Goal: Task Accomplishment & Management: Manage account settings

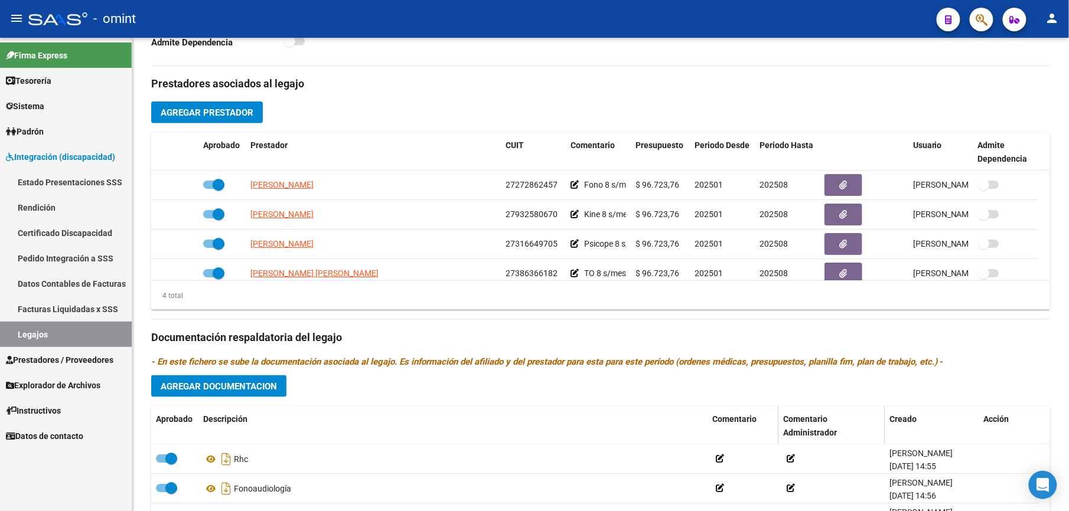
scroll to position [12, 0]
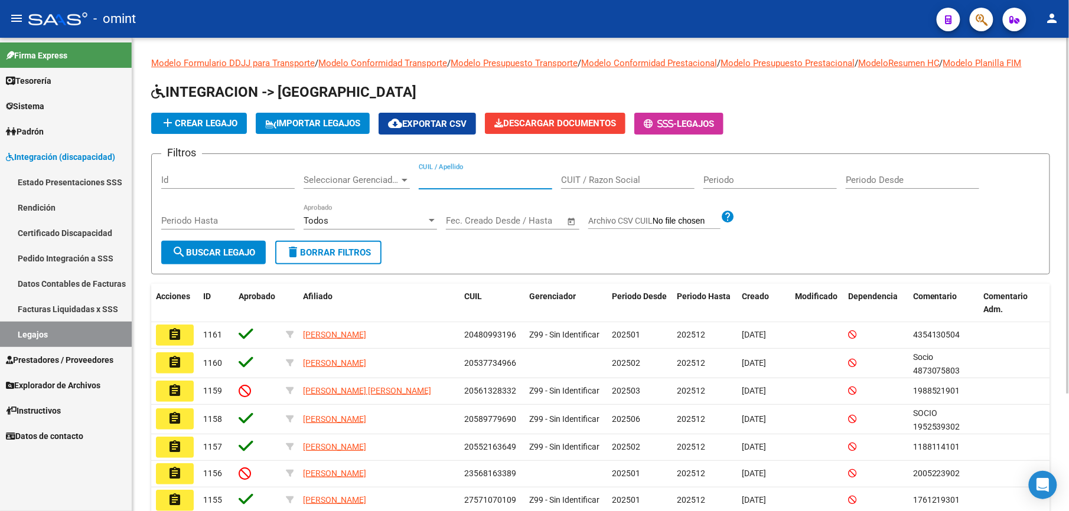
click at [445, 175] on input "CUIL / Apellido" at bounding box center [485, 180] width 133 height 11
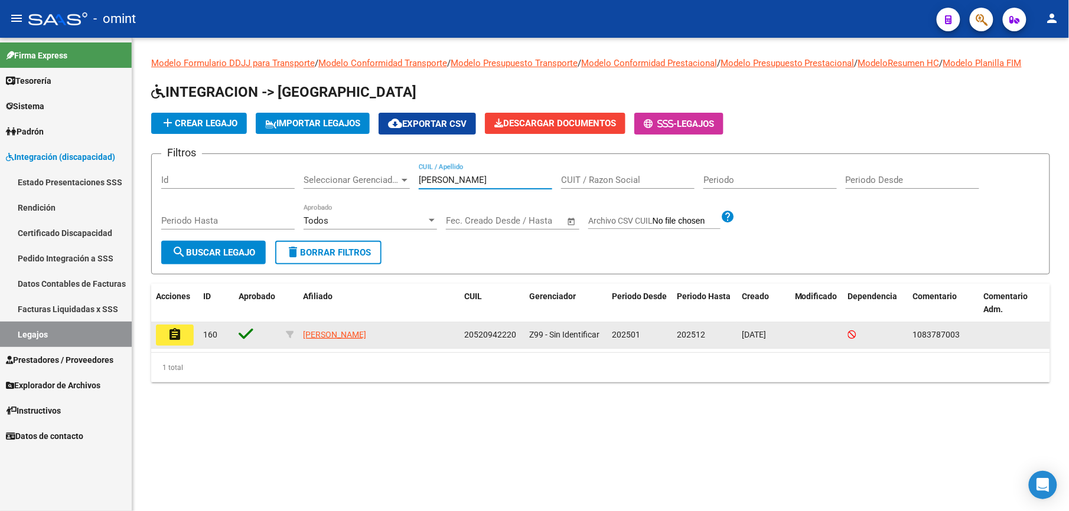
type input "[PERSON_NAME]"
click at [180, 333] on mat-icon "assignment" at bounding box center [175, 335] width 14 height 14
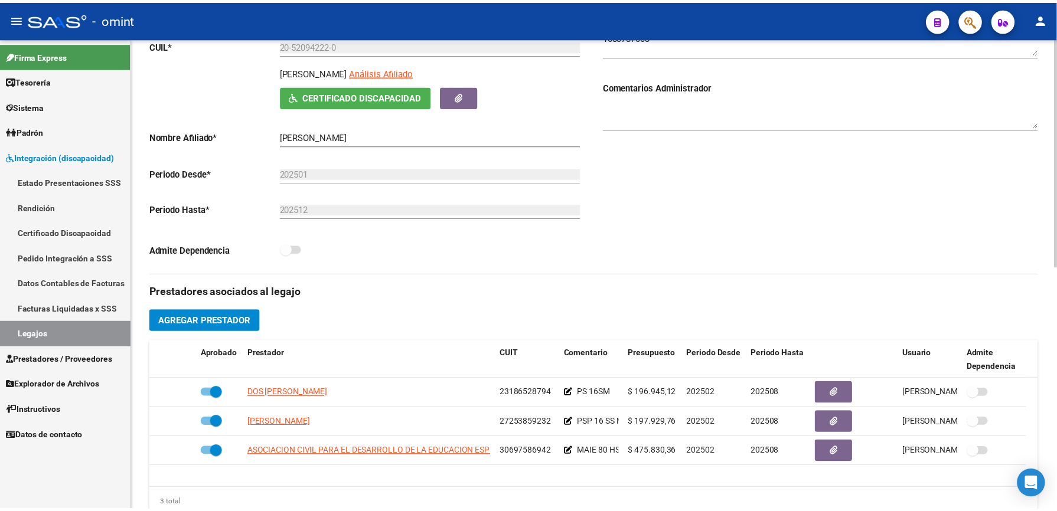
scroll to position [236, 0]
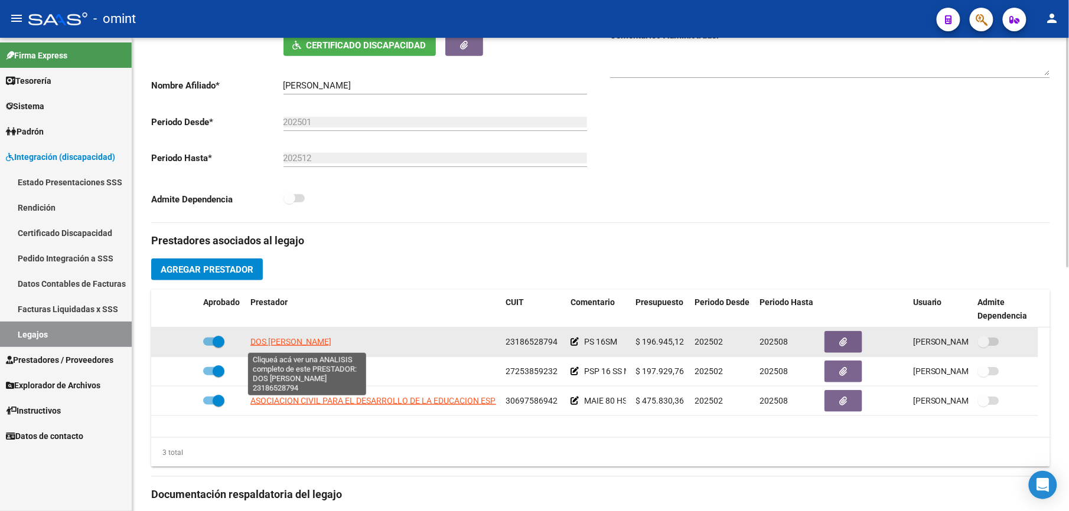
click at [331, 344] on span "DOS [PERSON_NAME]" at bounding box center [290, 341] width 81 height 9
type textarea "23186528794"
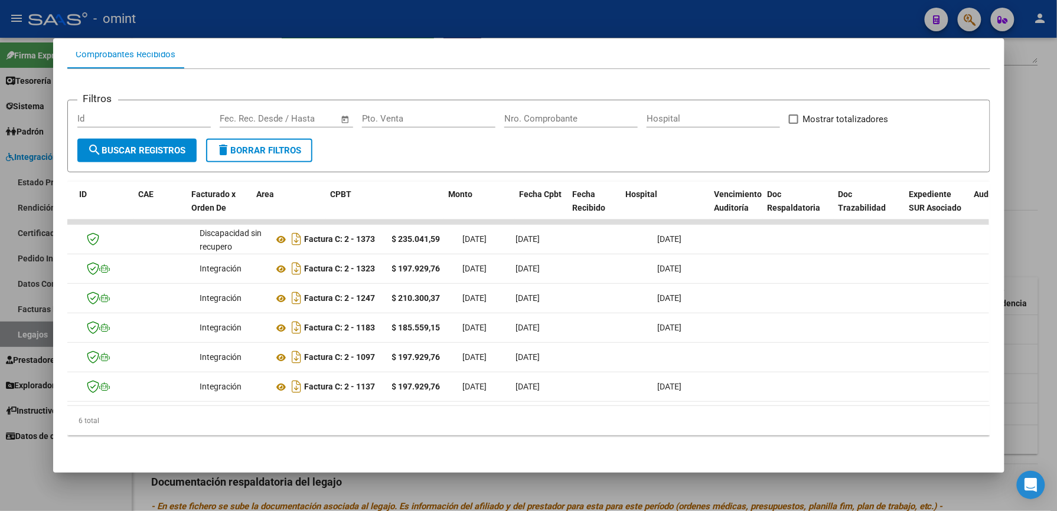
scroll to position [0, 0]
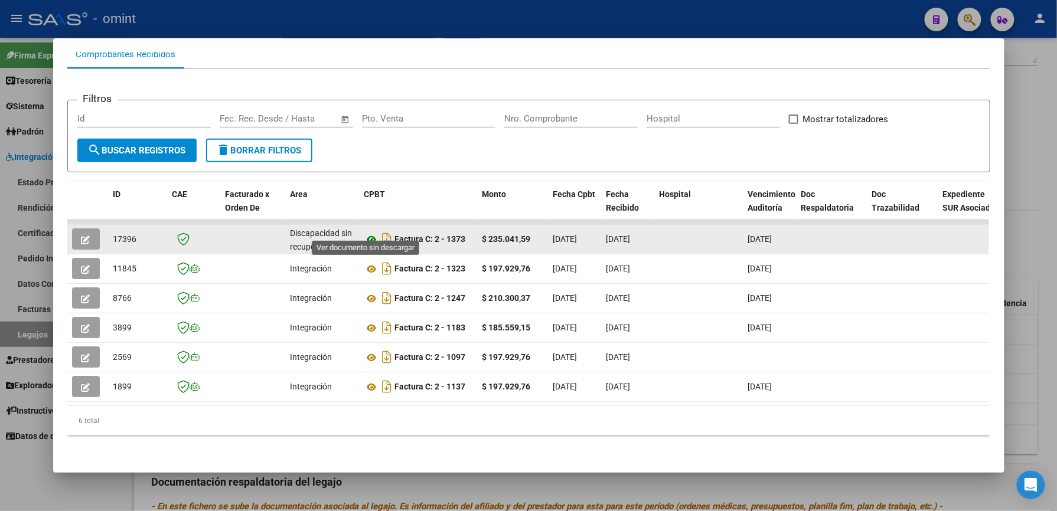
click at [364, 233] on icon at bounding box center [371, 240] width 15 height 14
click at [81, 236] on icon "button" at bounding box center [85, 240] width 9 height 9
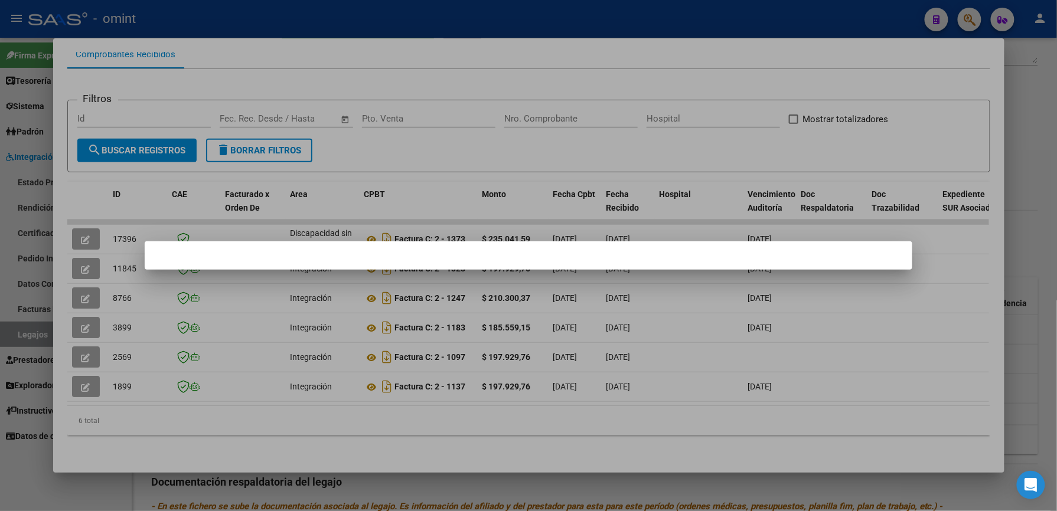
click at [494, 19] on div at bounding box center [528, 255] width 1057 height 511
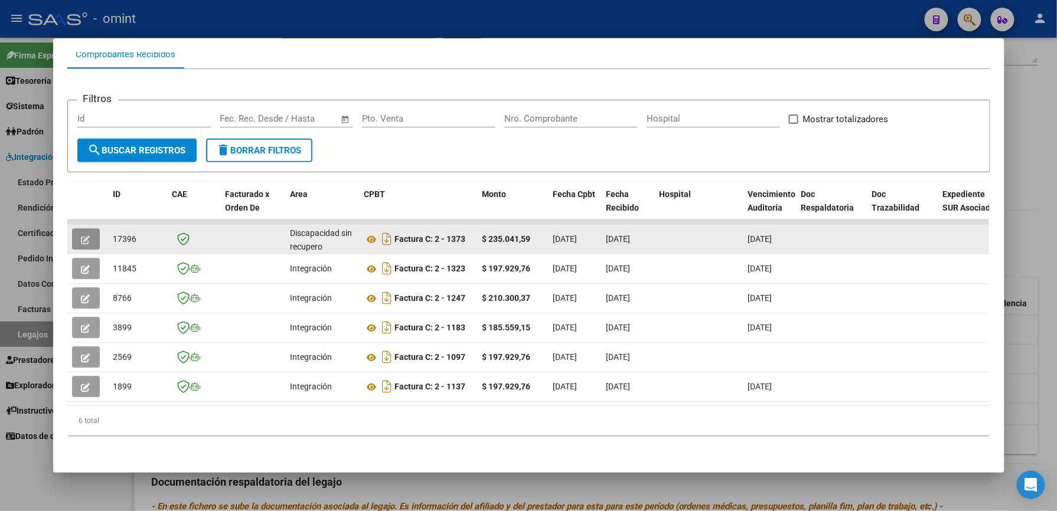
click at [81, 236] on icon "button" at bounding box center [85, 240] width 9 height 9
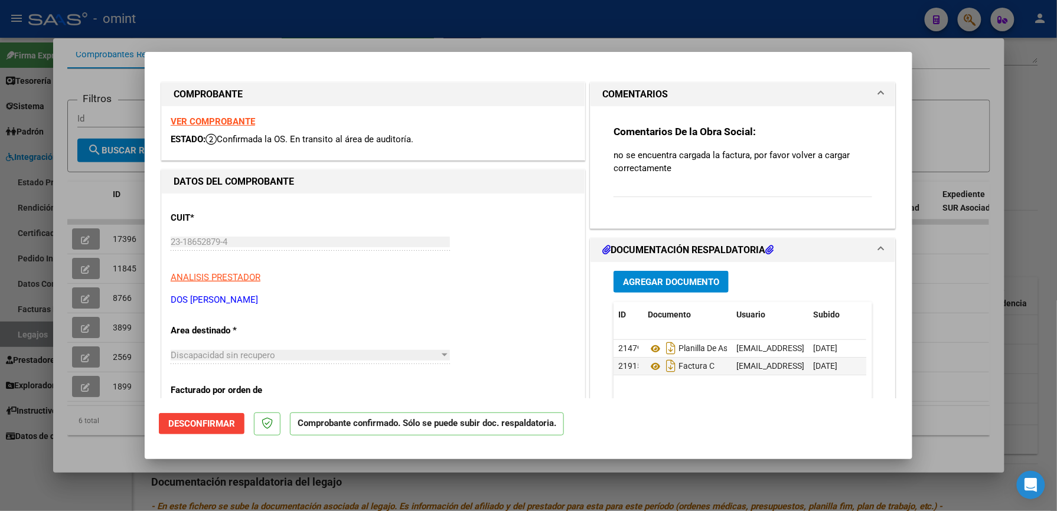
click at [204, 421] on span "Desconfirmar" at bounding box center [201, 424] width 67 height 11
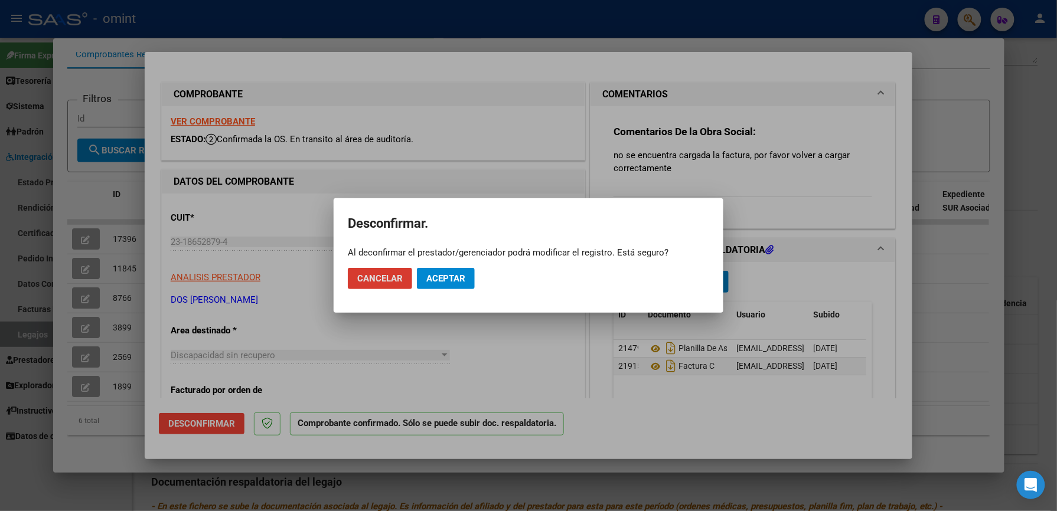
click at [455, 275] on span "Aceptar" at bounding box center [445, 278] width 39 height 11
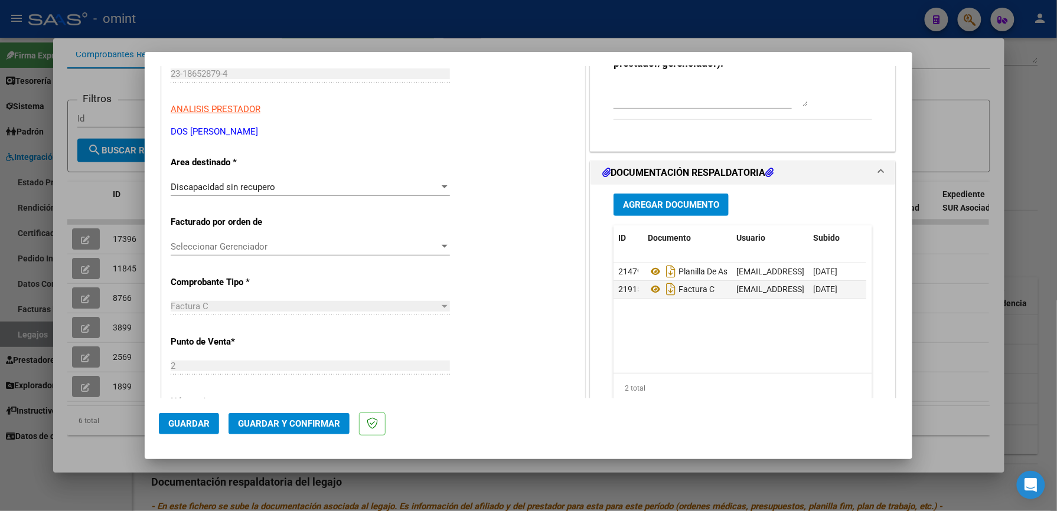
scroll to position [144, 0]
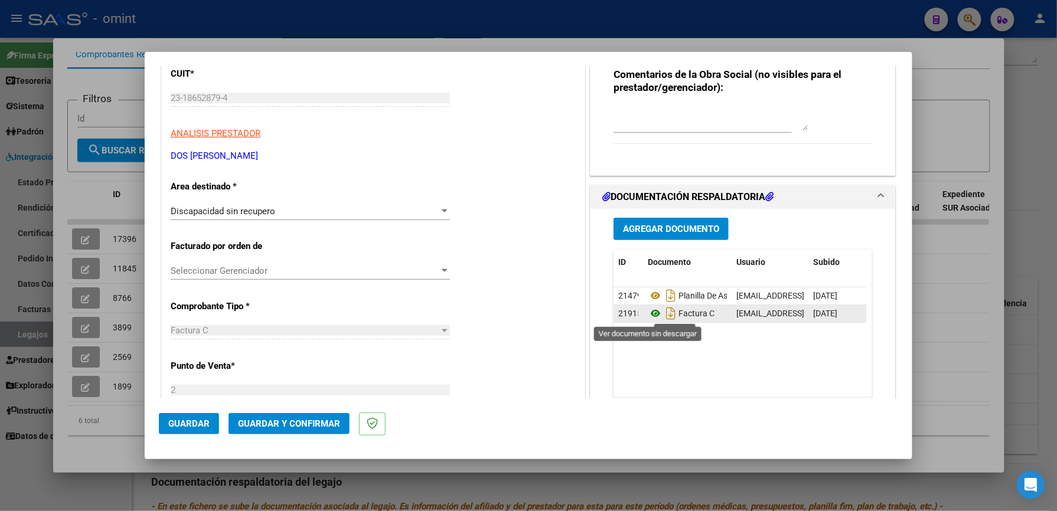
click at [648, 315] on icon at bounding box center [655, 313] width 15 height 14
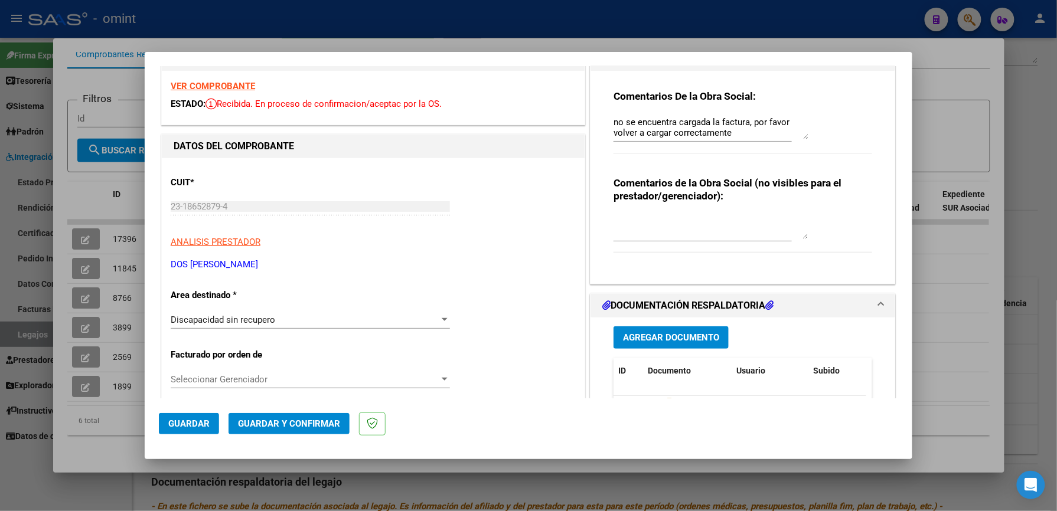
scroll to position [0, 0]
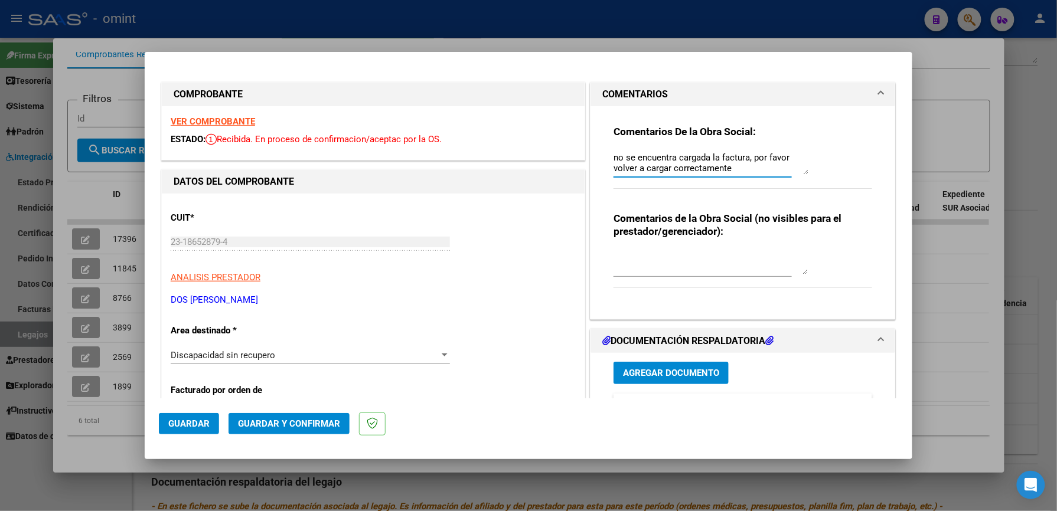
click at [775, 171] on textarea "no se encuentra cargada la factura, por favor volver a cargar correctamente" at bounding box center [711, 163] width 195 height 24
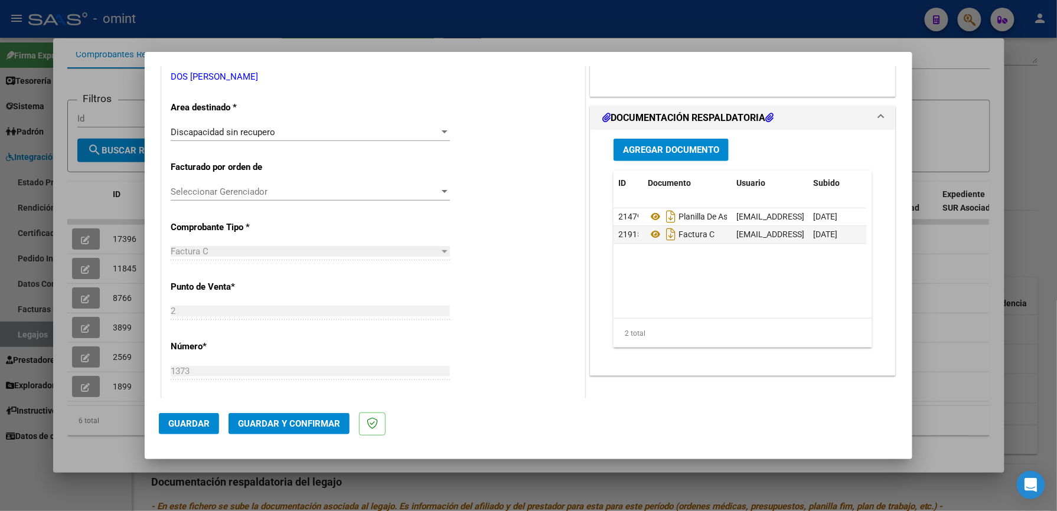
scroll to position [236, 0]
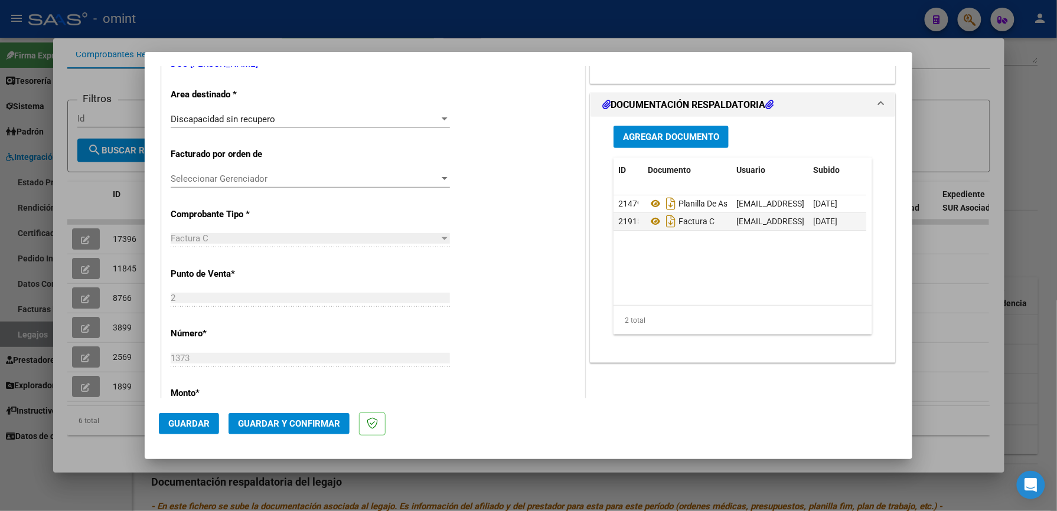
type textarea "no se encuentra cargada la factura, por favor volver a cargar correctamente. ex…"
click at [301, 419] on span "Guardar y Confirmar" at bounding box center [289, 424] width 102 height 11
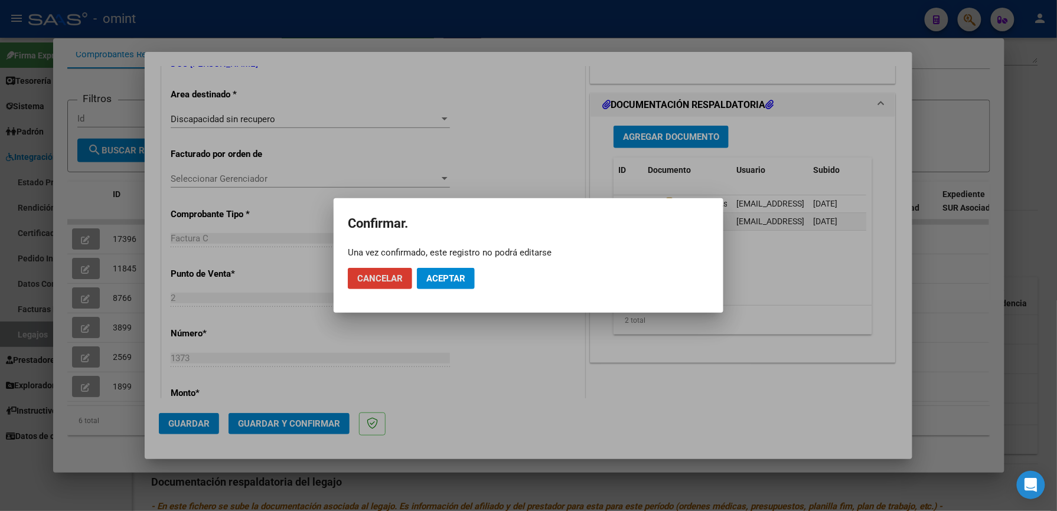
click at [454, 275] on span "Aceptar" at bounding box center [445, 278] width 39 height 11
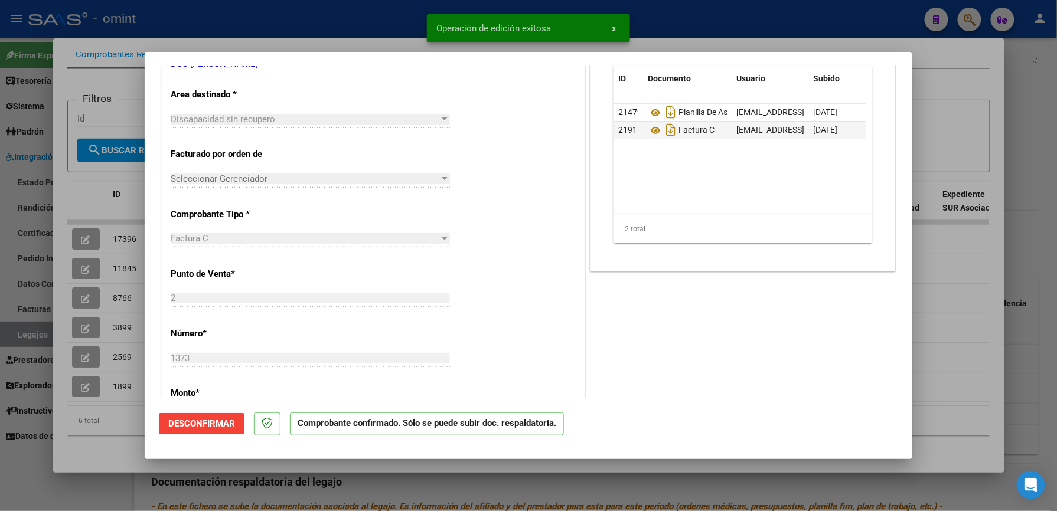
click at [726, 14] on div at bounding box center [528, 255] width 1057 height 511
type input "$ 0,00"
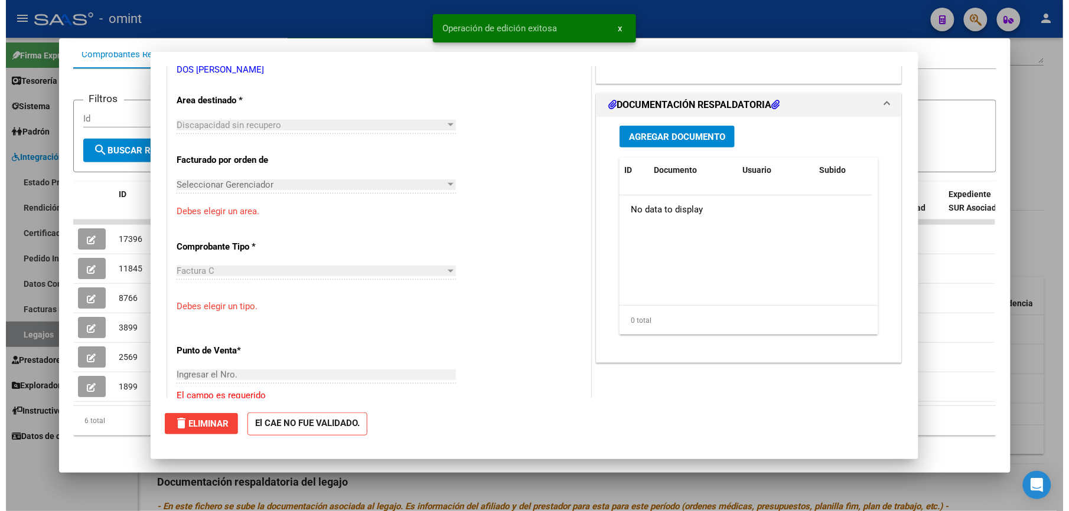
scroll to position [0, 0]
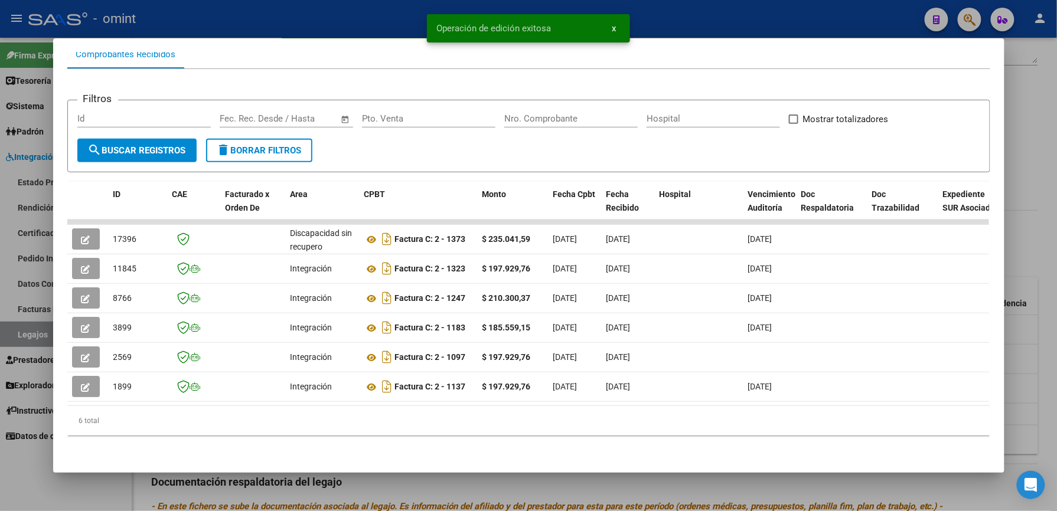
click at [668, 27] on div at bounding box center [528, 255] width 1057 height 511
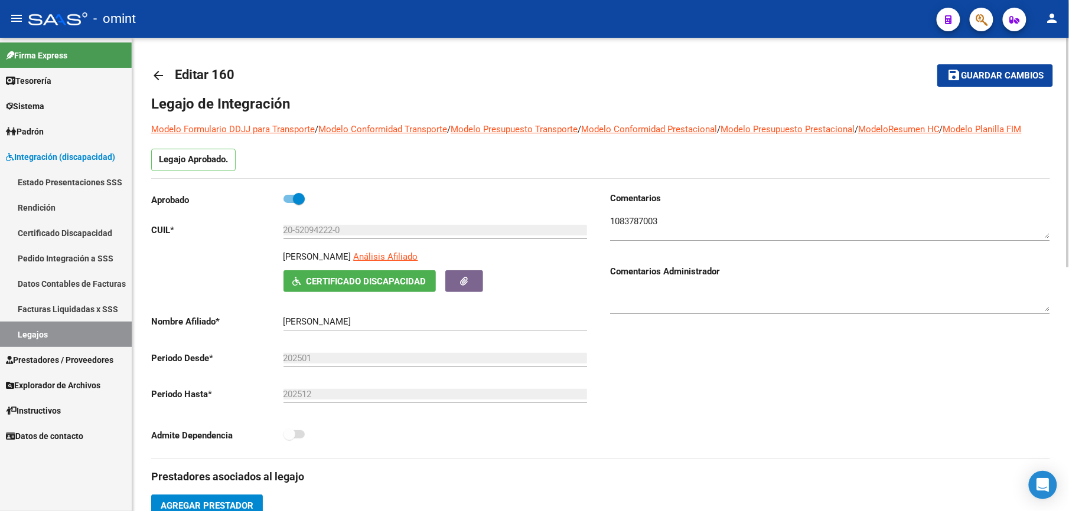
click at [159, 71] on mat-icon "arrow_back" at bounding box center [158, 76] width 14 height 14
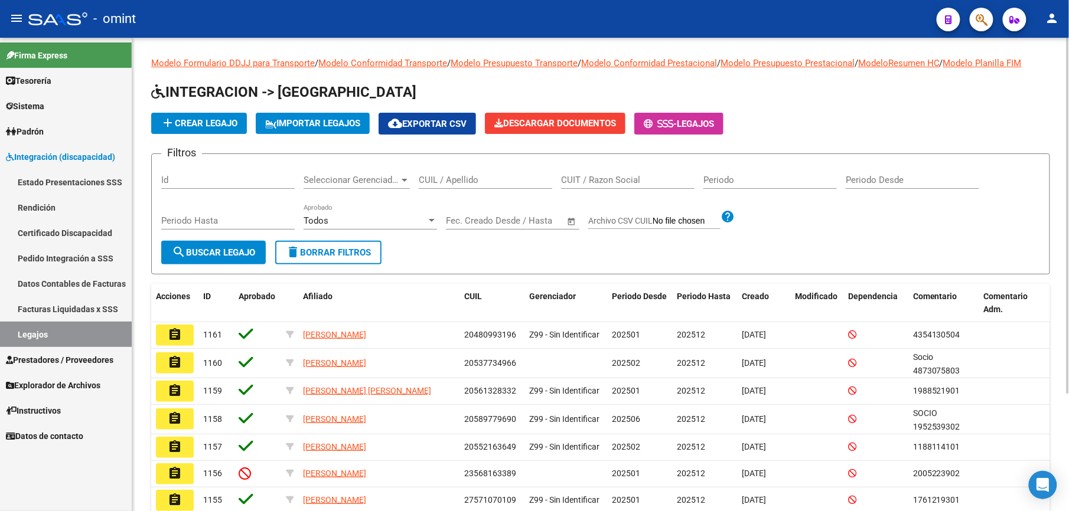
click at [449, 182] on input "CUIL / Apellido" at bounding box center [485, 180] width 133 height 11
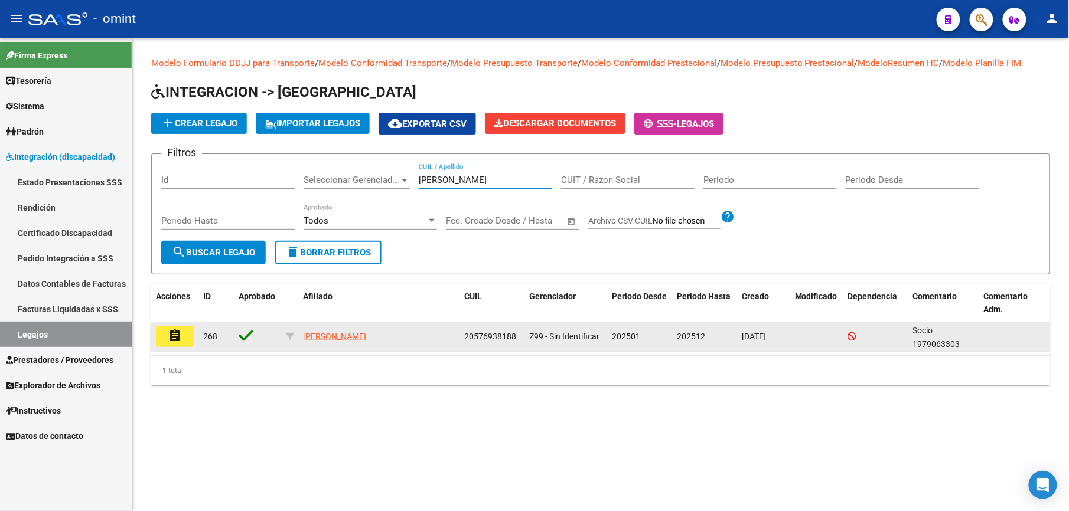
type input "[PERSON_NAME]"
click at [168, 331] on mat-icon "assignment" at bounding box center [175, 336] width 14 height 14
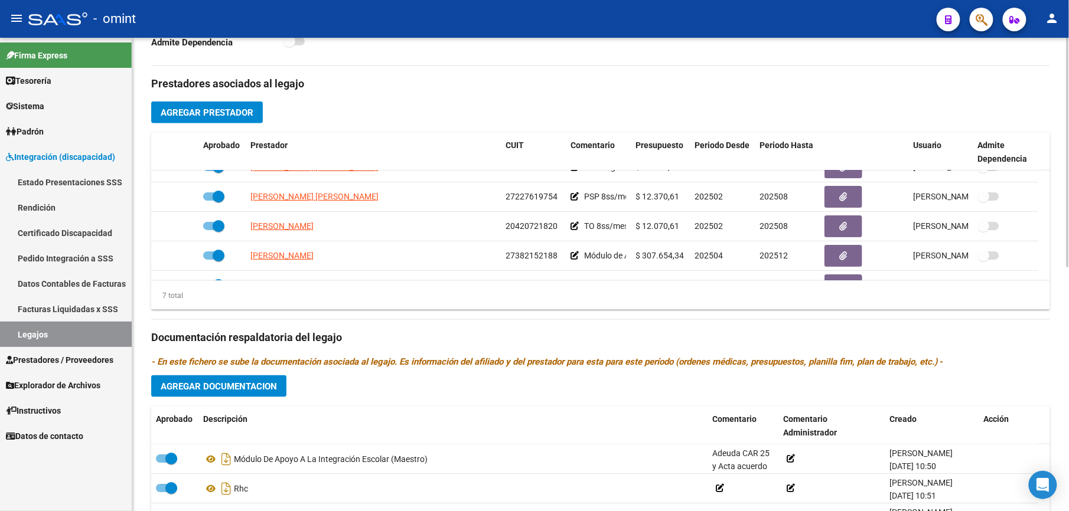
scroll to position [79, 0]
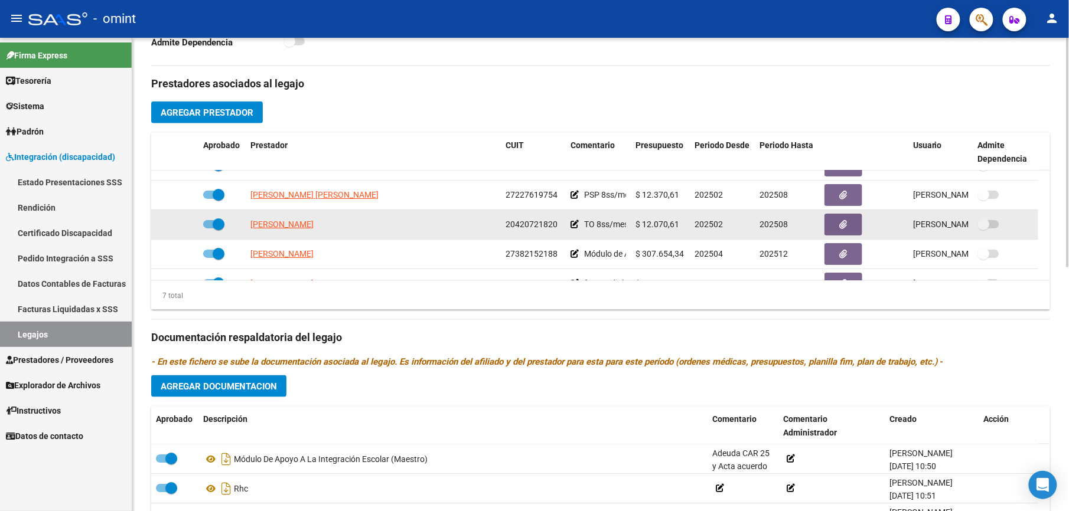
drag, startPoint x: 507, startPoint y: 224, endPoint x: 559, endPoint y: 223, distance: 52.0
click at [559, 223] on div "20420721820" at bounding box center [533, 225] width 56 height 14
drag, startPoint x: 559, startPoint y: 223, endPoint x: 546, endPoint y: 224, distance: 12.5
copy span "20420721820"
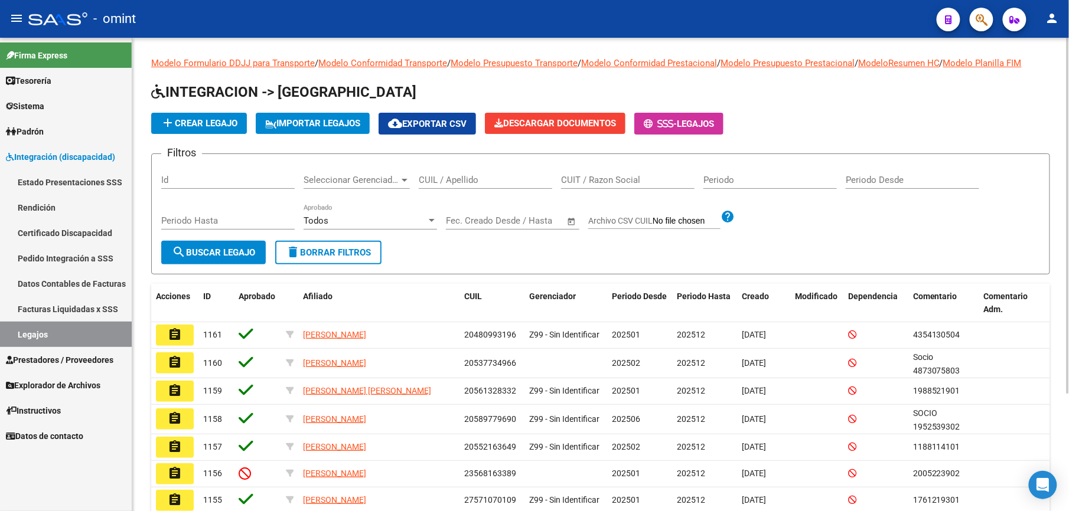
click at [451, 182] on input "CUIL / Apellido" at bounding box center [485, 180] width 133 height 11
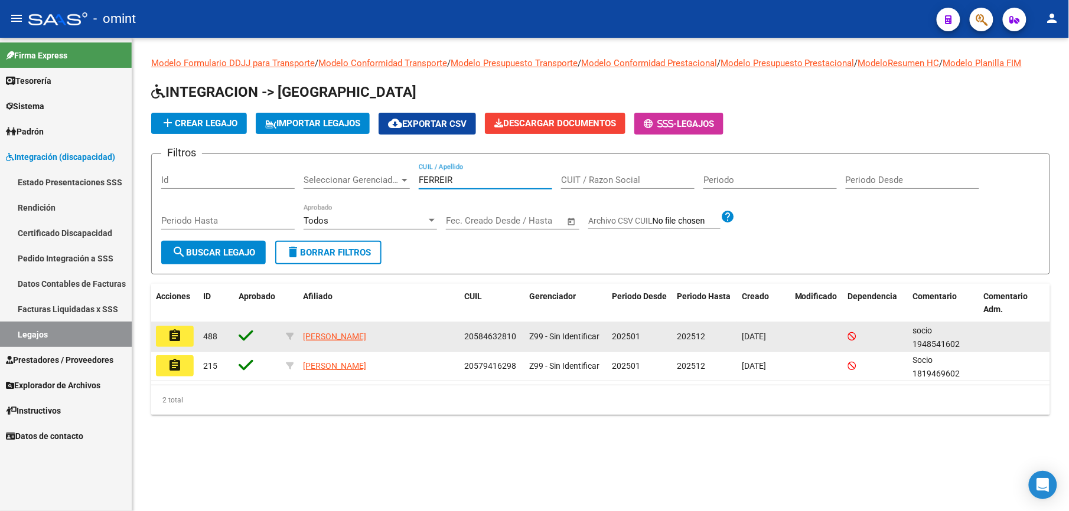
type input "FERREIR"
click at [178, 338] on mat-icon "assignment" at bounding box center [175, 336] width 14 height 14
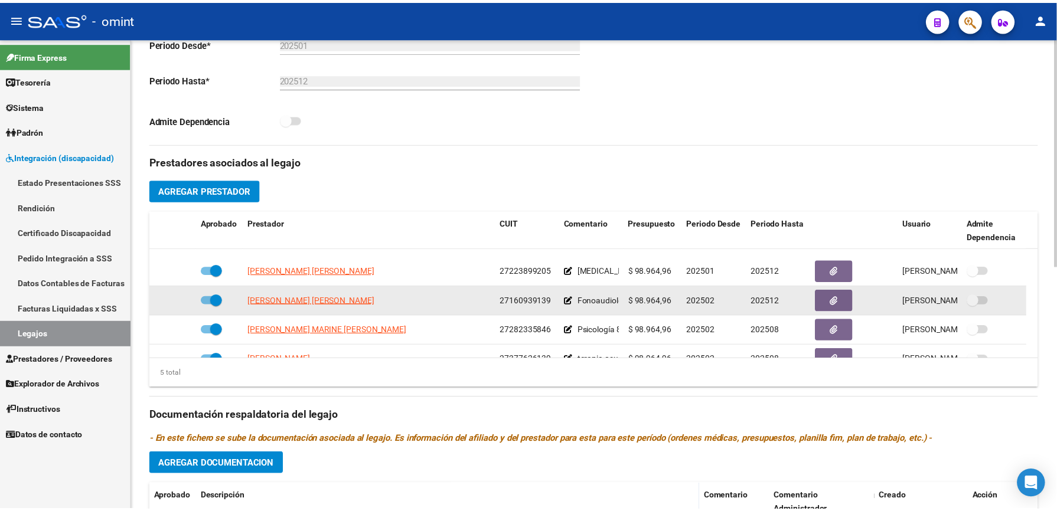
scroll to position [41, 0]
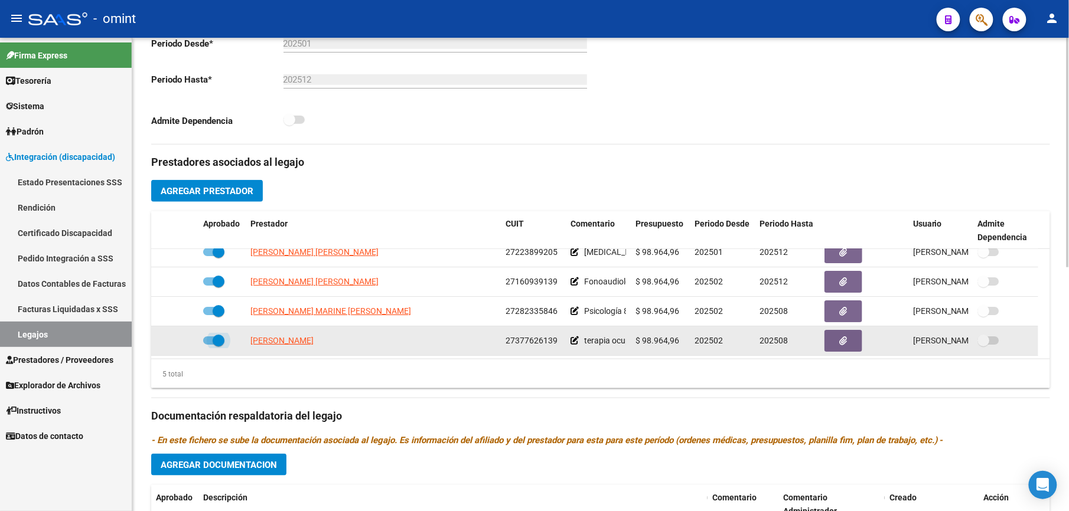
click at [213, 343] on span at bounding box center [219, 341] width 12 height 12
click at [209, 345] on input "checkbox" at bounding box center [208, 345] width 1 height 1
checkbox input "false"
click at [181, 340] on icon at bounding box center [181, 341] width 8 height 8
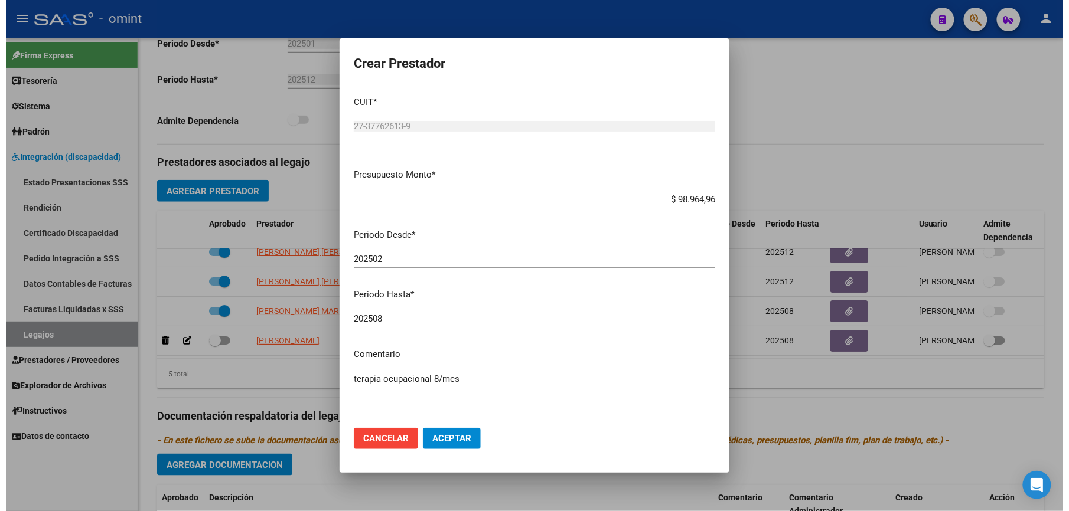
scroll to position [328, 0]
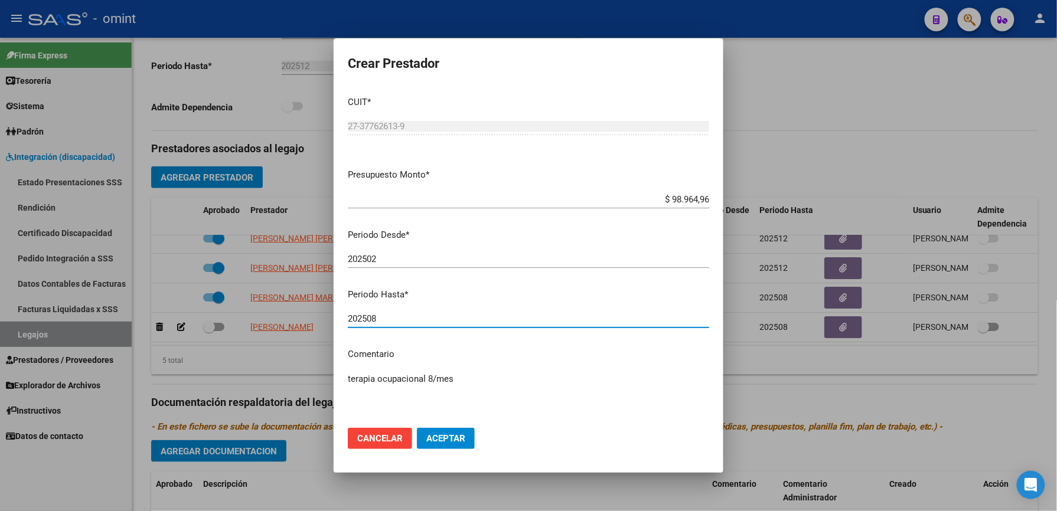
click at [441, 319] on input "202508" at bounding box center [528, 319] width 361 height 11
type input "202512"
drag, startPoint x: 455, startPoint y: 445, endPoint x: 409, endPoint y: 422, distance: 51.8
click at [452, 445] on button "Aceptar" at bounding box center [446, 438] width 58 height 21
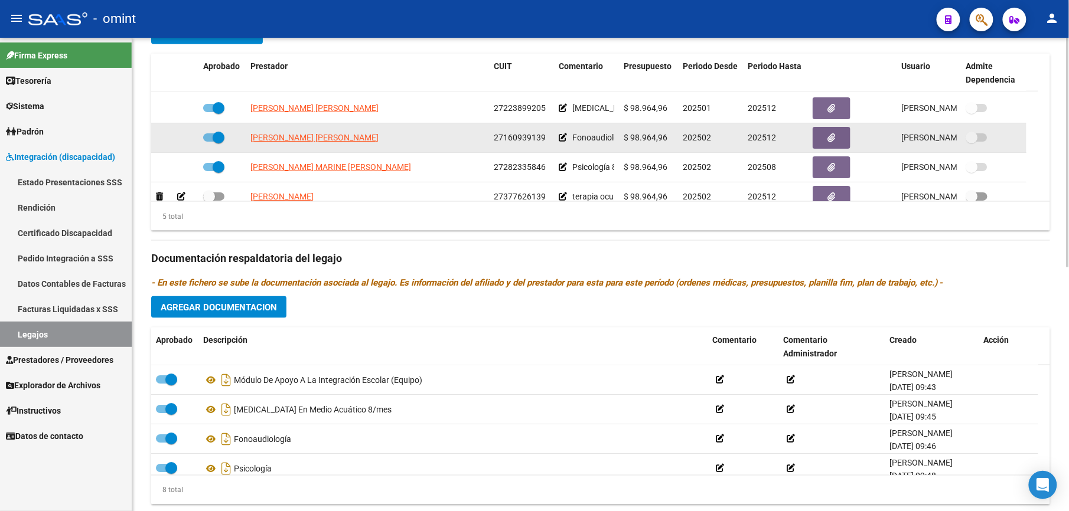
scroll to position [41, 0]
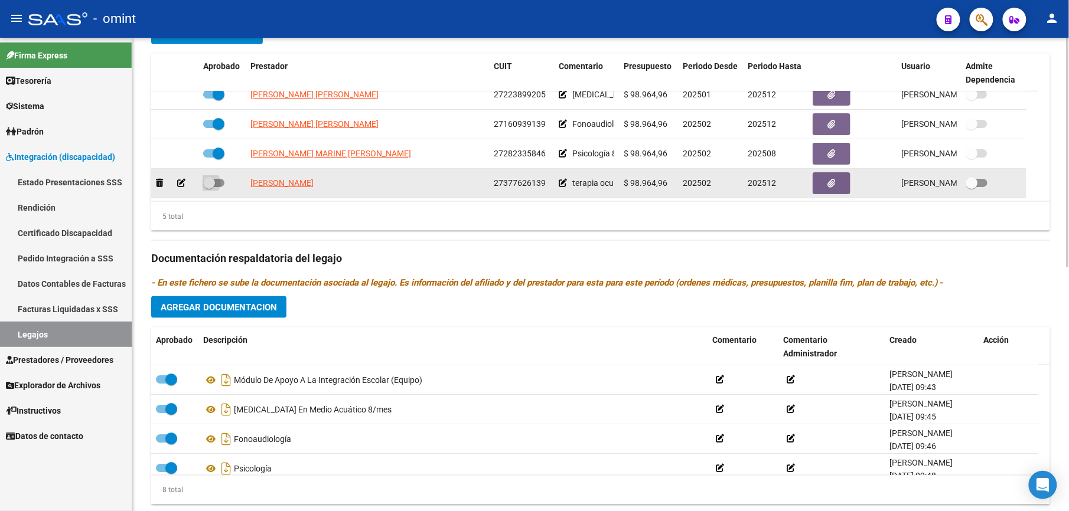
click at [218, 183] on span at bounding box center [213, 183] width 21 height 8
click at [209, 187] on input "checkbox" at bounding box center [208, 187] width 1 height 1
checkbox input "true"
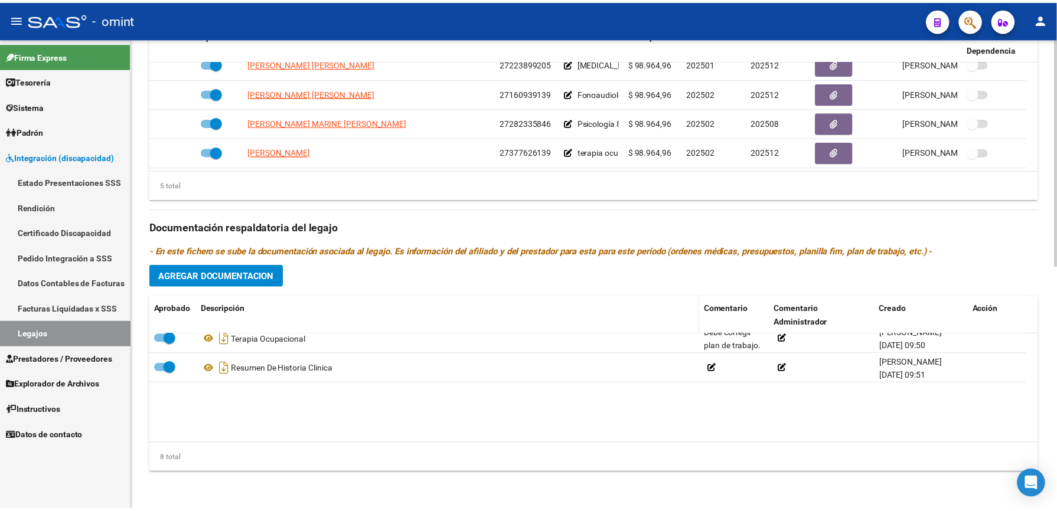
scroll to position [130, 0]
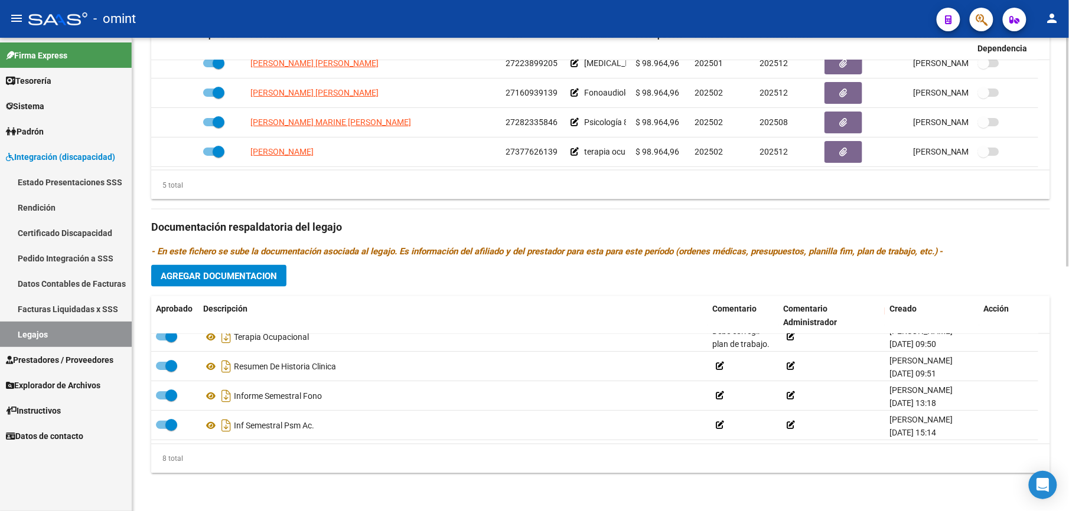
click at [268, 275] on span "Agregar Documentacion" at bounding box center [219, 276] width 116 height 11
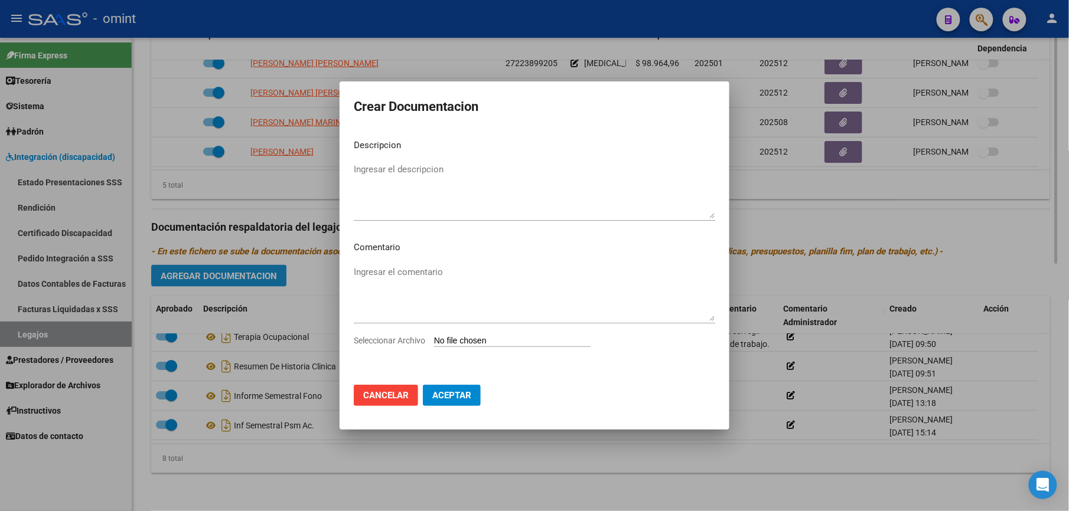
scroll to position [517, 0]
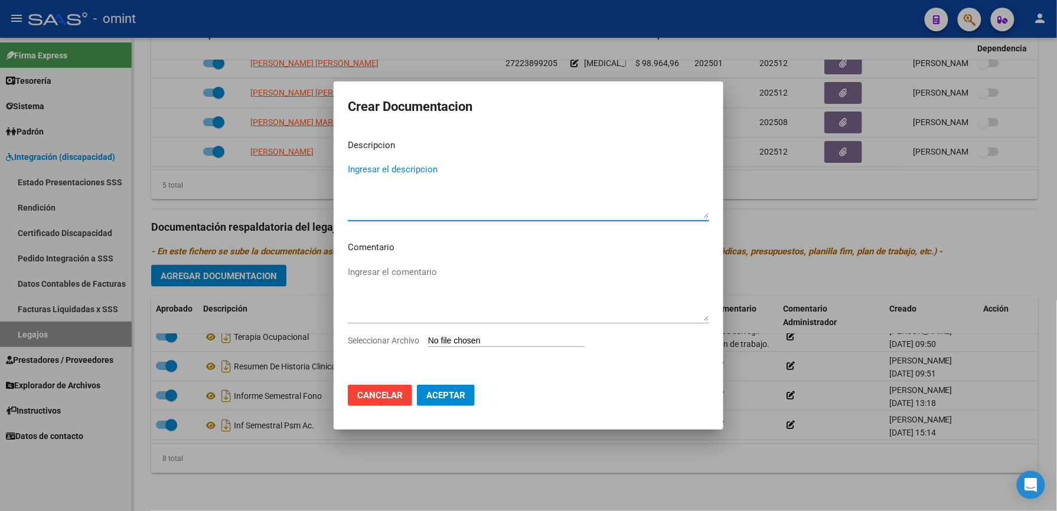
click at [393, 178] on textarea "Ingresar el descripcion" at bounding box center [528, 191] width 361 height 56
type textarea "INF SEM TO"
click at [400, 343] on span "Seleccionar Archivo" at bounding box center [383, 340] width 71 height 9
click at [428, 343] on input "Seleccionar Archivo" at bounding box center [506, 341] width 156 height 11
type input "C:\fakepath\[PERSON_NAME] TO.pdf"
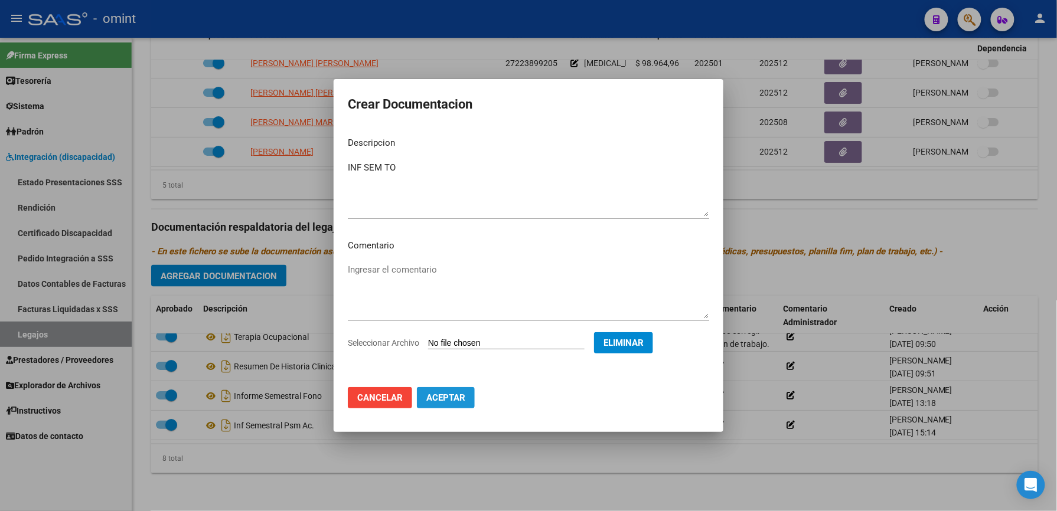
click at [452, 400] on span "Aceptar" at bounding box center [445, 398] width 39 height 11
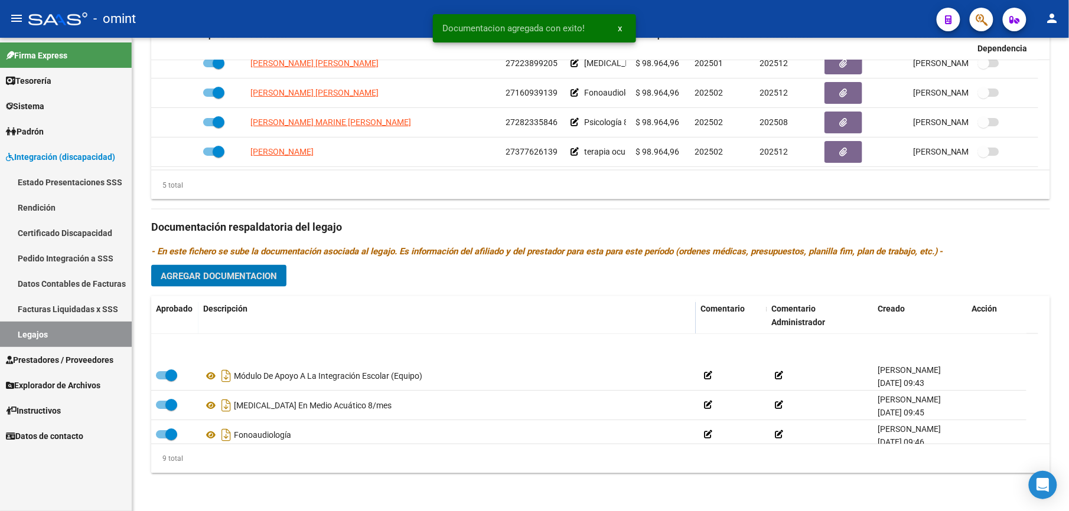
scroll to position [0, 0]
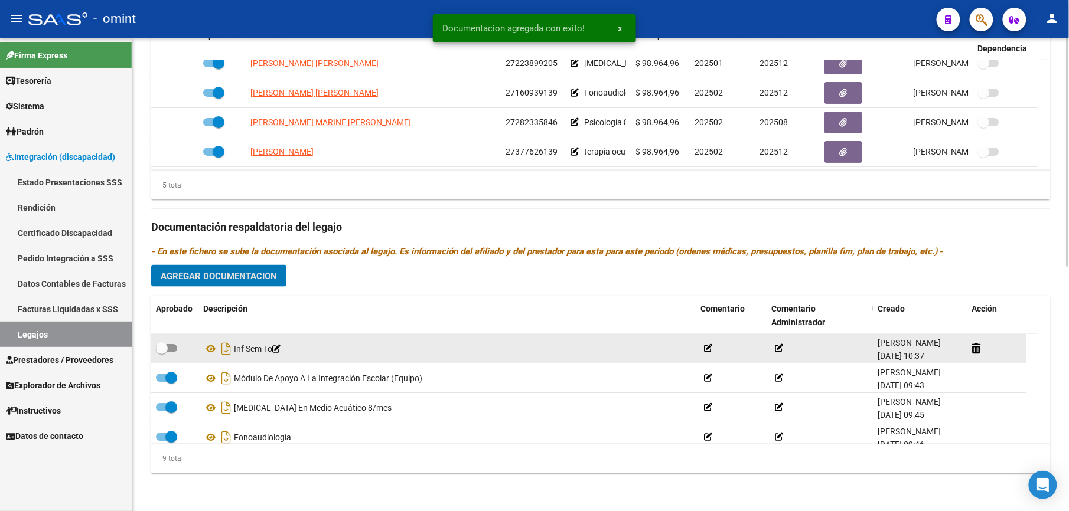
drag, startPoint x: 174, startPoint y: 348, endPoint x: 189, endPoint y: 348, distance: 15.4
click at [174, 348] on span at bounding box center [166, 348] width 21 height 8
click at [162, 353] on input "checkbox" at bounding box center [161, 353] width 1 height 1
checkbox input "true"
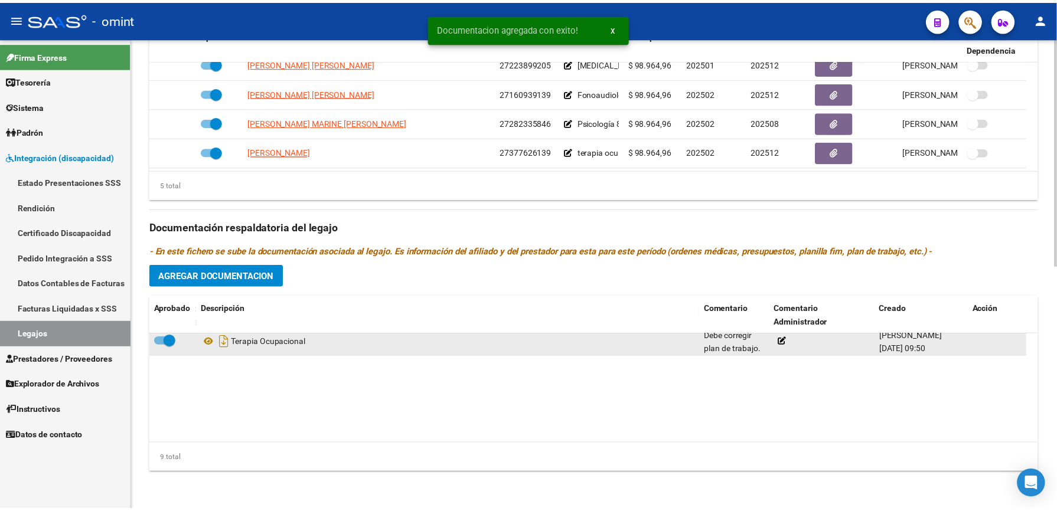
scroll to position [159, 0]
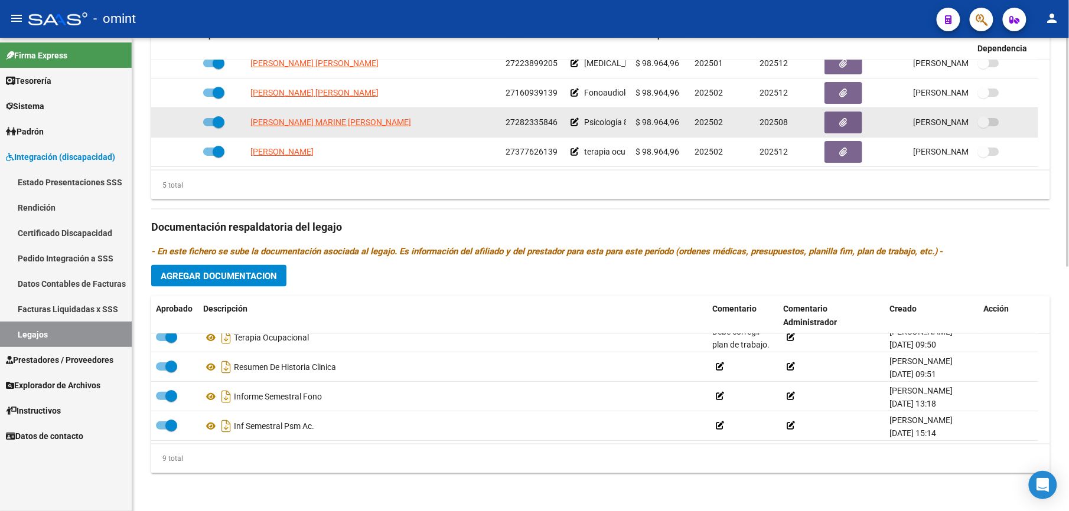
click at [206, 123] on span at bounding box center [213, 122] width 21 height 8
click at [208, 126] on input "checkbox" at bounding box center [208, 126] width 1 height 1
checkbox input "false"
click at [180, 123] on icon at bounding box center [181, 122] width 8 height 8
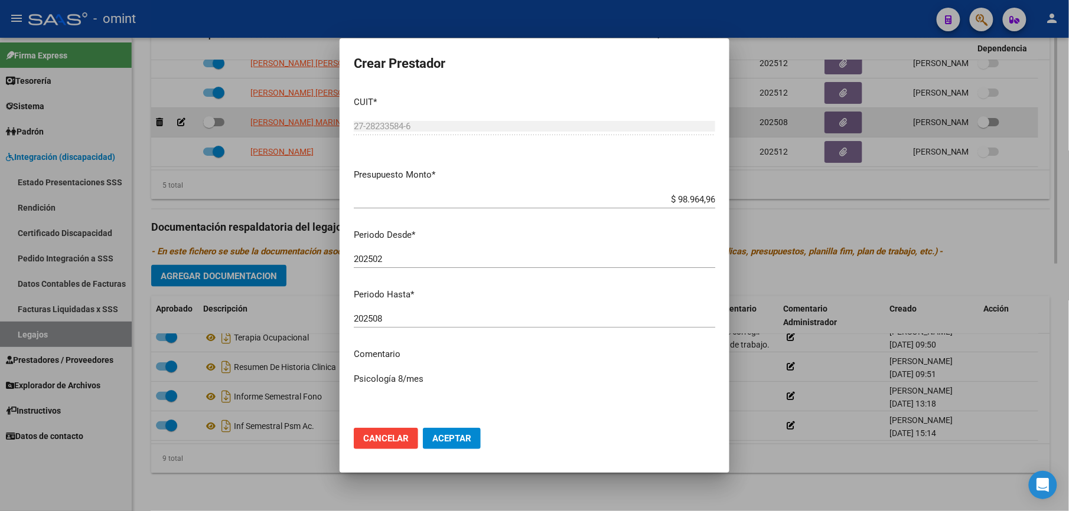
scroll to position [517, 0]
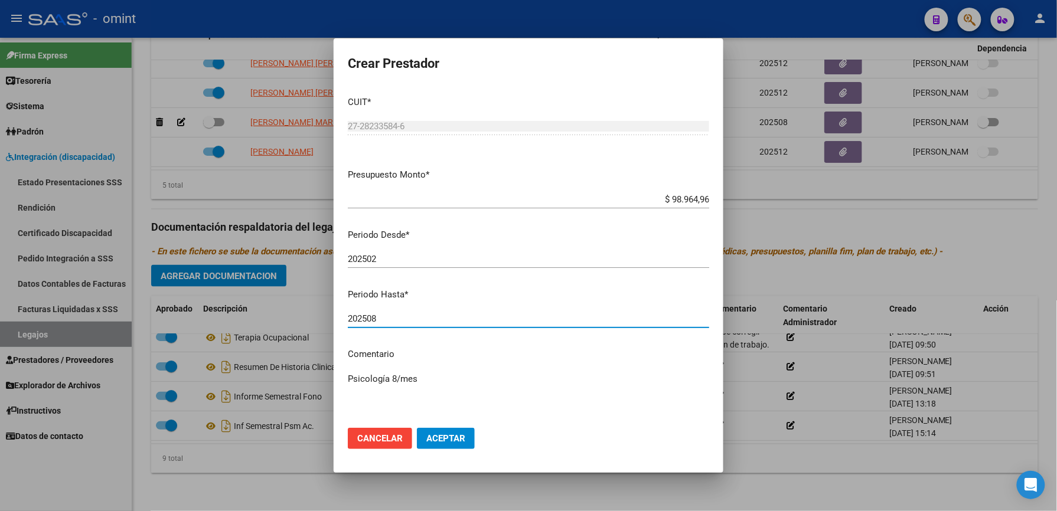
click at [393, 317] on input "202508" at bounding box center [528, 319] width 361 height 11
type input "202512"
click at [457, 435] on span "Aceptar" at bounding box center [445, 438] width 39 height 11
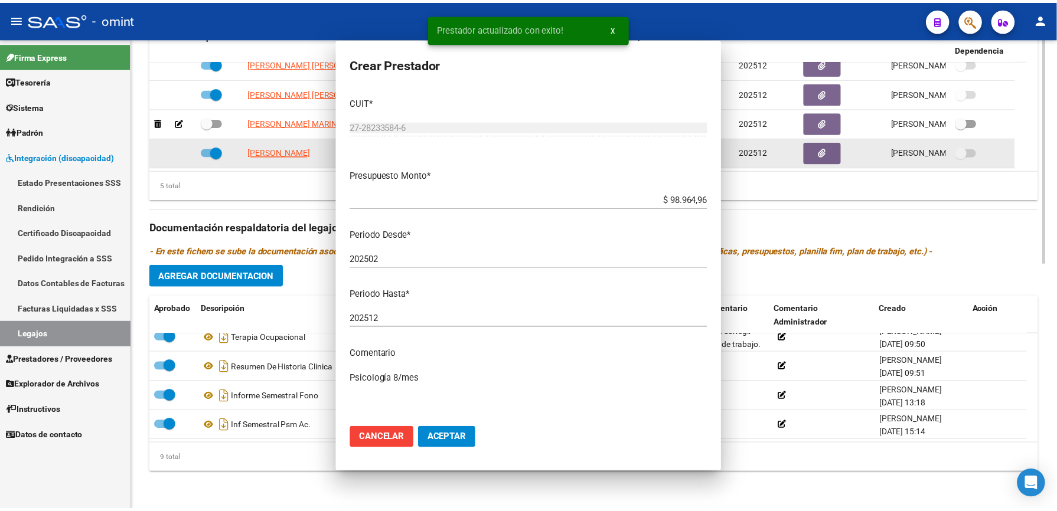
scroll to position [504, 0]
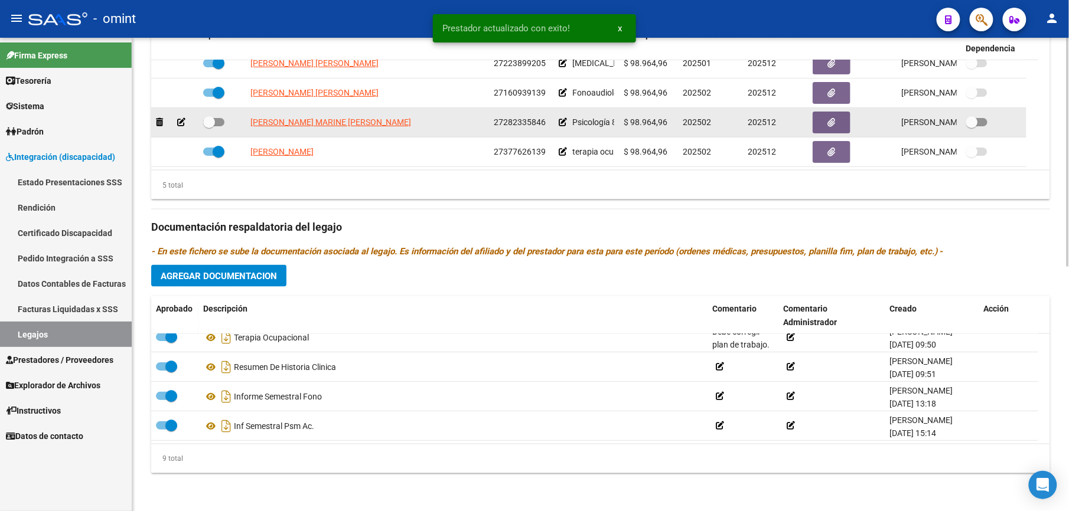
click at [221, 121] on span at bounding box center [213, 122] width 21 height 8
click at [209, 126] on input "checkbox" at bounding box center [208, 126] width 1 height 1
checkbox input "true"
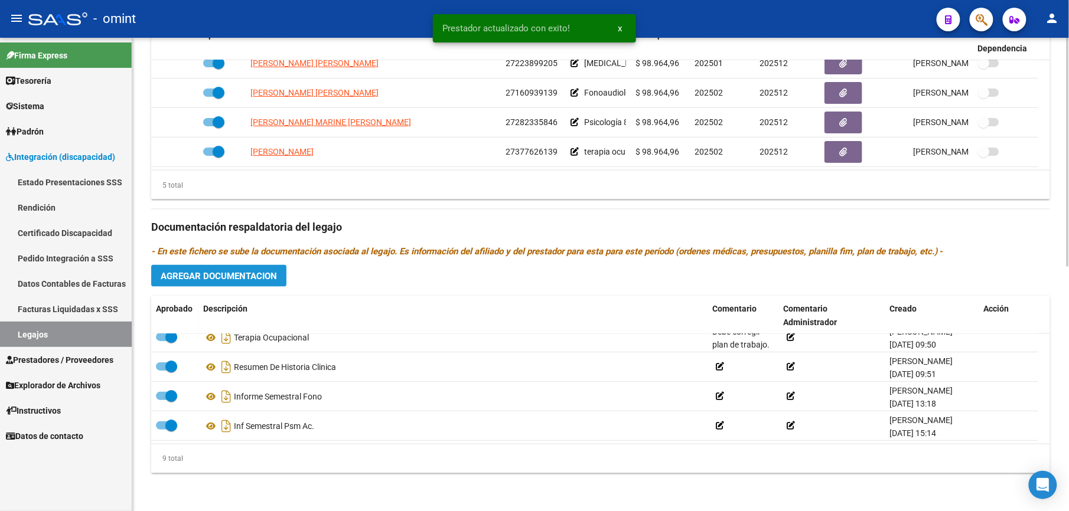
click at [258, 272] on span "Agregar Documentacion" at bounding box center [219, 276] width 116 height 11
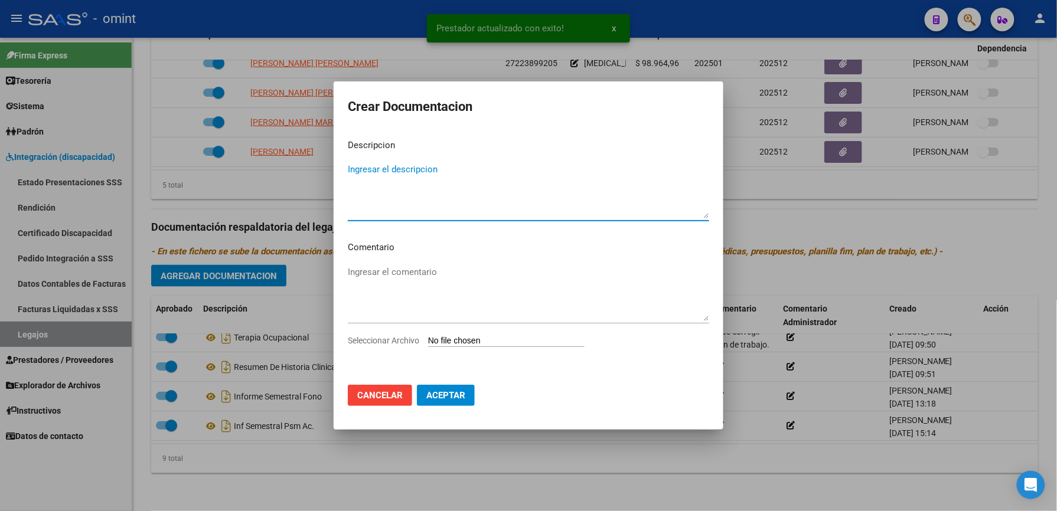
click at [378, 208] on textarea "Ingresar el descripcion" at bounding box center [528, 191] width 361 height 56
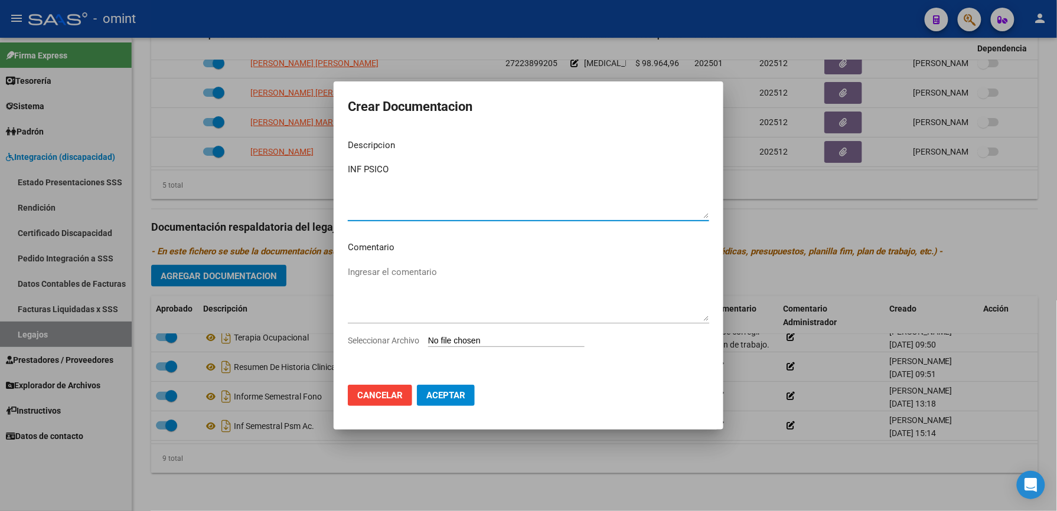
type textarea "INF PSICO"
click at [388, 341] on span "Seleccionar Archivo" at bounding box center [383, 340] width 71 height 9
click at [428, 341] on input "Seleccionar Archivo" at bounding box center [506, 341] width 156 height 11
type input "C:\fakepath\[PERSON_NAME] PS.pdf"
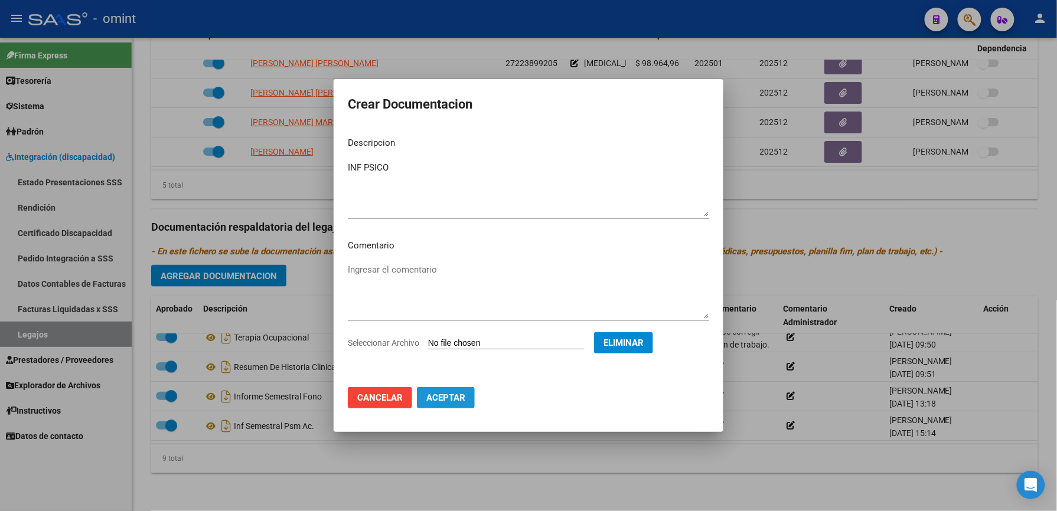
click at [438, 393] on span "Aceptar" at bounding box center [445, 398] width 39 height 11
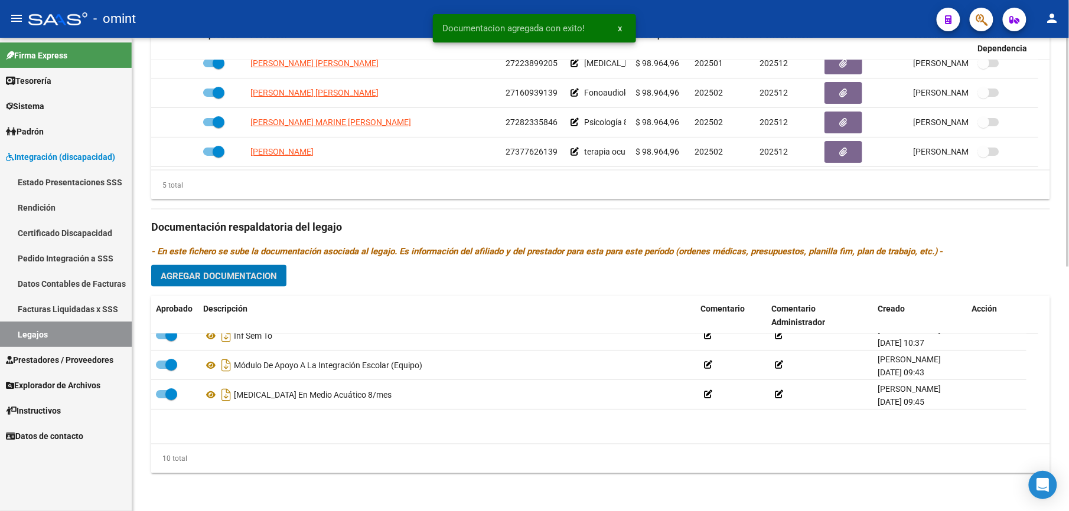
scroll to position [1, 0]
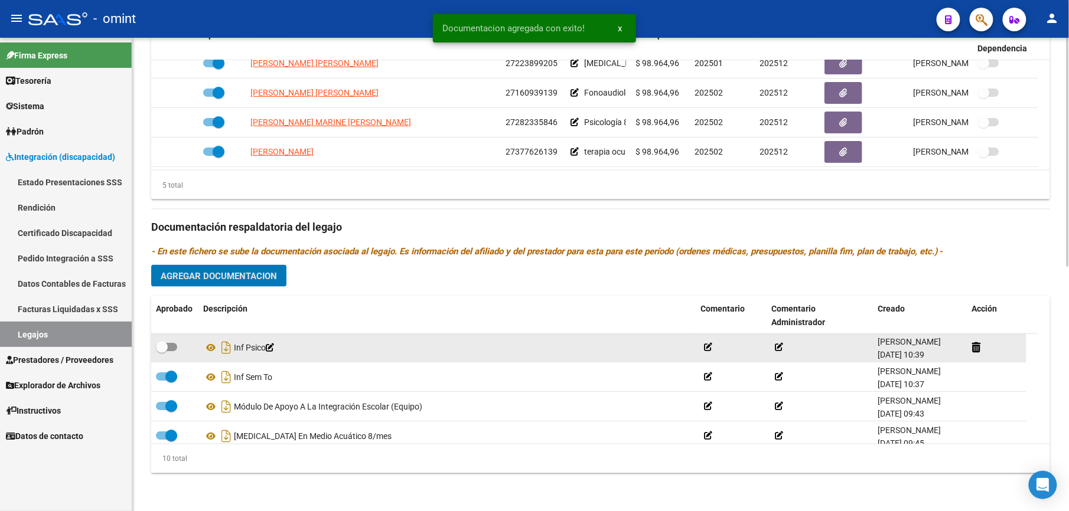
drag, startPoint x: 176, startPoint y: 350, endPoint x: 204, endPoint y: 350, distance: 28.3
click at [175, 350] on span at bounding box center [166, 347] width 21 height 8
click at [162, 351] on input "checkbox" at bounding box center [161, 351] width 1 height 1
checkbox input "true"
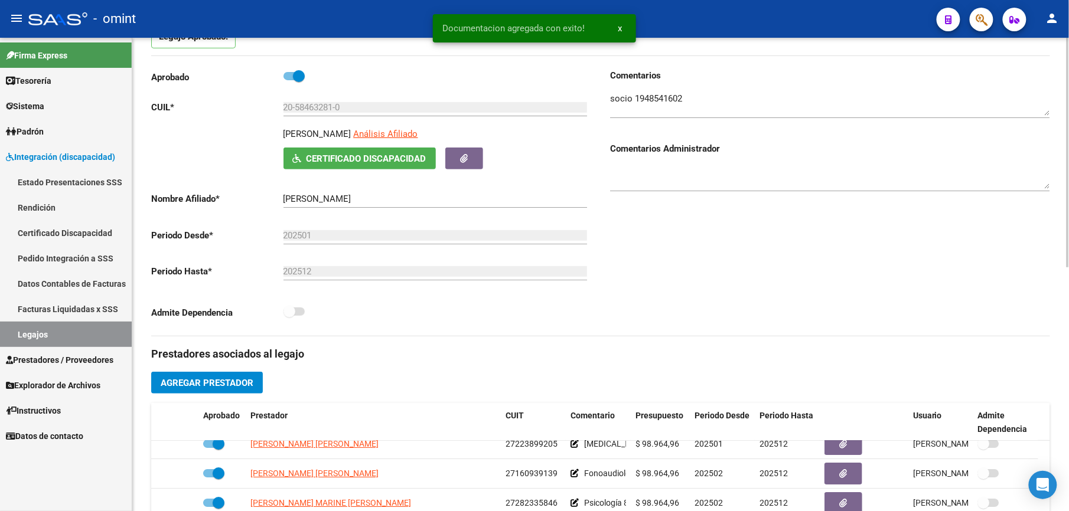
scroll to position [0, 0]
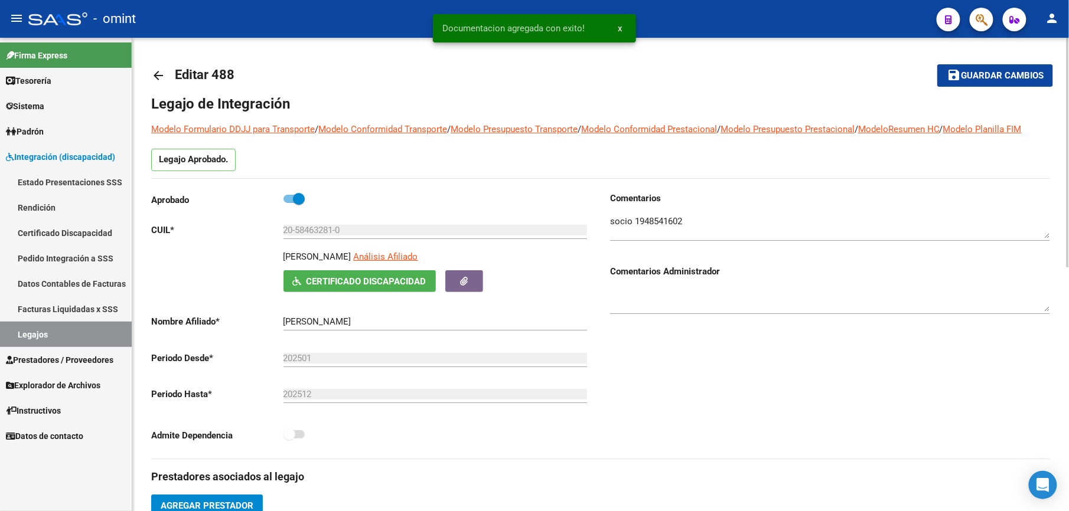
click at [978, 77] on span "Guardar cambios" at bounding box center [1002, 76] width 83 height 11
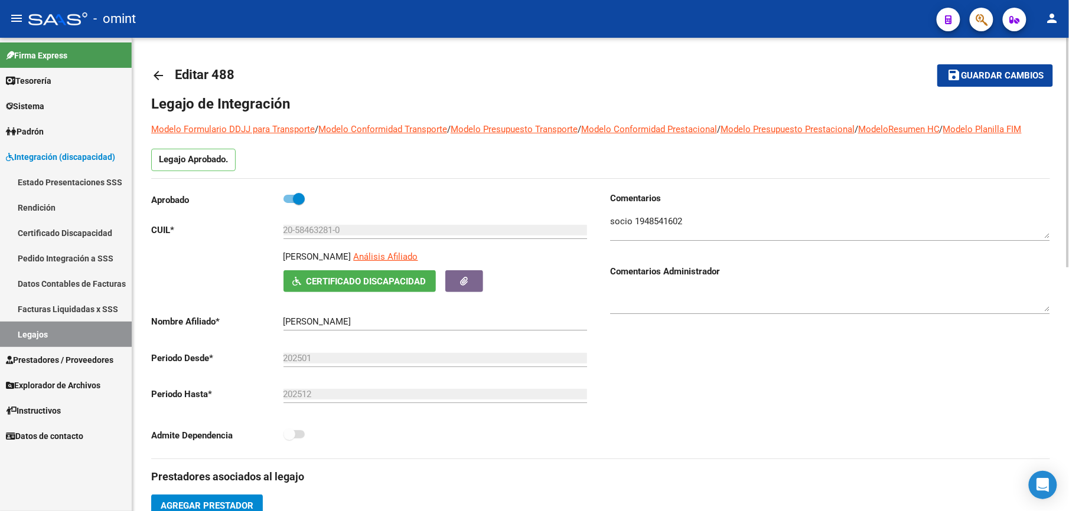
click at [1013, 74] on span "Guardar cambios" at bounding box center [1002, 76] width 83 height 11
click at [152, 80] on mat-icon "arrow_back" at bounding box center [158, 76] width 14 height 14
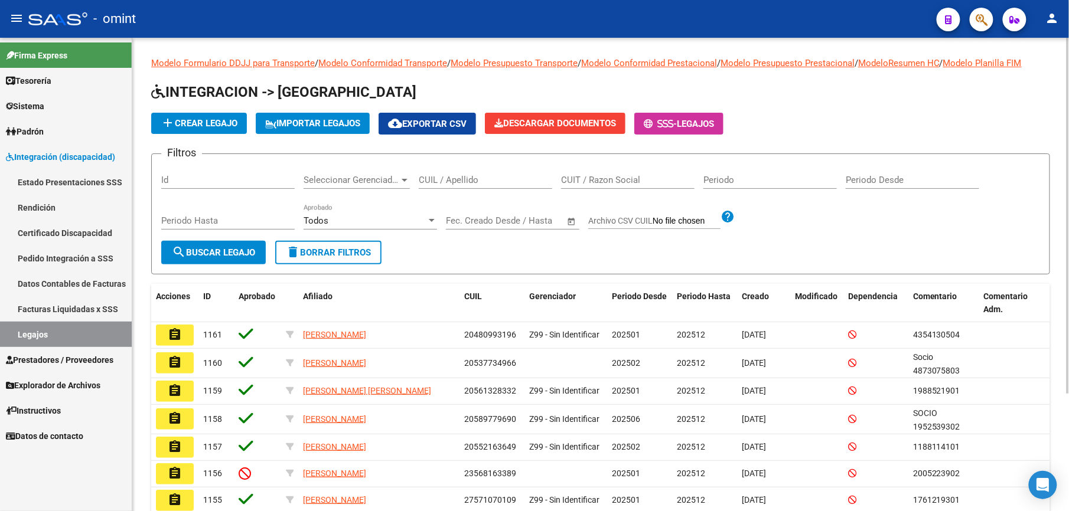
click at [445, 180] on input "CUIL / Apellido" at bounding box center [485, 180] width 133 height 11
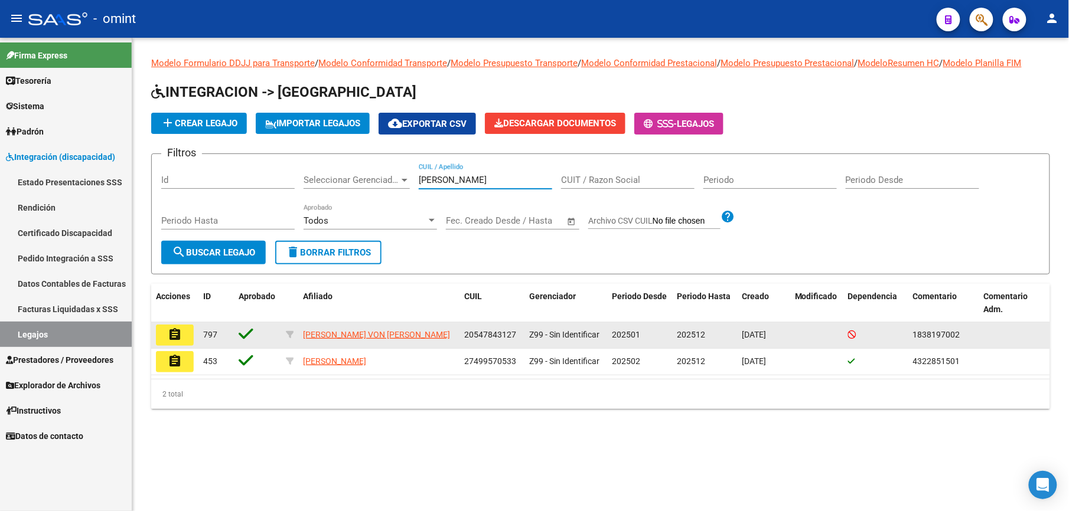
type input "[PERSON_NAME]"
click at [171, 336] on mat-icon "assignment" at bounding box center [175, 335] width 14 height 14
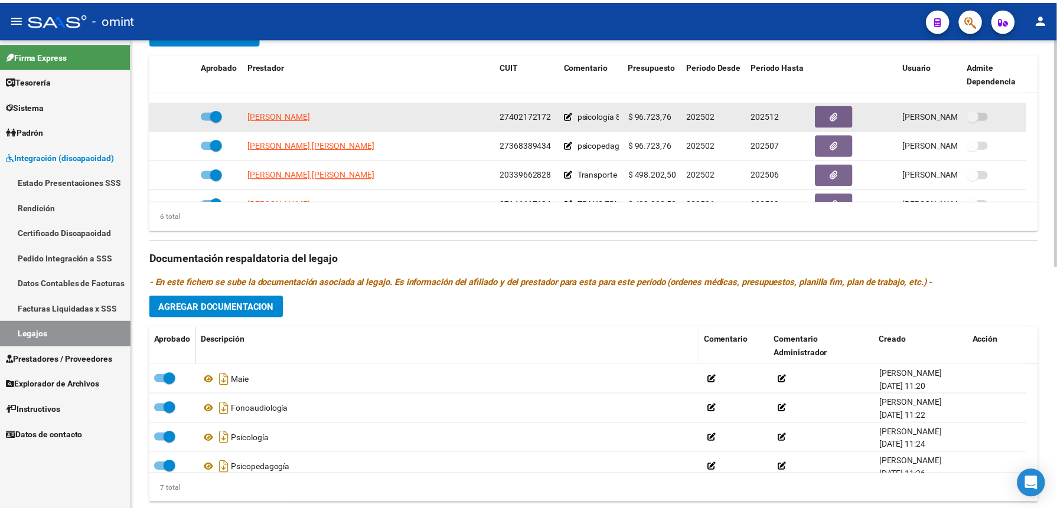
scroll to position [71, 0]
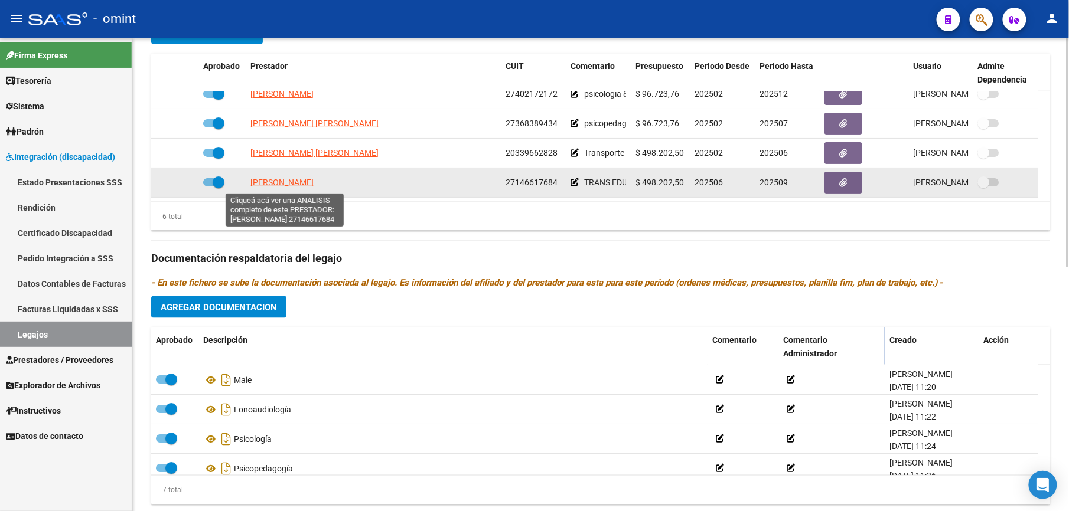
click at [302, 187] on span "[PERSON_NAME]" at bounding box center [281, 182] width 63 height 9
type textarea "27146617684"
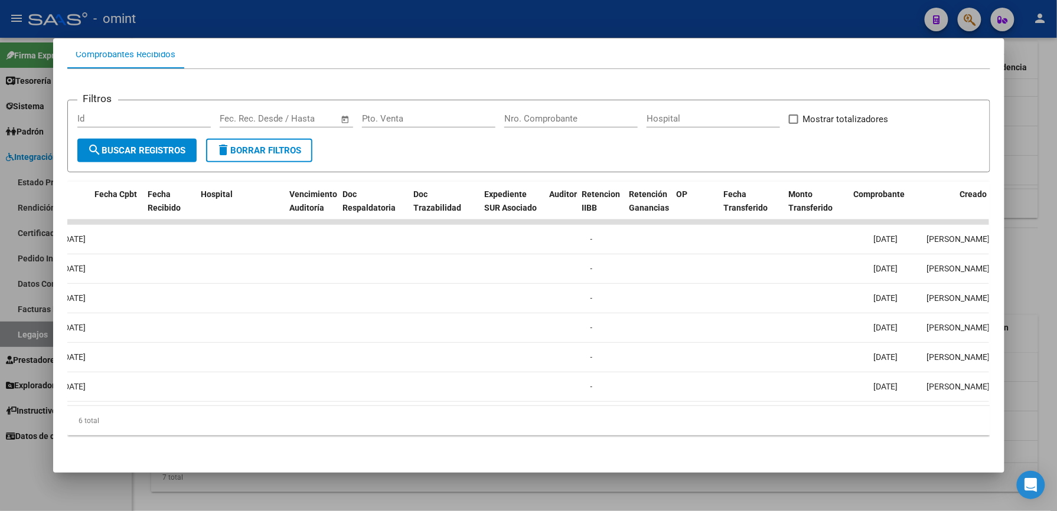
scroll to position [0, 0]
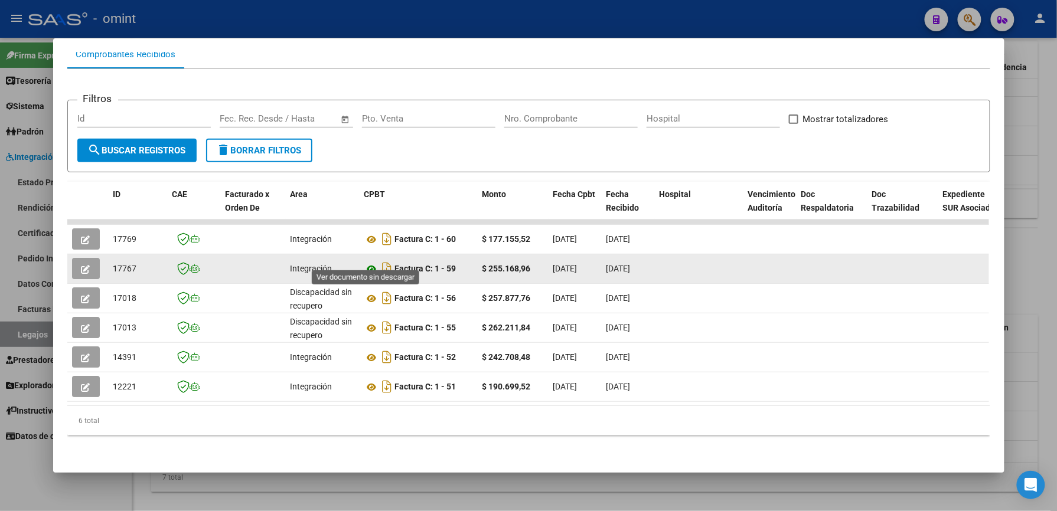
click at [370, 262] on icon at bounding box center [371, 269] width 15 height 14
click at [81, 265] on icon "button" at bounding box center [85, 269] width 9 height 9
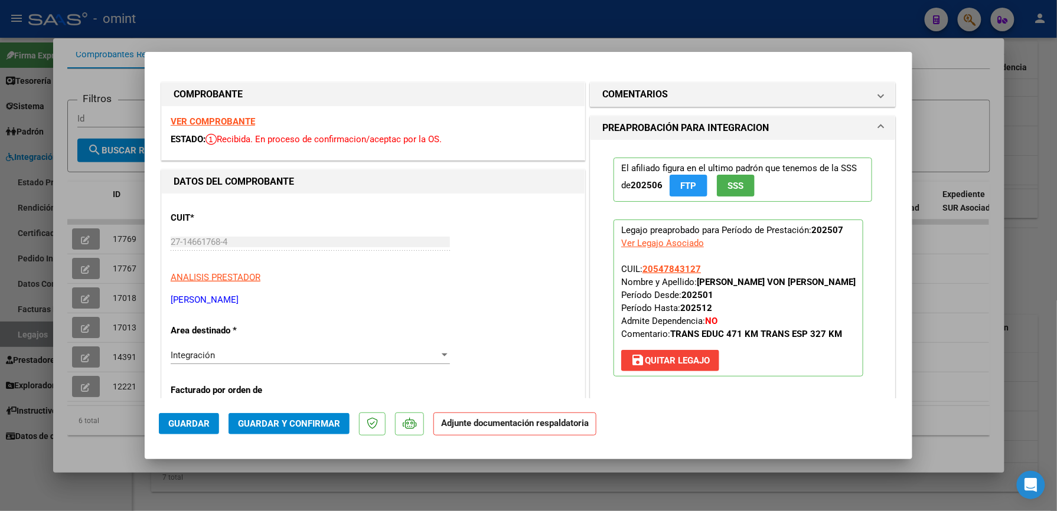
click at [560, 24] on div at bounding box center [528, 255] width 1057 height 511
type input "$ 0,00"
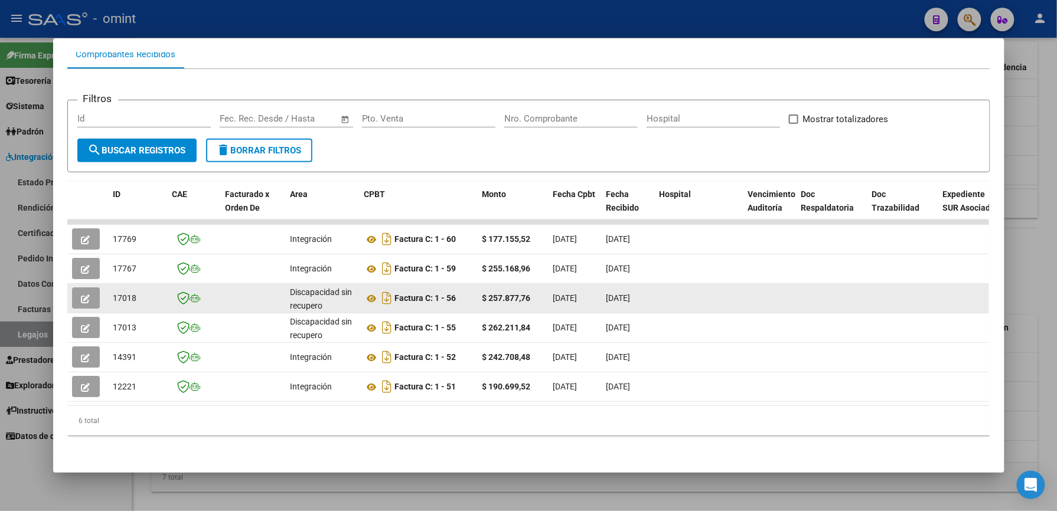
click at [89, 288] on button "button" at bounding box center [86, 298] width 28 height 21
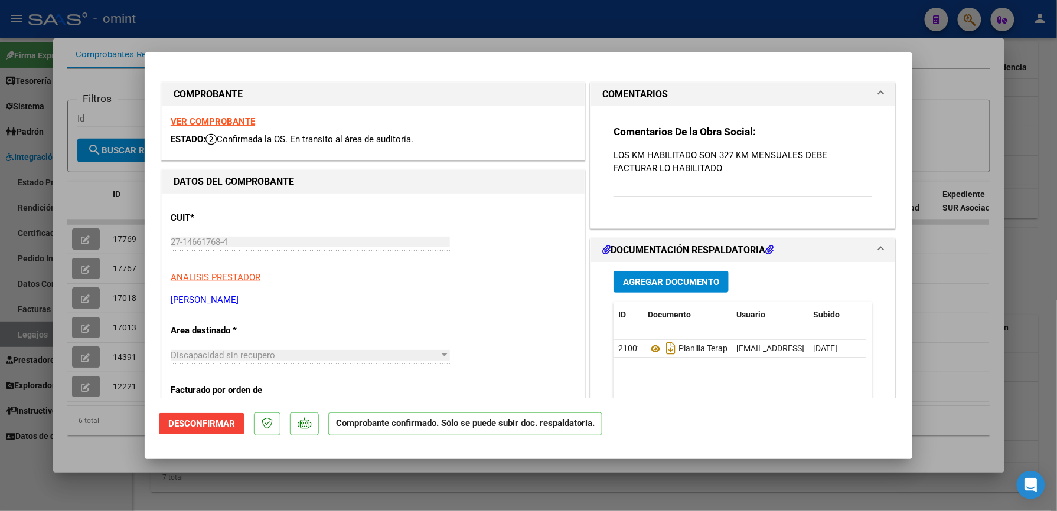
click at [712, 22] on div at bounding box center [528, 255] width 1057 height 511
type input "$ 0,00"
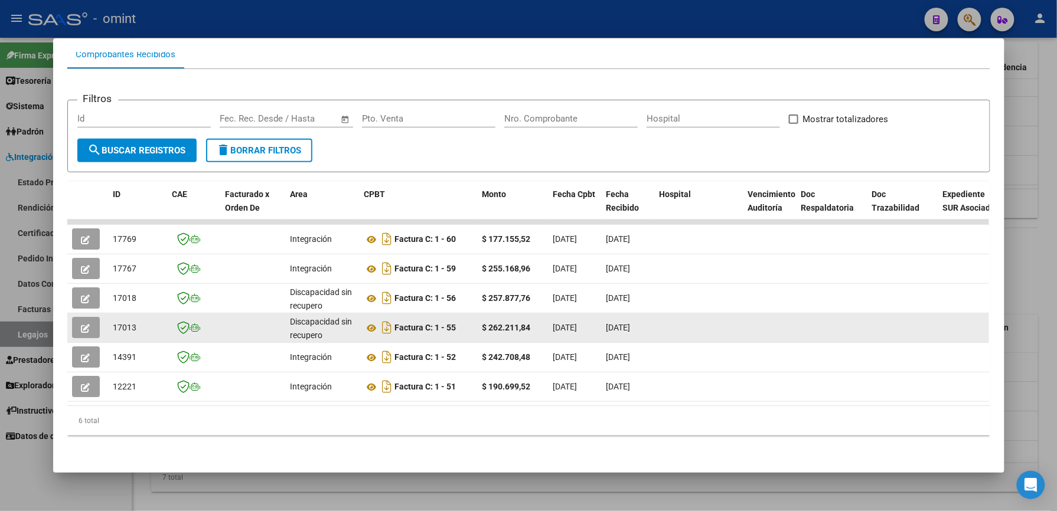
click at [86, 317] on button "button" at bounding box center [86, 327] width 28 height 21
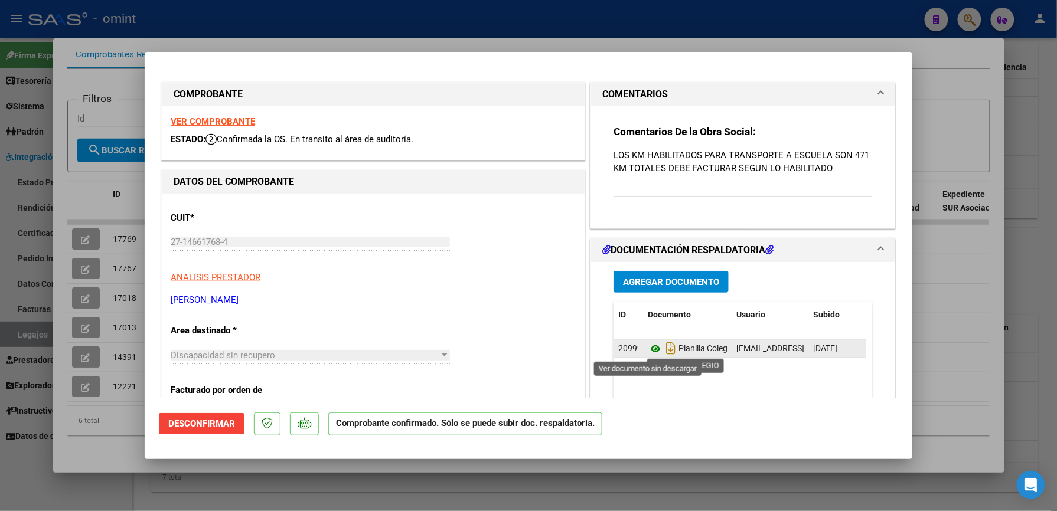
click at [648, 350] on icon at bounding box center [655, 349] width 15 height 14
click at [415, 29] on div at bounding box center [528, 255] width 1057 height 511
type input "$ 0,00"
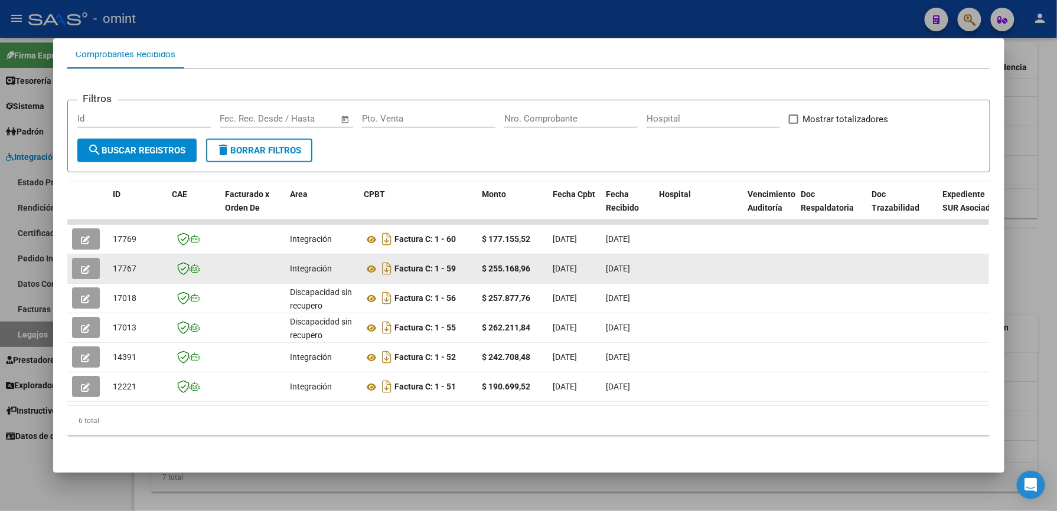
click at [84, 265] on icon "button" at bounding box center [85, 269] width 9 height 9
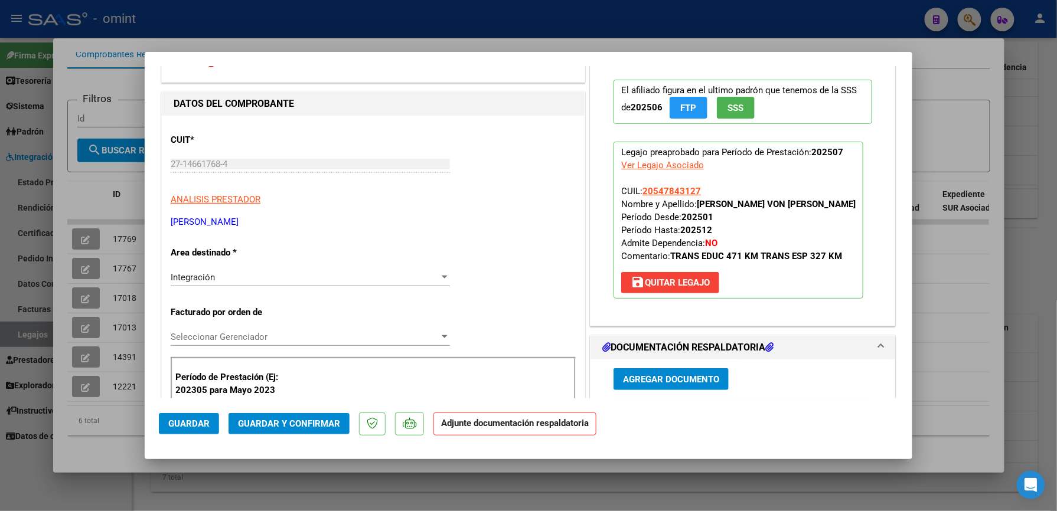
scroll to position [157, 0]
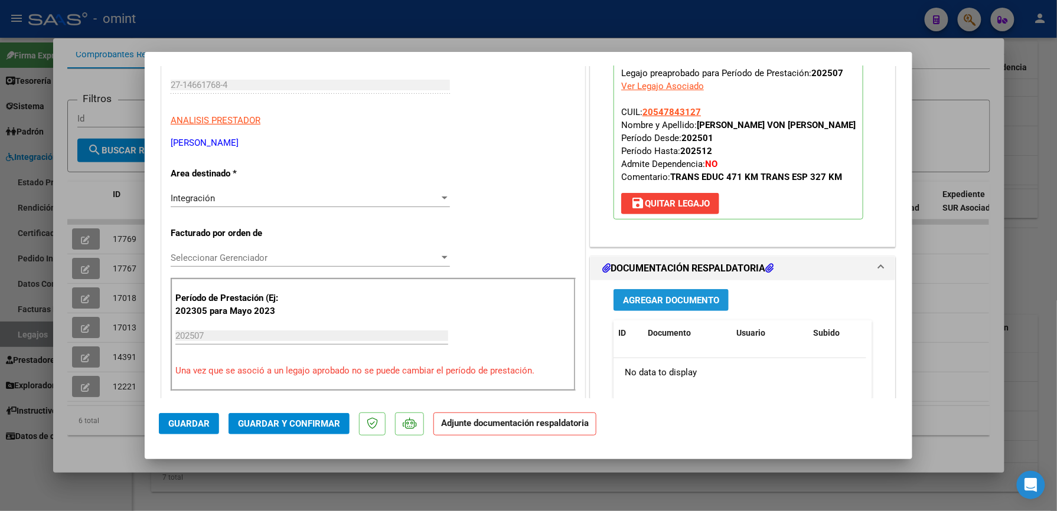
click at [664, 303] on span "Agregar Documento" at bounding box center [671, 300] width 96 height 11
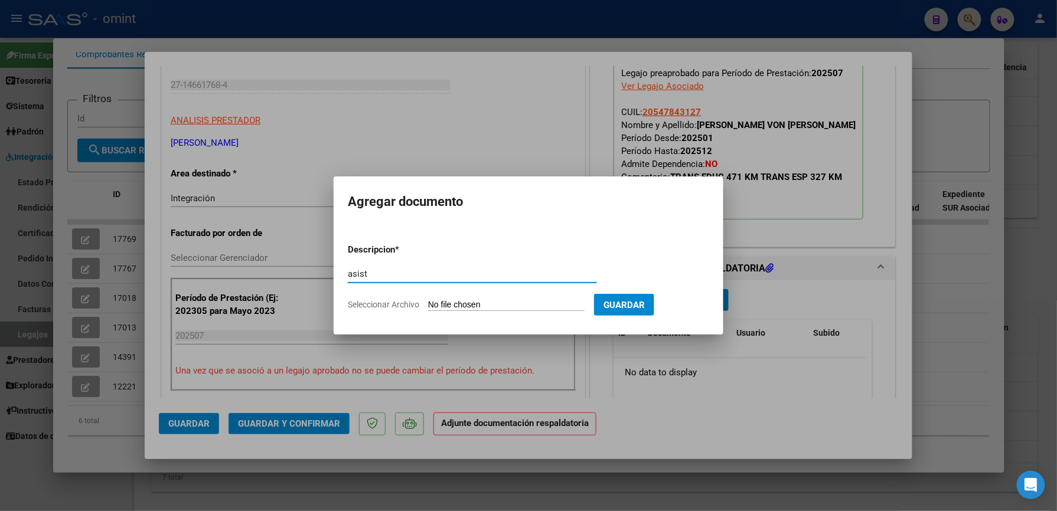
type input "asist"
click at [394, 306] on span "Seleccionar Archivo" at bounding box center [383, 304] width 71 height 9
click at [428, 306] on input "Seleccionar Archivo" at bounding box center [506, 305] width 156 height 11
type input "C:\fakepath\27146617684-1-55-doc-respaldatoria20250807-09-28-37-20250807-09-28-…"
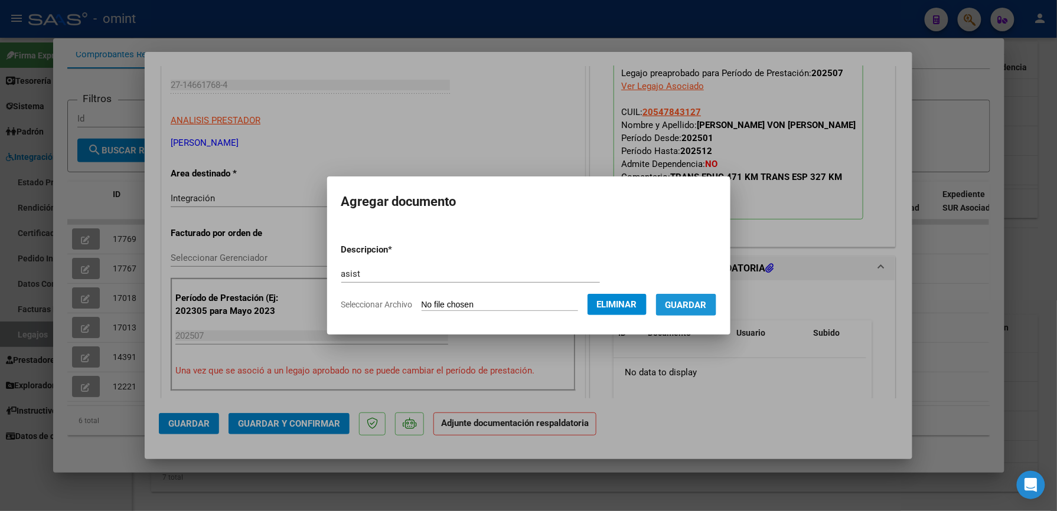
click at [693, 305] on span "Guardar" at bounding box center [686, 305] width 41 height 11
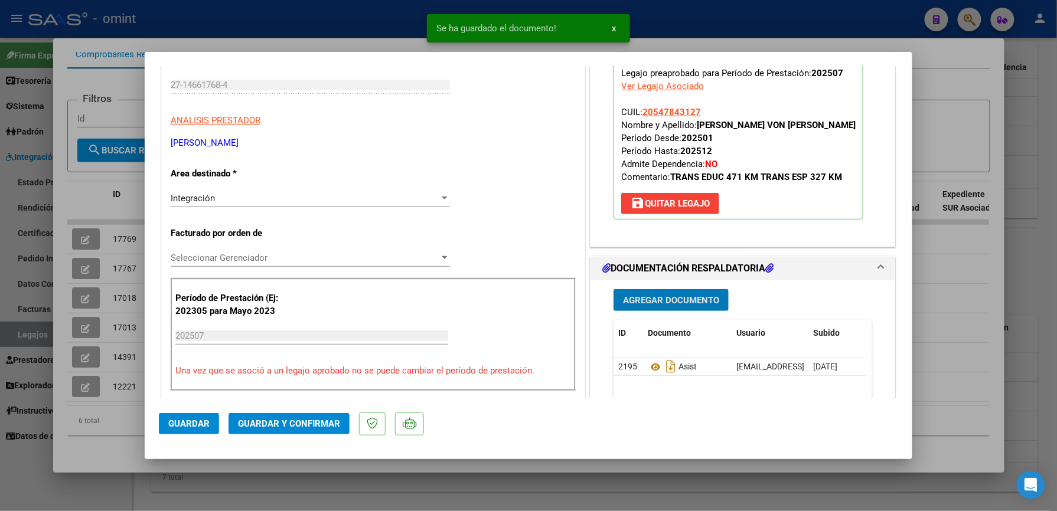
click at [302, 426] on span "Guardar y Confirmar" at bounding box center [289, 424] width 102 height 11
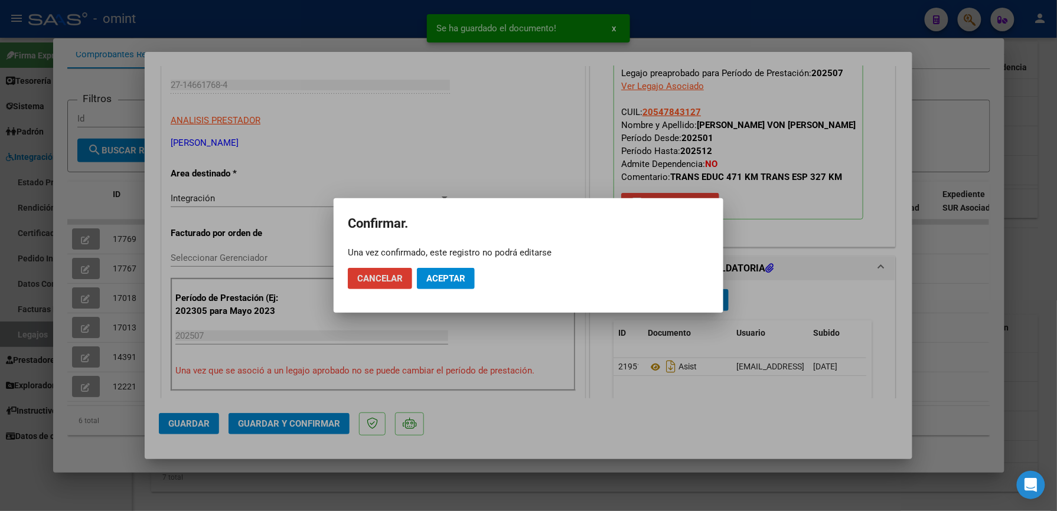
click at [442, 278] on span "Aceptar" at bounding box center [445, 278] width 39 height 11
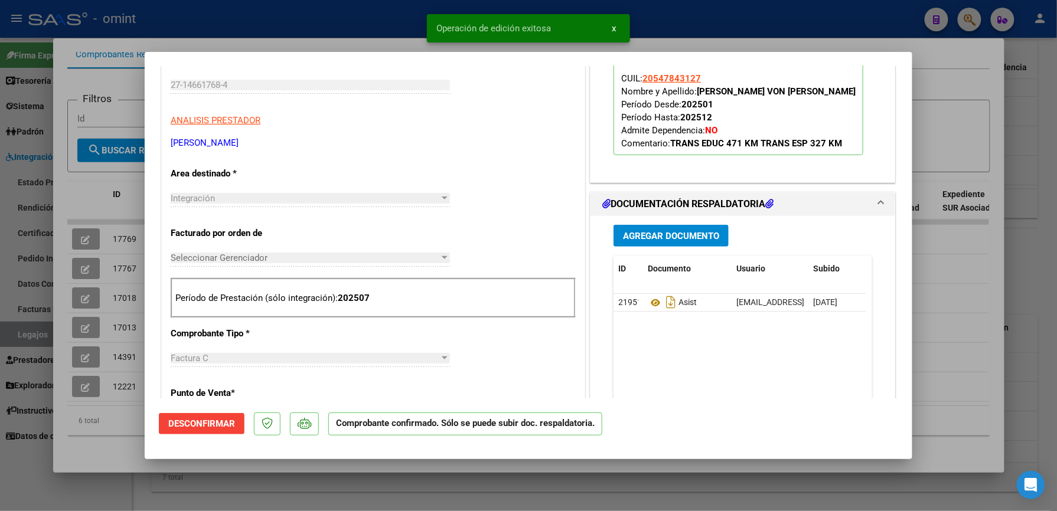
click at [704, 25] on div at bounding box center [528, 255] width 1057 height 511
type input "$ 0,00"
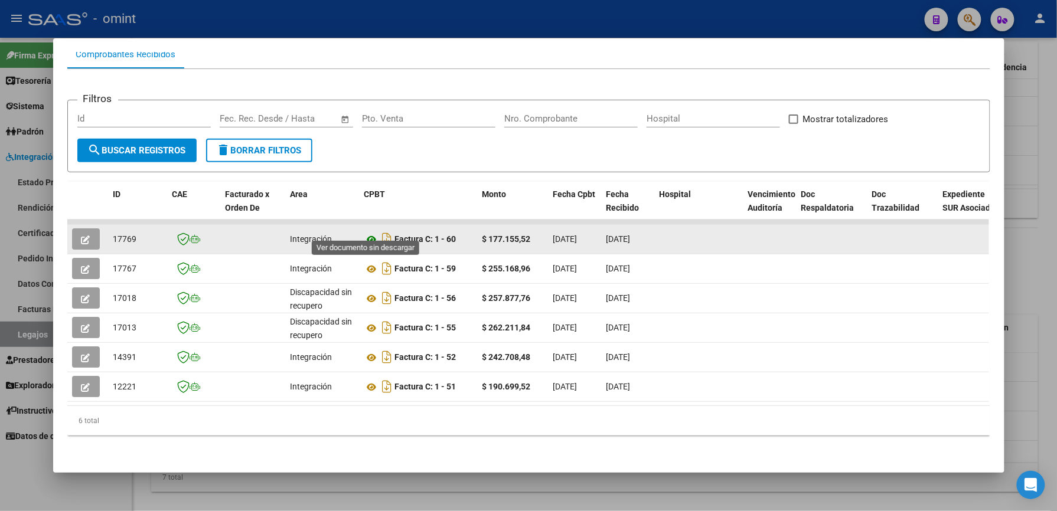
click at [364, 233] on icon at bounding box center [371, 240] width 15 height 14
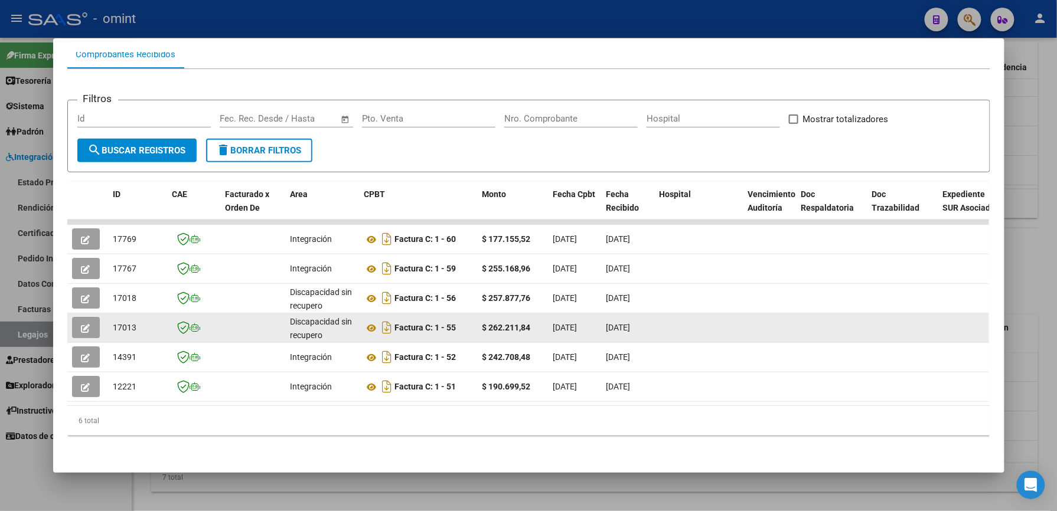
click at [81, 324] on icon "button" at bounding box center [85, 328] width 9 height 9
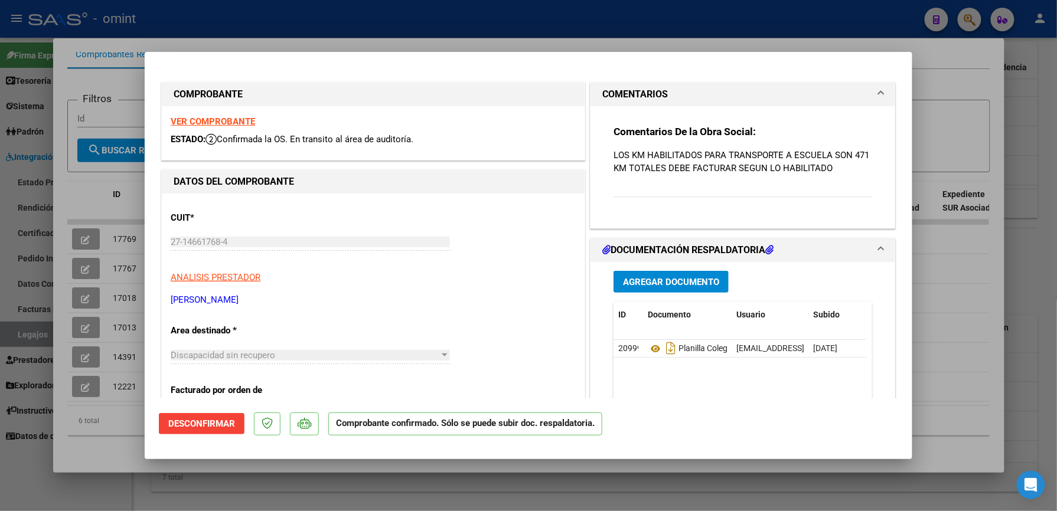
drag, startPoint x: 765, startPoint y: 45, endPoint x: 749, endPoint y: 50, distance: 16.6
click at [764, 44] on div at bounding box center [528, 255] width 1057 height 511
type input "$ 0,00"
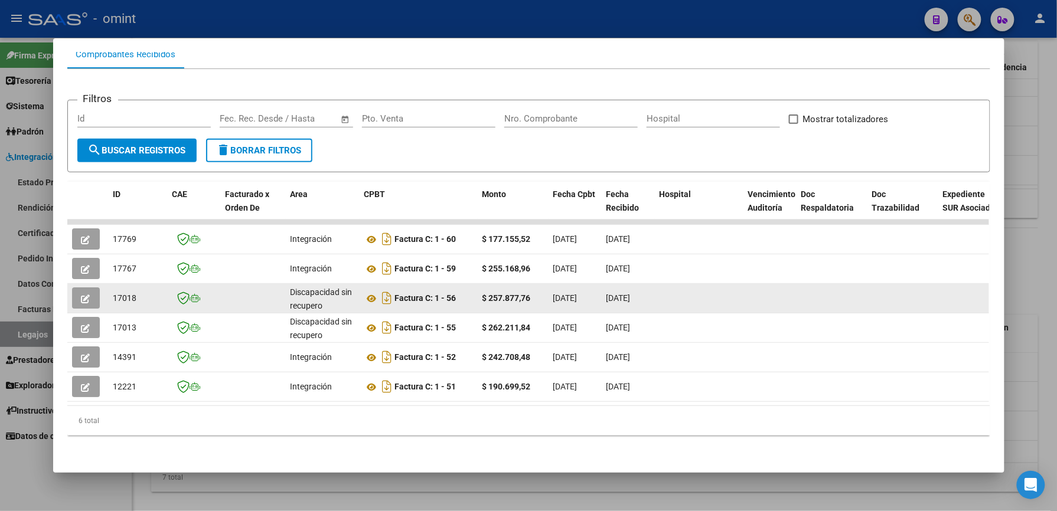
click at [81, 295] on icon "button" at bounding box center [85, 299] width 9 height 9
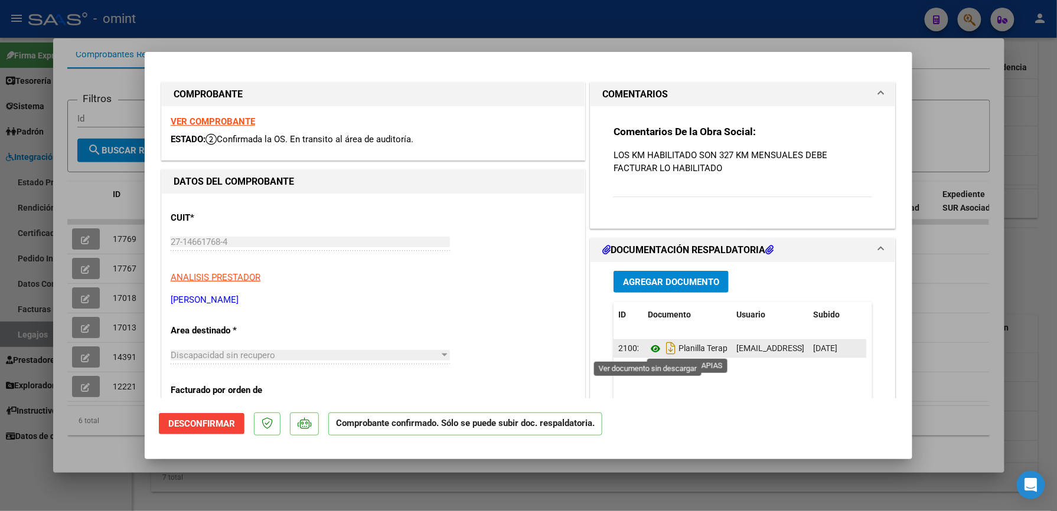
click at [651, 346] on icon at bounding box center [655, 349] width 15 height 14
click at [243, 35] on div at bounding box center [528, 255] width 1057 height 511
type input "$ 0,00"
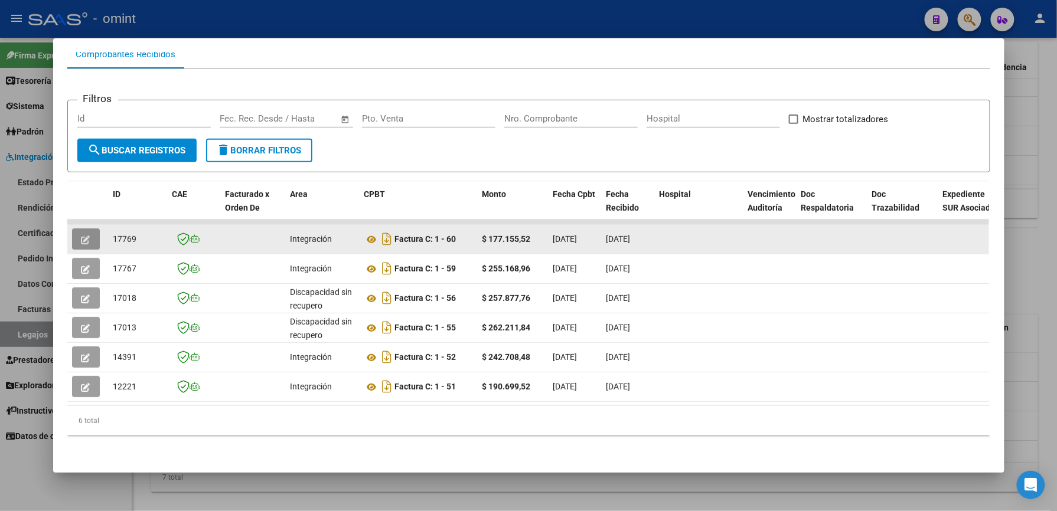
click at [74, 229] on button "button" at bounding box center [86, 239] width 28 height 21
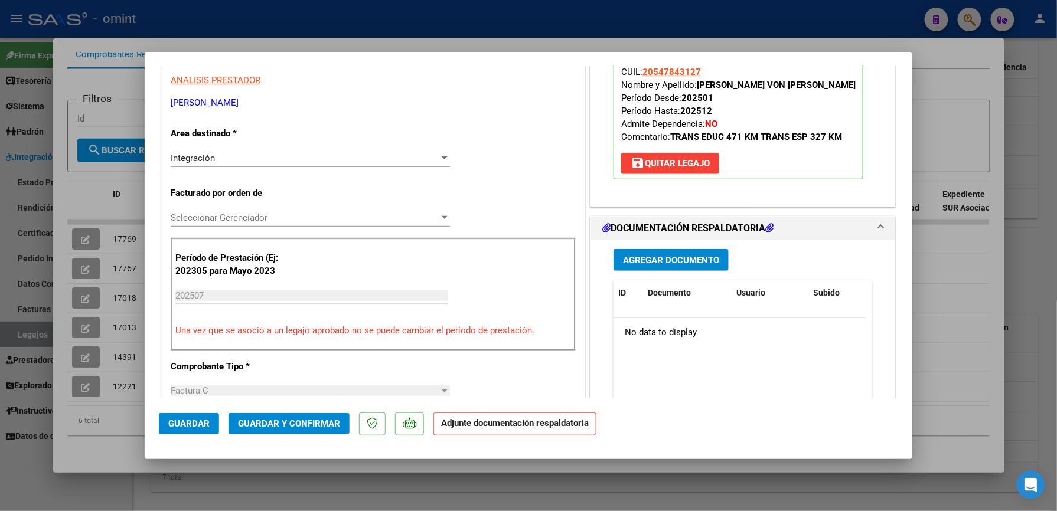
scroll to position [236, 0]
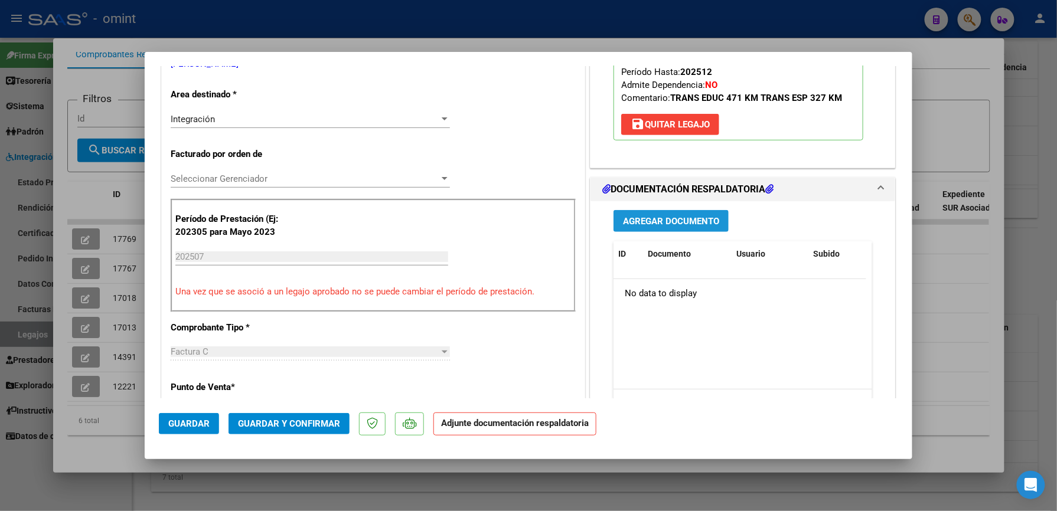
click at [630, 217] on span "Agregar Documento" at bounding box center [671, 221] width 96 height 11
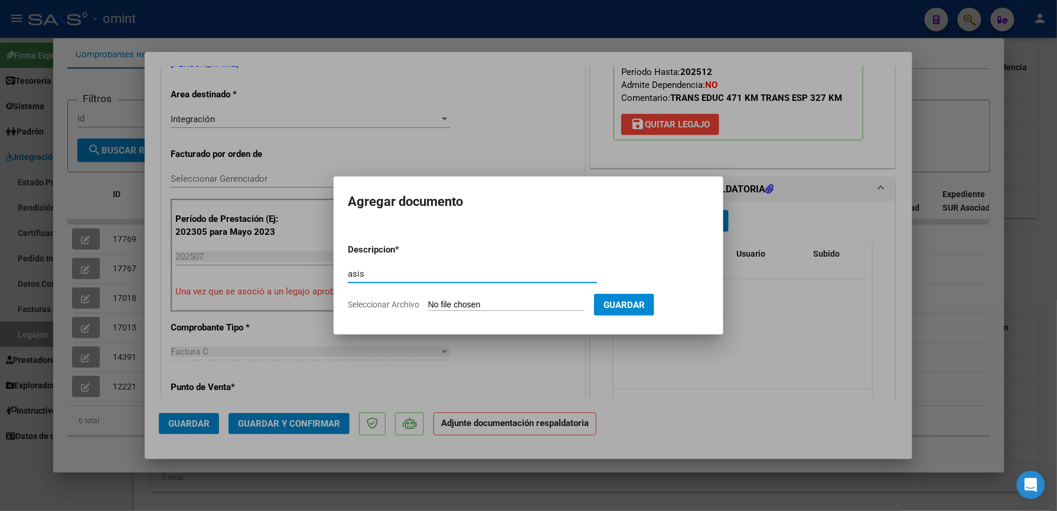
type input "asis"
click at [371, 305] on span "Seleccionar Archivo" at bounding box center [383, 304] width 71 height 9
click at [428, 305] on input "Seleccionar Archivo" at bounding box center [506, 305] width 156 height 11
type input "C:\fakepath\27146617684-1-55-doc-respaldatoria20250807-09-28-37-20250807-09-28-…"
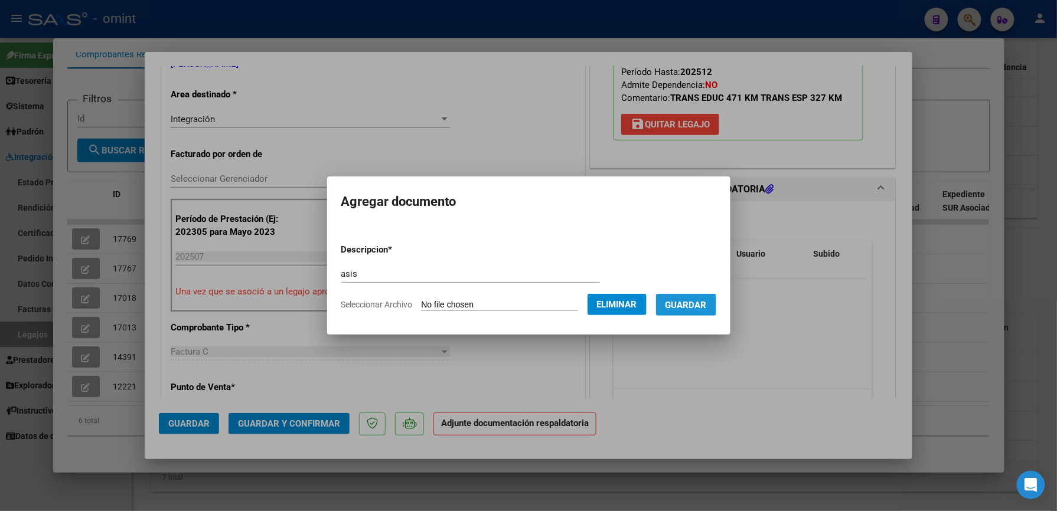
click at [698, 300] on span "Guardar" at bounding box center [686, 305] width 41 height 11
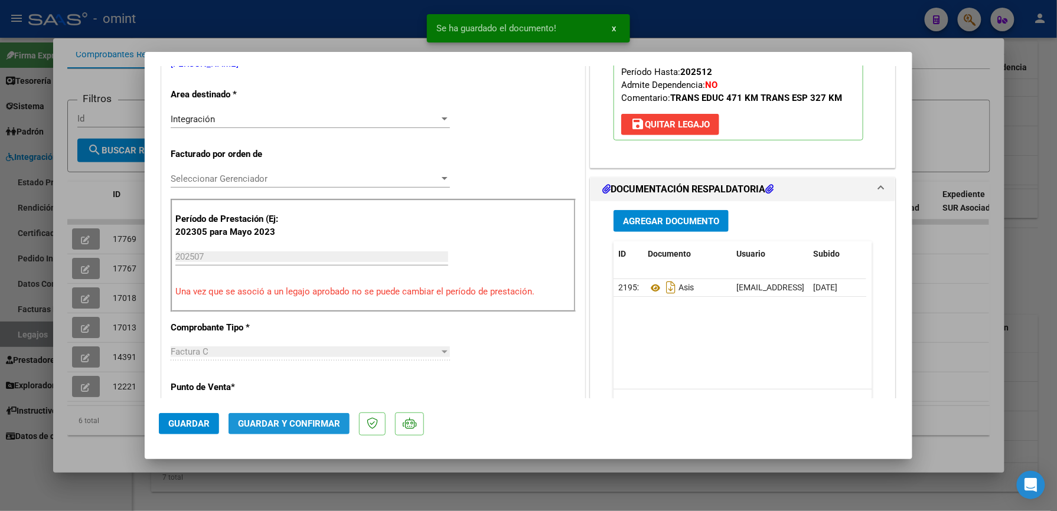
click at [310, 422] on span "Guardar y Confirmar" at bounding box center [289, 424] width 102 height 11
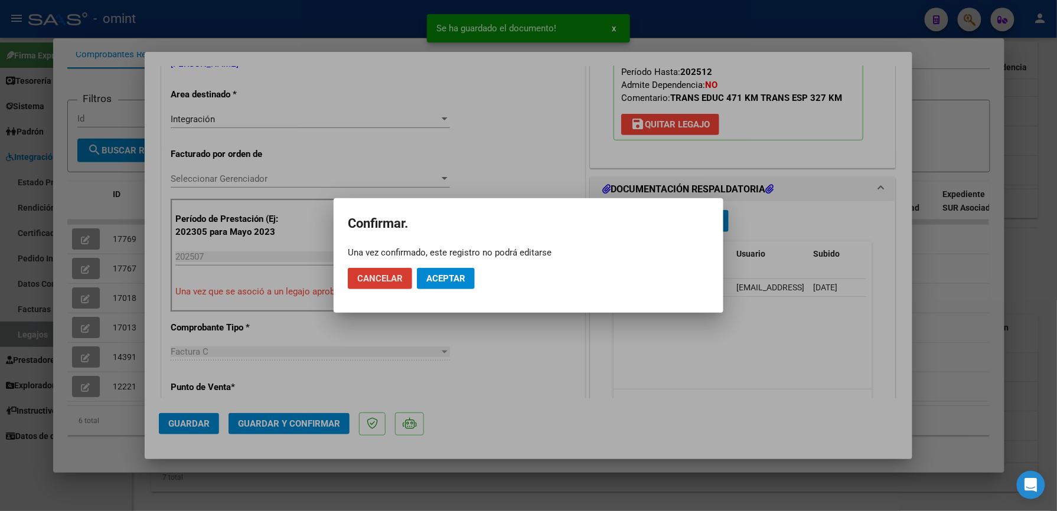
click at [464, 276] on span "Aceptar" at bounding box center [445, 278] width 39 height 11
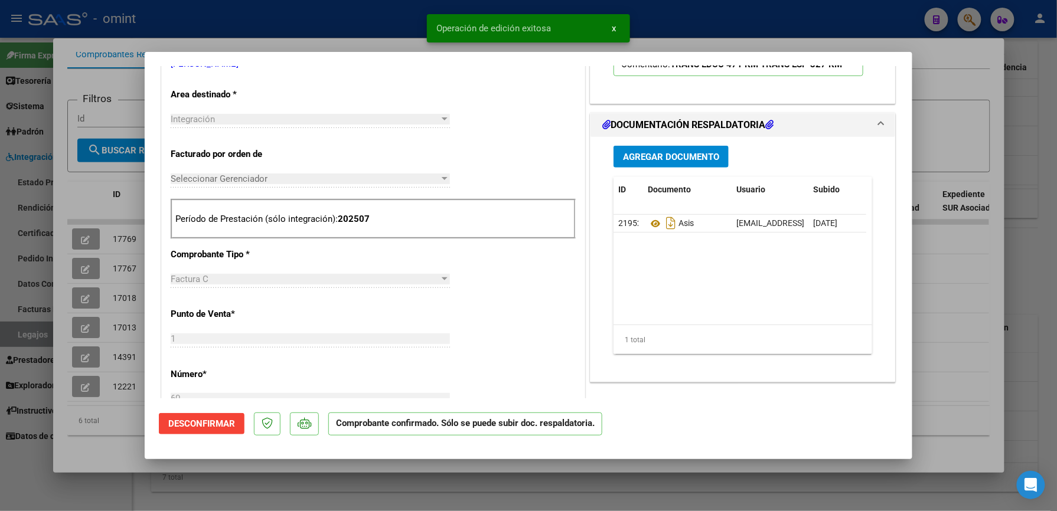
click at [710, 7] on div at bounding box center [528, 255] width 1057 height 511
type input "$ 0,00"
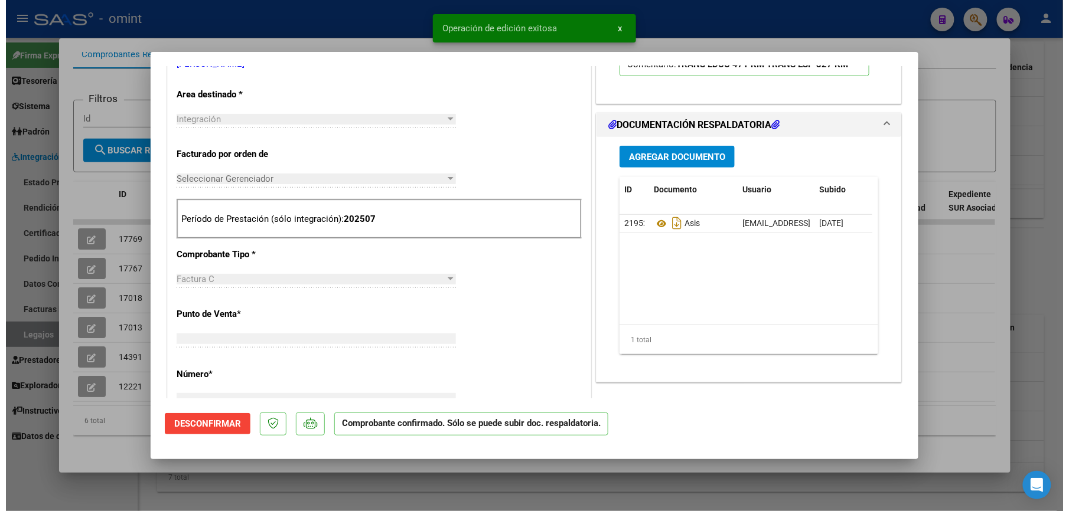
scroll to position [0, 0]
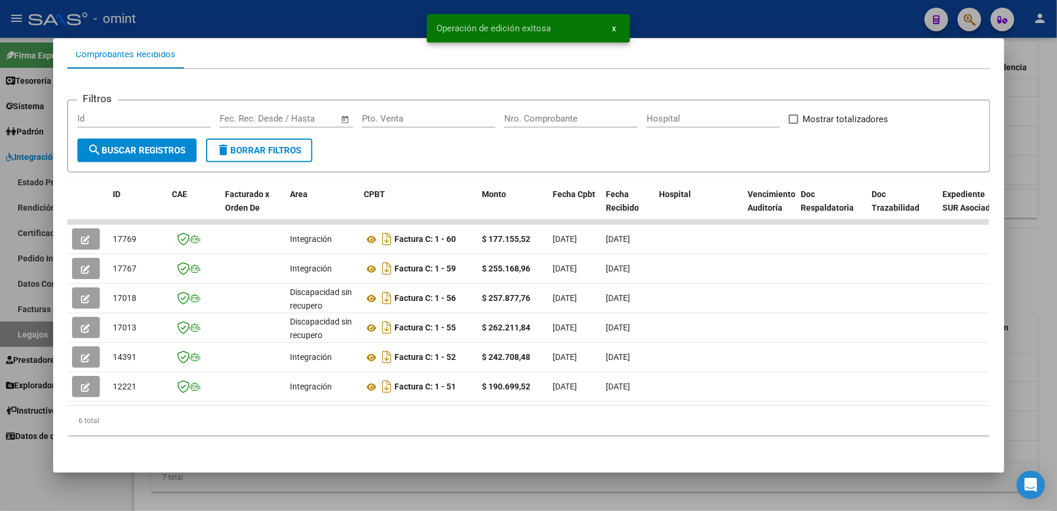
click at [690, 8] on div at bounding box center [528, 255] width 1057 height 511
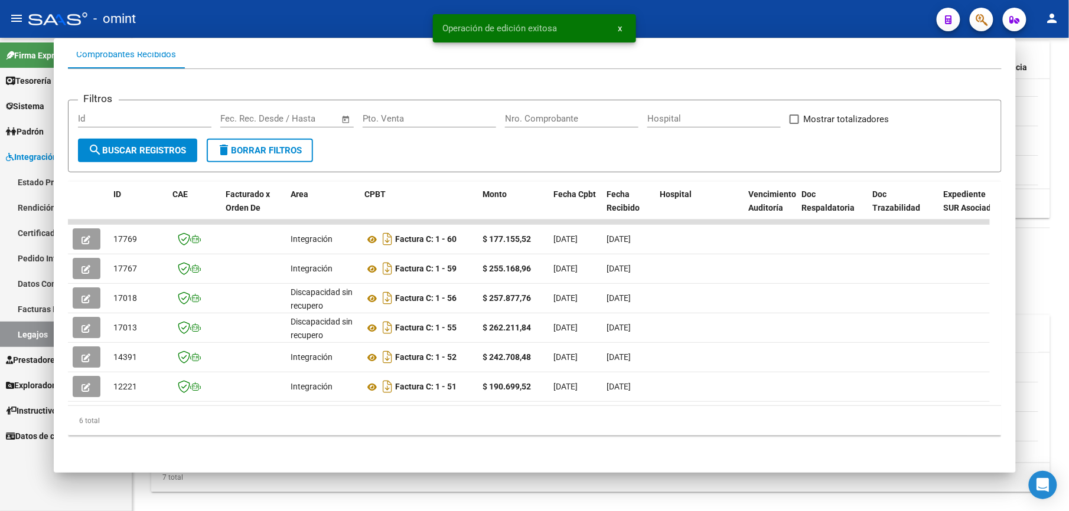
scroll to position [472, 0]
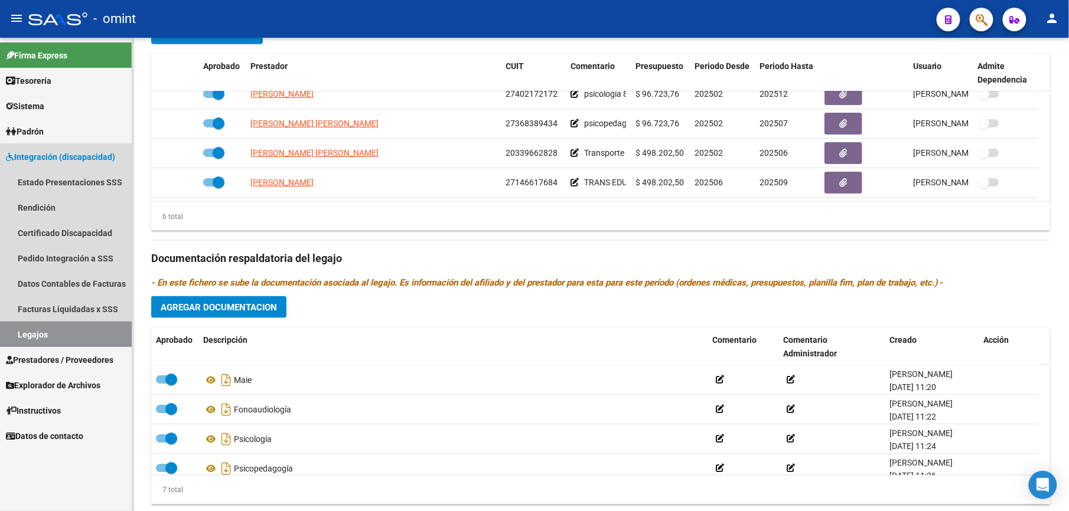
click at [58, 331] on link "Legajos" at bounding box center [66, 334] width 132 height 25
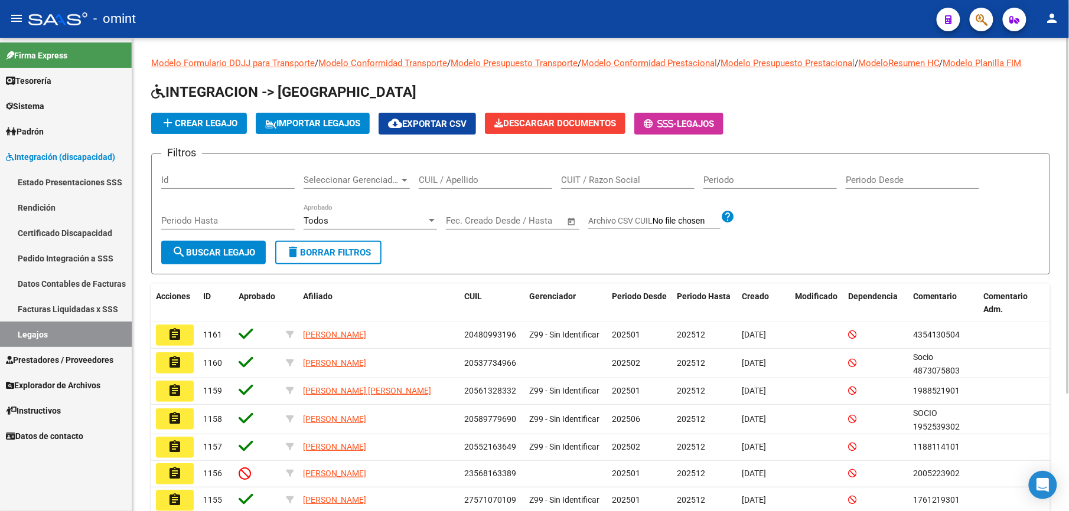
click at [480, 178] on input "CUIL / Apellido" at bounding box center [485, 180] width 133 height 11
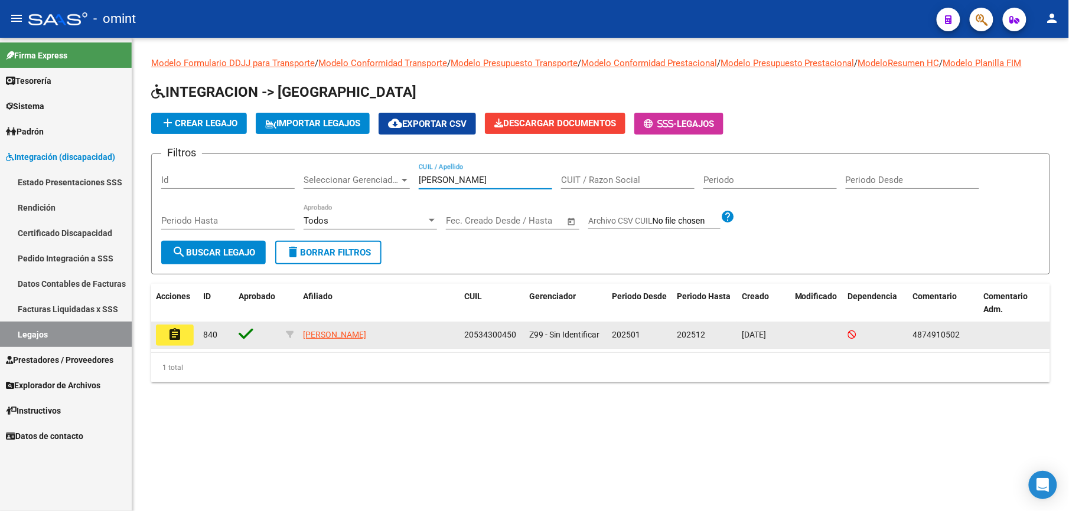
type input "[PERSON_NAME]"
click at [178, 337] on mat-icon "assignment" at bounding box center [175, 335] width 14 height 14
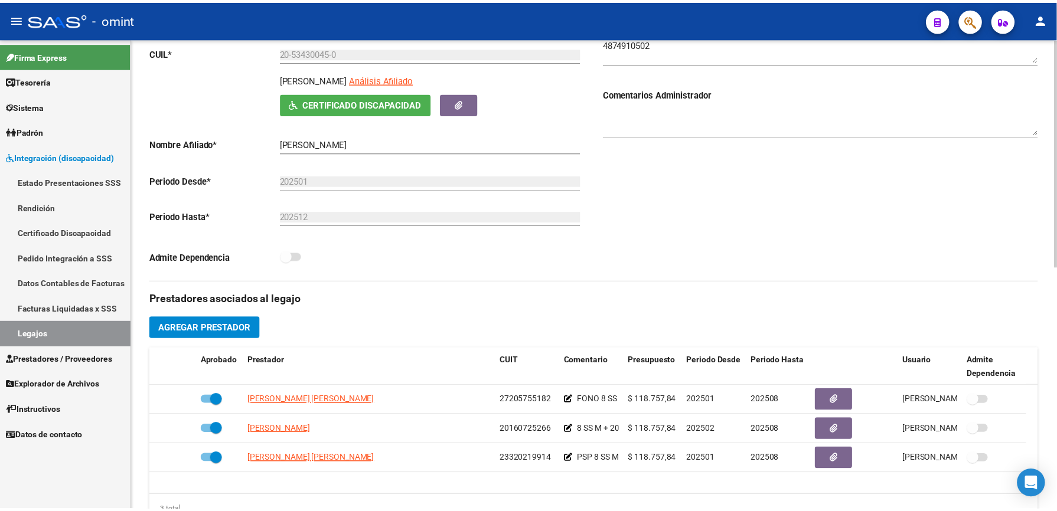
scroll to position [236, 0]
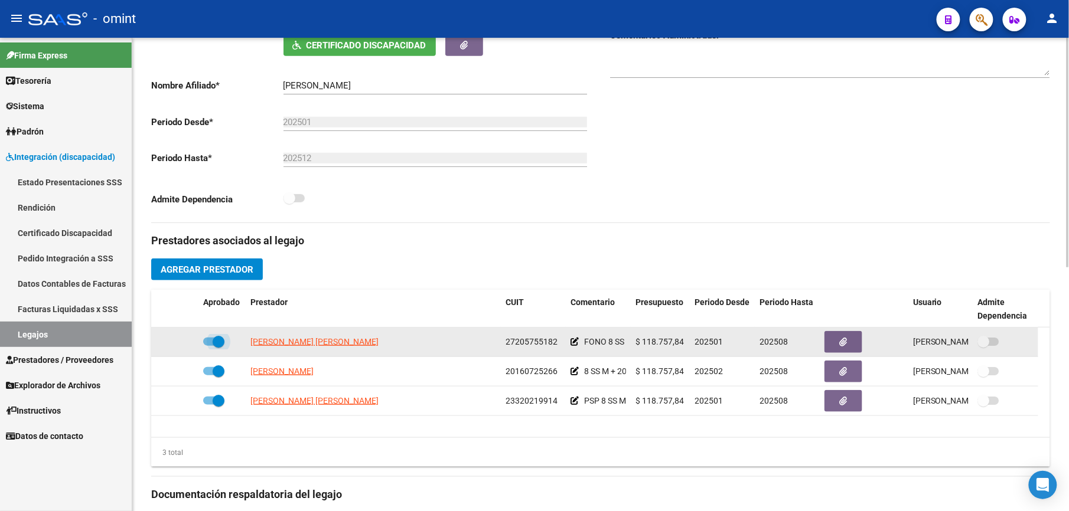
click at [206, 343] on span at bounding box center [213, 342] width 21 height 8
click at [208, 346] on input "checkbox" at bounding box center [208, 346] width 1 height 1
checkbox input "false"
click at [178, 343] on icon at bounding box center [181, 342] width 8 height 8
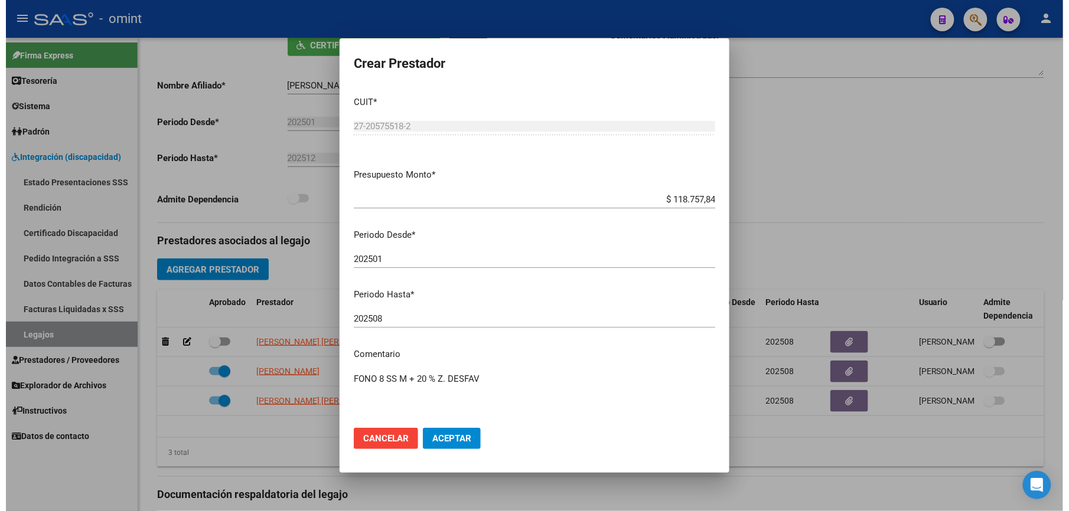
scroll to position [249, 0]
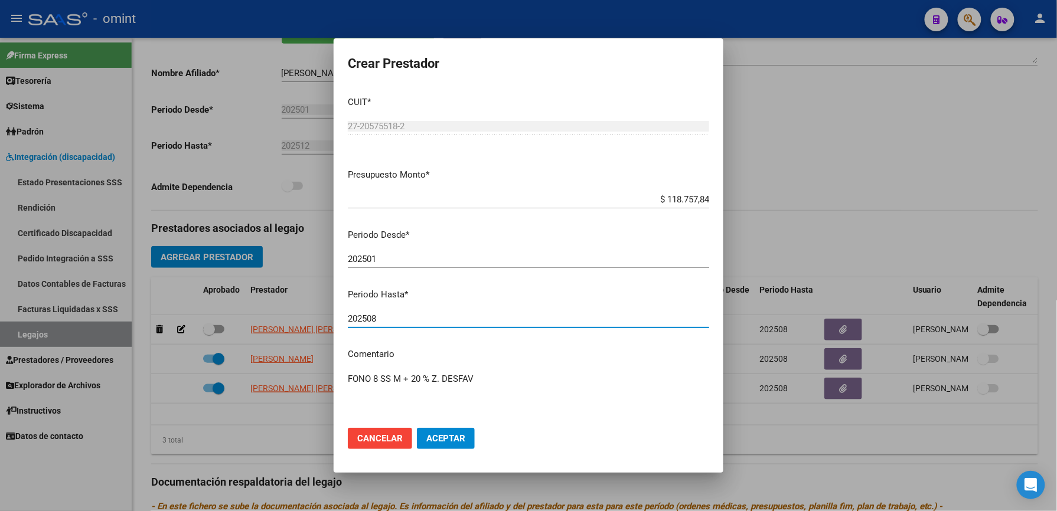
click at [409, 315] on input "202508" at bounding box center [528, 319] width 361 height 11
type input "202512"
click at [445, 444] on span "Aceptar" at bounding box center [445, 438] width 39 height 11
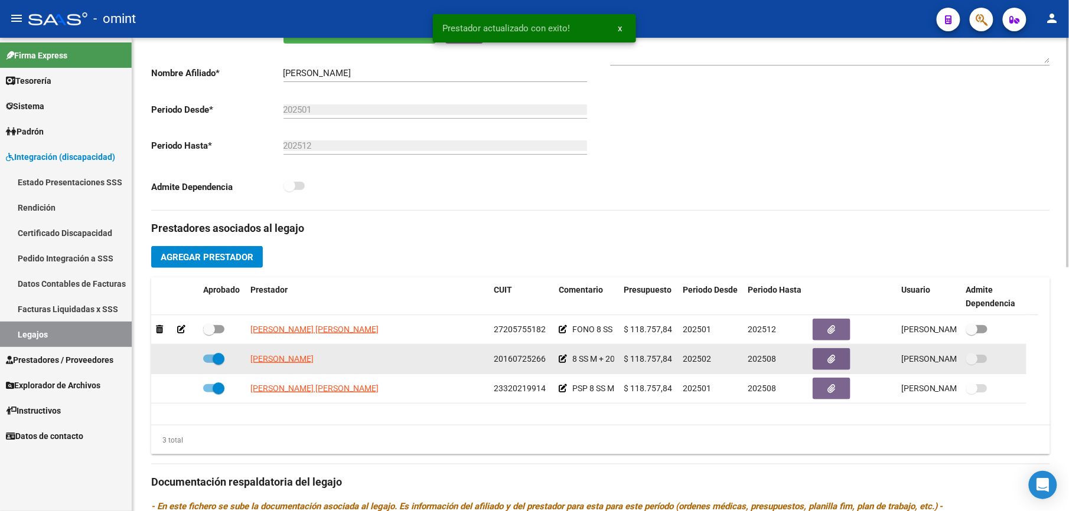
scroll to position [236, 0]
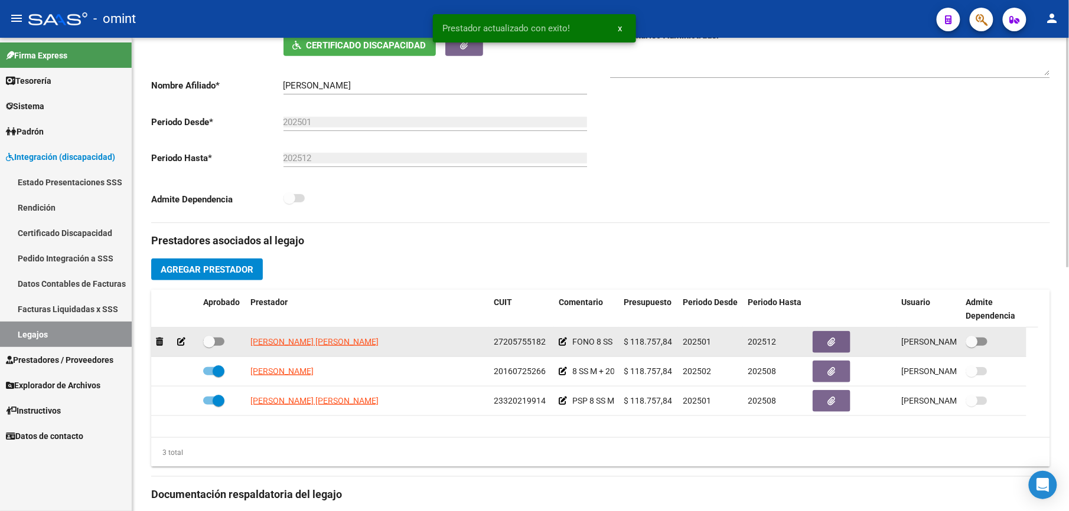
click at [218, 340] on span at bounding box center [213, 342] width 21 height 8
click at [209, 346] on input "checkbox" at bounding box center [208, 346] width 1 height 1
checkbox input "true"
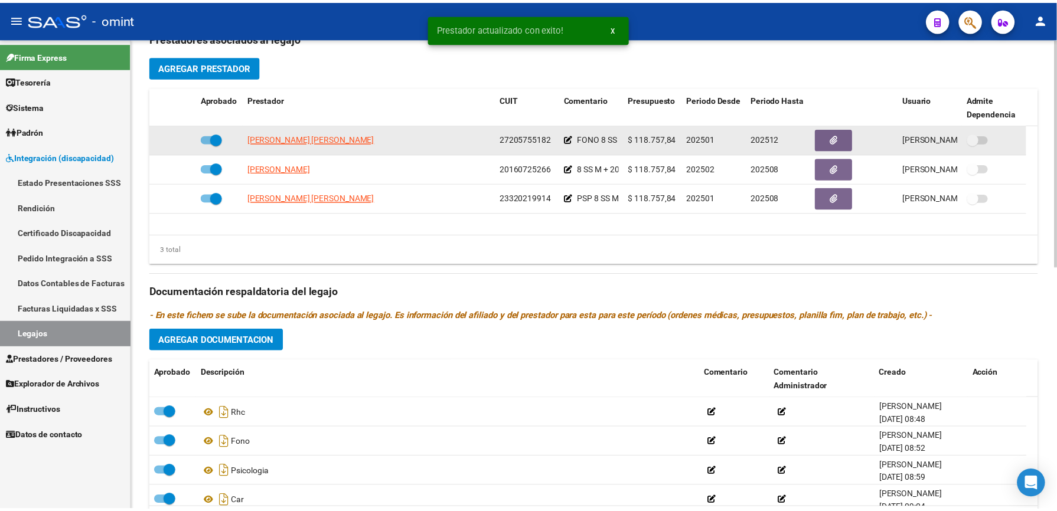
scroll to position [504, 0]
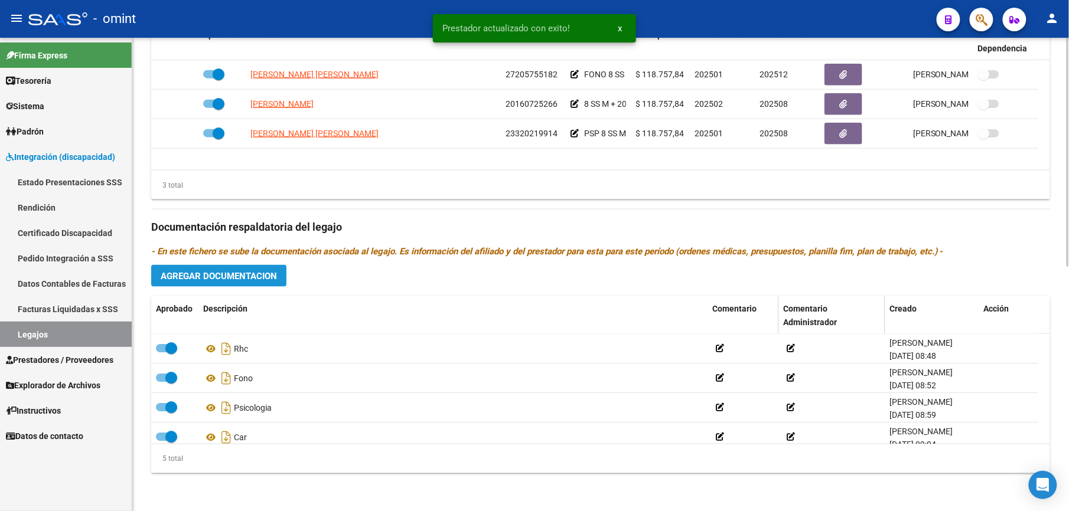
click at [234, 279] on span "Agregar Documentacion" at bounding box center [219, 276] width 116 height 11
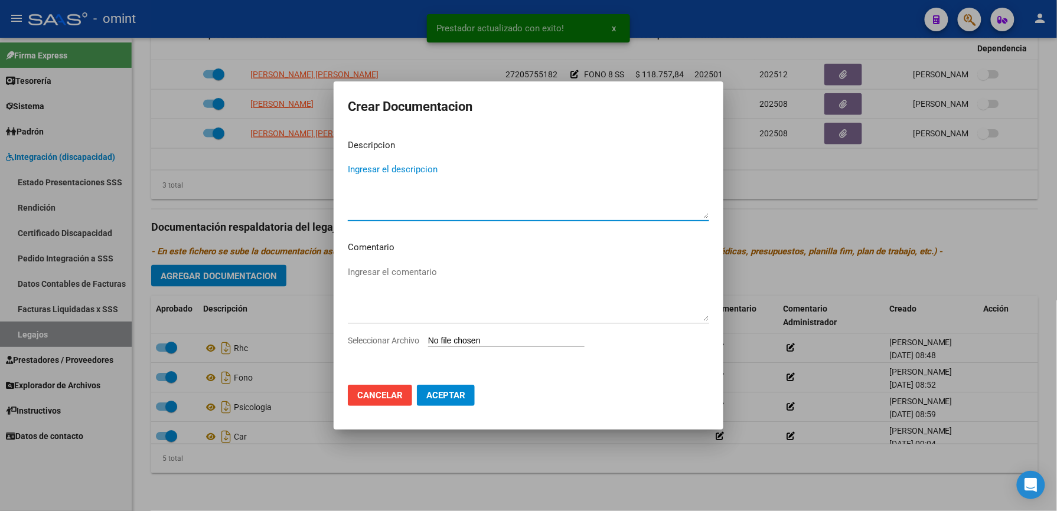
click at [410, 170] on textarea "Ingresar el descripcion" at bounding box center [528, 191] width 361 height 56
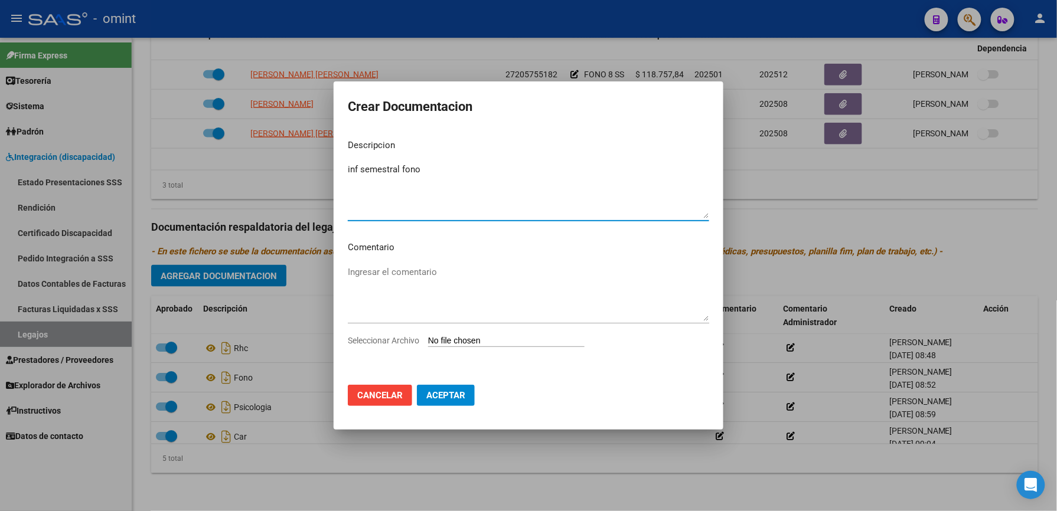
type textarea "inf semestral fono"
click at [409, 341] on span "Seleccionar Archivo" at bounding box center [383, 340] width 71 height 9
click at [428, 341] on input "Seleccionar Archivo" at bounding box center [506, 341] width 156 height 11
type input "C:\fakepath\inf semestral Fono.pdf"
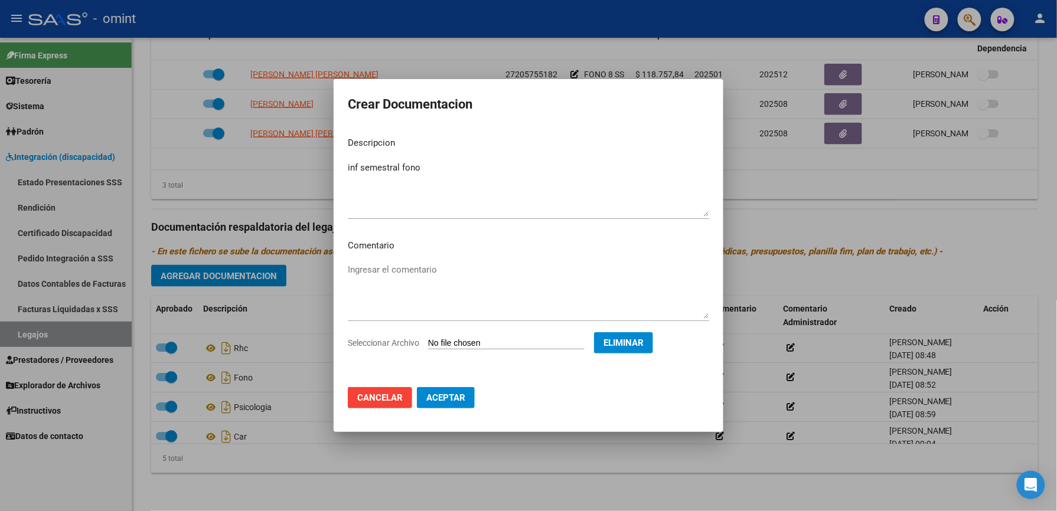
click at [447, 400] on span "Aceptar" at bounding box center [445, 398] width 39 height 11
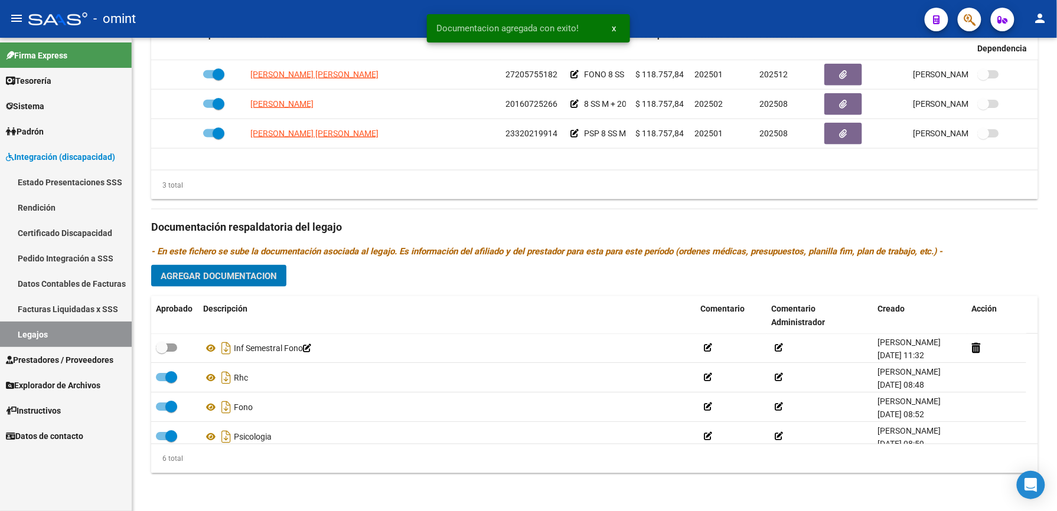
scroll to position [504, 0]
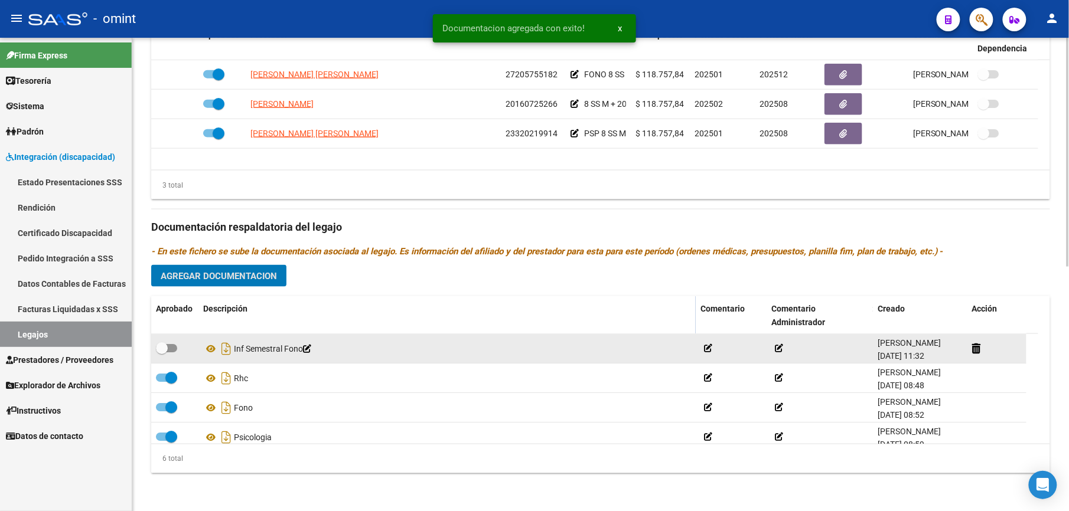
click at [173, 348] on span at bounding box center [166, 348] width 21 height 8
click at [162, 353] on input "checkbox" at bounding box center [161, 353] width 1 height 1
checkbox input "true"
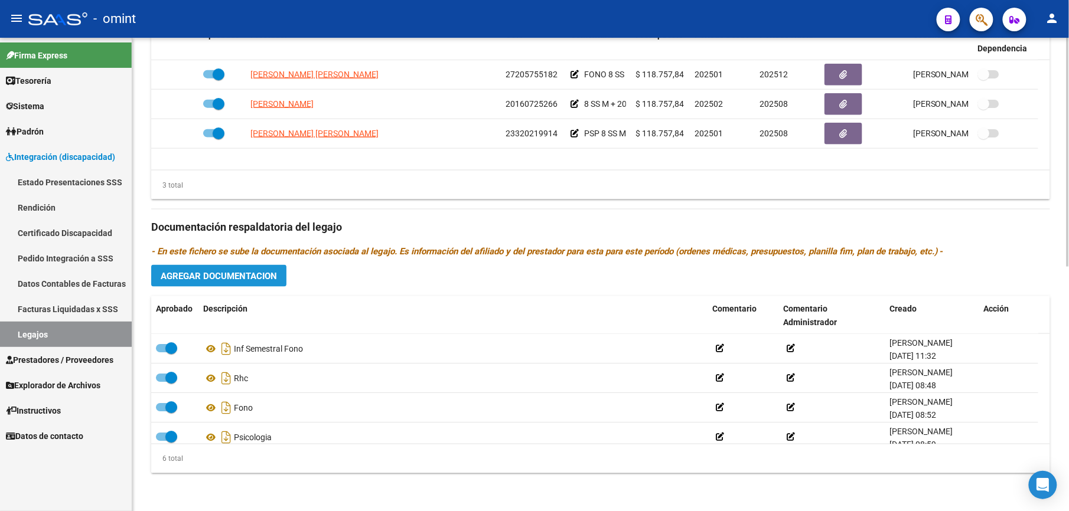
click at [249, 277] on span "Agregar Documentacion" at bounding box center [219, 276] width 116 height 11
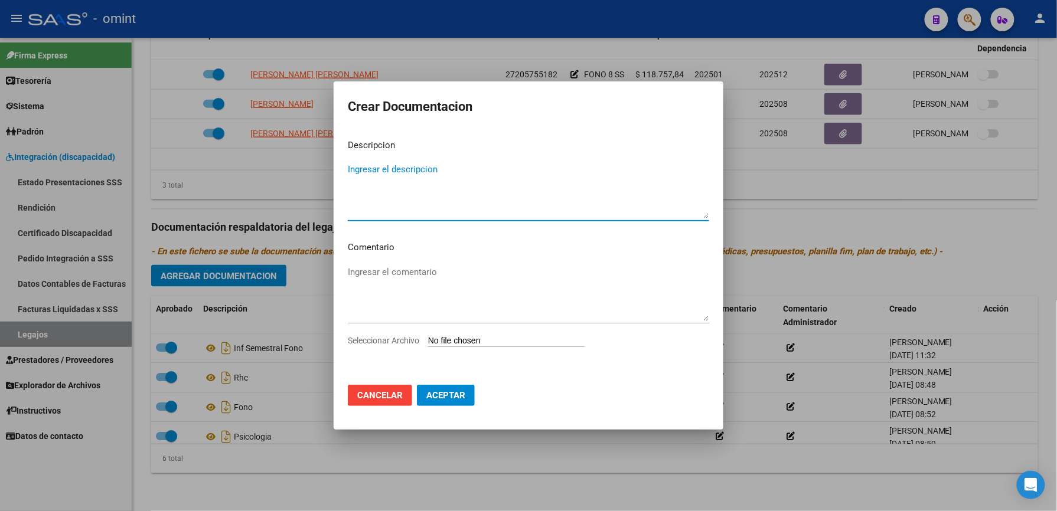
click at [426, 171] on textarea "Ingresar el descripcion" at bounding box center [528, 191] width 361 height 56
type textarea "INF SEMESTRAL PSICO"
click at [388, 340] on span "Seleccionar Archivo" at bounding box center [383, 340] width 71 height 9
click at [428, 340] on input "Seleccionar Archivo" at bounding box center [506, 341] width 156 height 11
type input "C:\fakepath\inf semestral PSICO.pdf"
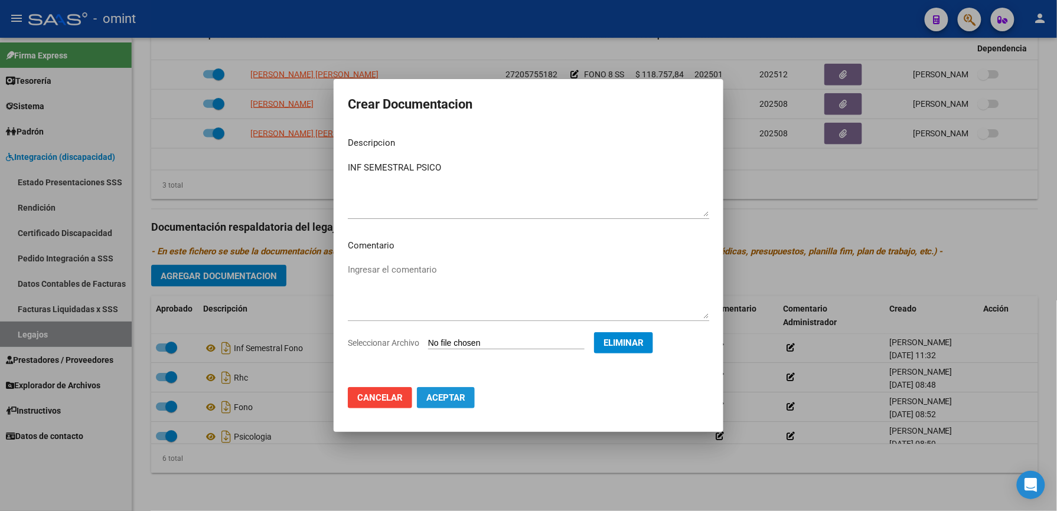
click at [446, 402] on span "Aceptar" at bounding box center [445, 398] width 39 height 11
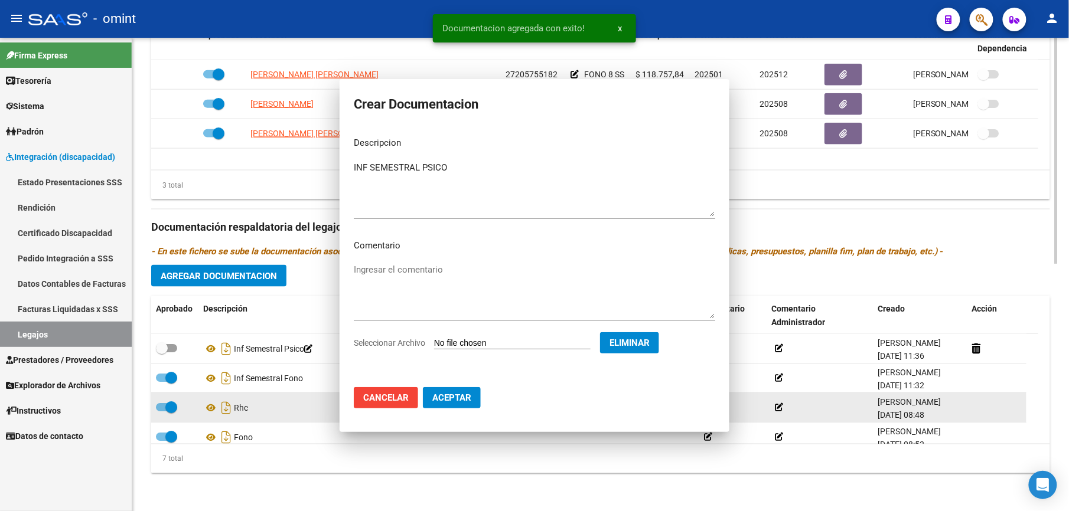
scroll to position [504, 0]
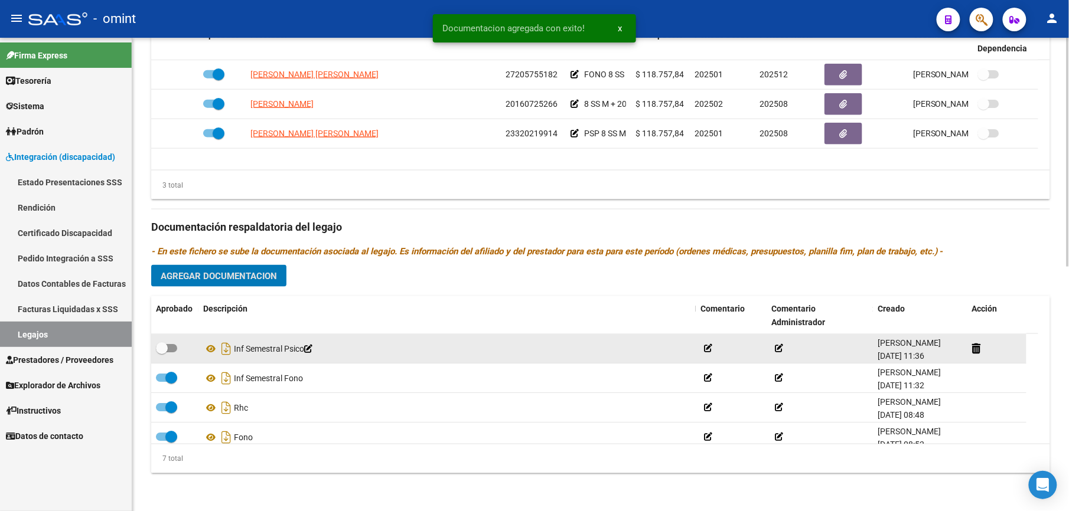
click at [173, 348] on span at bounding box center [166, 348] width 21 height 8
click at [162, 353] on input "checkbox" at bounding box center [161, 353] width 1 height 1
checkbox input "true"
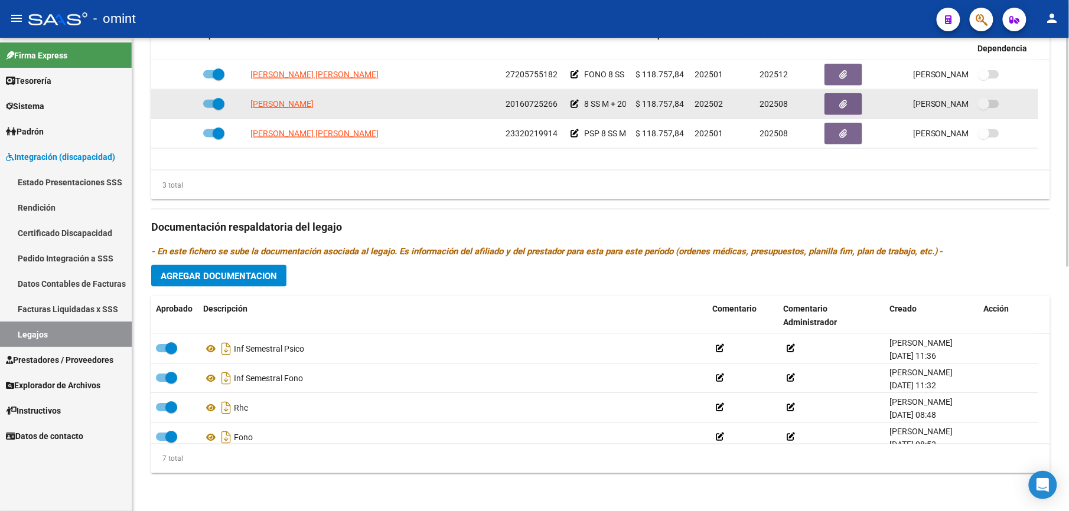
click at [575, 103] on icon at bounding box center [574, 104] width 8 height 8
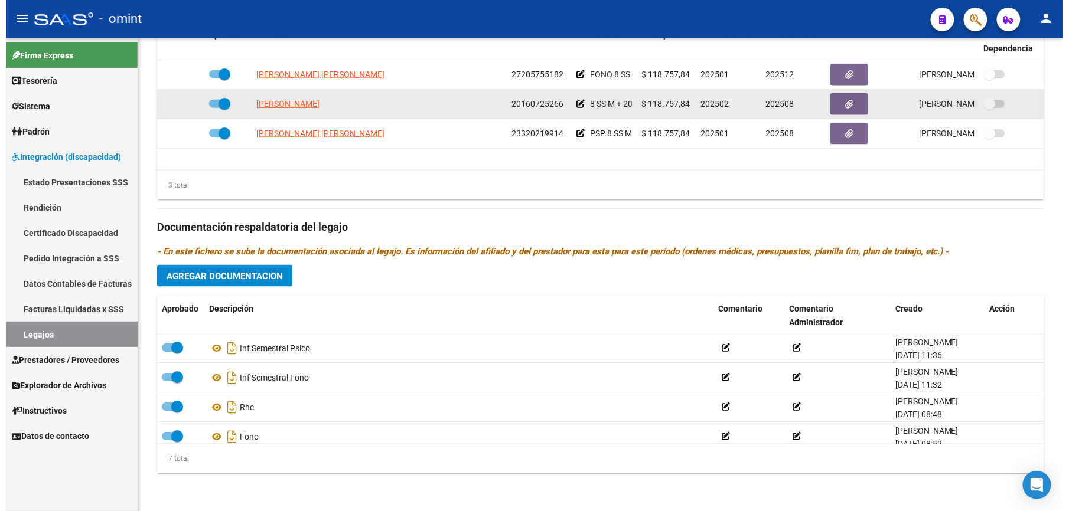
scroll to position [517, 0]
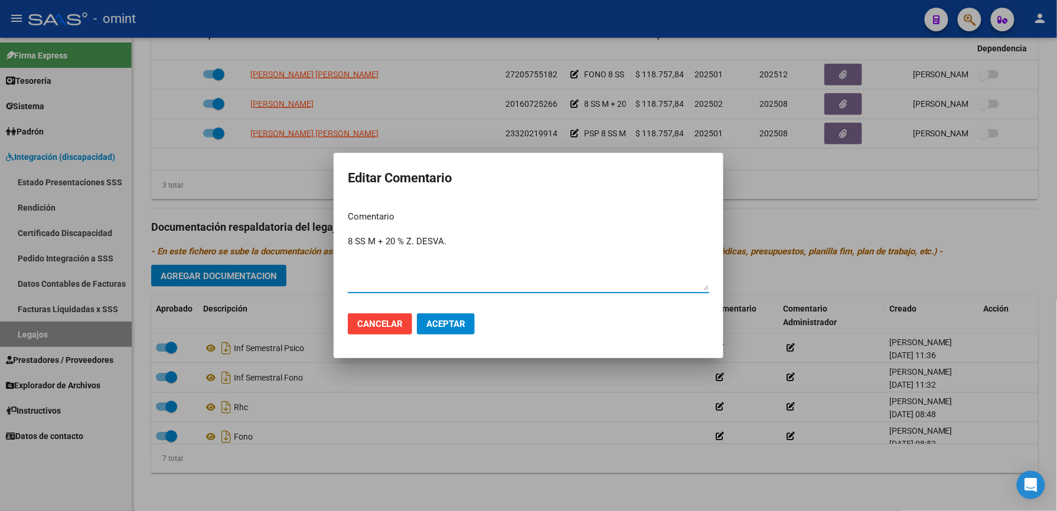
click at [348, 239] on textarea "8 SS M + 20 % Z. DESVA." at bounding box center [528, 263] width 361 height 56
type textarea "PSICOLOGIA 8 SS M + 20 % Z. DESVA."
click at [449, 322] on span "Aceptar" at bounding box center [445, 324] width 39 height 11
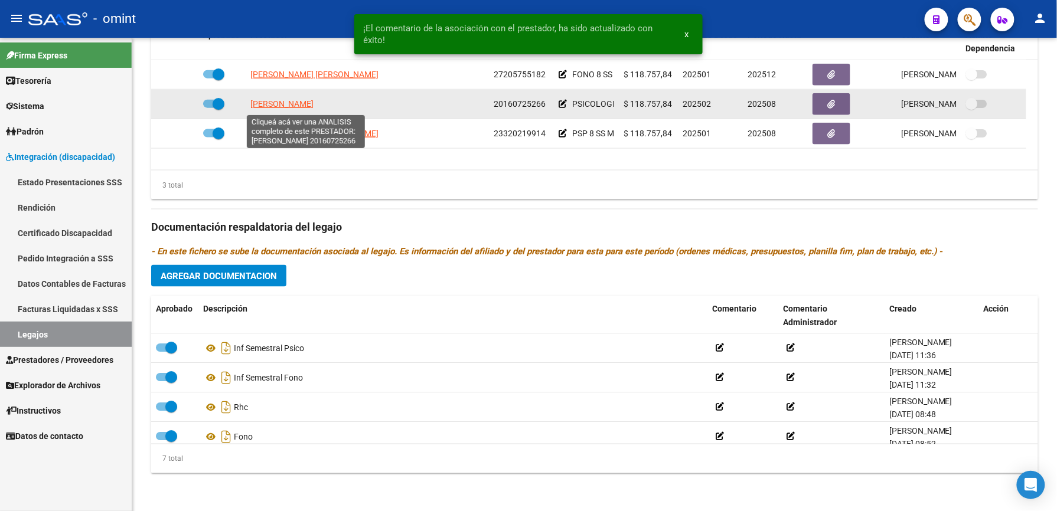
scroll to position [504, 0]
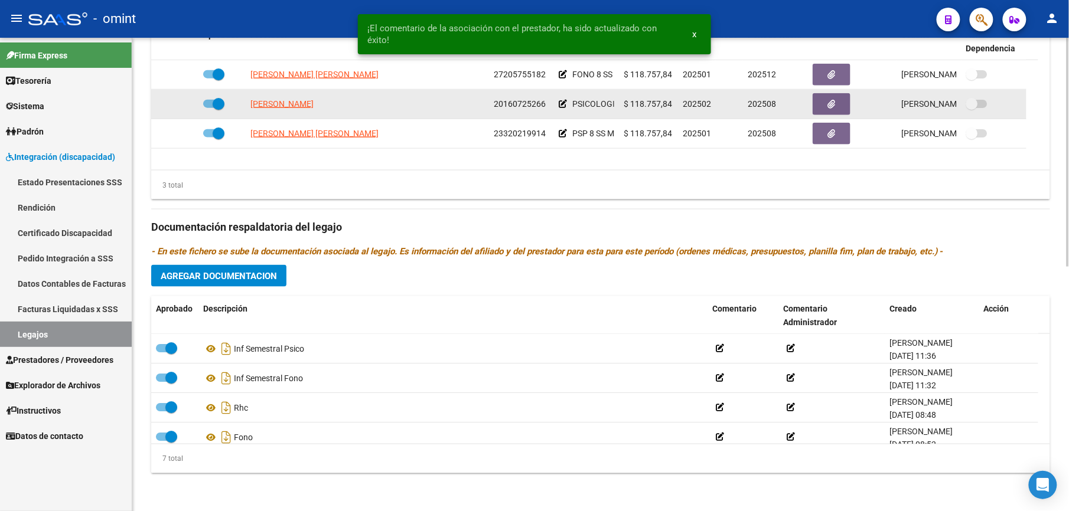
click at [206, 104] on span at bounding box center [213, 104] width 21 height 8
click at [208, 108] on input "checkbox" at bounding box center [208, 108] width 1 height 1
checkbox input "false"
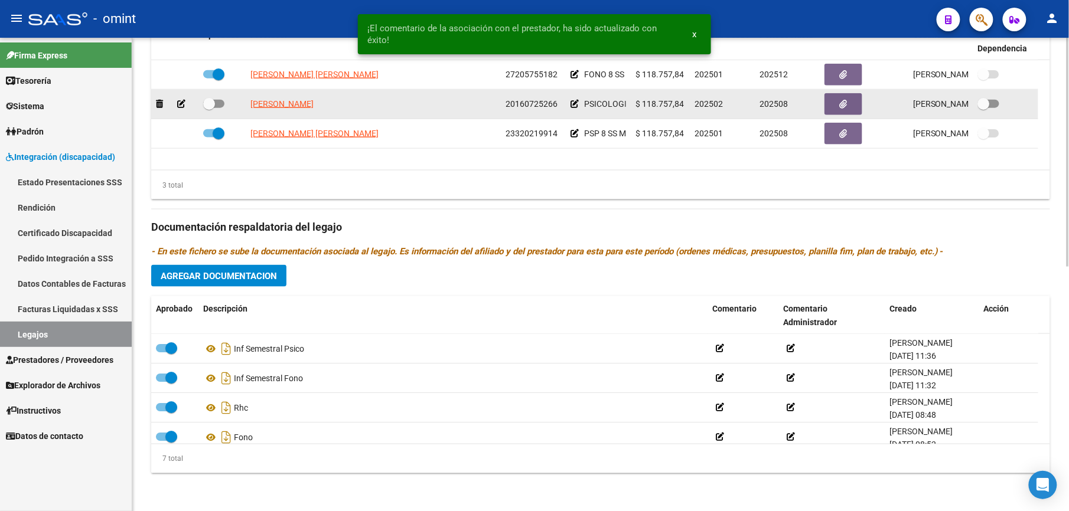
click at [182, 104] on icon at bounding box center [181, 104] width 8 height 8
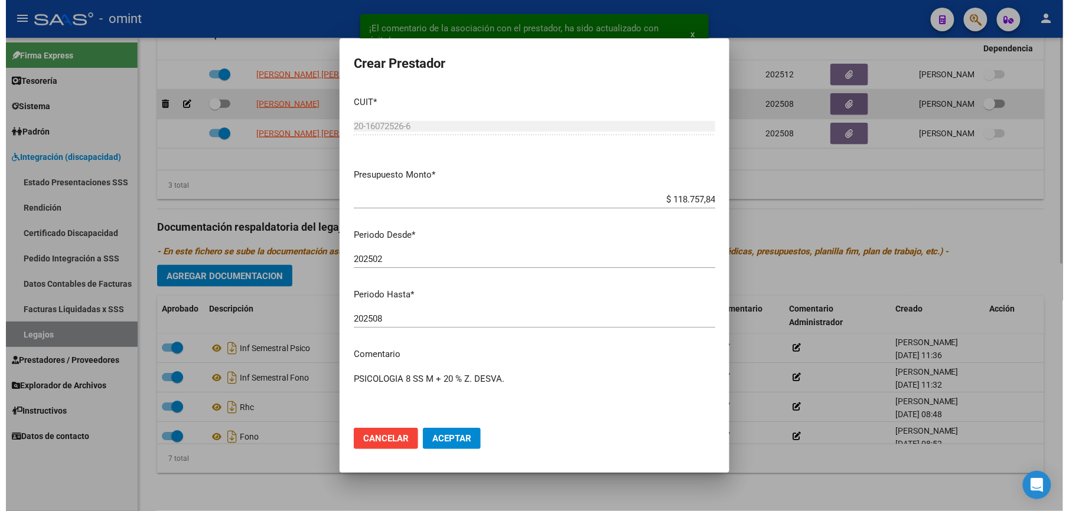
scroll to position [517, 0]
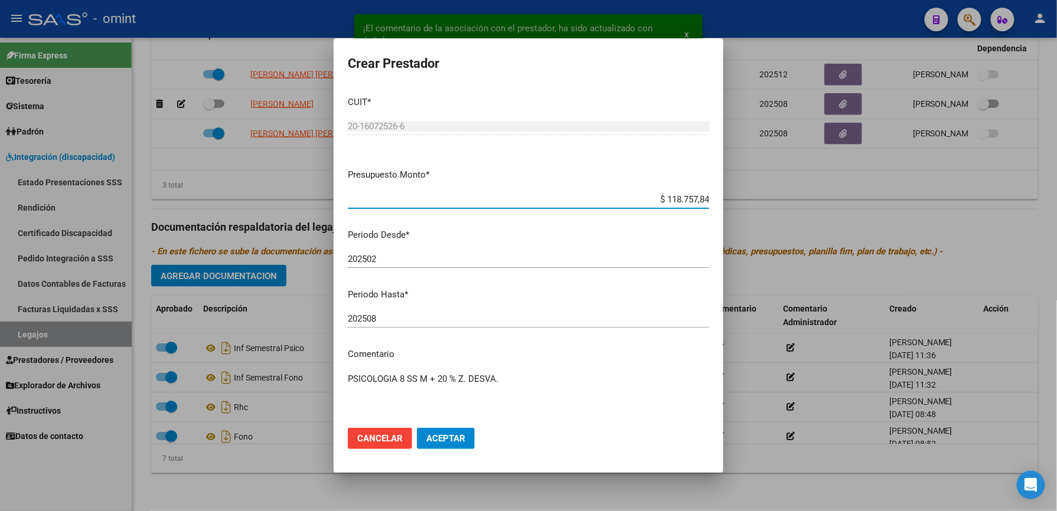
click at [391, 315] on input "202508" at bounding box center [528, 319] width 361 height 11
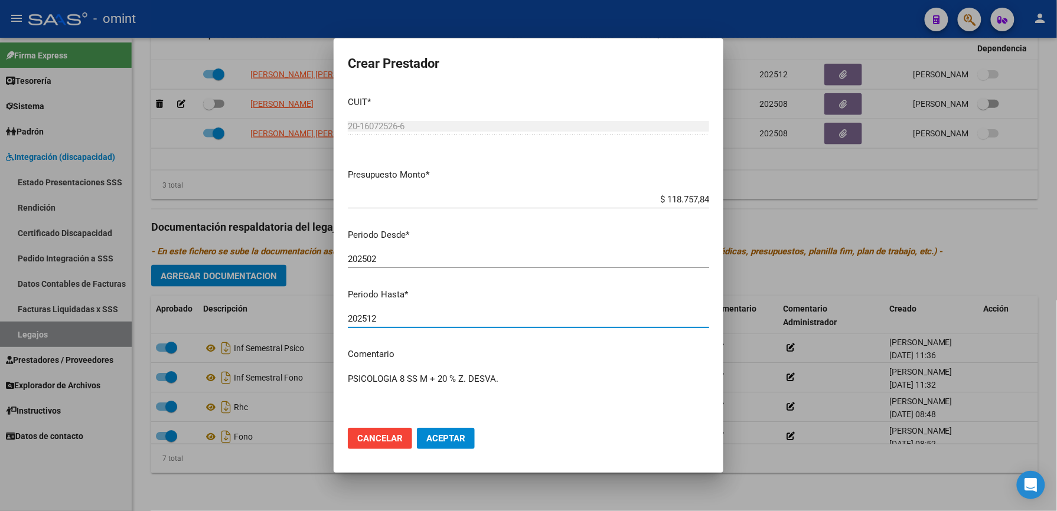
type input "202512"
click at [454, 439] on span "Aceptar" at bounding box center [445, 438] width 39 height 11
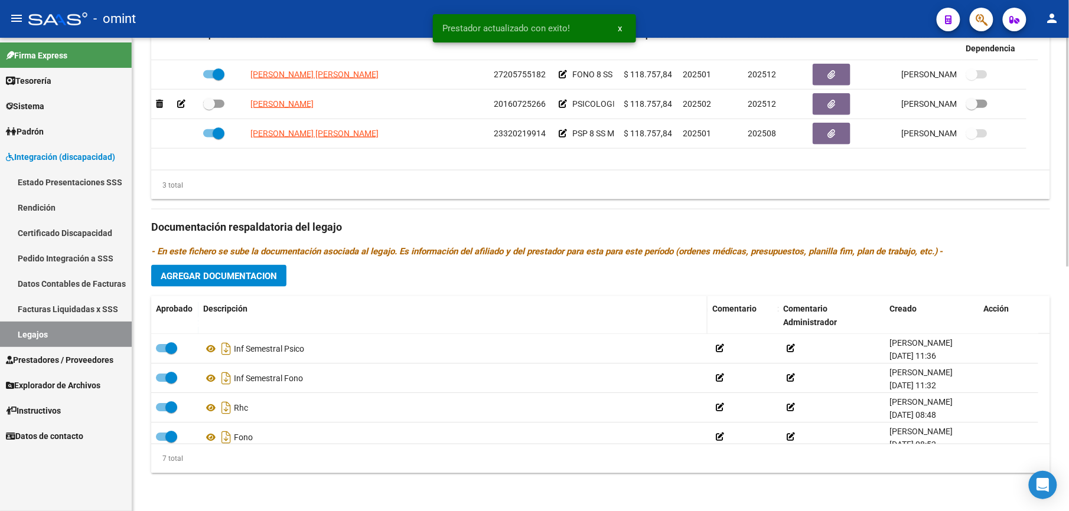
scroll to position [504, 0]
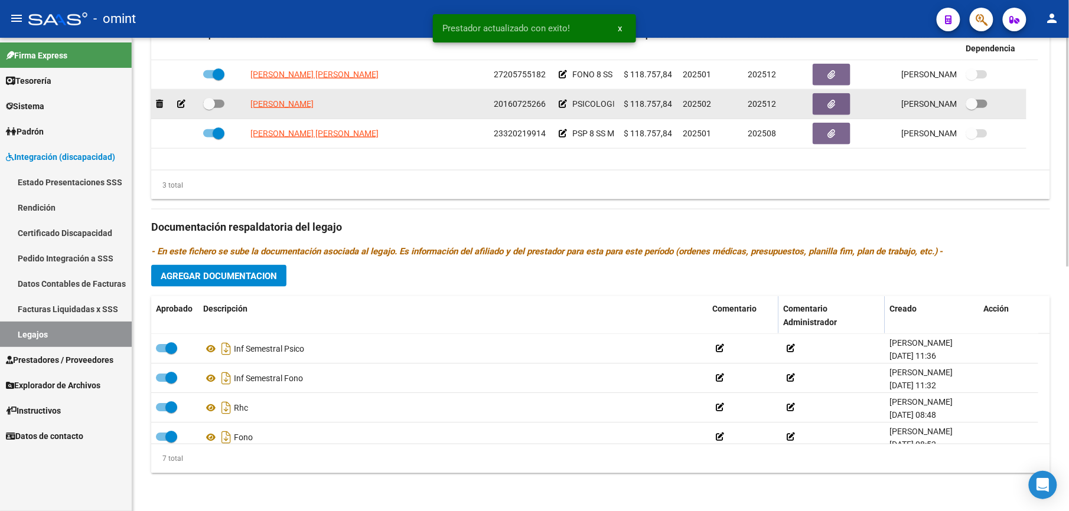
click at [221, 105] on span at bounding box center [213, 104] width 21 height 8
click at [209, 108] on input "checkbox" at bounding box center [208, 108] width 1 height 1
checkbox input "true"
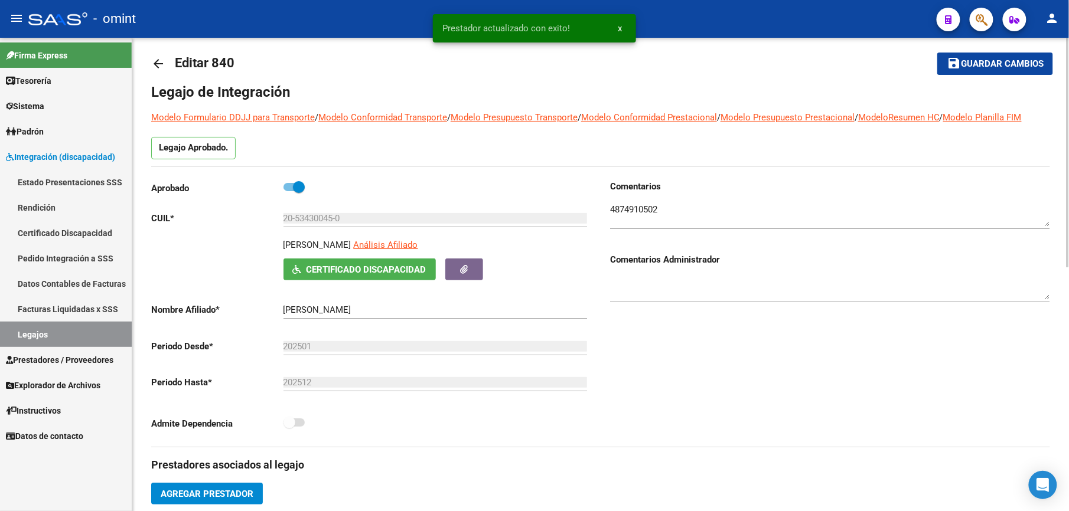
scroll to position [0, 0]
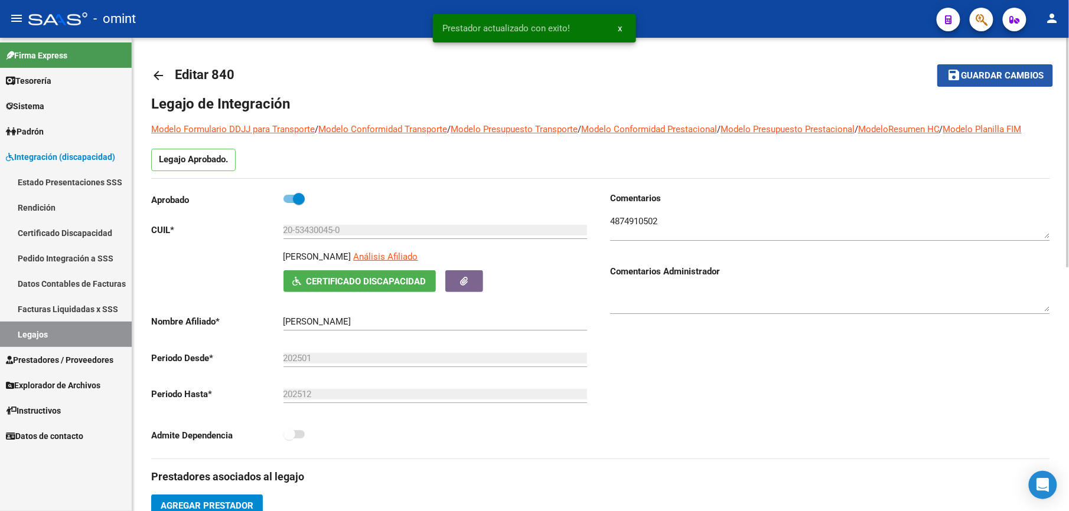
click at [974, 72] on span "Guardar cambios" at bounding box center [1002, 76] width 83 height 11
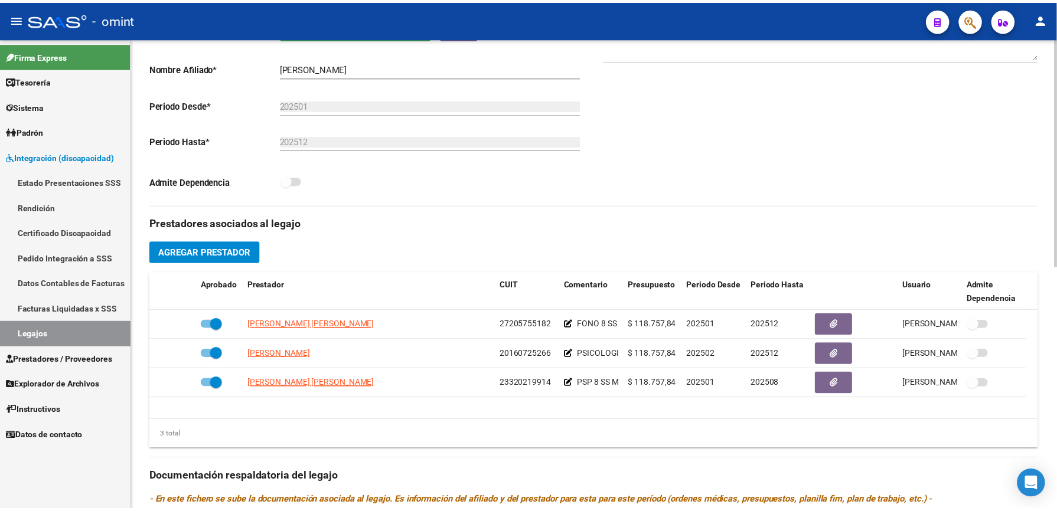
scroll to position [315, 0]
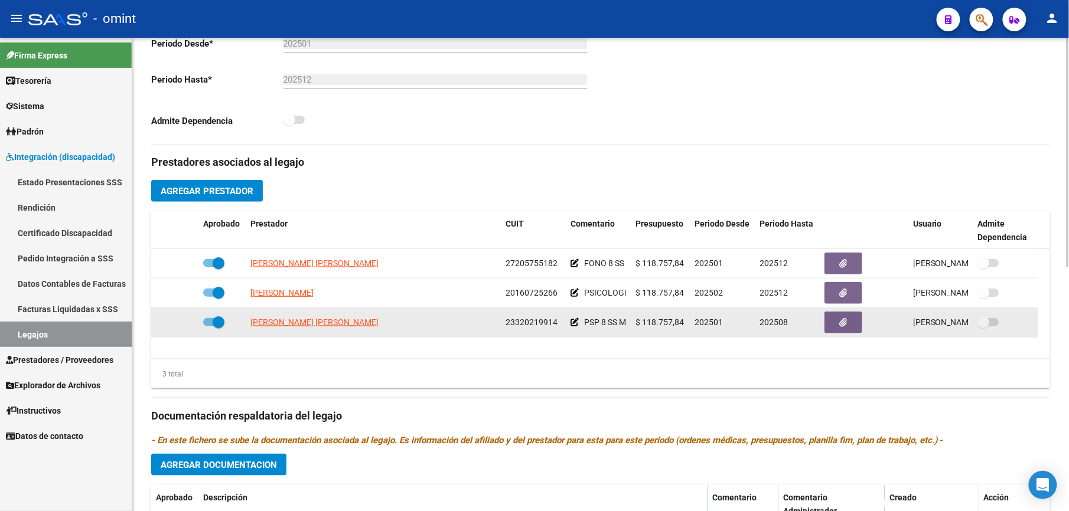
click at [208, 322] on span at bounding box center [213, 322] width 21 height 8
click at [208, 327] on input "checkbox" at bounding box center [208, 327] width 1 height 1
checkbox input "false"
click at [180, 322] on icon at bounding box center [181, 322] width 8 height 8
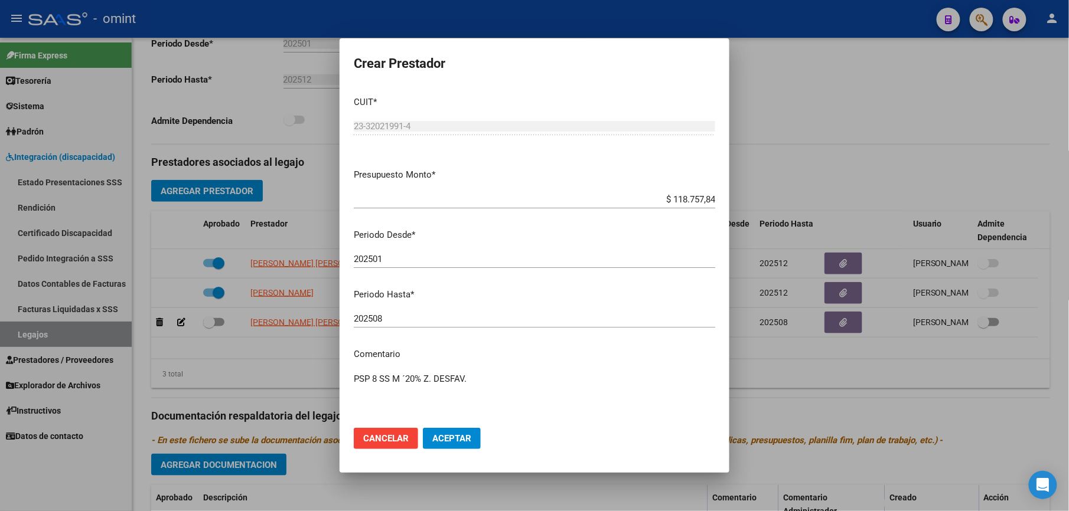
scroll to position [328, 0]
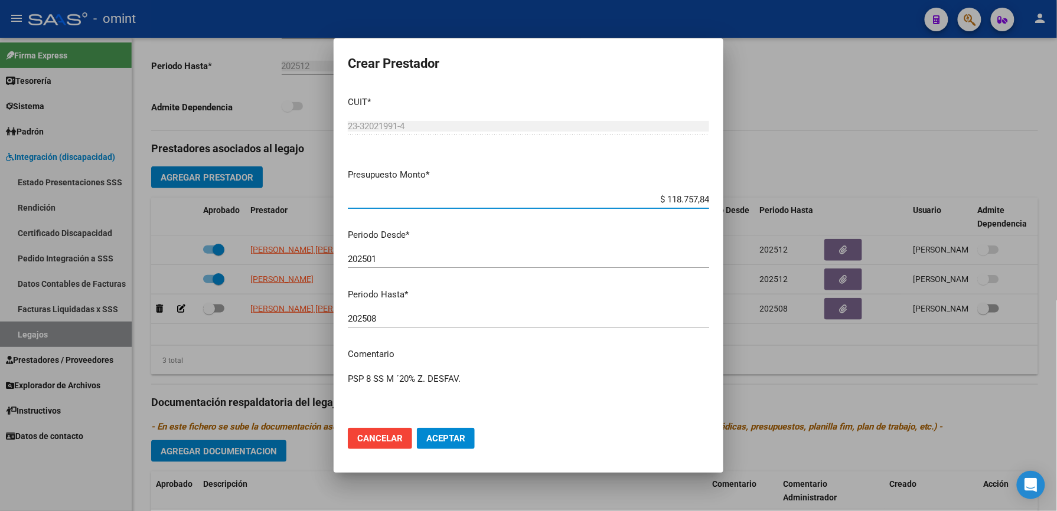
click at [407, 318] on input "202508" at bounding box center [528, 319] width 361 height 11
type input "202512"
click at [463, 443] on span "Aceptar" at bounding box center [445, 438] width 39 height 11
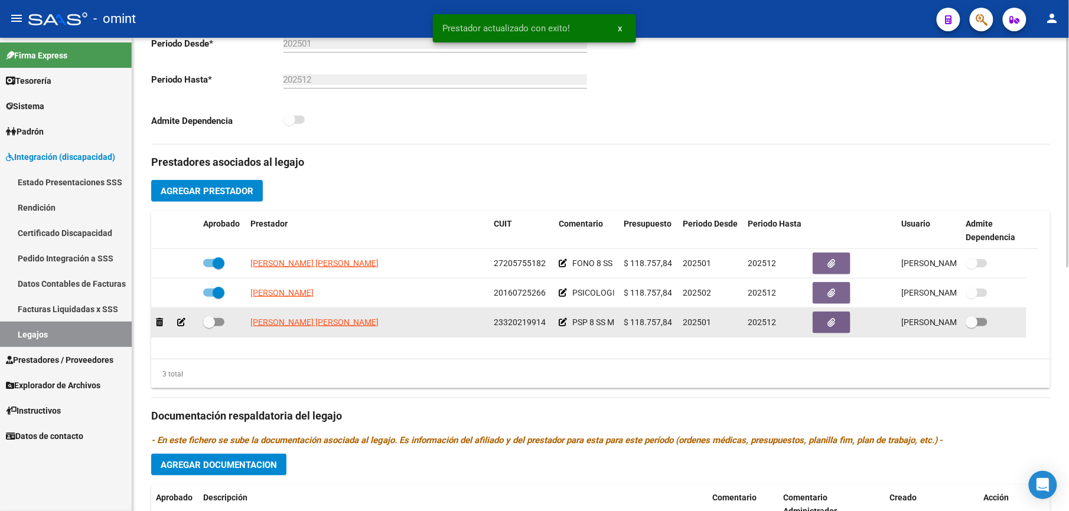
click at [216, 320] on span at bounding box center [213, 322] width 21 height 8
click at [209, 327] on input "checkbox" at bounding box center [208, 327] width 1 height 1
checkbox input "true"
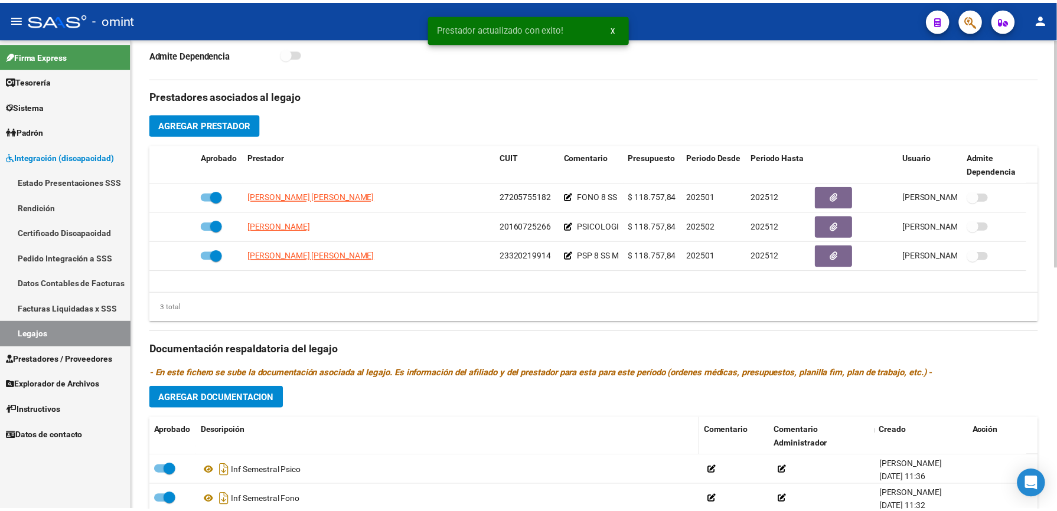
scroll to position [472, 0]
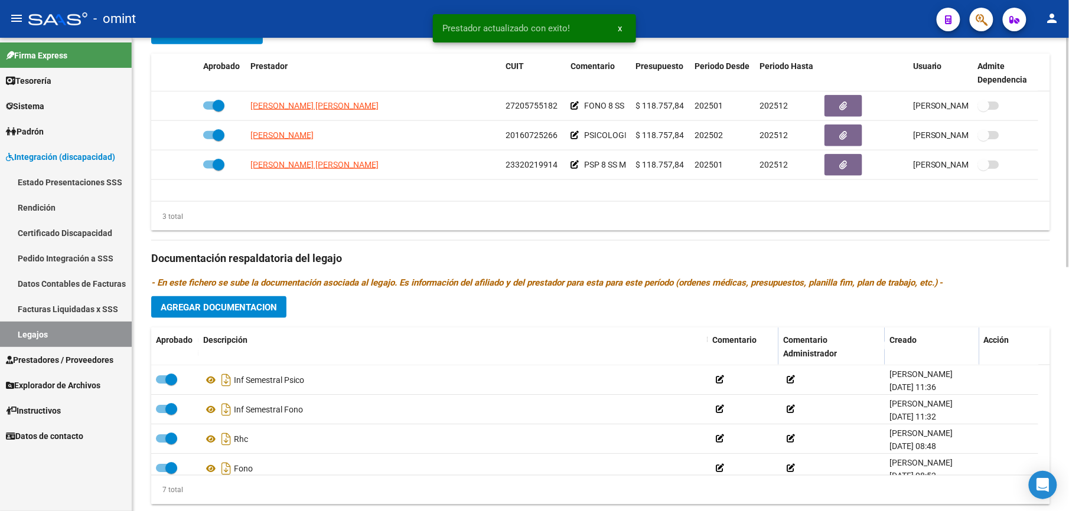
click at [252, 307] on span "Agregar Documentacion" at bounding box center [219, 307] width 116 height 11
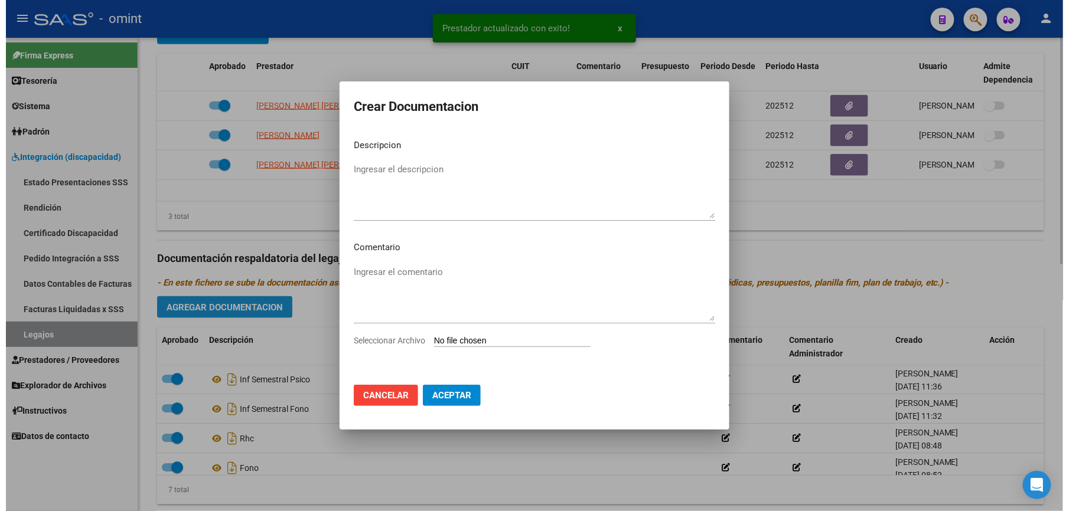
scroll to position [485, 0]
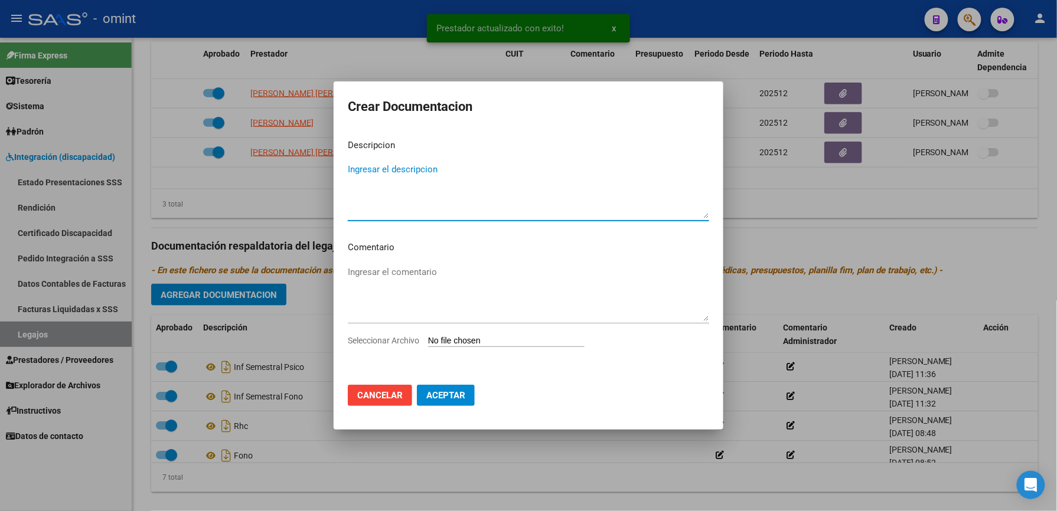
type textarea "i"
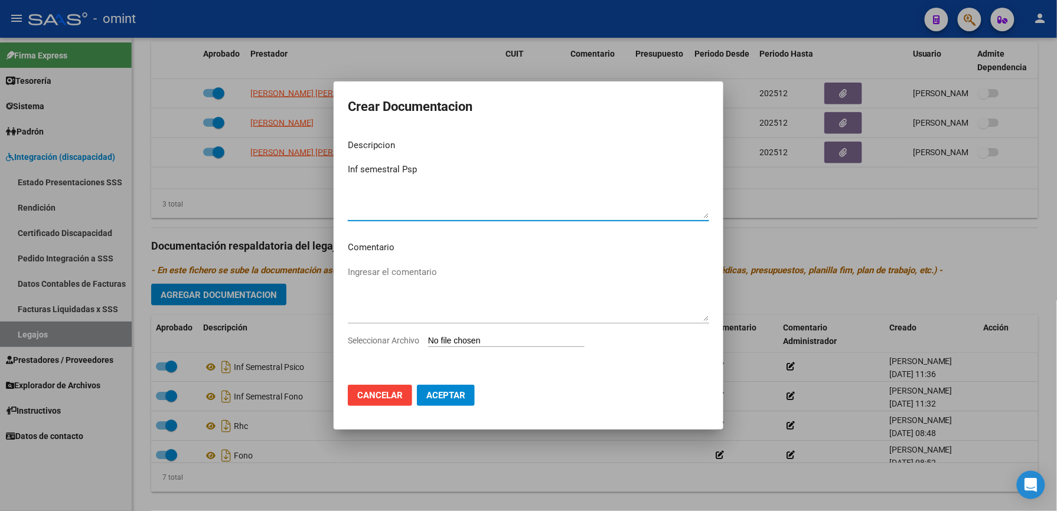
type textarea "Inf semestral Psp"
click at [389, 340] on span "Seleccionar Archivo" at bounding box center [383, 340] width 71 height 9
click at [428, 340] on input "Seleccionar Archivo" at bounding box center [506, 341] width 156 height 11
type input "C:\fakepath\inf semestral psp.pdf"
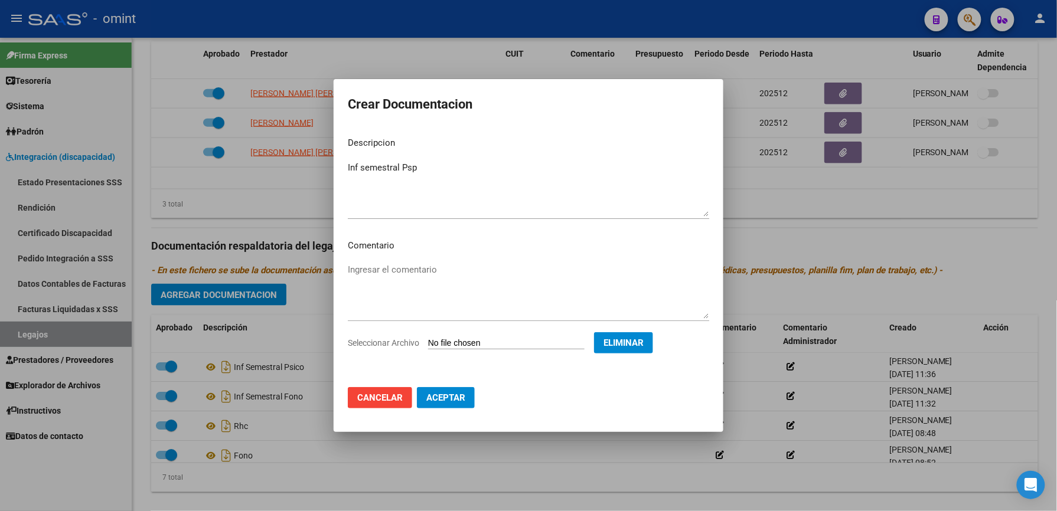
click at [431, 396] on span "Aceptar" at bounding box center [445, 398] width 39 height 11
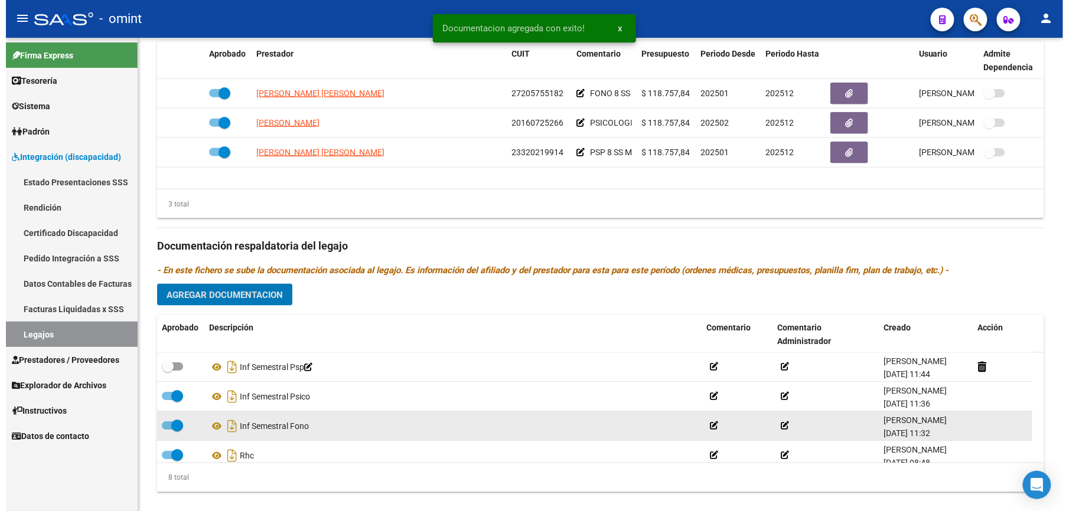
scroll to position [472, 0]
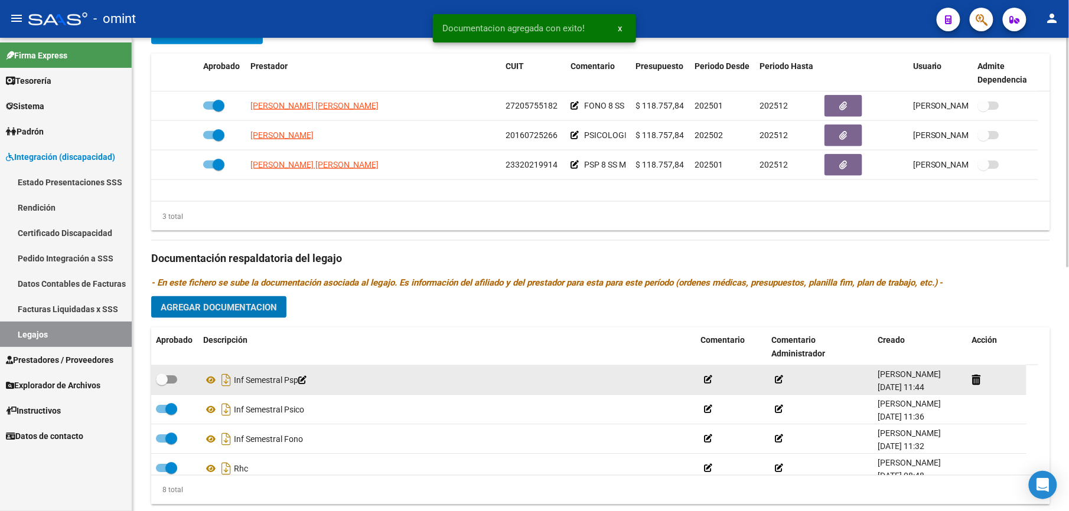
click at [173, 381] on span at bounding box center [166, 380] width 21 height 8
click at [162, 384] on input "checkbox" at bounding box center [161, 384] width 1 height 1
checkbox input "true"
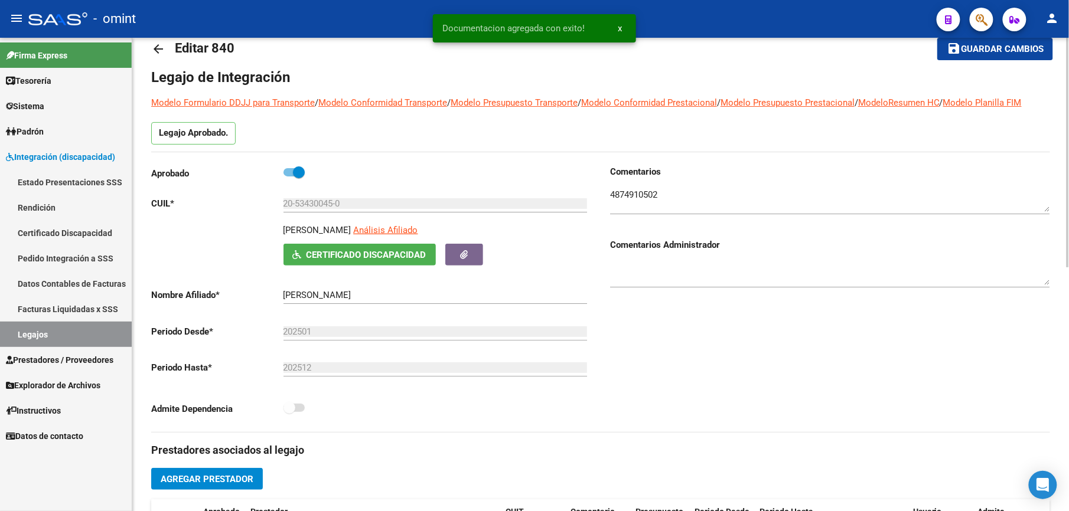
scroll to position [0, 0]
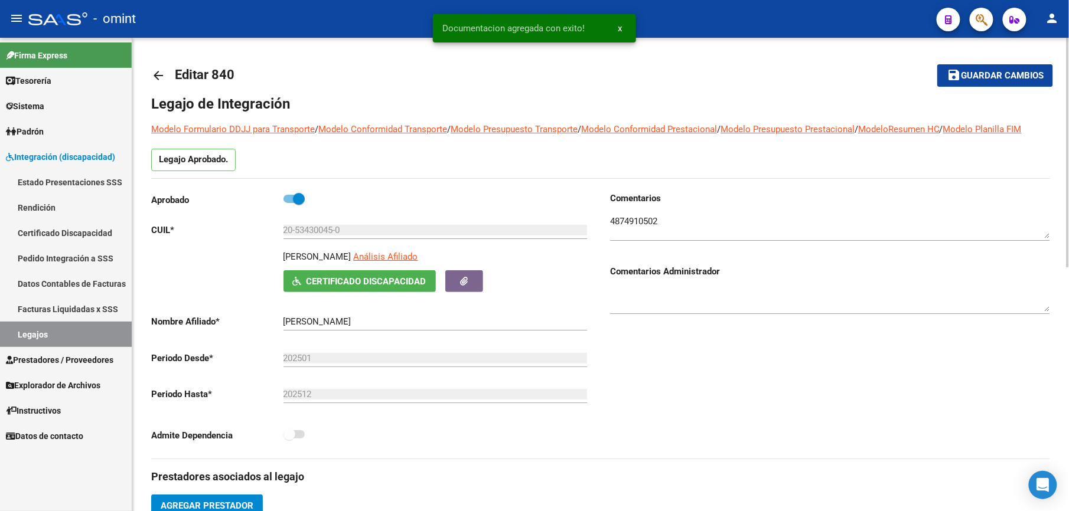
click at [990, 74] on span "Guardar cambios" at bounding box center [1002, 76] width 83 height 11
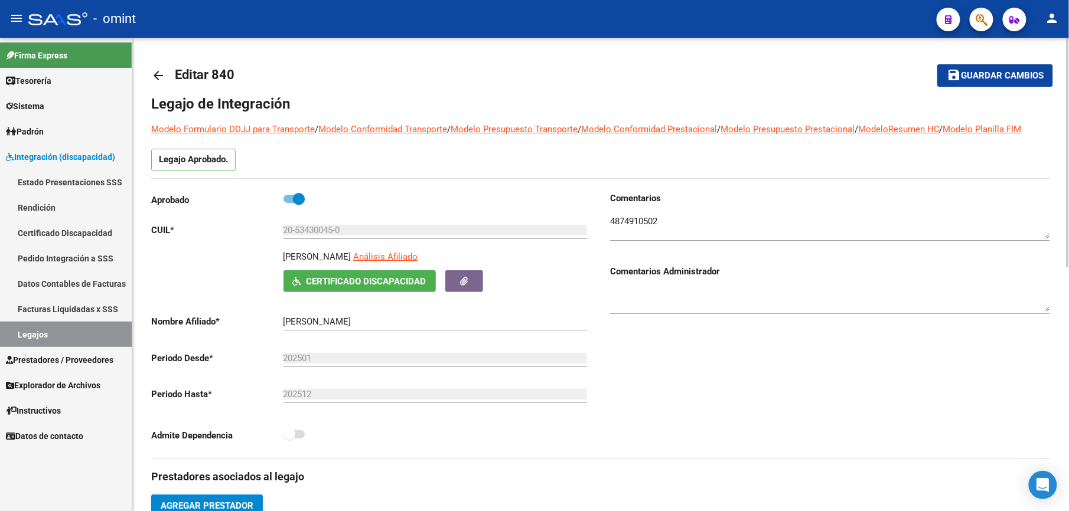
drag, startPoint x: 972, startPoint y: 65, endPoint x: 544, endPoint y: 86, distance: 428.7
click at [958, 71] on button "save Guardar cambios" at bounding box center [995, 75] width 116 height 22
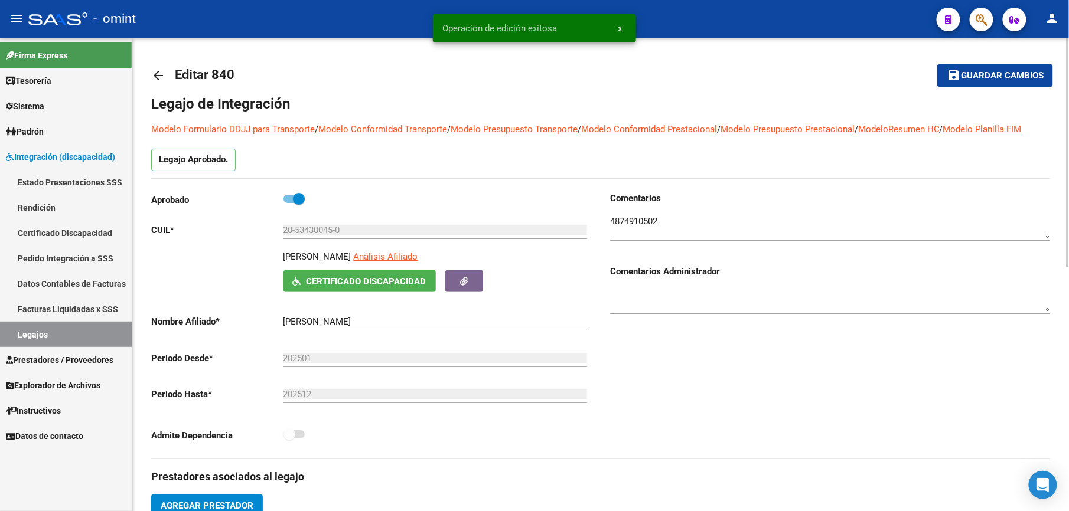
click at [158, 73] on mat-icon "arrow_back" at bounding box center [158, 76] width 14 height 14
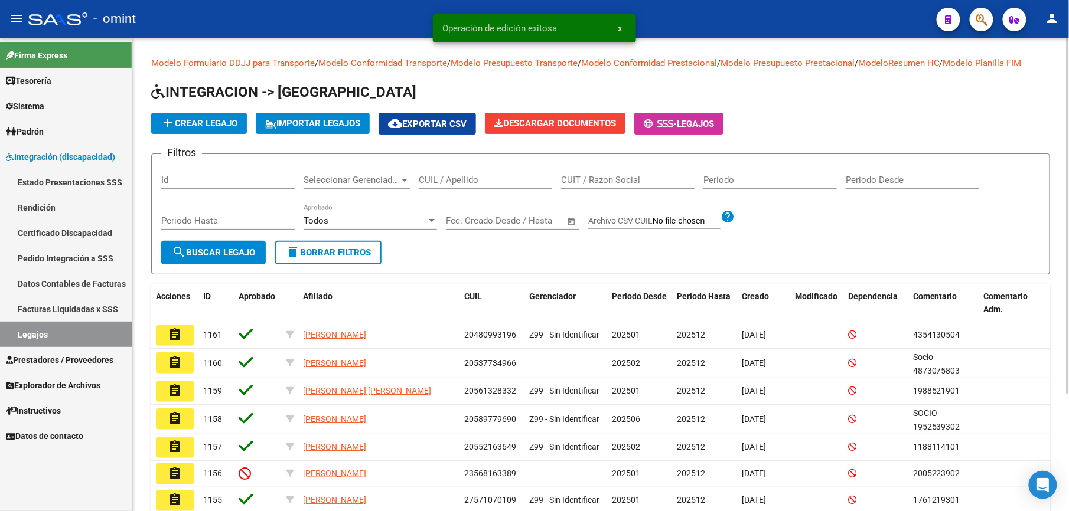
click at [444, 177] on input "CUIL / Apellido" at bounding box center [485, 180] width 133 height 11
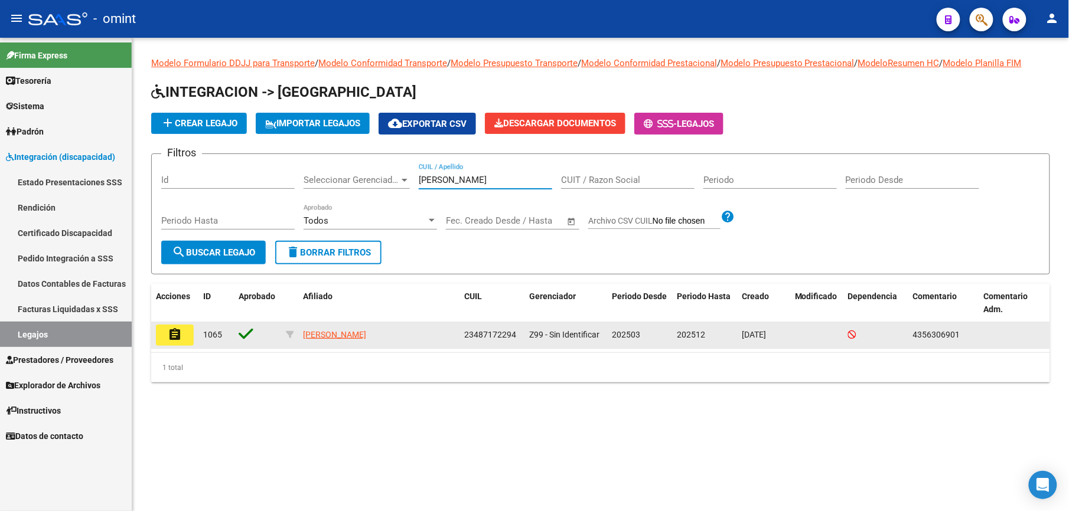
type input "[PERSON_NAME]"
click at [182, 334] on button "assignment" at bounding box center [175, 335] width 38 height 21
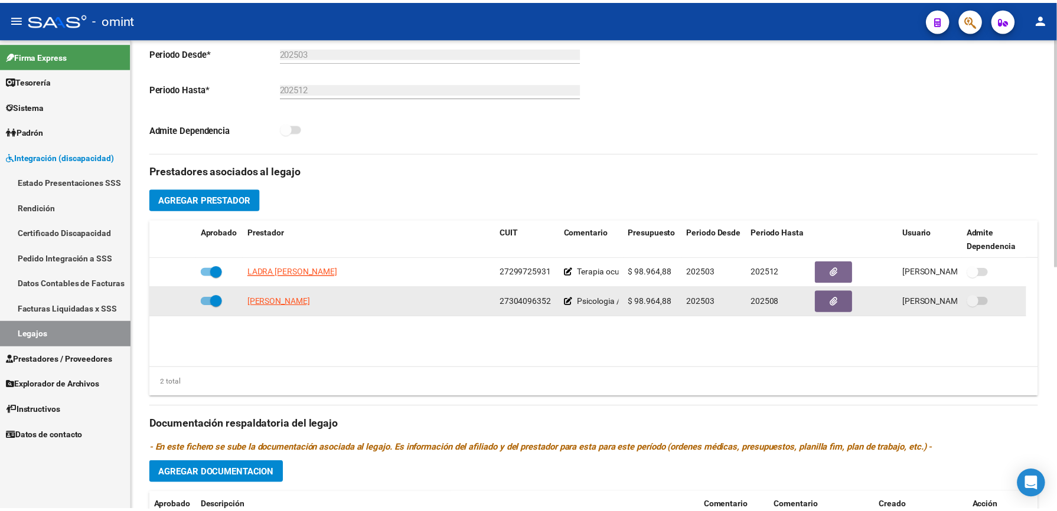
scroll to position [315, 0]
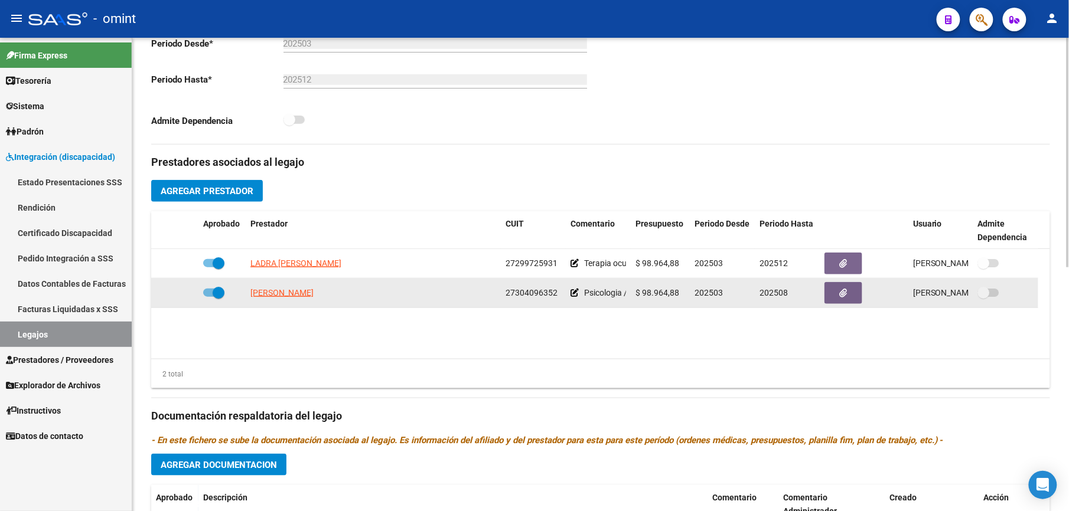
click at [208, 291] on span at bounding box center [213, 293] width 21 height 8
click at [208, 297] on input "checkbox" at bounding box center [208, 297] width 1 height 1
checkbox input "false"
click at [178, 292] on icon at bounding box center [181, 293] width 8 height 8
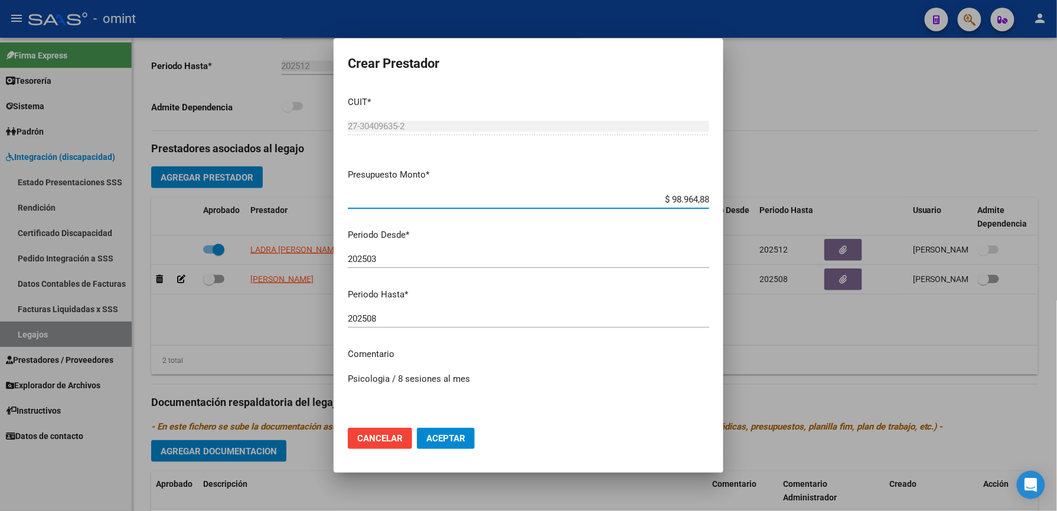
click at [424, 319] on input "202508" at bounding box center [528, 319] width 361 height 11
type input "202512"
click at [448, 437] on span "Aceptar" at bounding box center [445, 438] width 39 height 11
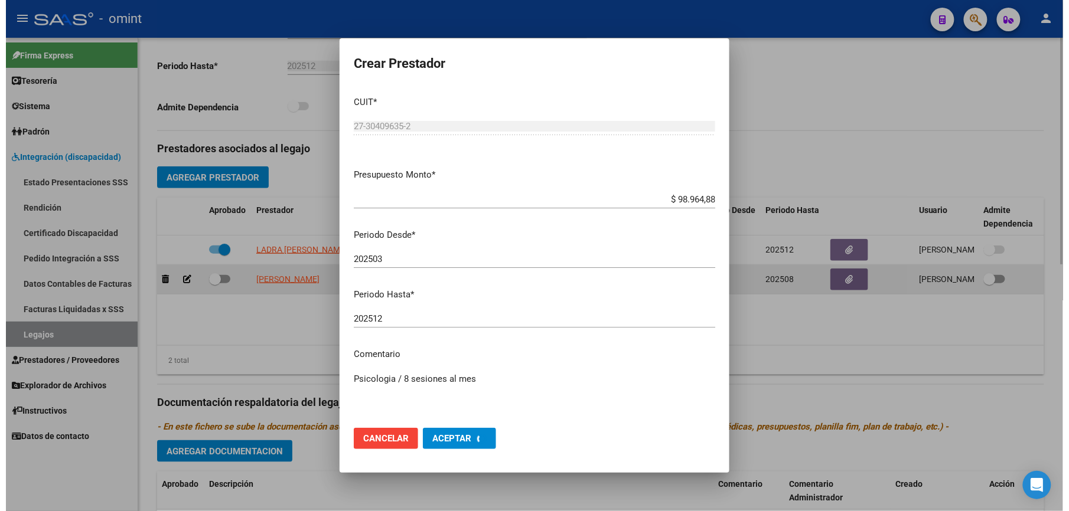
scroll to position [315, 0]
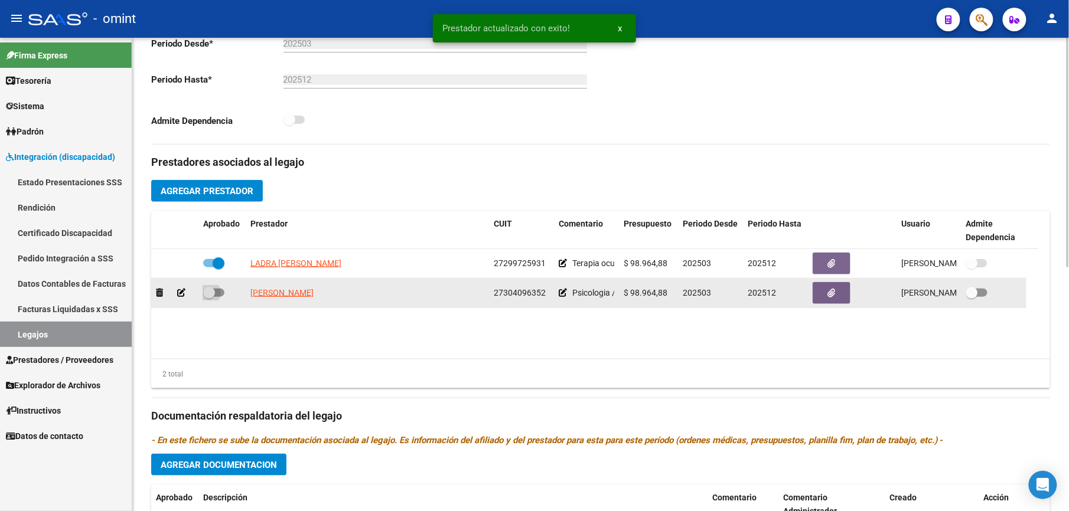
click at [217, 293] on span at bounding box center [213, 293] width 21 height 8
click at [209, 297] on input "checkbox" at bounding box center [208, 297] width 1 height 1
checkbox input "true"
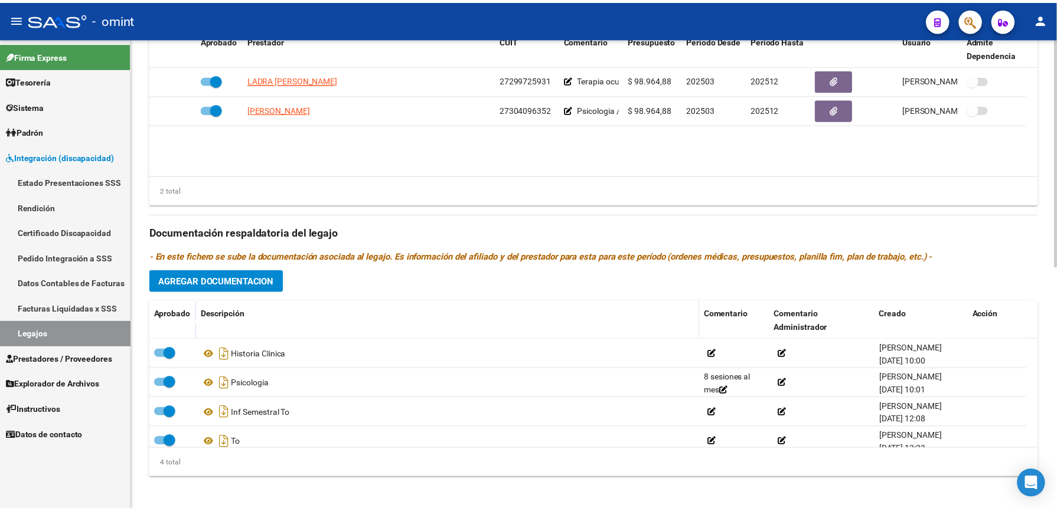
scroll to position [504, 0]
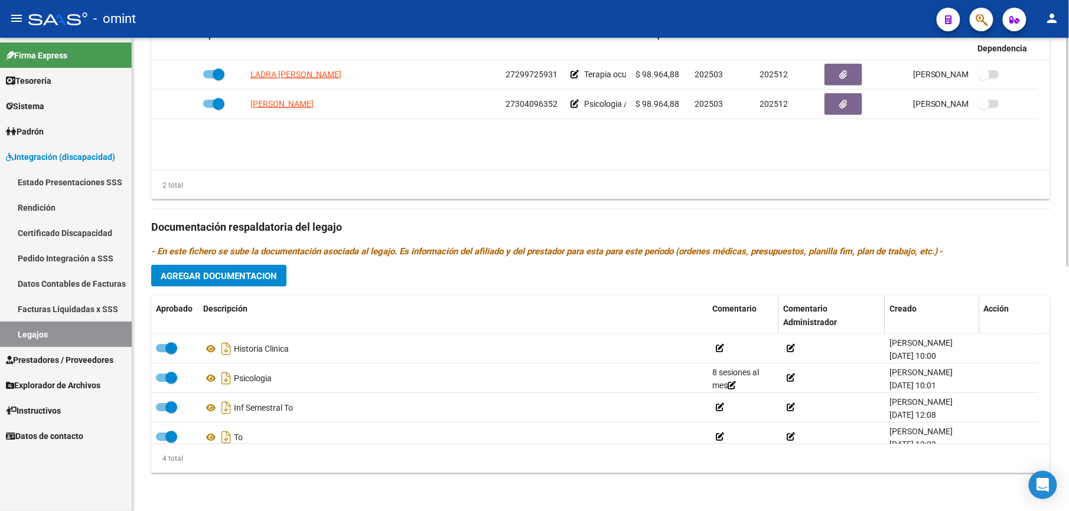
click at [247, 278] on span "Agregar Documentacion" at bounding box center [219, 276] width 116 height 11
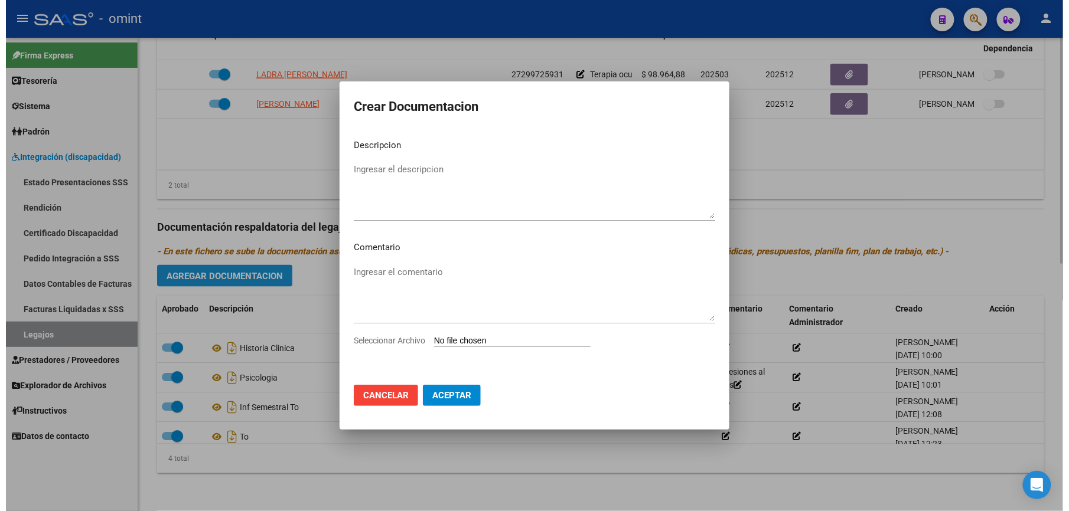
scroll to position [517, 0]
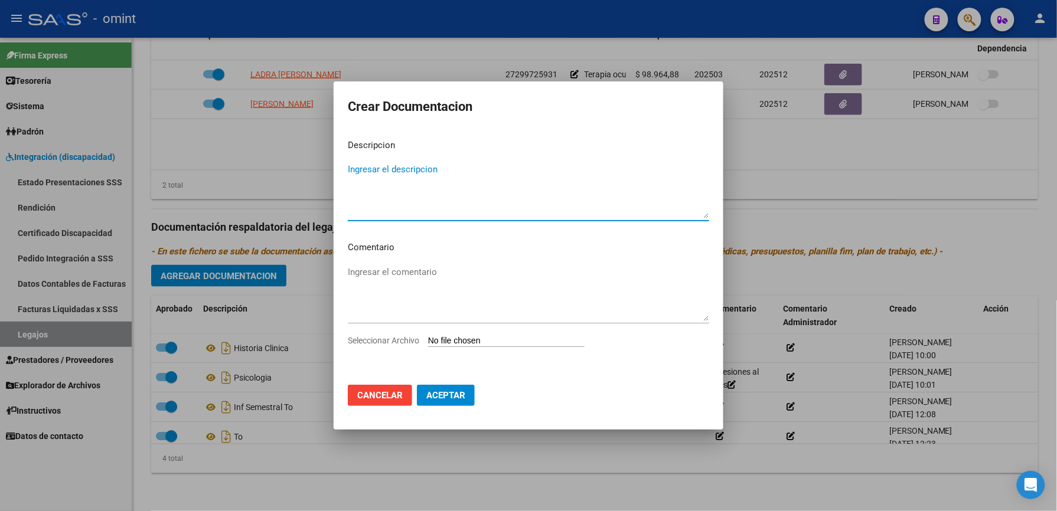
click at [424, 172] on textarea "Ingresar el descripcion" at bounding box center [528, 191] width 361 height 56
type textarea "Inf semestral psico"
click at [396, 336] on span "Seleccionar Archivo" at bounding box center [383, 340] width 71 height 9
click at [428, 336] on input "Seleccionar Archivo" at bounding box center [506, 341] width 156 height 11
type input "C:\fakepath\Inf semestral Psico.pdf"
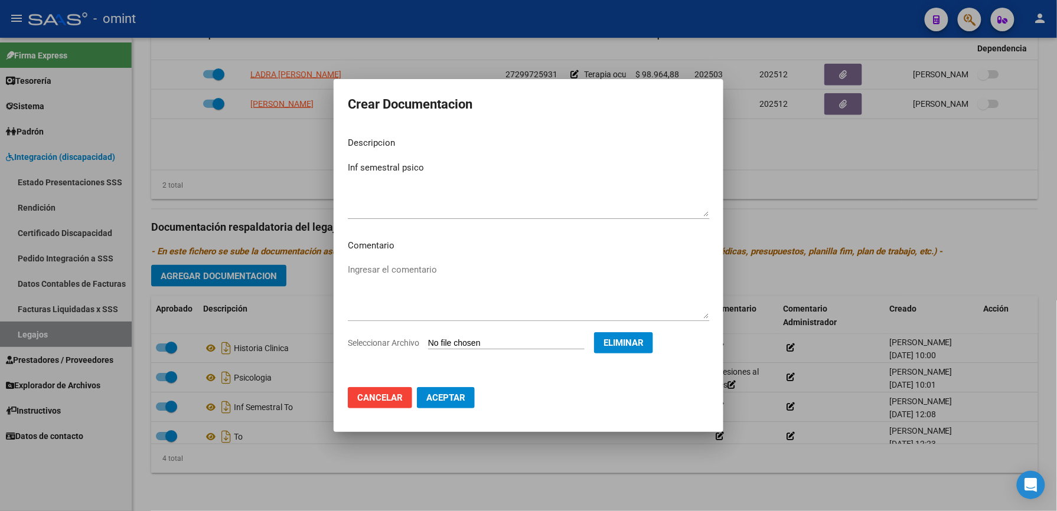
click at [436, 395] on span "Aceptar" at bounding box center [445, 398] width 39 height 11
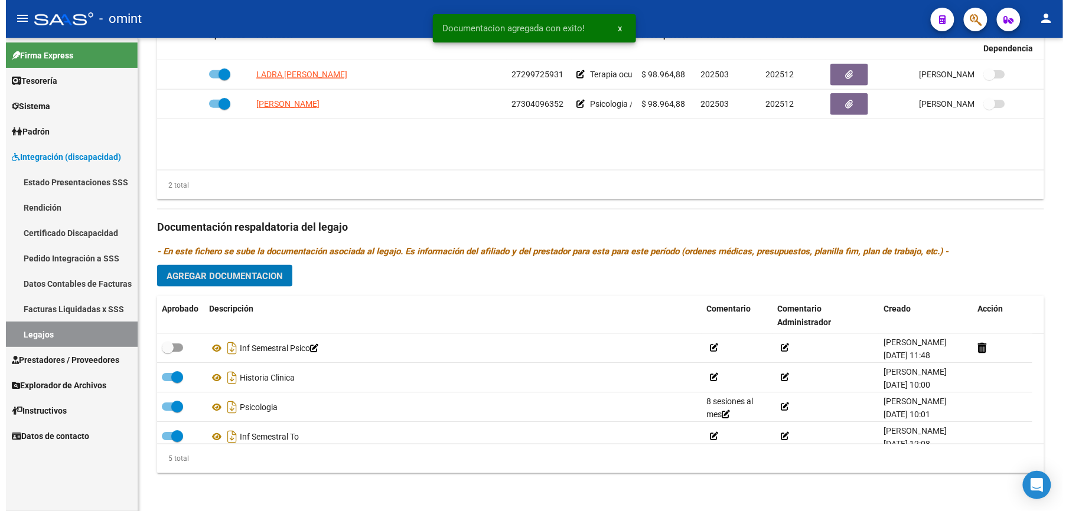
scroll to position [504, 0]
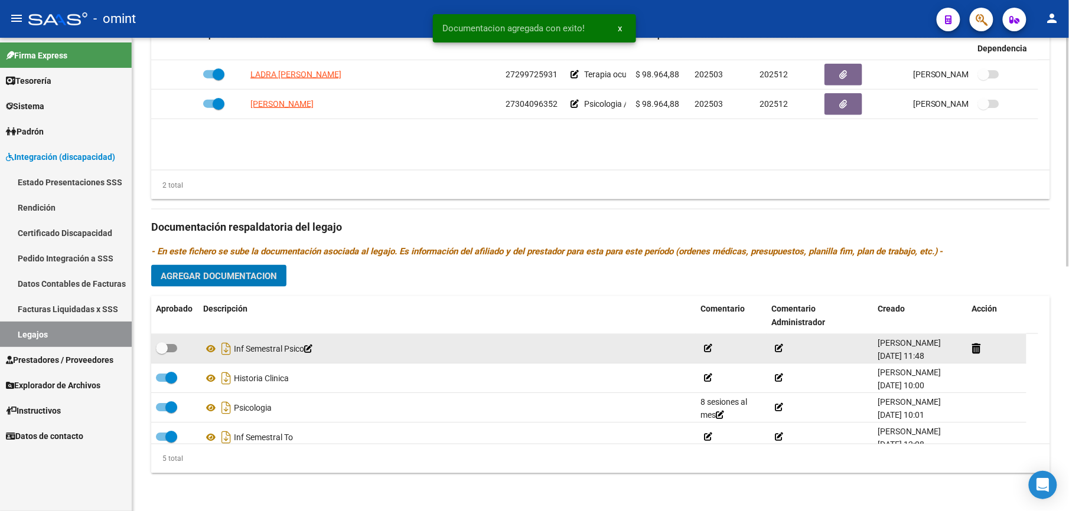
click at [172, 348] on span at bounding box center [166, 348] width 21 height 8
click at [162, 353] on input "checkbox" at bounding box center [161, 353] width 1 height 1
checkbox input "true"
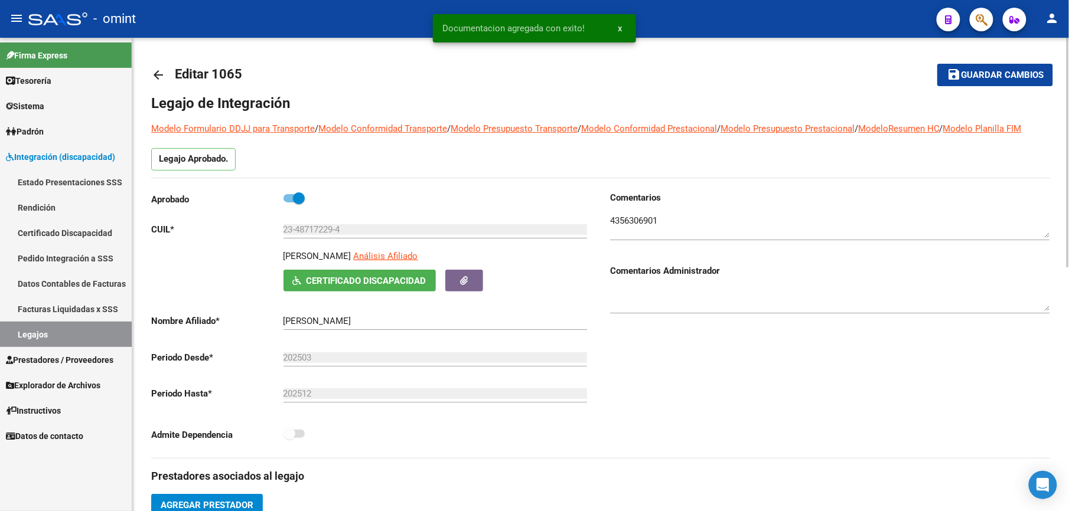
scroll to position [0, 0]
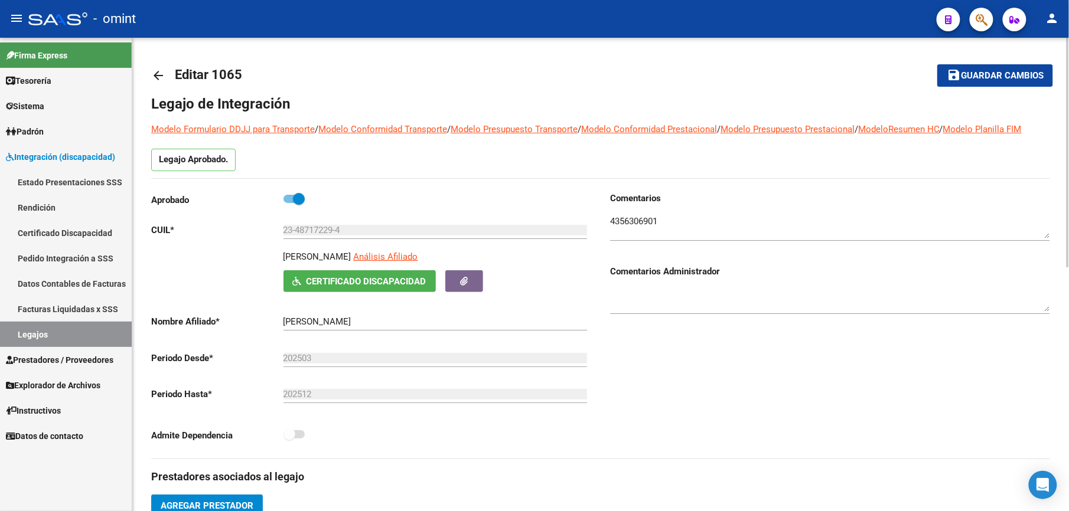
drag, startPoint x: 973, startPoint y: 69, endPoint x: 971, endPoint y: 79, distance: 10.3
click at [973, 69] on button "save Guardar cambios" at bounding box center [995, 75] width 116 height 22
drag, startPoint x: 1035, startPoint y: 71, endPoint x: 732, endPoint y: 81, distance: 303.1
click at [1028, 72] on span "Guardar cambios" at bounding box center [1002, 76] width 83 height 11
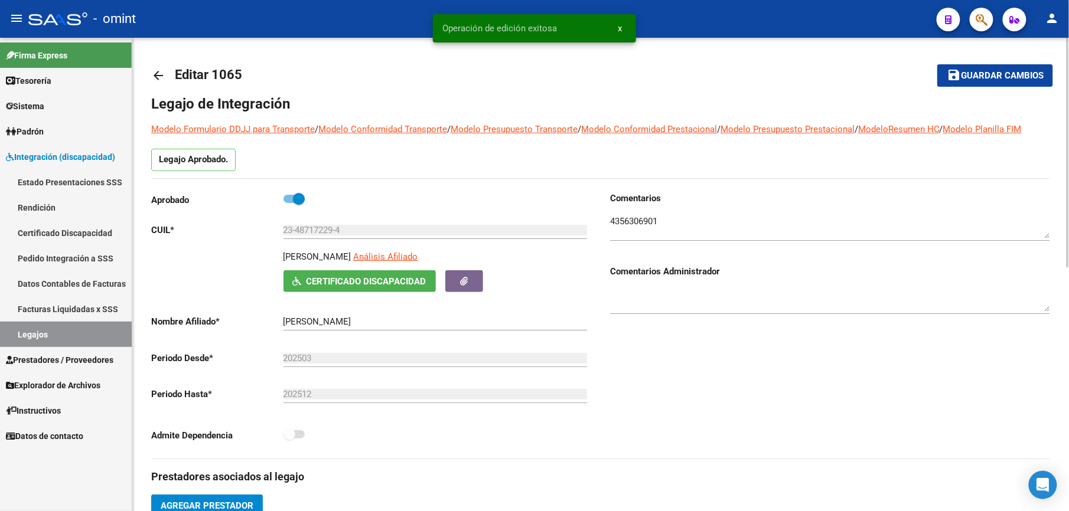
click at [156, 76] on mat-icon "arrow_back" at bounding box center [158, 76] width 14 height 14
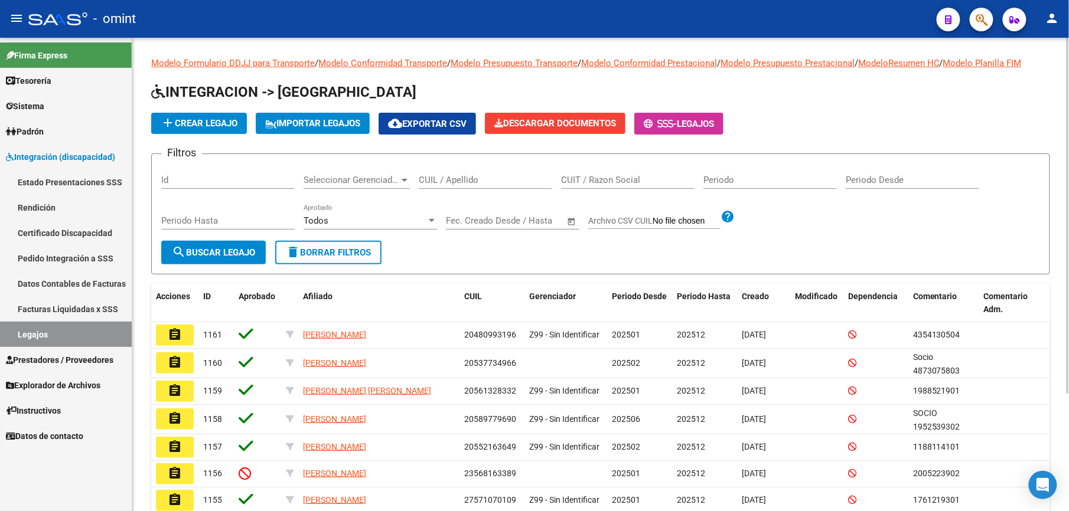
drag, startPoint x: 487, startPoint y: 182, endPoint x: 490, endPoint y: 175, distance: 7.5
click at [488, 180] on input "CUIL / Apellido" at bounding box center [485, 180] width 133 height 11
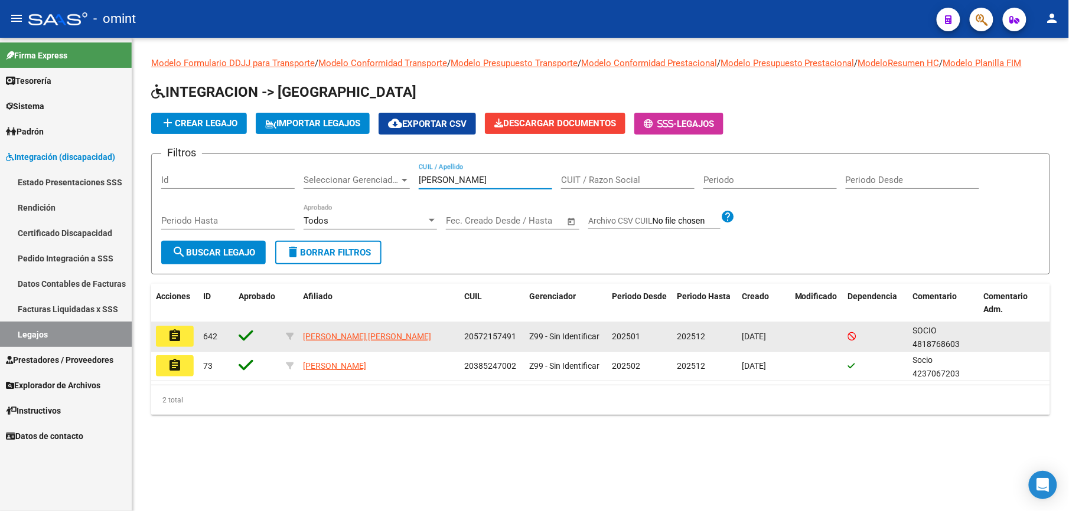
type input "[PERSON_NAME]"
click at [173, 340] on mat-icon "assignment" at bounding box center [175, 336] width 14 height 14
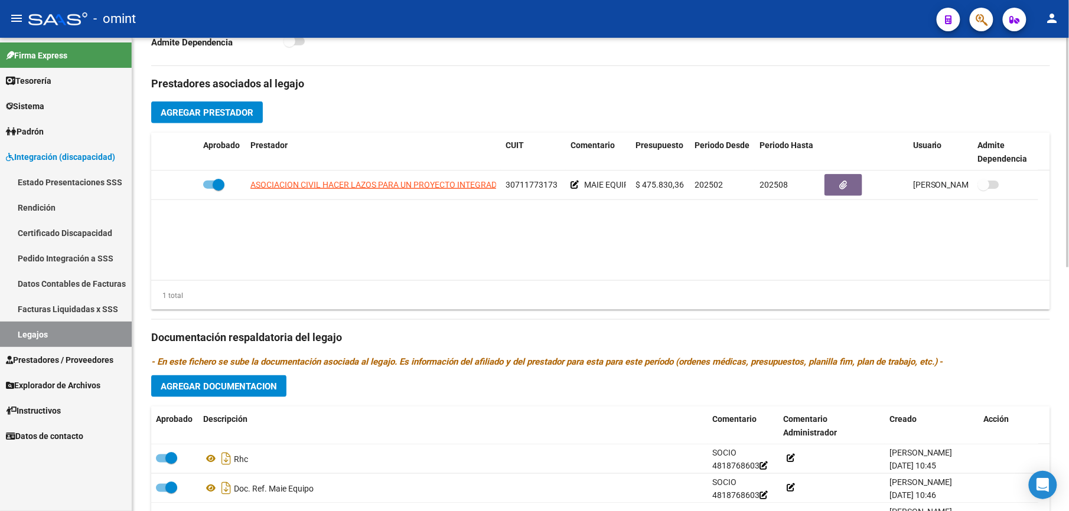
click at [258, 389] on span "Agregar Documentacion" at bounding box center [219, 386] width 116 height 11
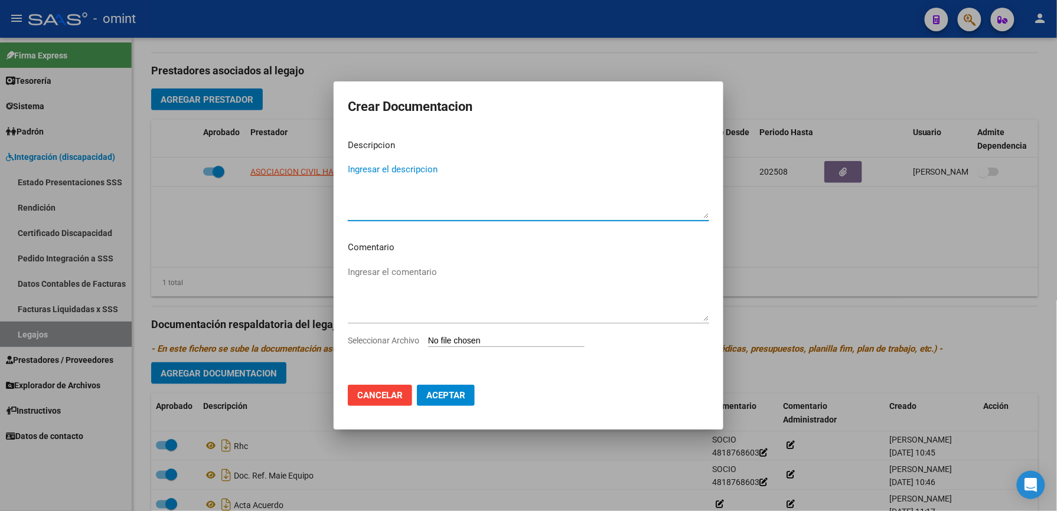
click at [423, 168] on textarea "Ingresar el descripcion" at bounding box center [528, 191] width 361 height 56
type textarea "INF SEMESTRAL CTRO DIA"
click at [404, 343] on span "Seleccionar Archivo" at bounding box center [383, 340] width 71 height 9
click at [428, 343] on input "Seleccionar Archivo" at bounding box center [506, 341] width 156 height 11
type input "C:\fakepath\inf semestral ctro dia.pdf"
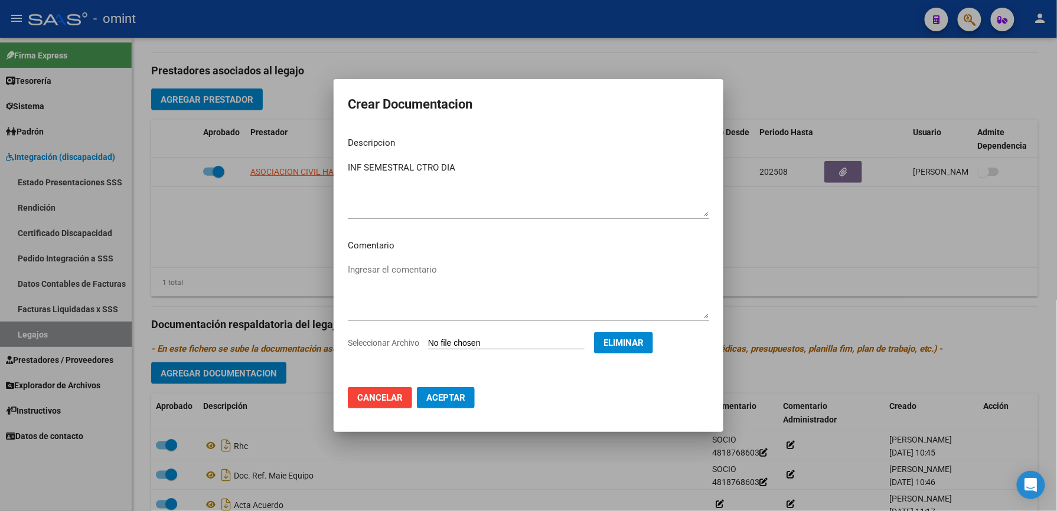
click at [461, 397] on span "Aceptar" at bounding box center [445, 398] width 39 height 11
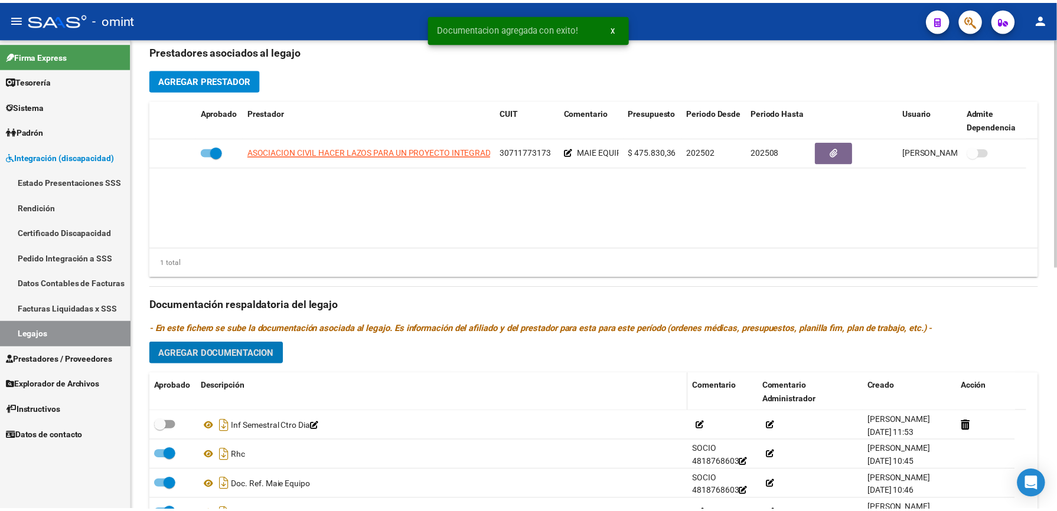
scroll to position [472, 0]
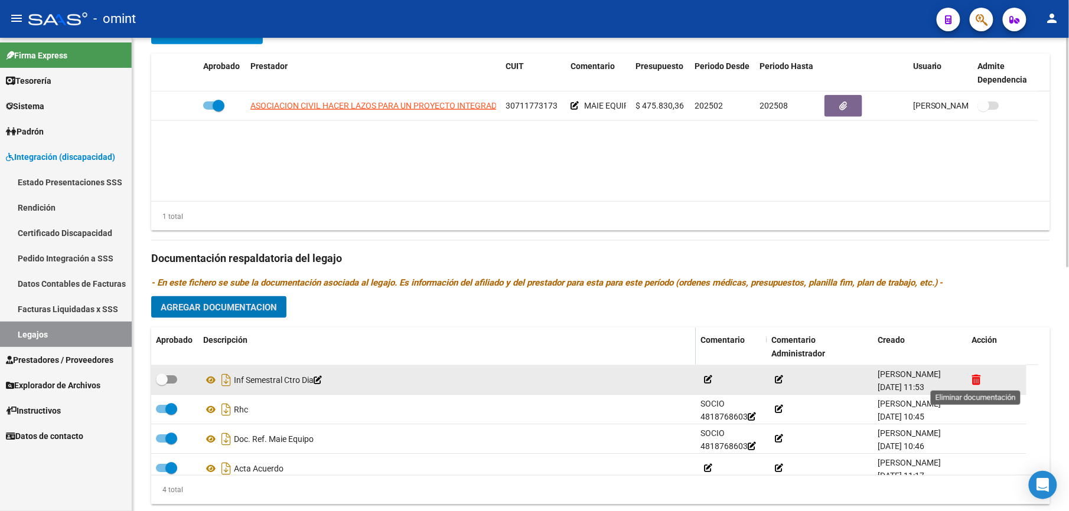
click at [979, 379] on icon at bounding box center [976, 379] width 9 height 11
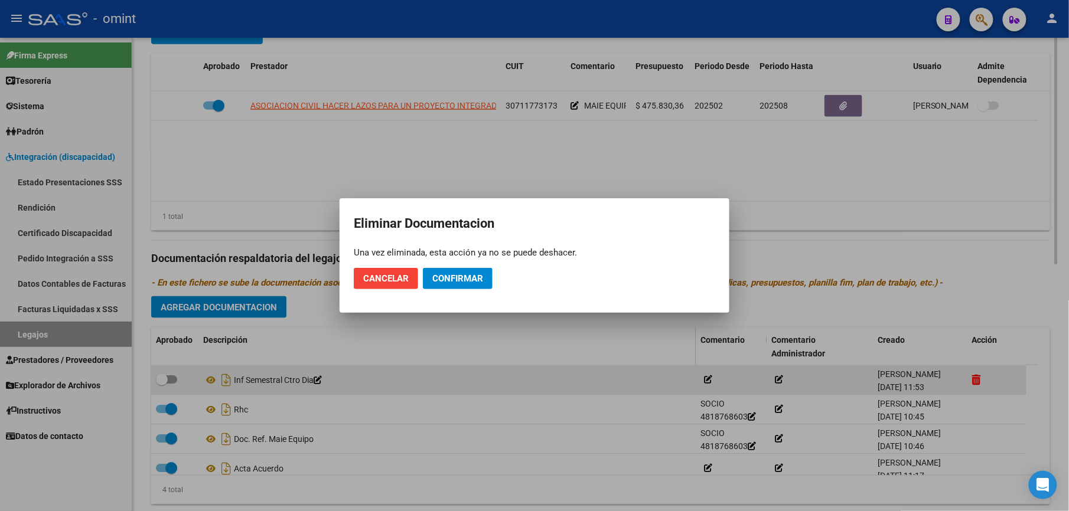
scroll to position [485, 0]
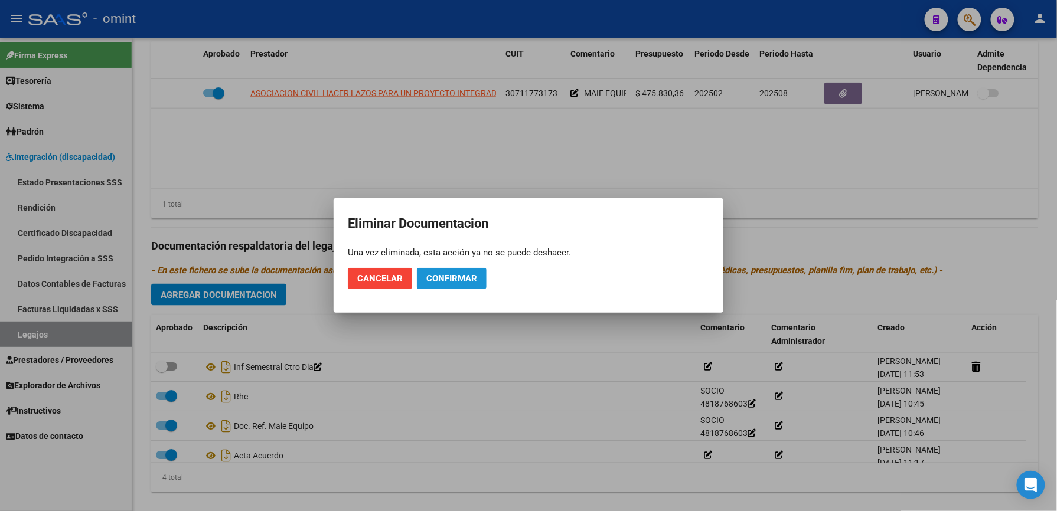
click at [459, 279] on span "Confirmar" at bounding box center [451, 278] width 51 height 11
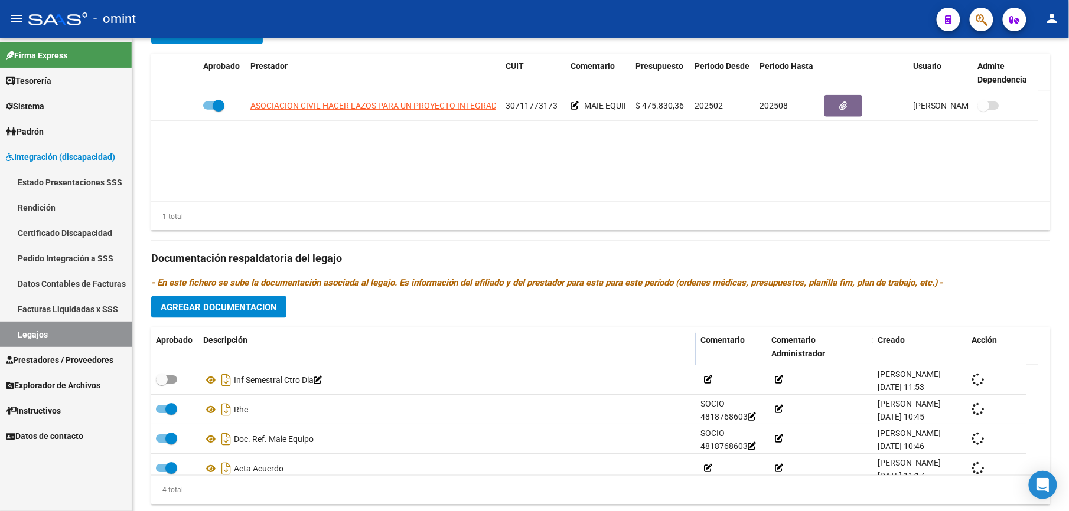
checkbox input "true"
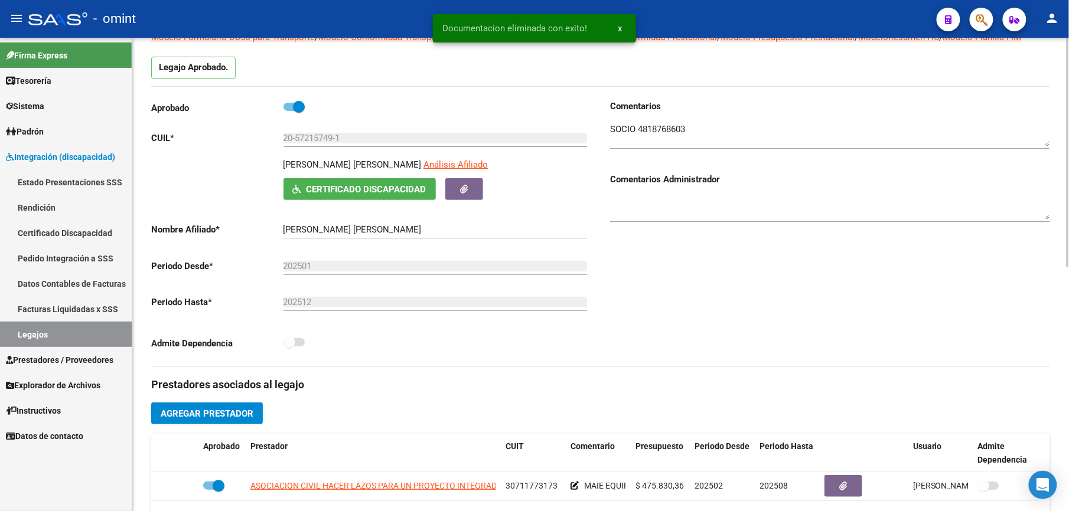
scroll to position [0, 0]
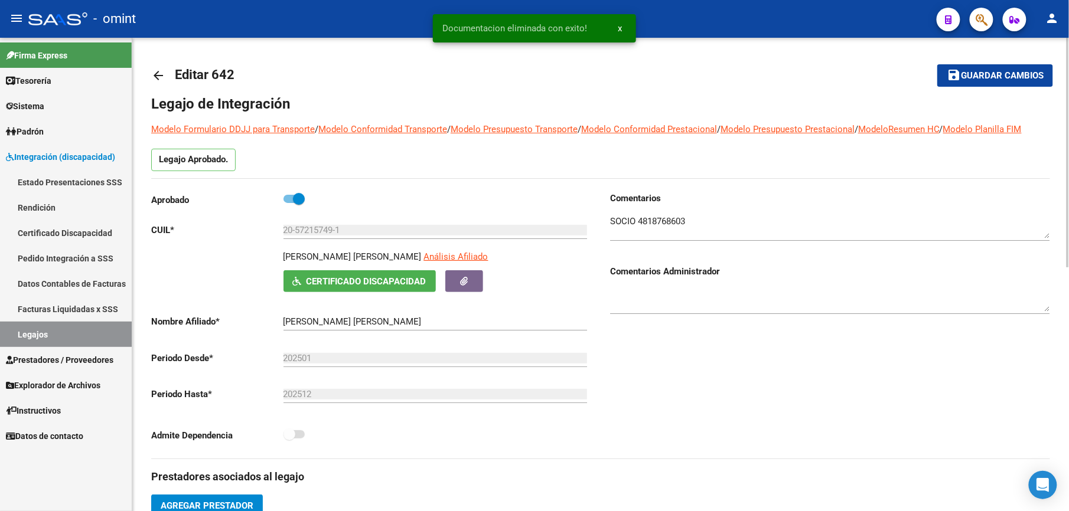
click at [158, 73] on mat-icon "arrow_back" at bounding box center [158, 76] width 14 height 14
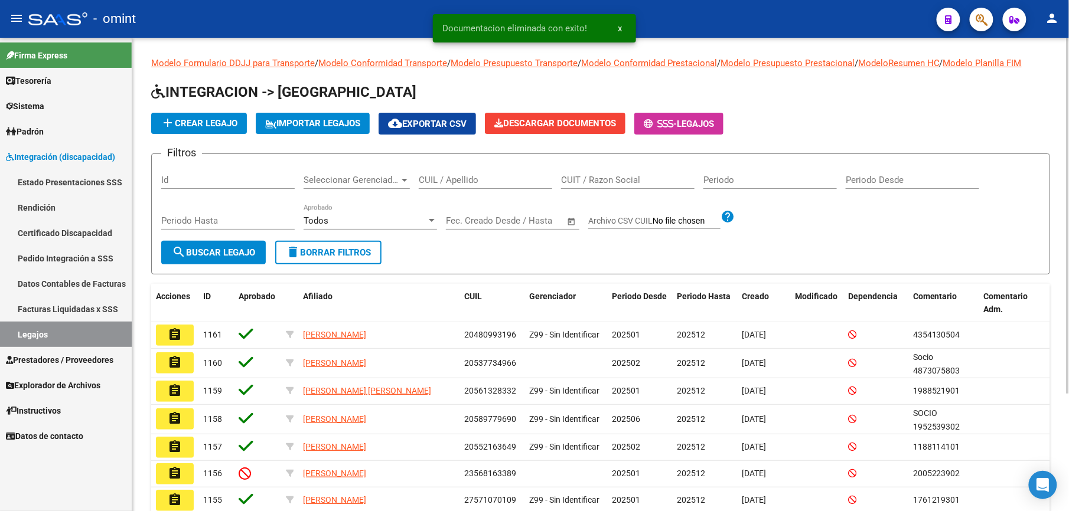
drag, startPoint x: 454, startPoint y: 178, endPoint x: 462, endPoint y: 175, distance: 8.0
click at [461, 176] on input "CUIL / Apellido" at bounding box center [485, 180] width 133 height 11
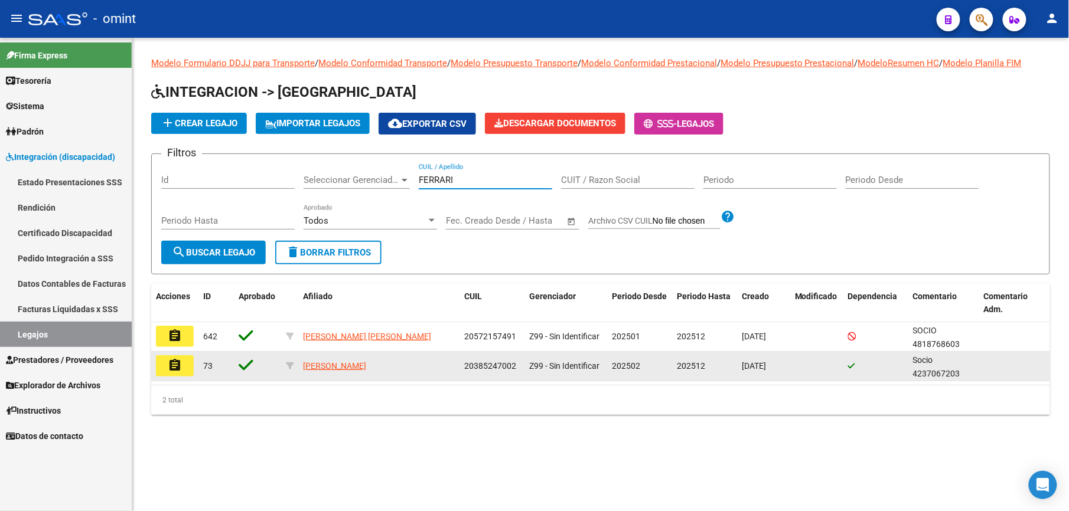
type input "FERRARI"
click at [171, 364] on mat-icon "assignment" at bounding box center [175, 365] width 14 height 14
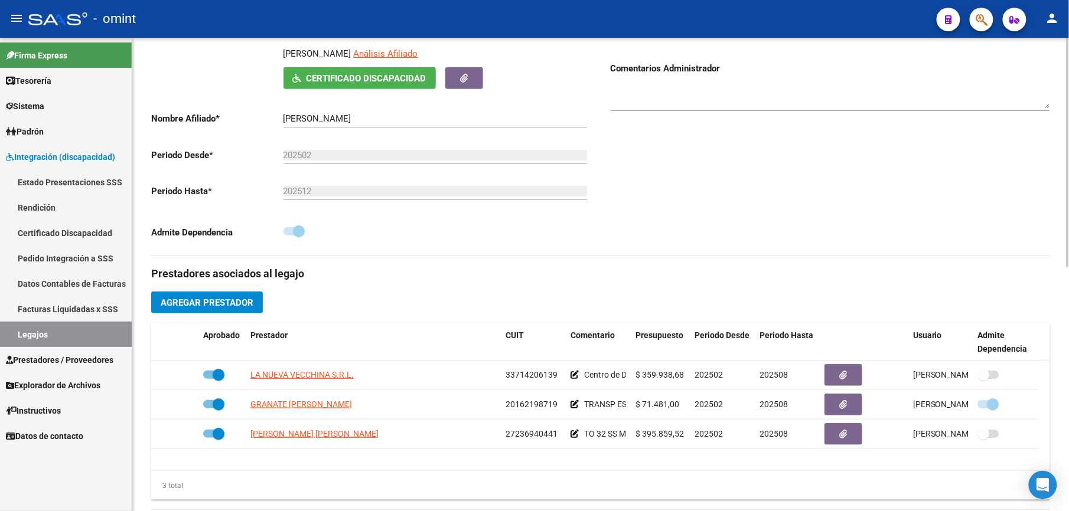
scroll to position [236, 0]
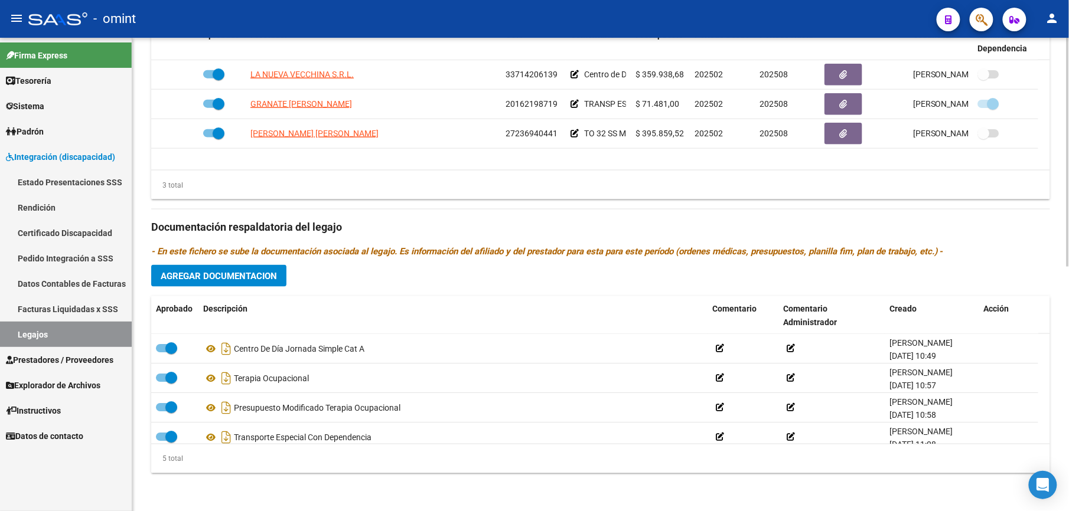
click at [257, 273] on span "Agregar Documentacion" at bounding box center [219, 276] width 116 height 11
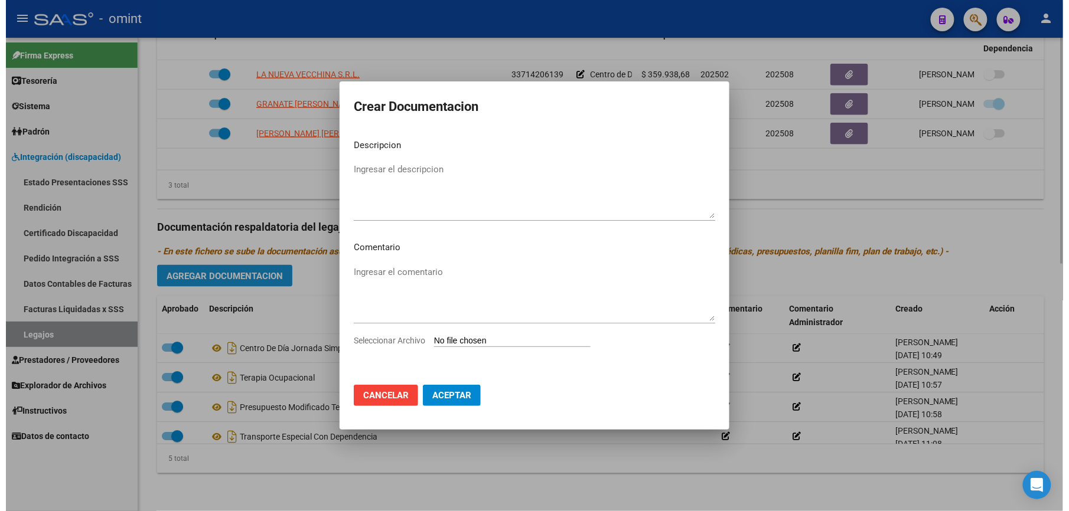
scroll to position [517, 0]
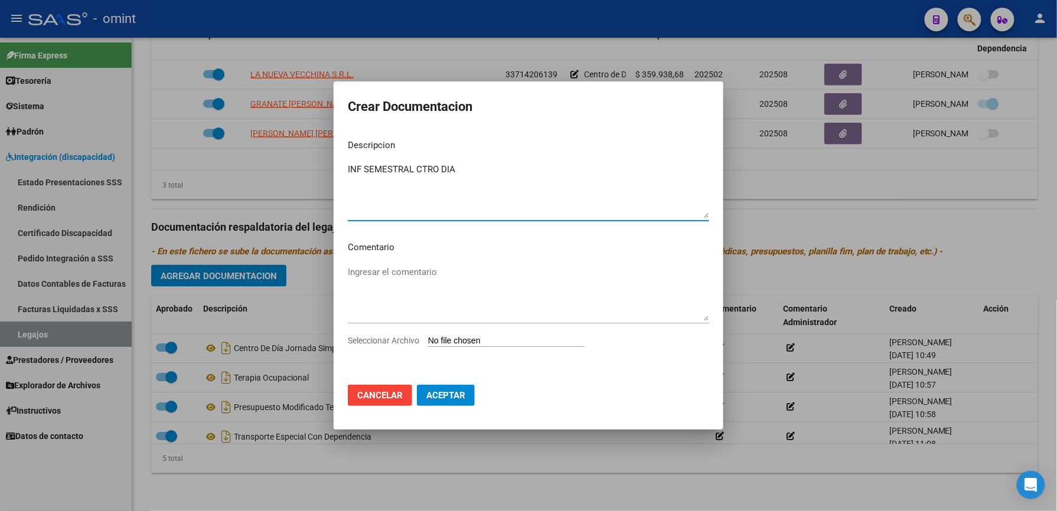
type textarea "INF SEMESTRAL CTRO DIA"
click at [386, 344] on span "Seleccionar Archivo" at bounding box center [383, 340] width 71 height 9
click at [428, 344] on input "Seleccionar Archivo" at bounding box center [506, 341] width 156 height 11
type input "C:\fakepath\inf semestral ctro dia.pdf"
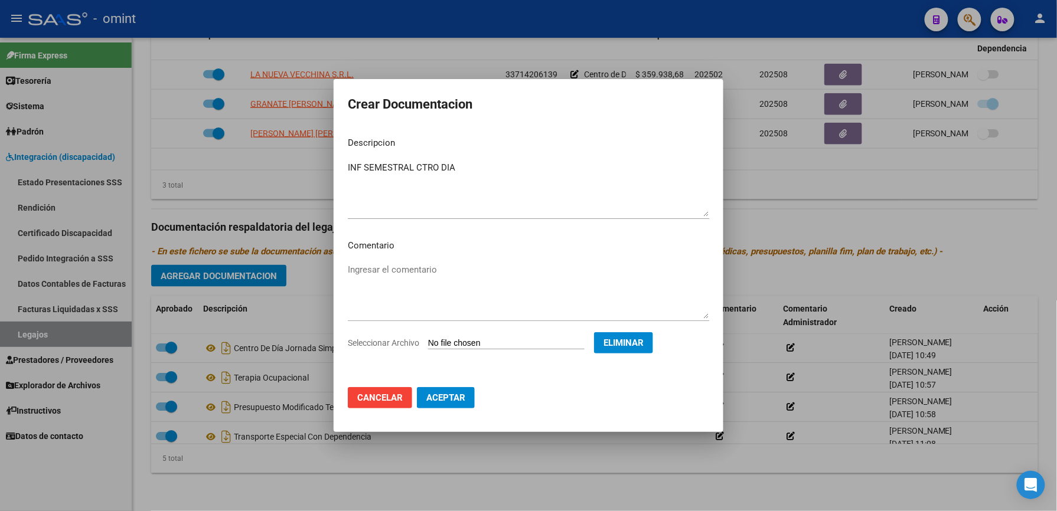
click at [444, 395] on span "Aceptar" at bounding box center [445, 398] width 39 height 11
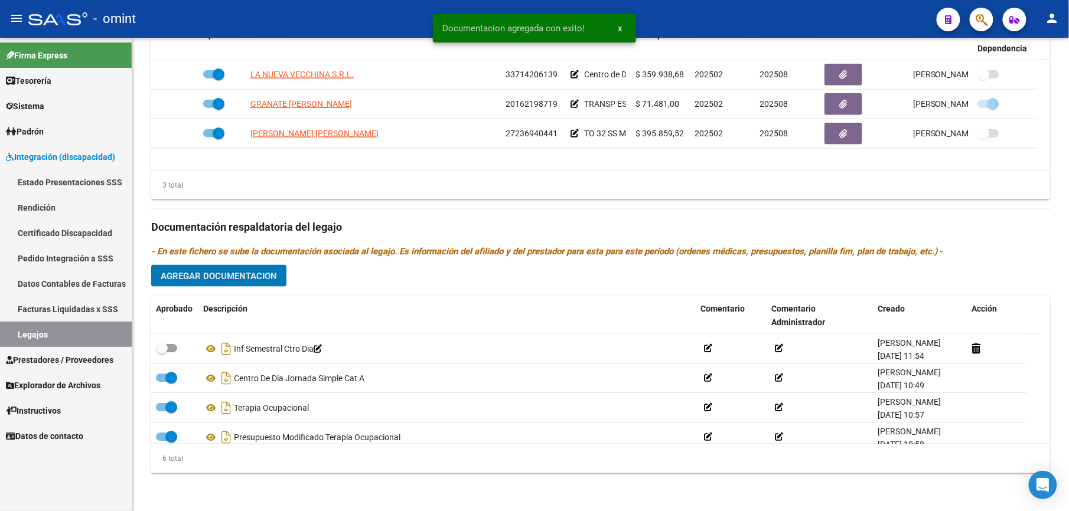
scroll to position [504, 0]
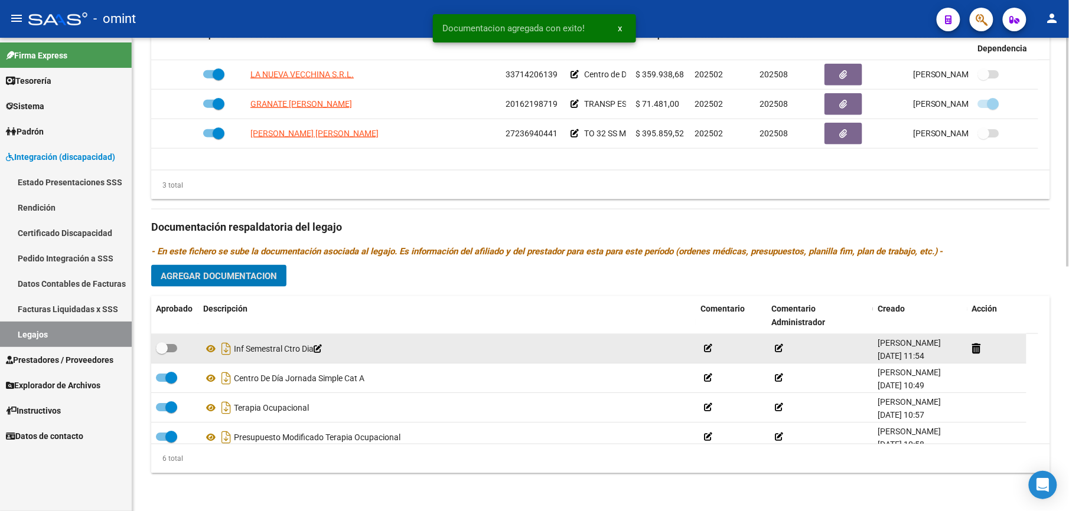
click at [173, 348] on span at bounding box center [166, 348] width 21 height 8
click at [162, 353] on input "checkbox" at bounding box center [161, 353] width 1 height 1
checkbox input "true"
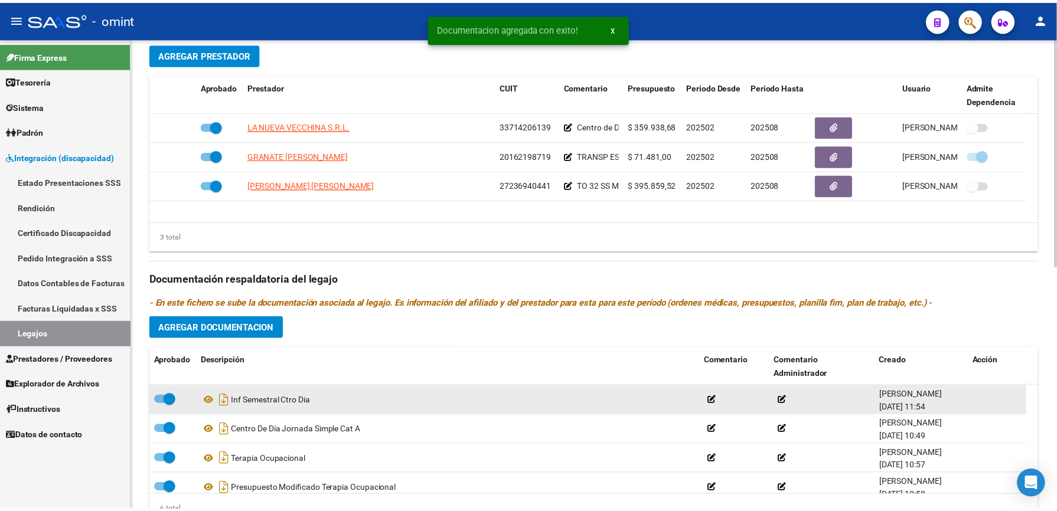
scroll to position [425, 0]
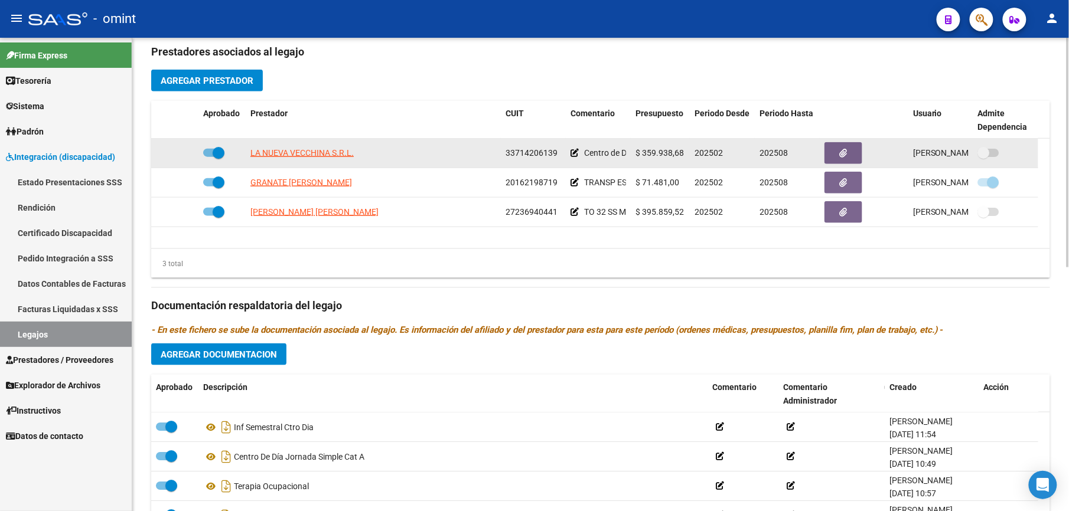
click at [207, 152] on span at bounding box center [213, 153] width 21 height 8
click at [208, 157] on input "checkbox" at bounding box center [208, 157] width 1 height 1
checkbox input "false"
click at [185, 156] on icon at bounding box center [181, 153] width 8 height 8
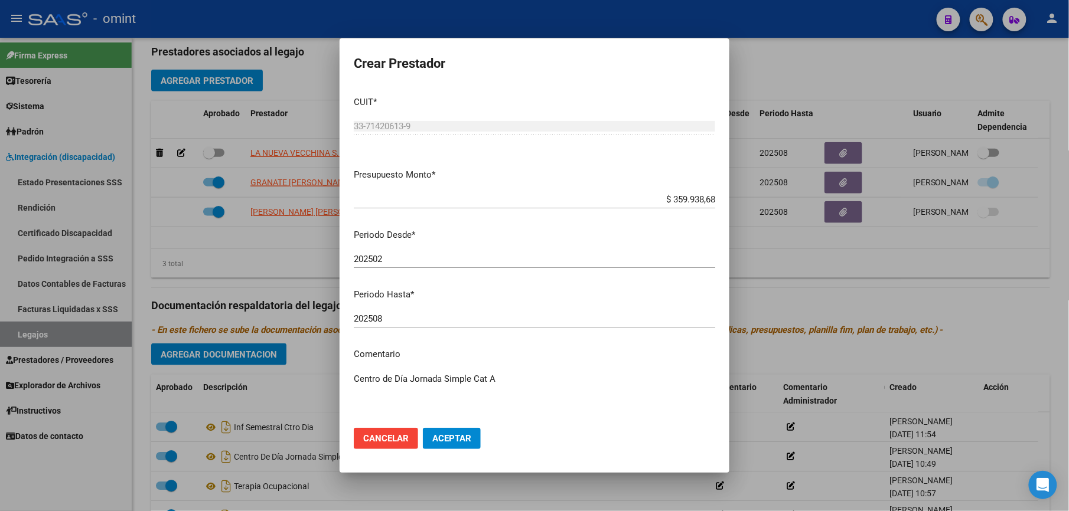
scroll to position [438, 0]
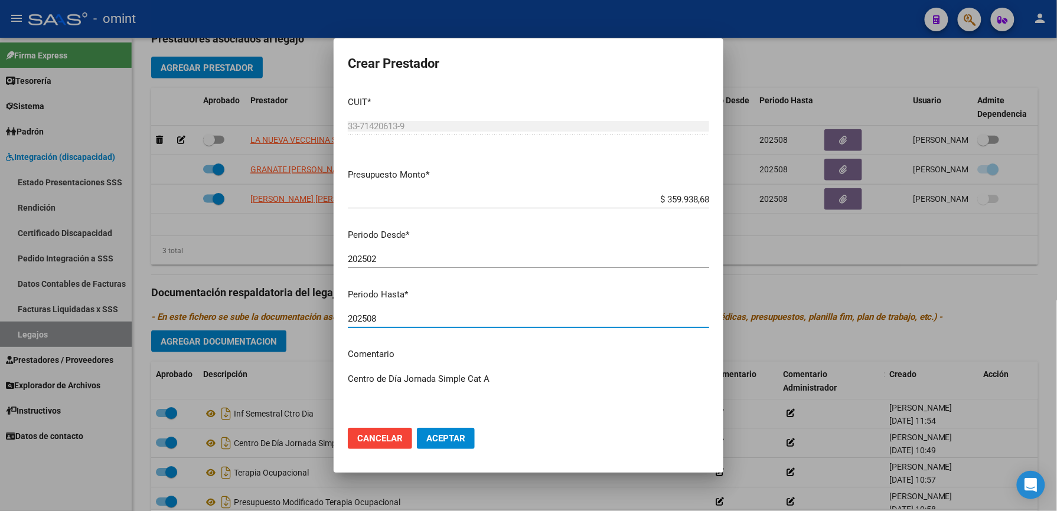
click at [415, 317] on input "202508" at bounding box center [528, 319] width 361 height 11
type input "202512"
click at [452, 438] on span "Aceptar" at bounding box center [445, 438] width 39 height 11
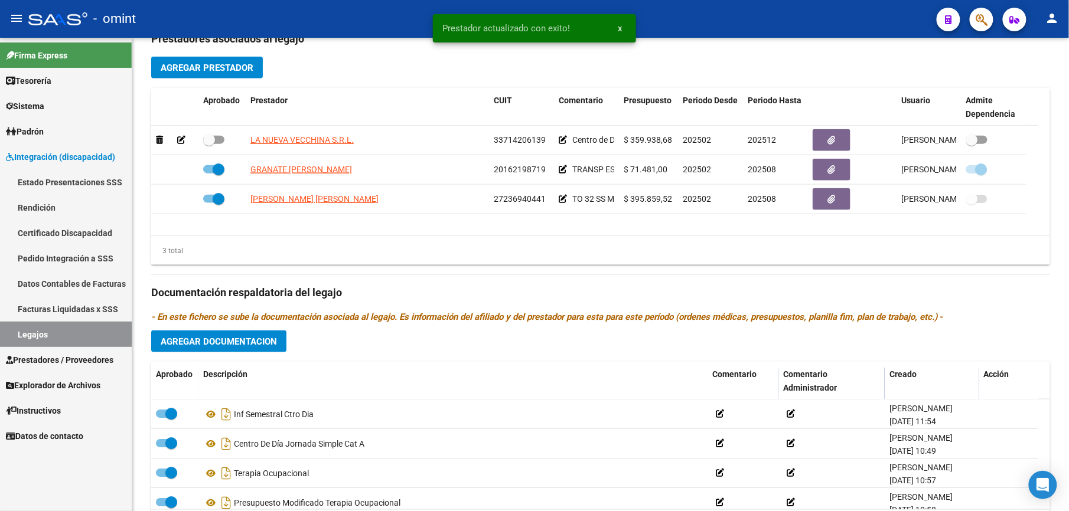
scroll to position [425, 0]
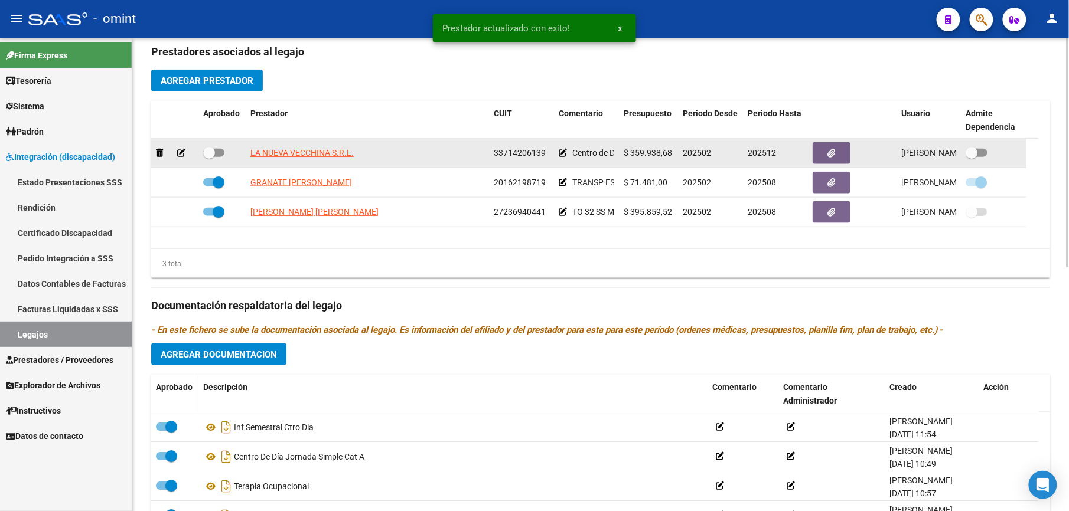
click at [216, 152] on span at bounding box center [213, 153] width 21 height 8
click at [209, 157] on input "checkbox" at bounding box center [208, 157] width 1 height 1
checkbox input "true"
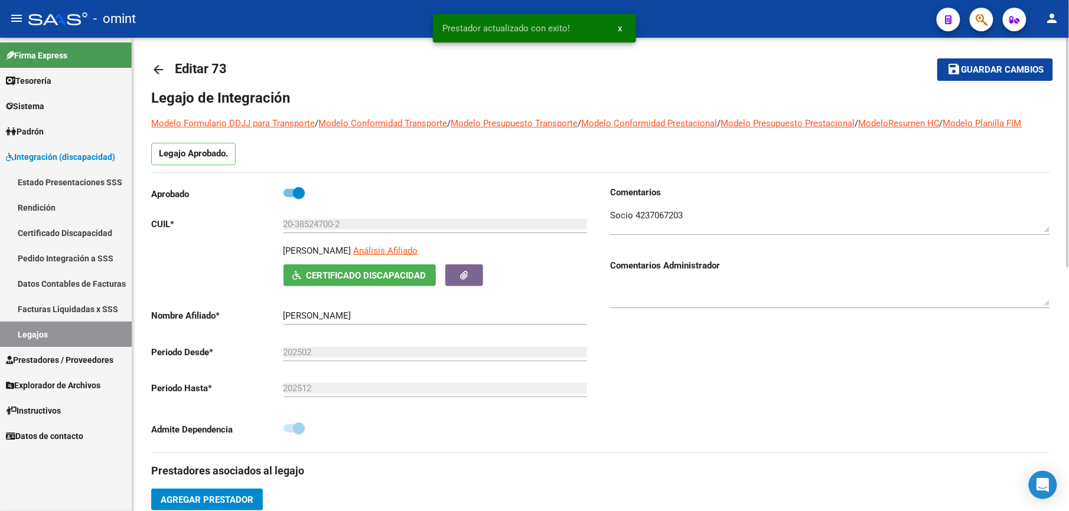
scroll to position [0, 0]
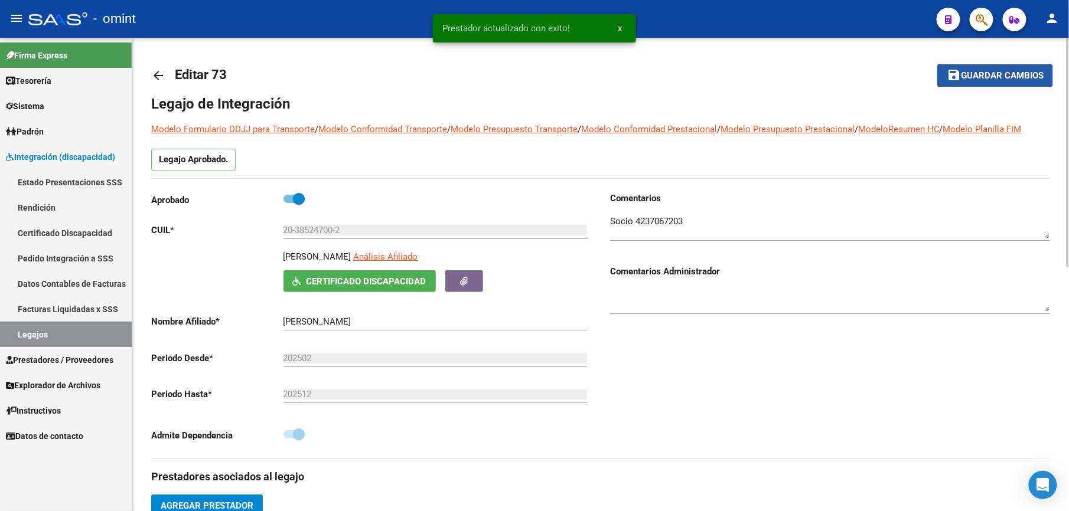
click at [1002, 74] on span "Guardar cambios" at bounding box center [1002, 76] width 83 height 11
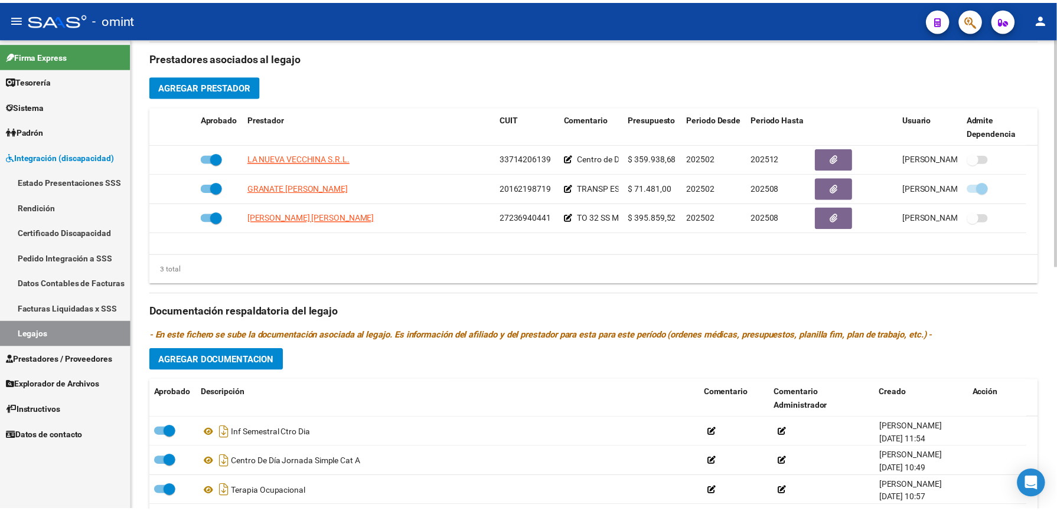
scroll to position [504, 0]
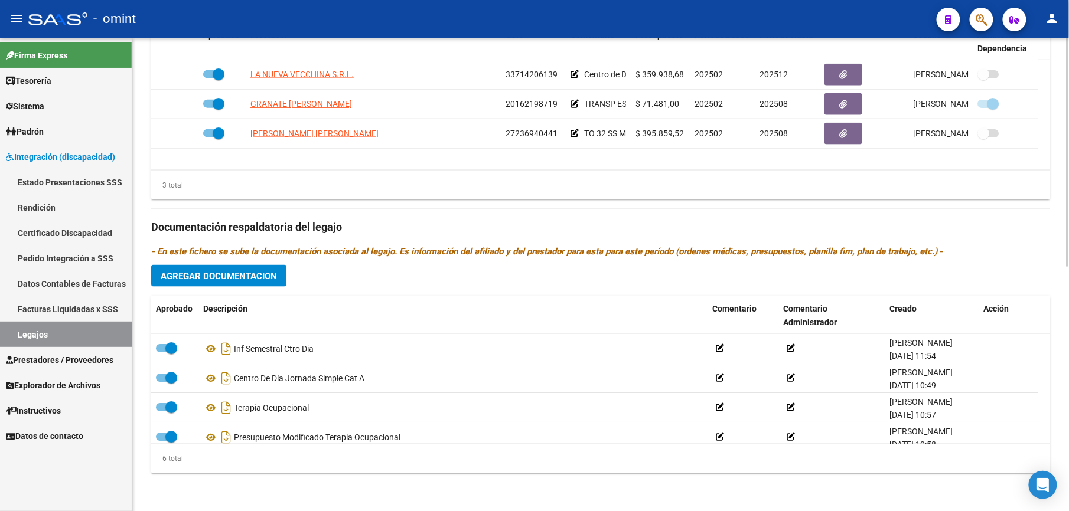
click at [263, 272] on span "Agregar Documentacion" at bounding box center [219, 276] width 116 height 11
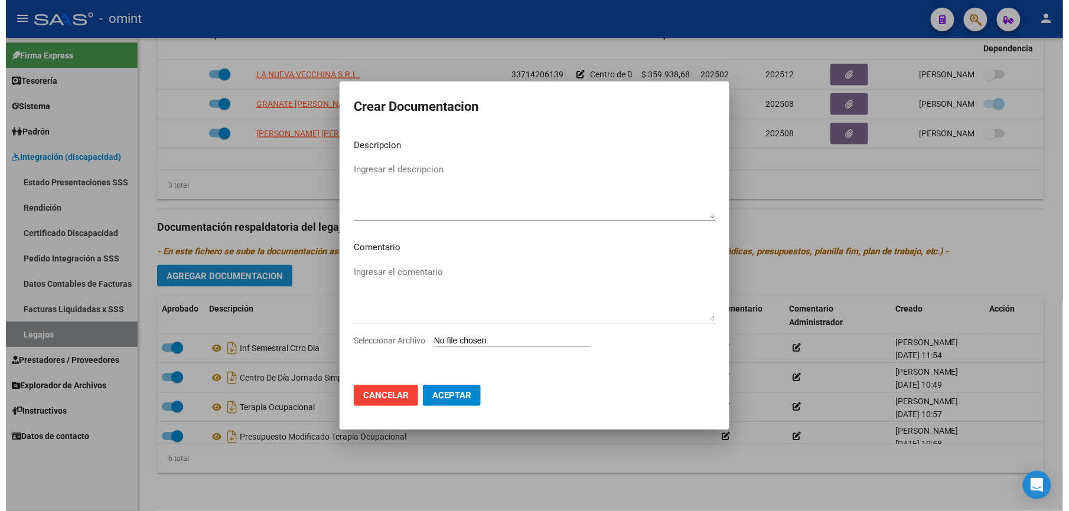
scroll to position [517, 0]
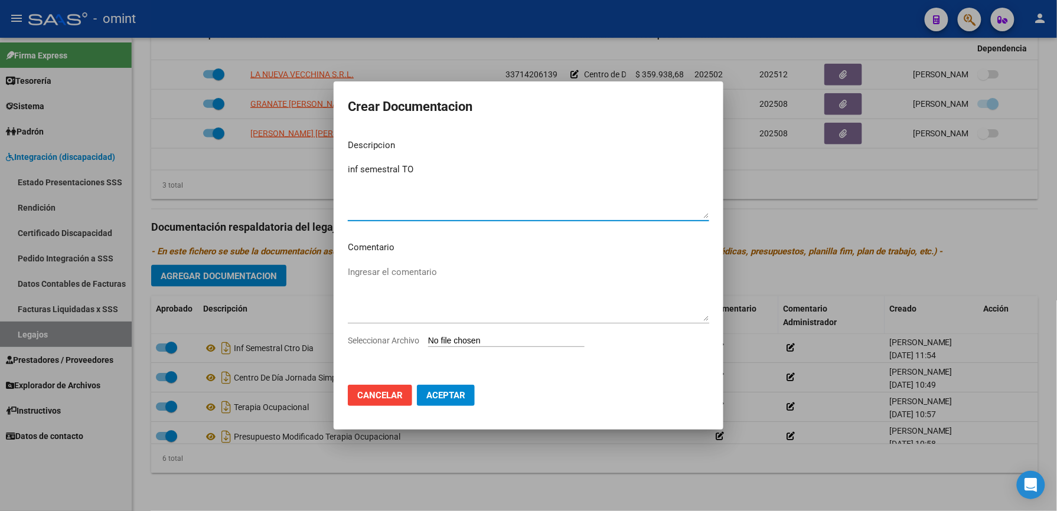
type textarea "inf semestral TO"
click at [364, 340] on span "Seleccionar Archivo" at bounding box center [383, 340] width 71 height 9
click at [428, 340] on input "Seleccionar Archivo" at bounding box center [506, 341] width 156 height 11
type input "C:\fakepath\inf semestral to.pdf"
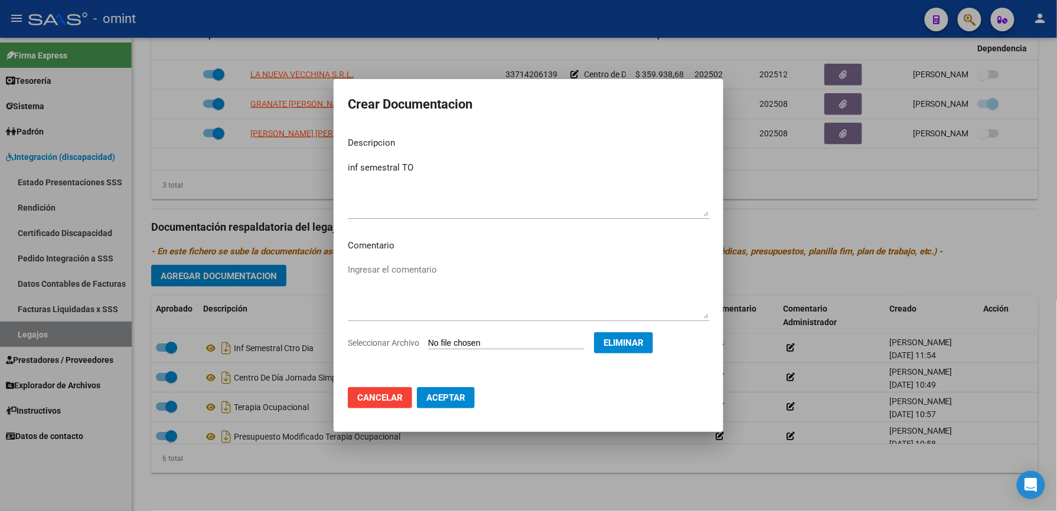
click at [451, 396] on span "Aceptar" at bounding box center [445, 398] width 39 height 11
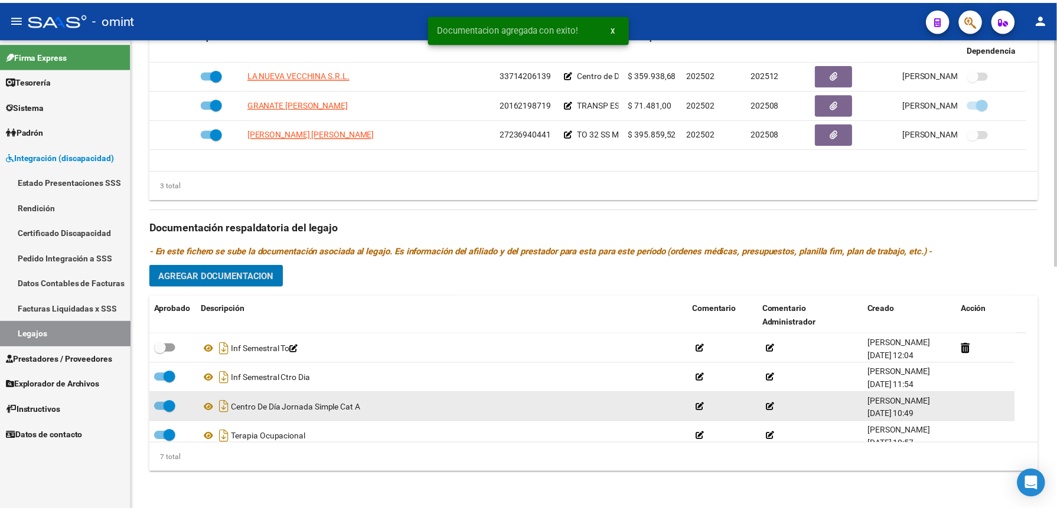
scroll to position [504, 0]
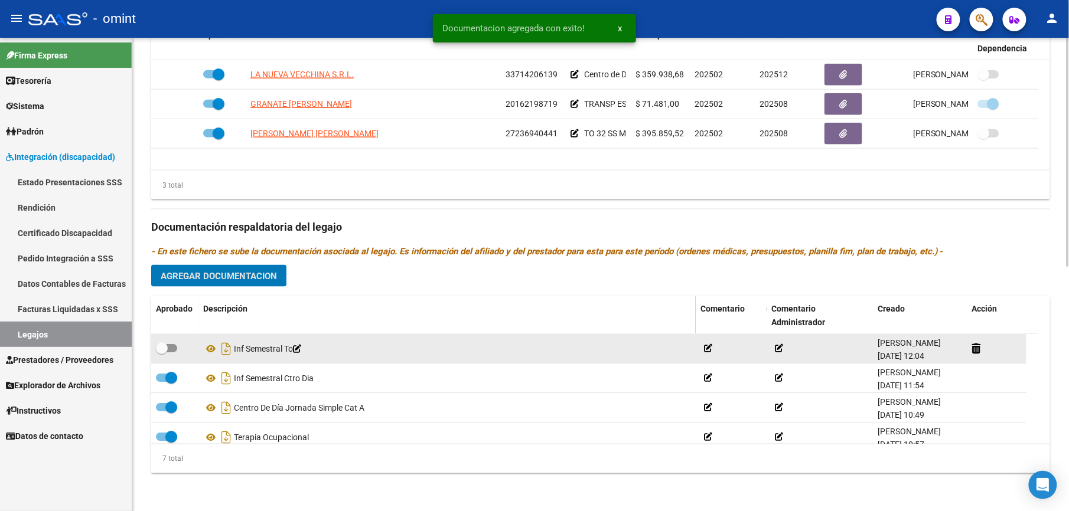
click at [168, 346] on span at bounding box center [166, 348] width 21 height 8
click at [162, 353] on input "checkbox" at bounding box center [161, 353] width 1 height 1
checkbox input "true"
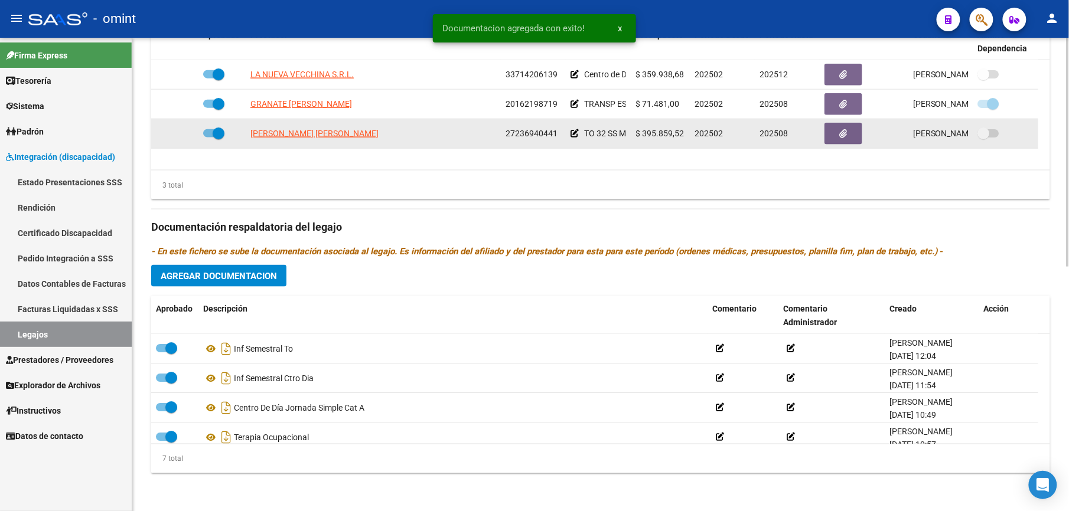
click at [211, 135] on span at bounding box center [213, 133] width 21 height 8
click at [209, 138] on input "checkbox" at bounding box center [208, 138] width 1 height 1
checkbox input "false"
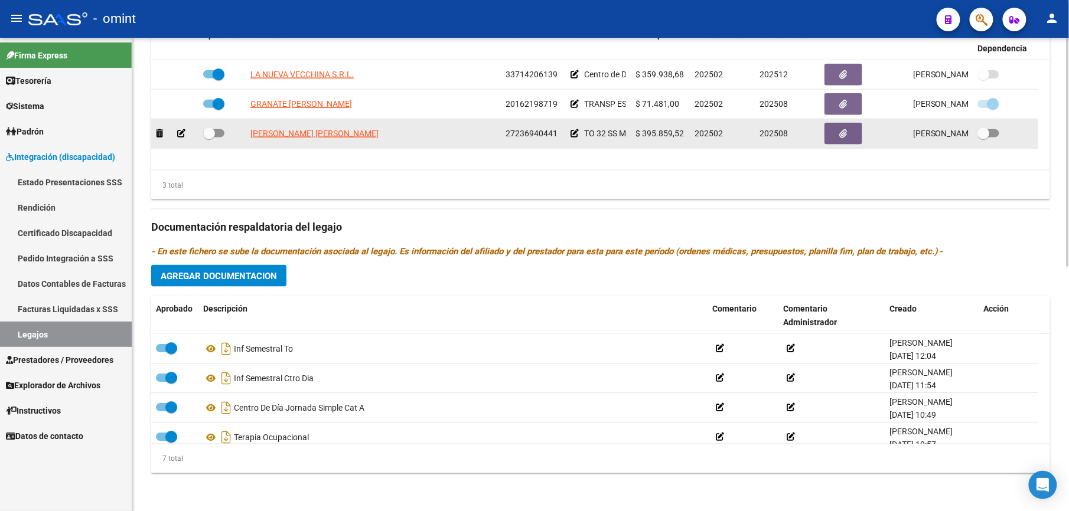
click at [175, 136] on div at bounding box center [175, 134] width 38 height 14
click at [177, 135] on icon at bounding box center [181, 133] width 8 height 8
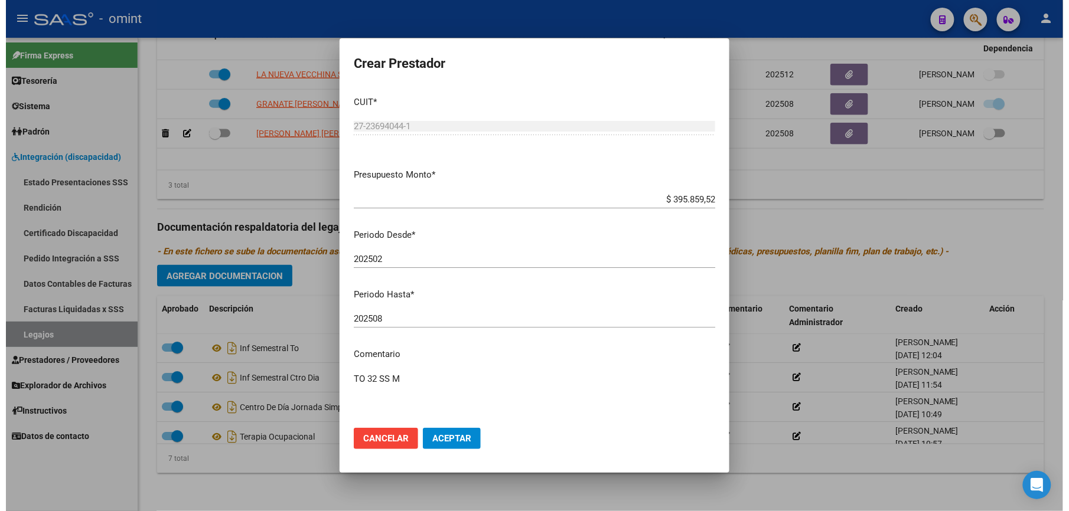
scroll to position [517, 0]
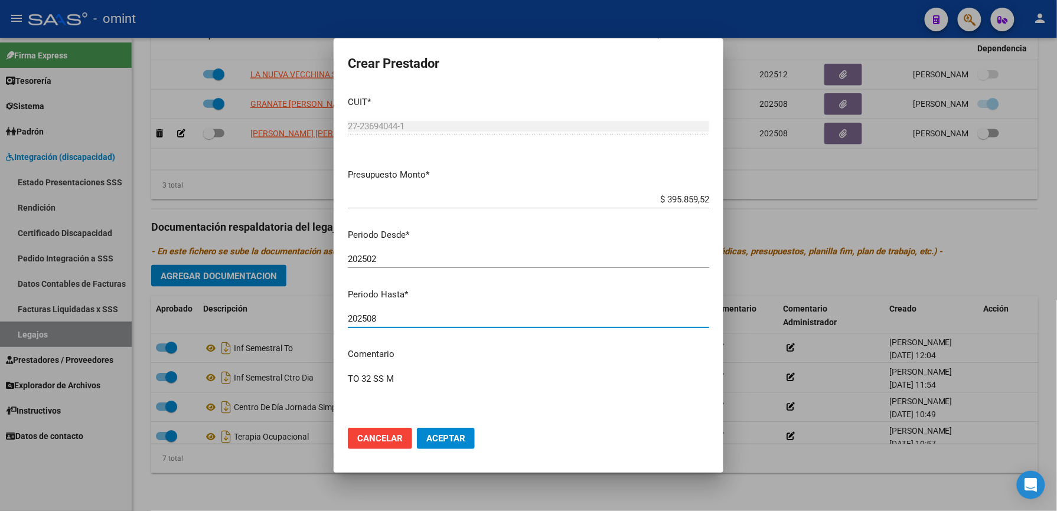
click at [411, 317] on input "202508" at bounding box center [528, 319] width 361 height 11
type input "202512"
click at [459, 440] on span "Aceptar" at bounding box center [445, 438] width 39 height 11
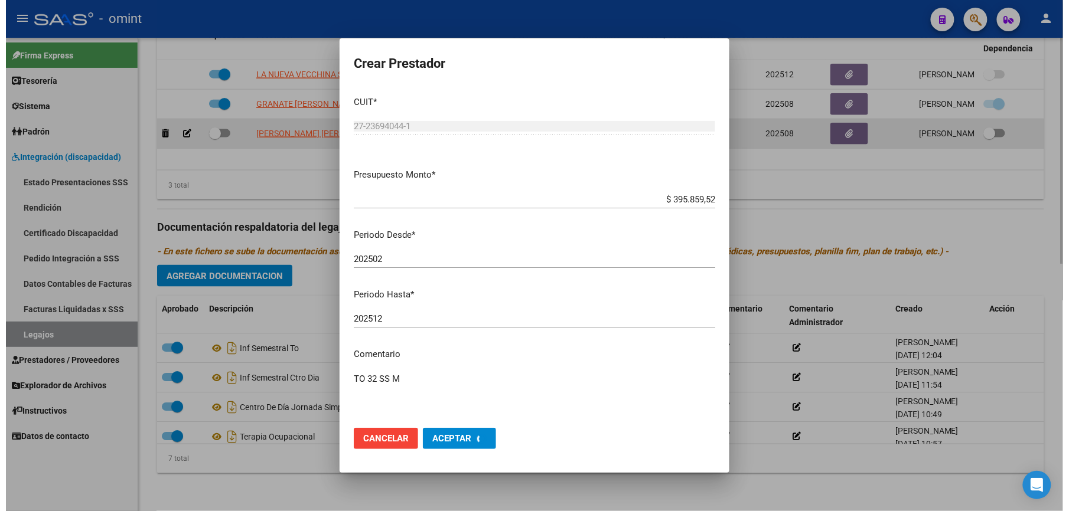
scroll to position [504, 0]
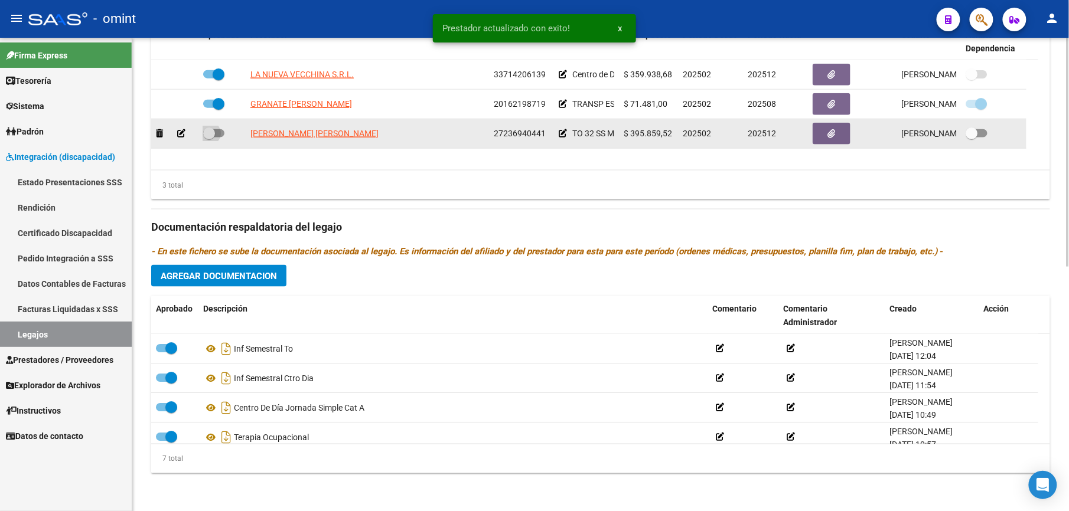
click at [214, 132] on span at bounding box center [209, 134] width 12 height 12
click at [209, 138] on input "checkbox" at bounding box center [208, 138] width 1 height 1
checkbox input "true"
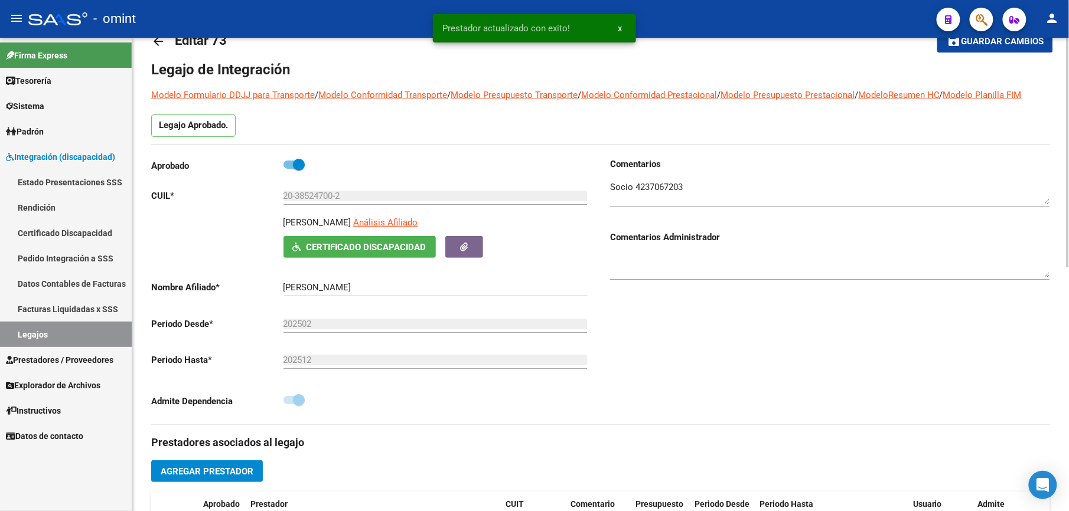
scroll to position [0, 0]
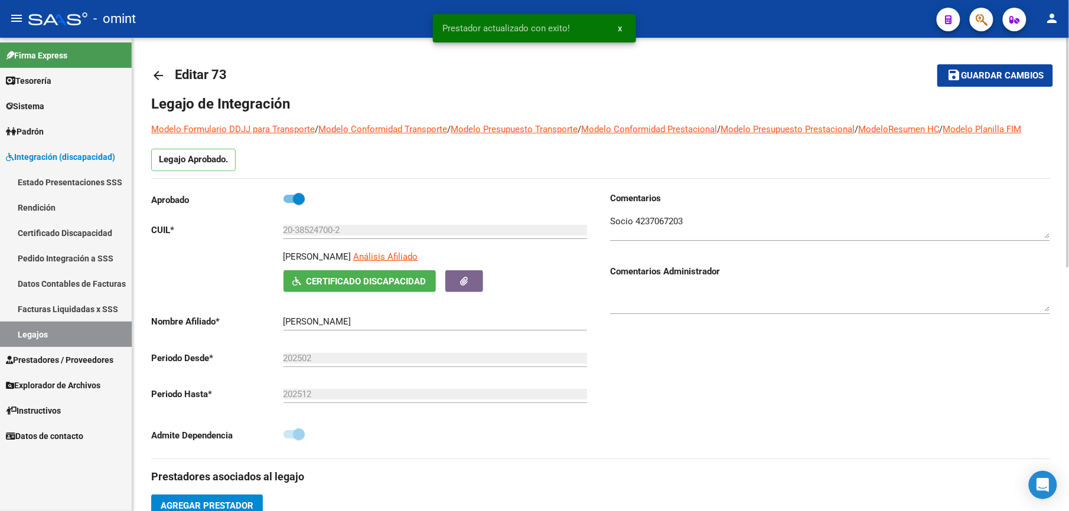
click at [1005, 72] on span "Guardar cambios" at bounding box center [1002, 76] width 83 height 11
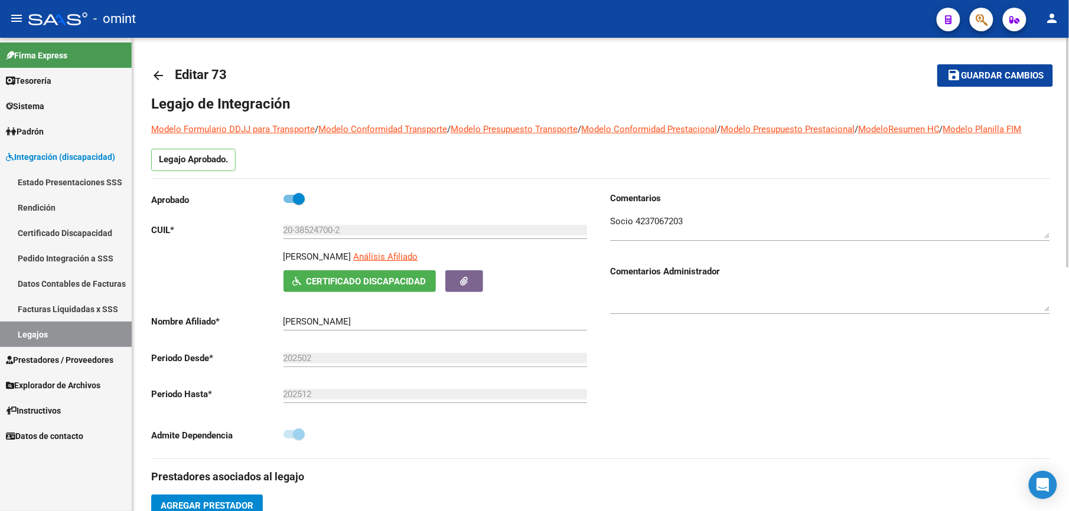
drag, startPoint x: 989, startPoint y: 76, endPoint x: 981, endPoint y: 77, distance: 7.1
click at [984, 76] on span "Guardar cambios" at bounding box center [1002, 76] width 83 height 11
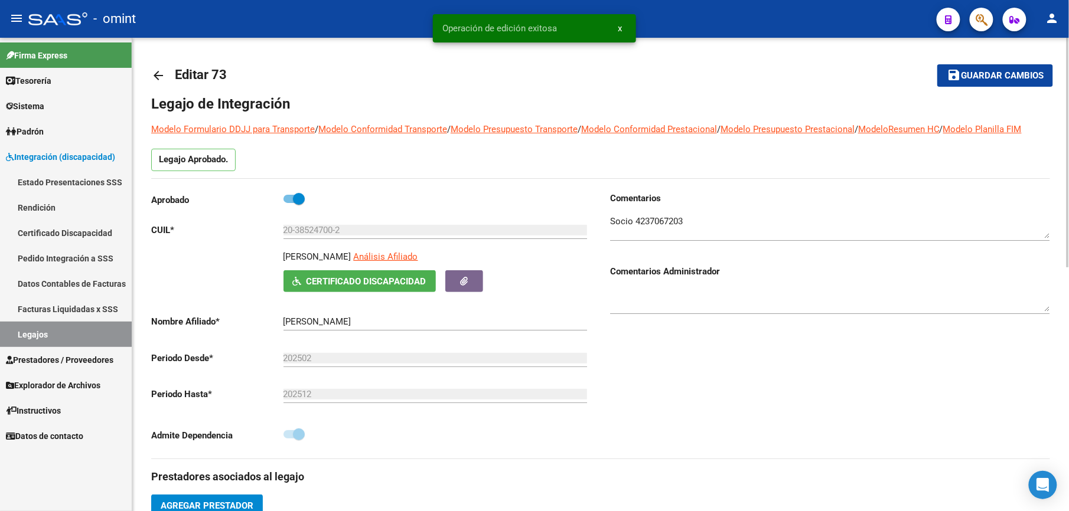
click at [154, 74] on mat-icon "arrow_back" at bounding box center [158, 76] width 14 height 14
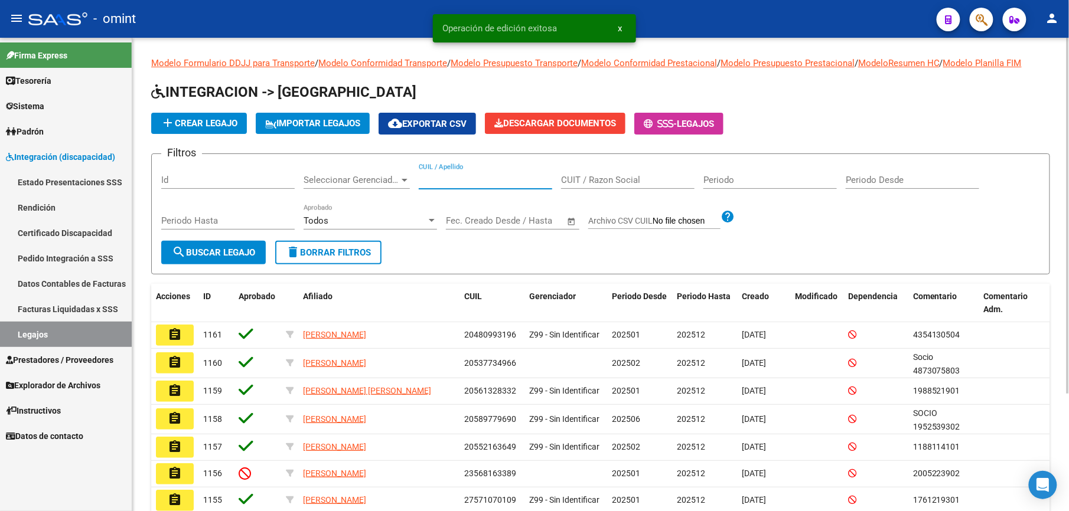
click at [476, 178] on input "CUIL / Apellido" at bounding box center [485, 180] width 133 height 11
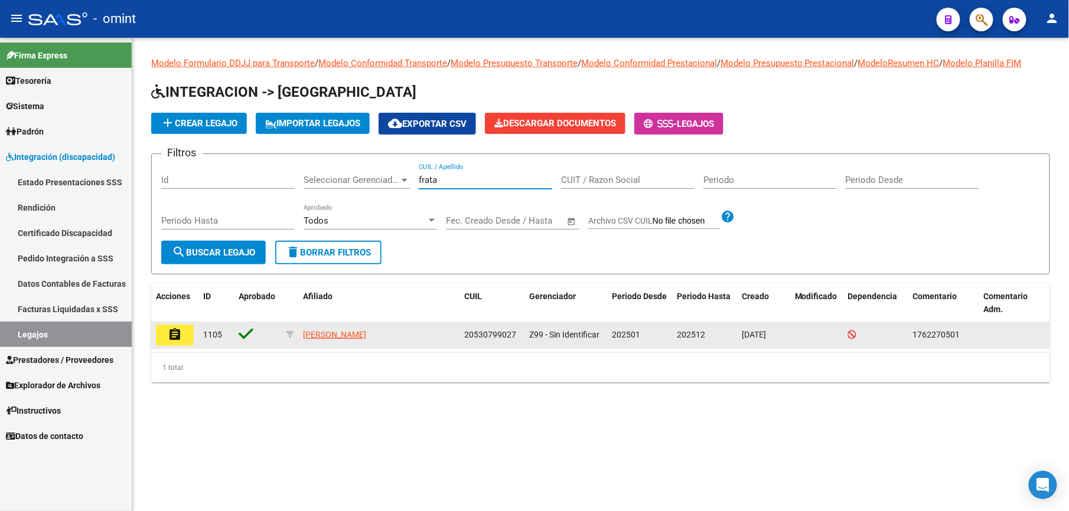
type input "frata"
click at [187, 337] on button "assignment" at bounding box center [175, 335] width 38 height 21
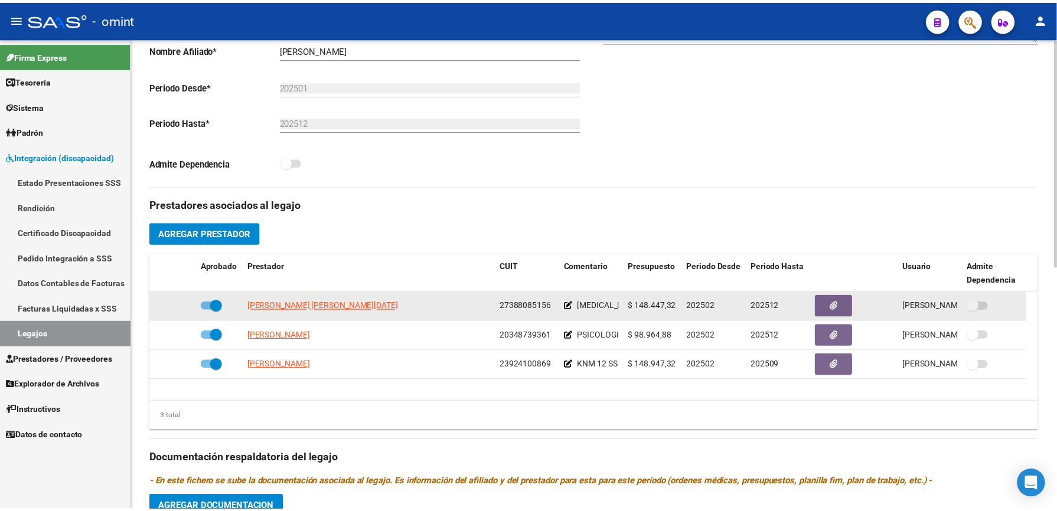
scroll to position [315, 0]
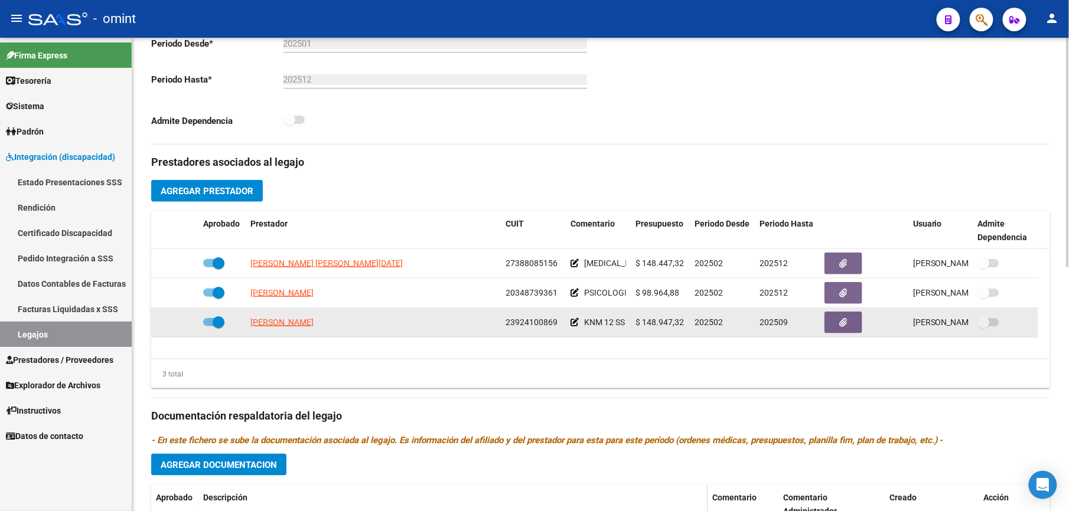
click at [208, 324] on span at bounding box center [213, 322] width 21 height 8
click at [208, 327] on input "checkbox" at bounding box center [208, 327] width 1 height 1
click at [182, 324] on icon at bounding box center [181, 322] width 8 height 8
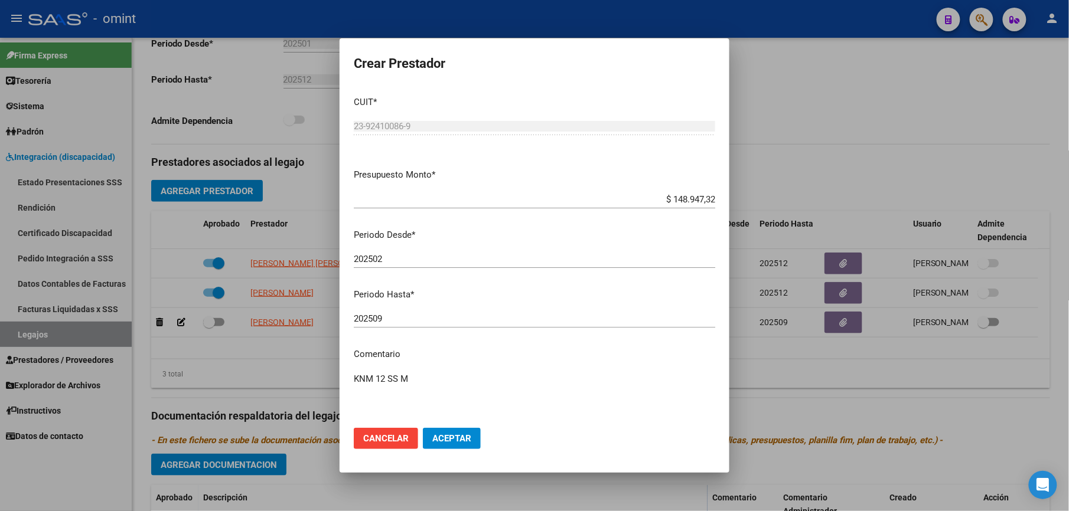
scroll to position [328, 0]
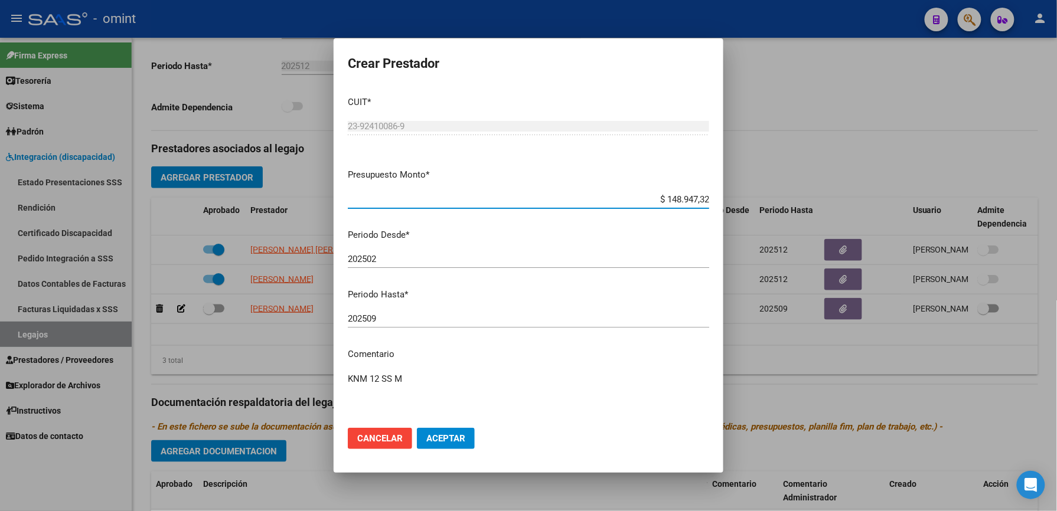
drag, startPoint x: 452, startPoint y: 436, endPoint x: 355, endPoint y: 415, distance: 99.2
click at [450, 436] on span "Aceptar" at bounding box center [445, 438] width 39 height 11
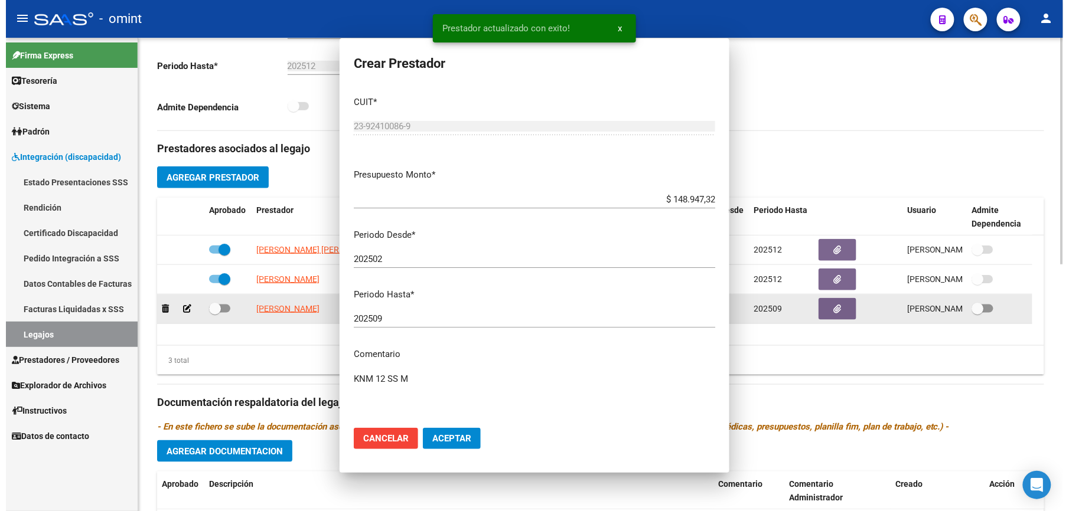
scroll to position [315, 0]
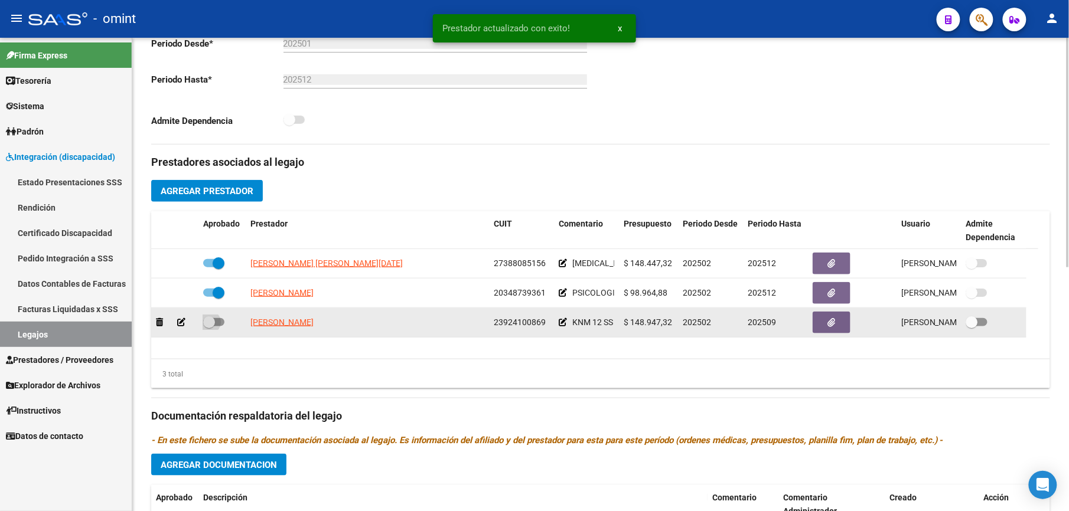
click at [223, 321] on span at bounding box center [213, 322] width 21 height 8
click at [209, 327] on input "checkbox" at bounding box center [208, 327] width 1 height 1
checkbox input "true"
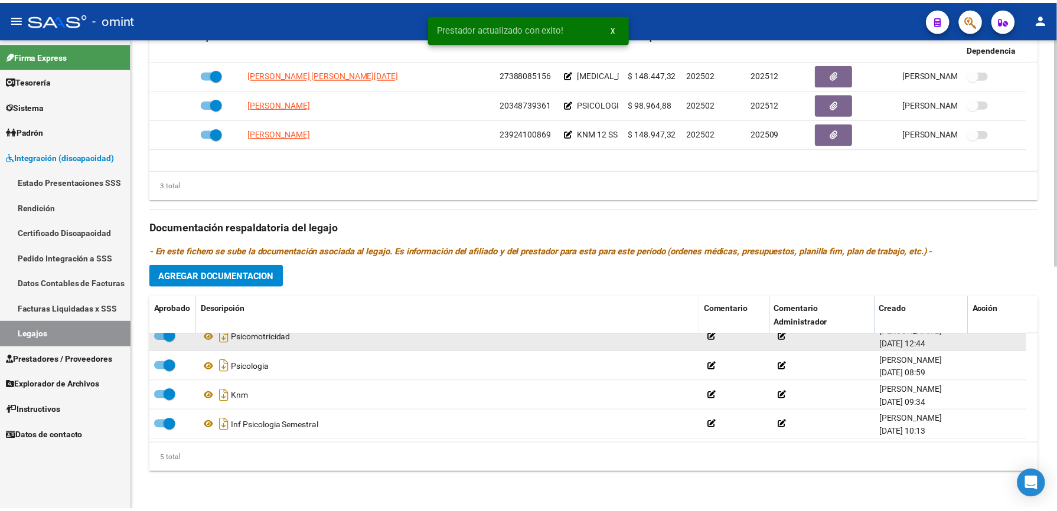
scroll to position [0, 0]
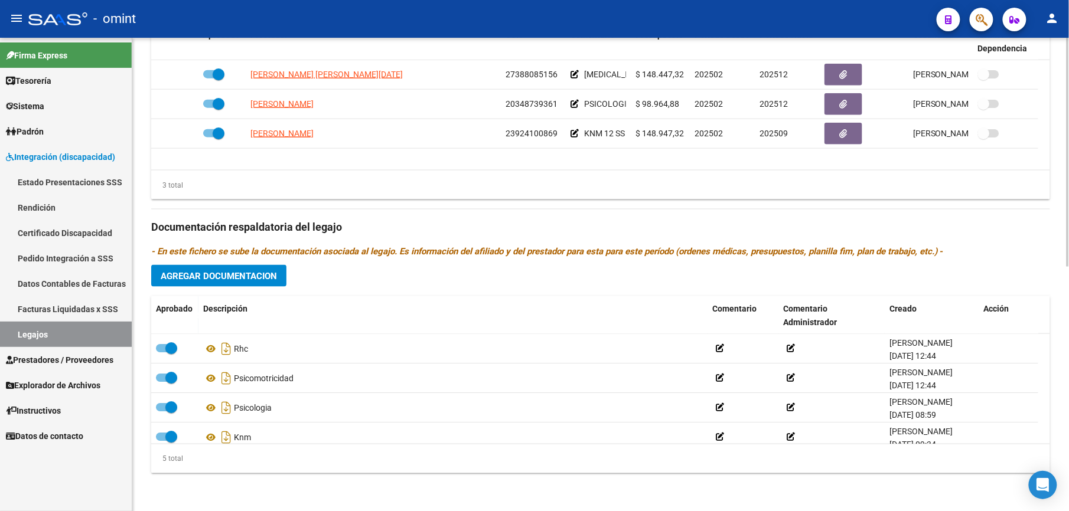
click at [252, 276] on span "Agregar Documentacion" at bounding box center [219, 276] width 116 height 11
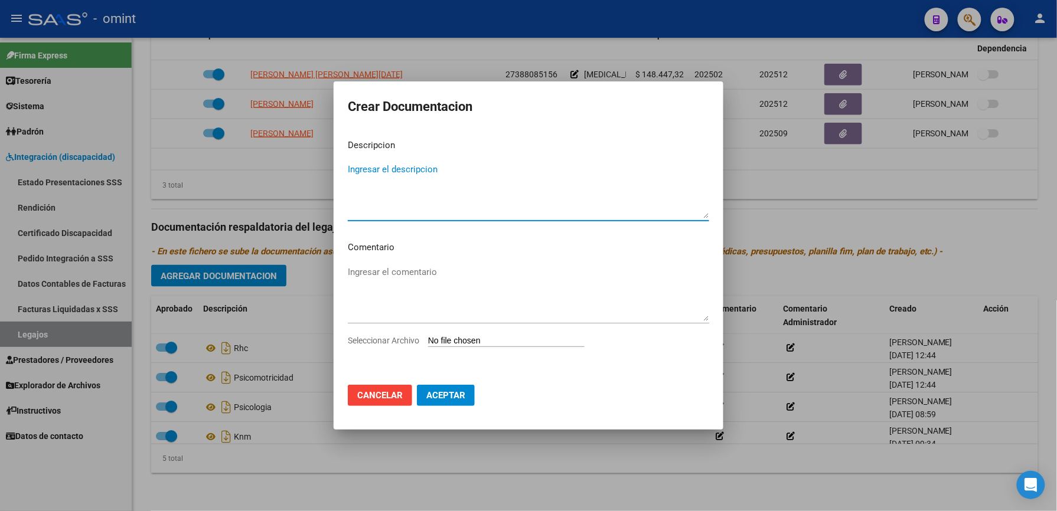
click at [459, 152] on p "Descripcion" at bounding box center [528, 146] width 361 height 14
click at [458, 172] on textarea "Ingresar el descripcion" at bounding box center [528, 191] width 361 height 56
click at [406, 171] on textarea "INF SE" at bounding box center [528, 191] width 361 height 56
type textarea "INF SEM KNM"
click at [392, 341] on span "Seleccionar Archivo" at bounding box center [383, 340] width 71 height 9
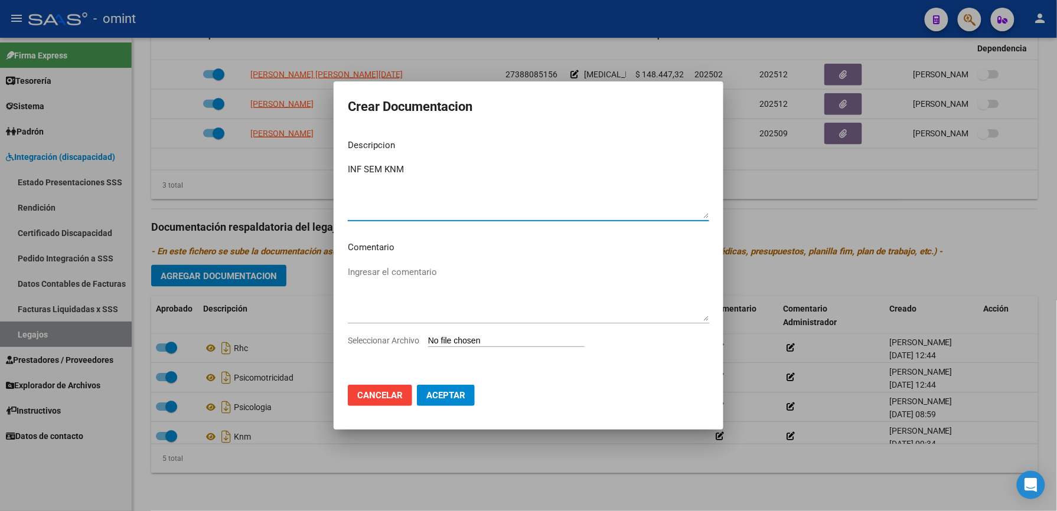
click at [428, 341] on input "Seleccionar Archivo" at bounding box center [506, 341] width 156 height 11
type input "C:\fakepath\INF SEMESTRAL KNM.pdf"
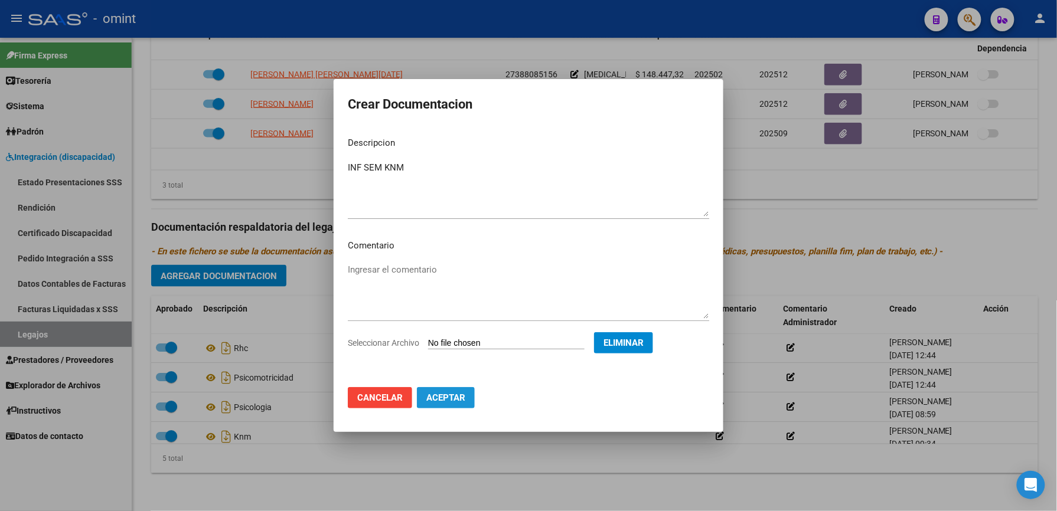
click at [454, 394] on span "Aceptar" at bounding box center [445, 398] width 39 height 11
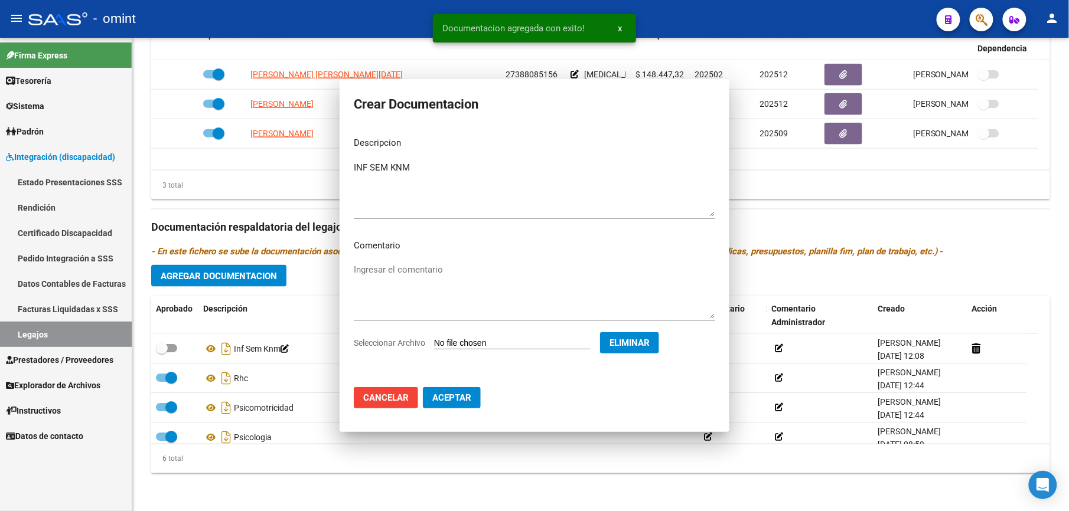
scroll to position [504, 0]
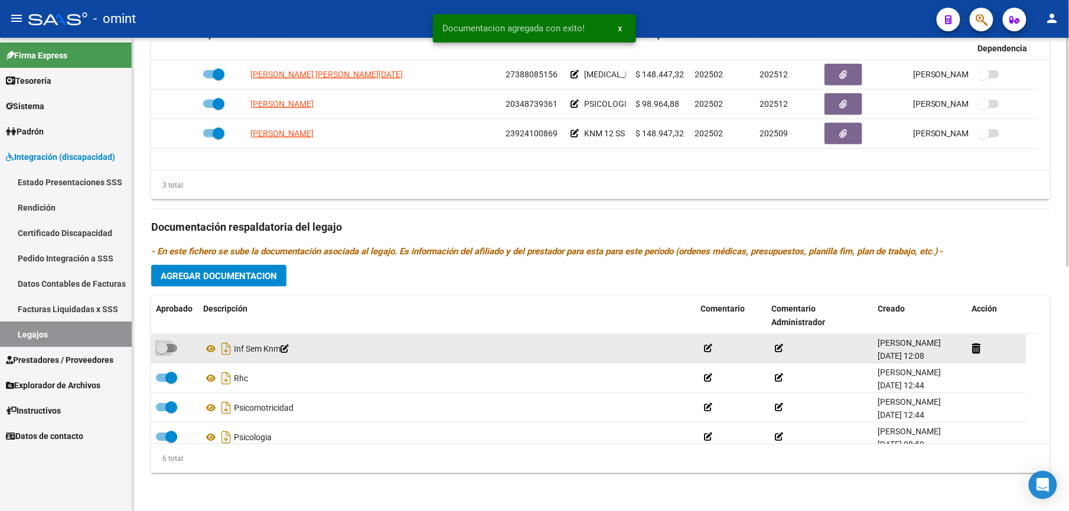
click at [172, 348] on span at bounding box center [166, 348] width 21 height 8
click at [162, 353] on input "checkbox" at bounding box center [161, 353] width 1 height 1
checkbox input "true"
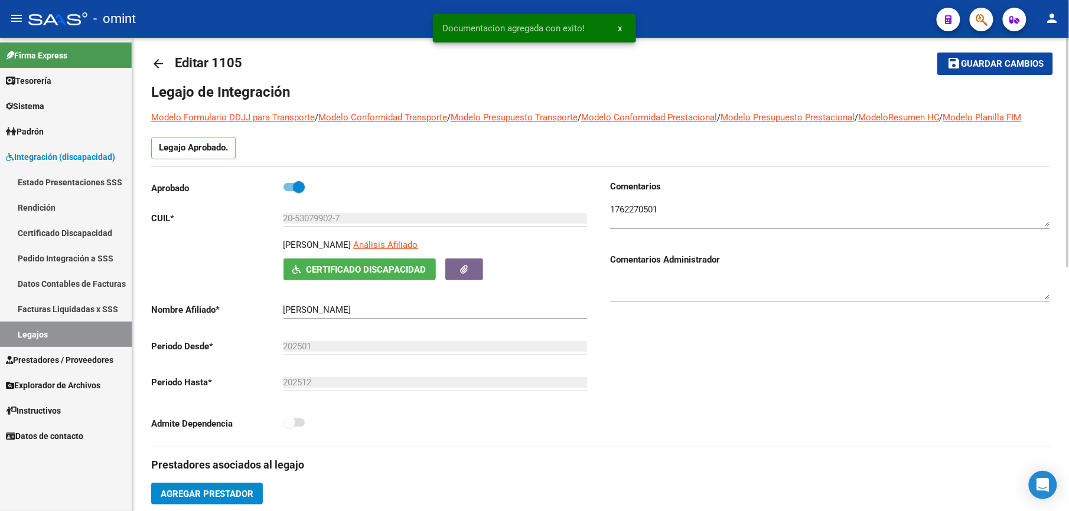
scroll to position [0, 0]
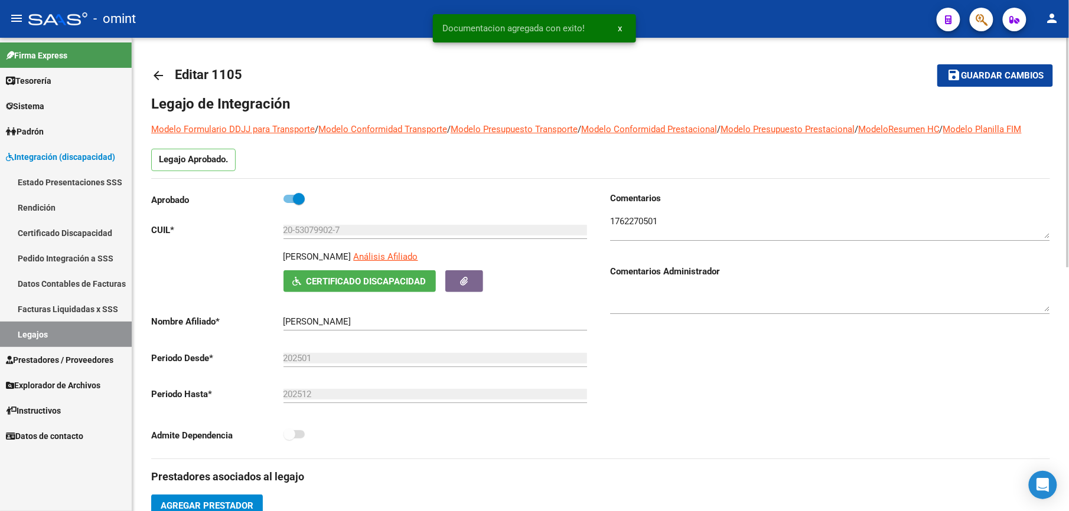
click at [987, 72] on span "Guardar cambios" at bounding box center [1002, 76] width 83 height 11
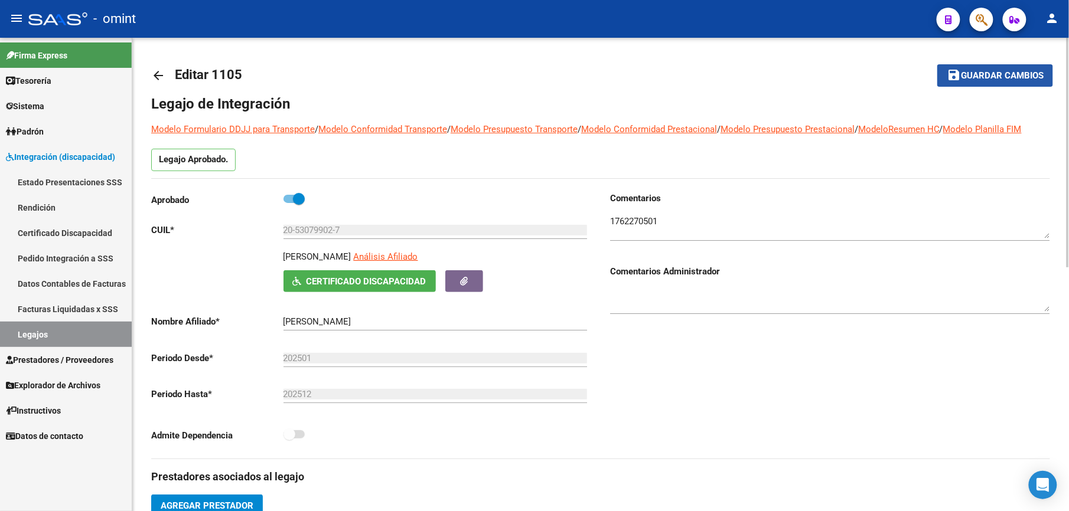
click at [971, 80] on span "Guardar cambios" at bounding box center [1002, 76] width 83 height 11
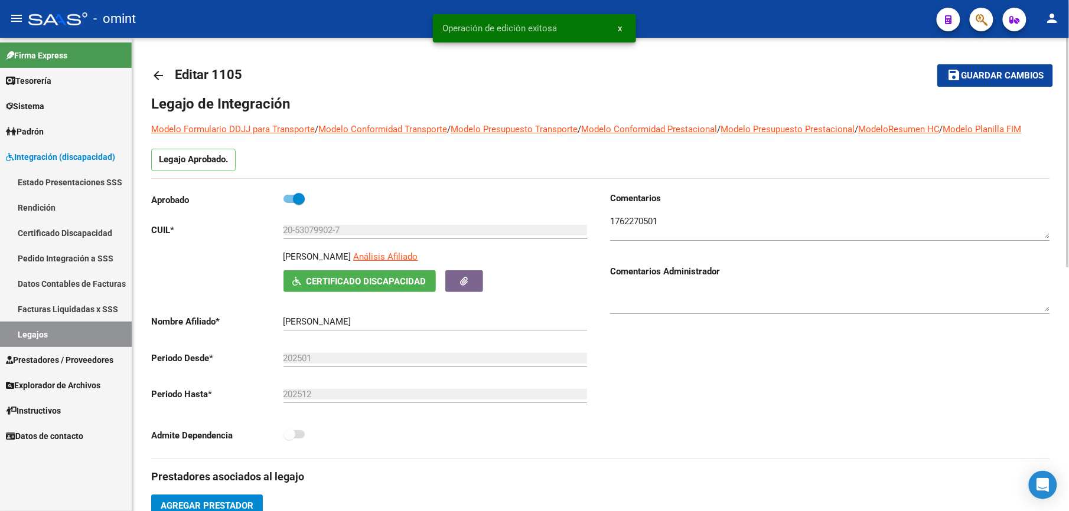
click at [155, 74] on mat-icon "arrow_back" at bounding box center [158, 76] width 14 height 14
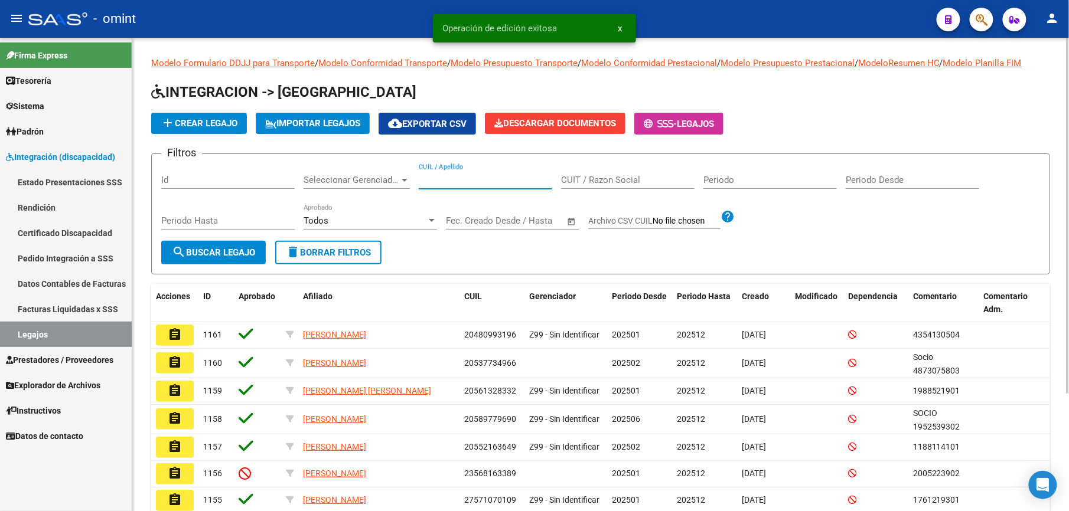
drag, startPoint x: 432, startPoint y: 181, endPoint x: 433, endPoint y: 169, distance: 11.8
click at [432, 178] on input "CUIL / Apellido" at bounding box center [485, 180] width 133 height 11
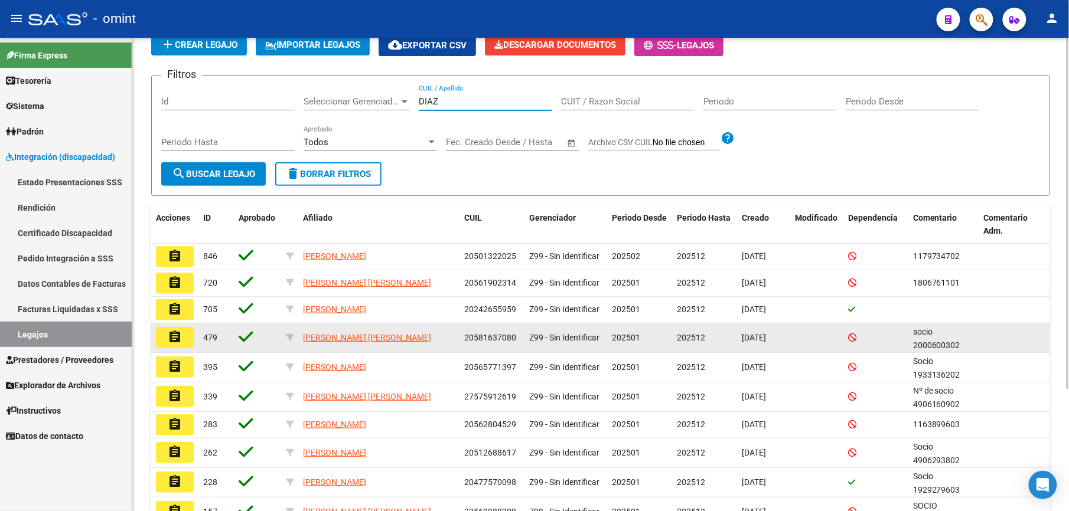
scroll to position [157, 0]
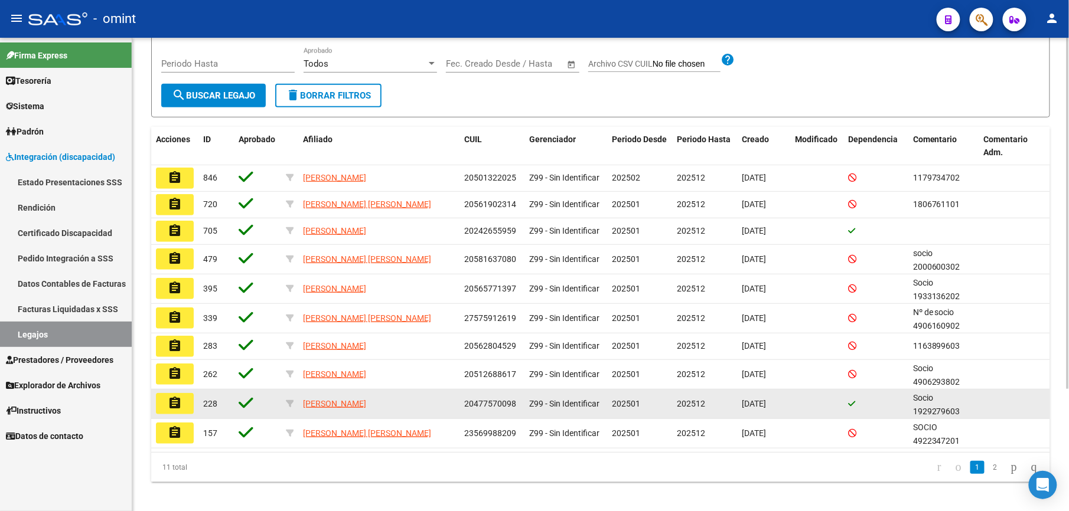
type input "DIAZ"
click at [176, 395] on button "assignment" at bounding box center [175, 403] width 38 height 21
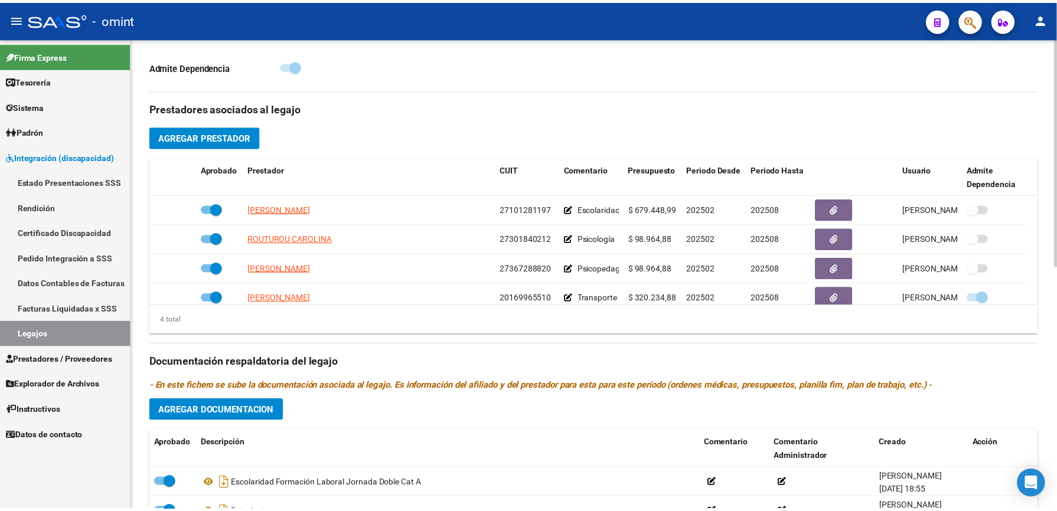
scroll to position [393, 0]
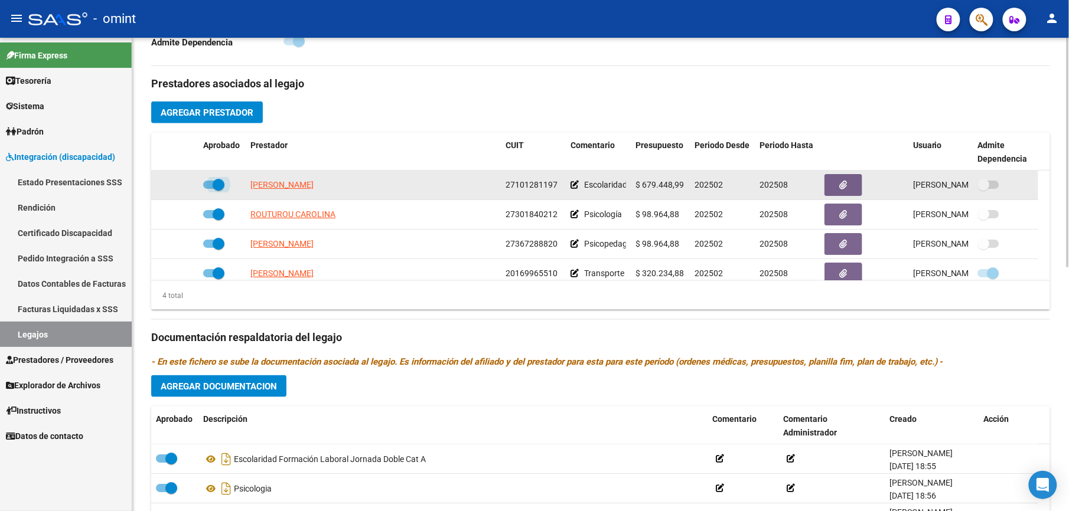
click at [207, 187] on span at bounding box center [213, 185] width 21 height 8
click at [208, 189] on input "checkbox" at bounding box center [208, 189] width 1 height 1
checkbox input "false"
click at [177, 187] on icon at bounding box center [181, 185] width 8 height 8
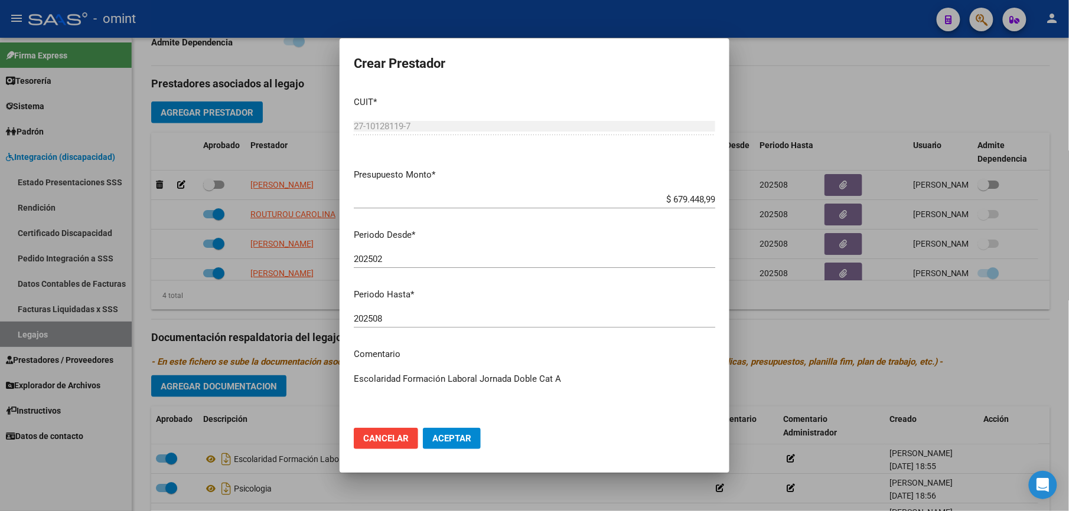
scroll to position [406, 0]
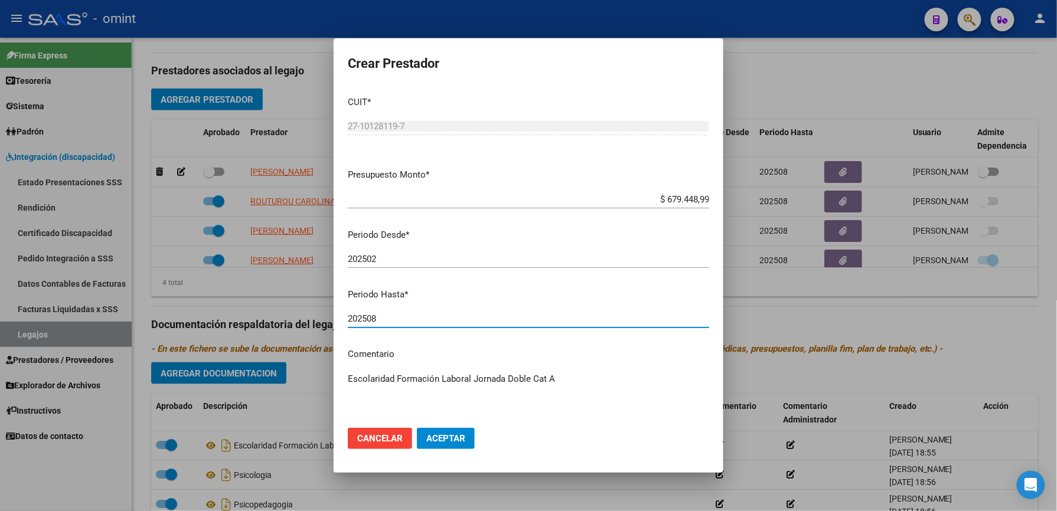
click at [420, 319] on input "202508" at bounding box center [528, 319] width 361 height 11
type input "202509"
drag, startPoint x: 440, startPoint y: 438, endPoint x: 390, endPoint y: 395, distance: 65.8
click at [439, 438] on span "Aceptar" at bounding box center [445, 438] width 39 height 11
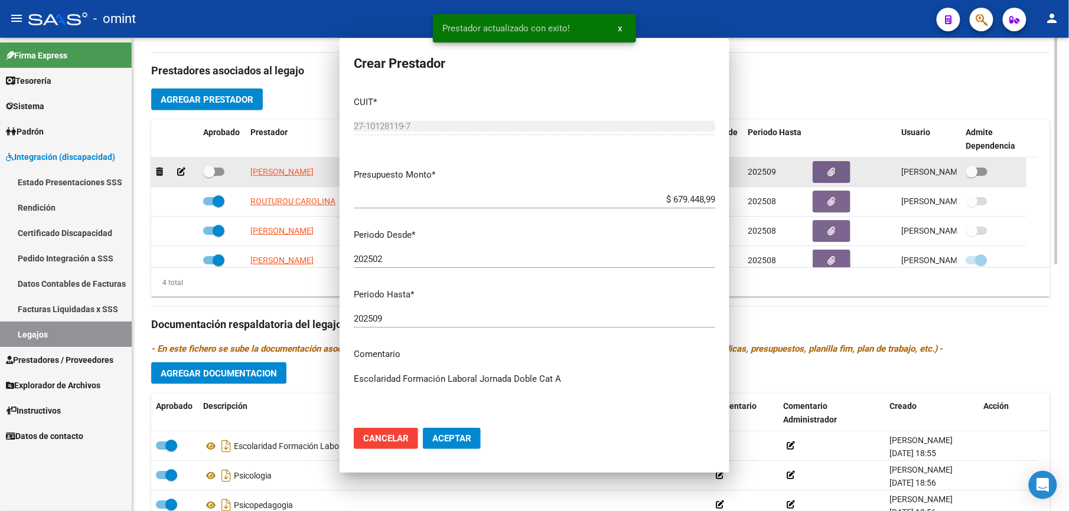
scroll to position [393, 0]
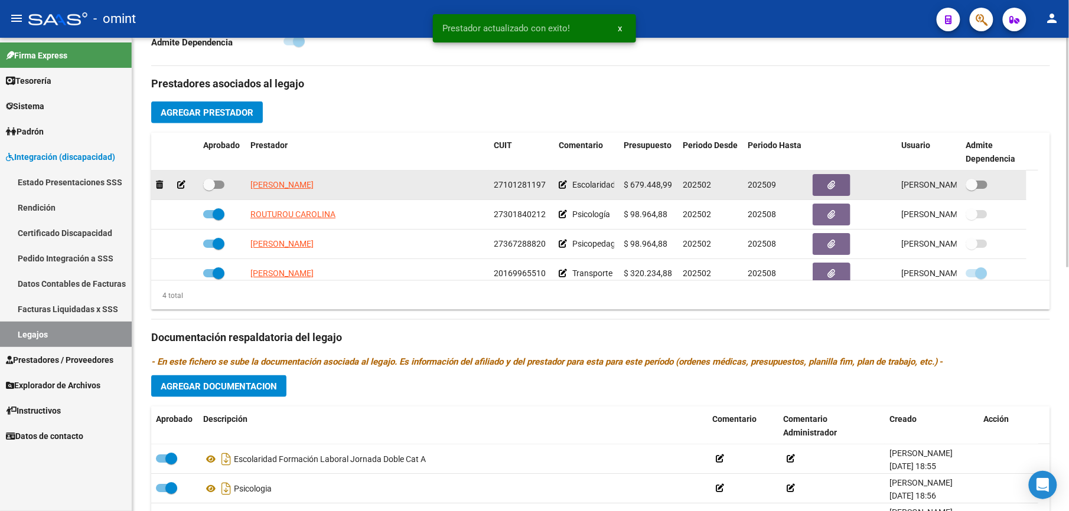
click at [220, 185] on span at bounding box center [213, 185] width 21 height 8
click at [209, 189] on input "checkbox" at bounding box center [208, 189] width 1 height 1
checkbox input "true"
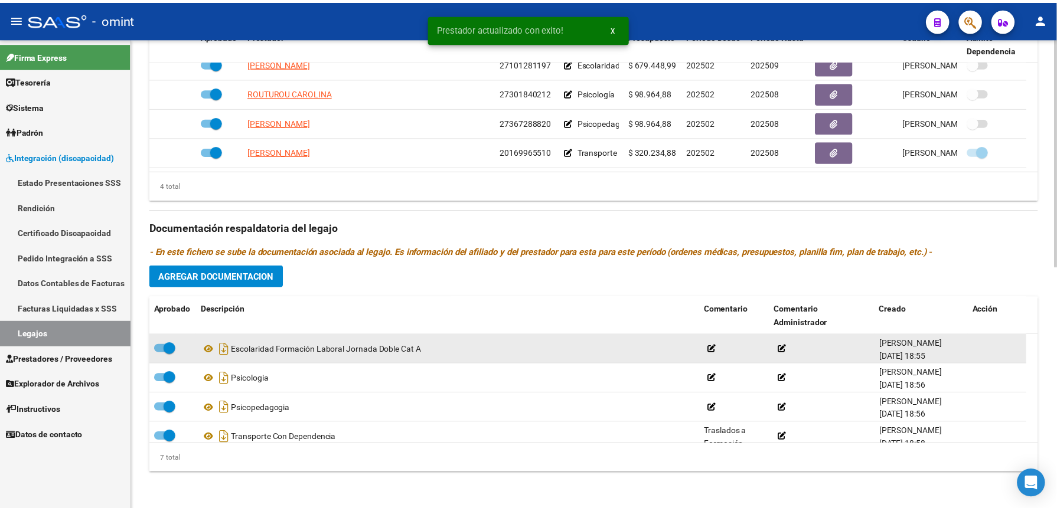
scroll to position [504, 0]
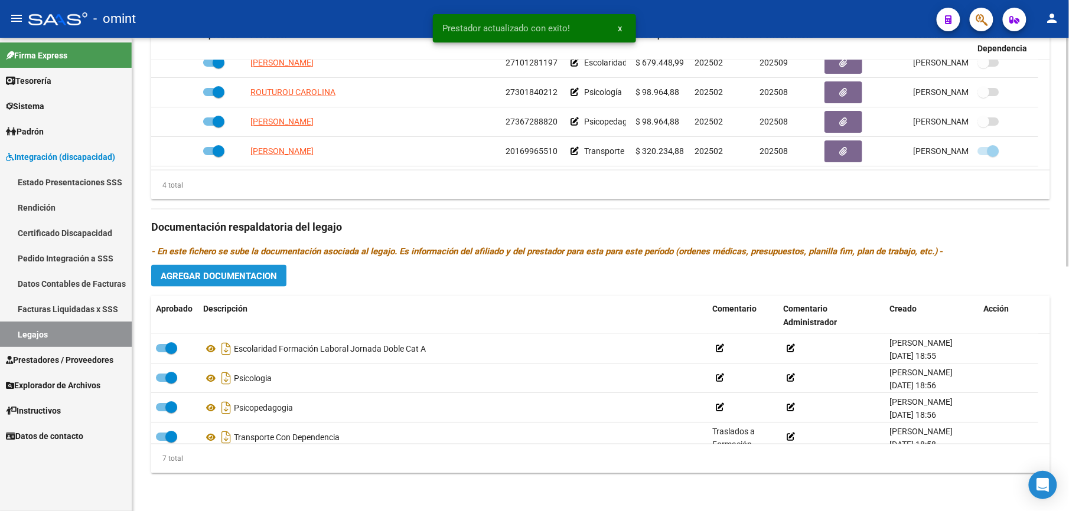
click at [255, 277] on span "Agregar Documentacion" at bounding box center [219, 276] width 116 height 11
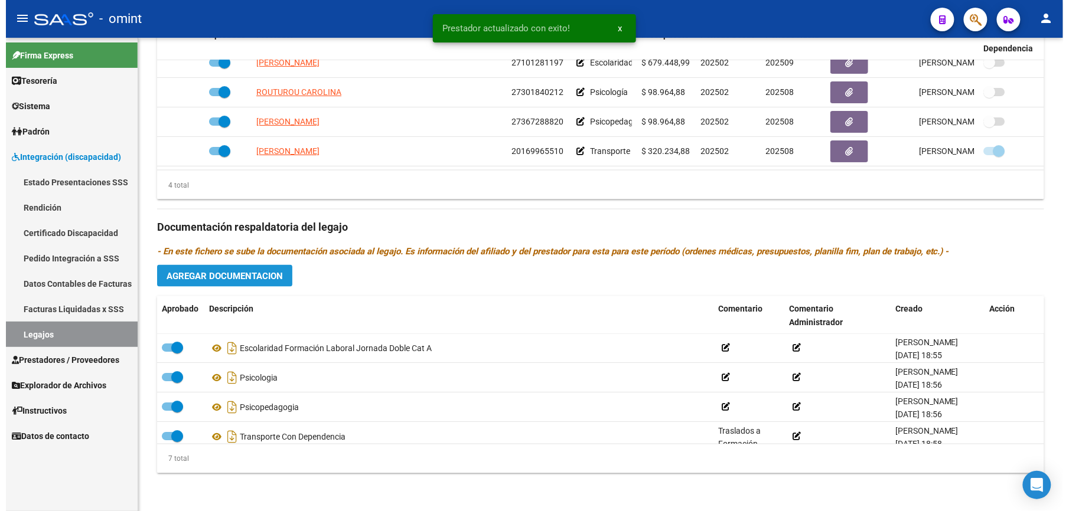
scroll to position [517, 0]
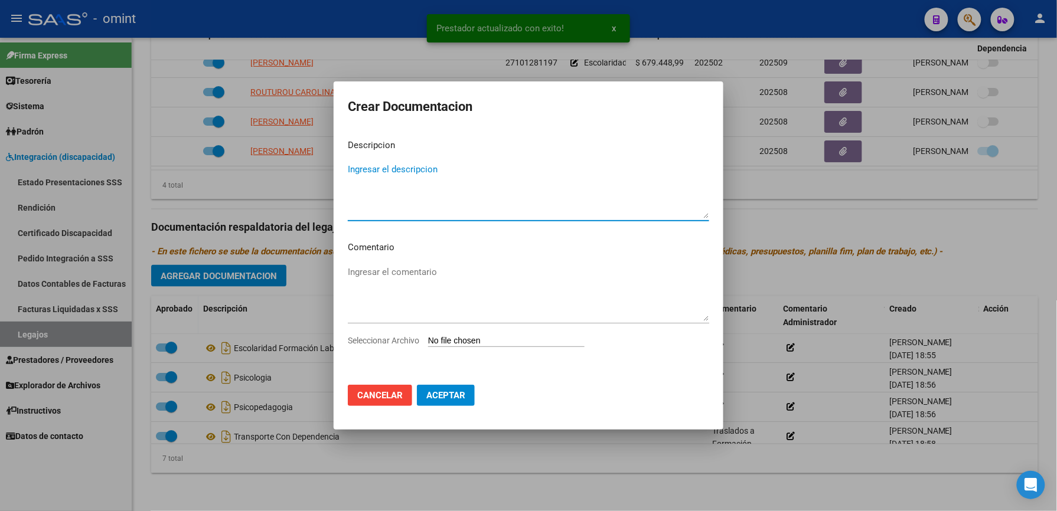
click at [423, 169] on textarea "Ingresar el descripcion" at bounding box center [528, 191] width 361 height 56
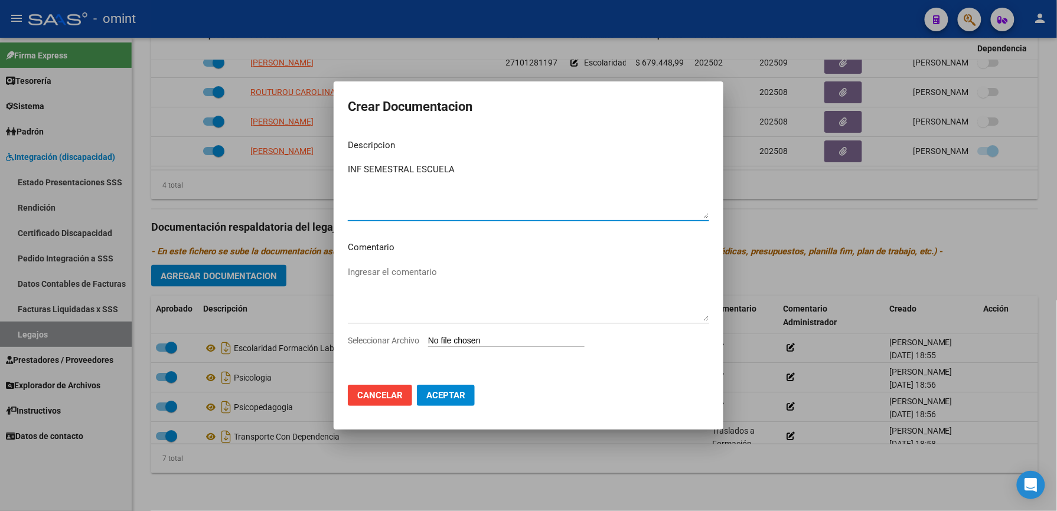
type textarea "INF SEMESTRAL ESCUELA"
click at [394, 345] on span "Seleccionar Archivo" at bounding box center [383, 340] width 71 height 9
click at [428, 345] on input "Seleccionar Archivo" at bounding box center [506, 341] width 156 height 11
type input "C:\fakepath\INF SEMESTRAL ESCUELA.pdf"
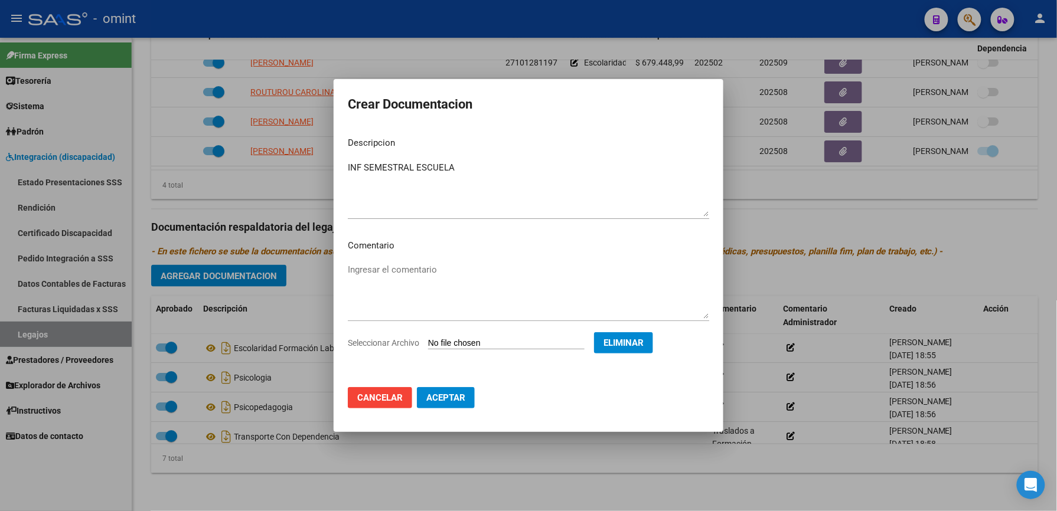
click at [461, 398] on span "Aceptar" at bounding box center [445, 398] width 39 height 11
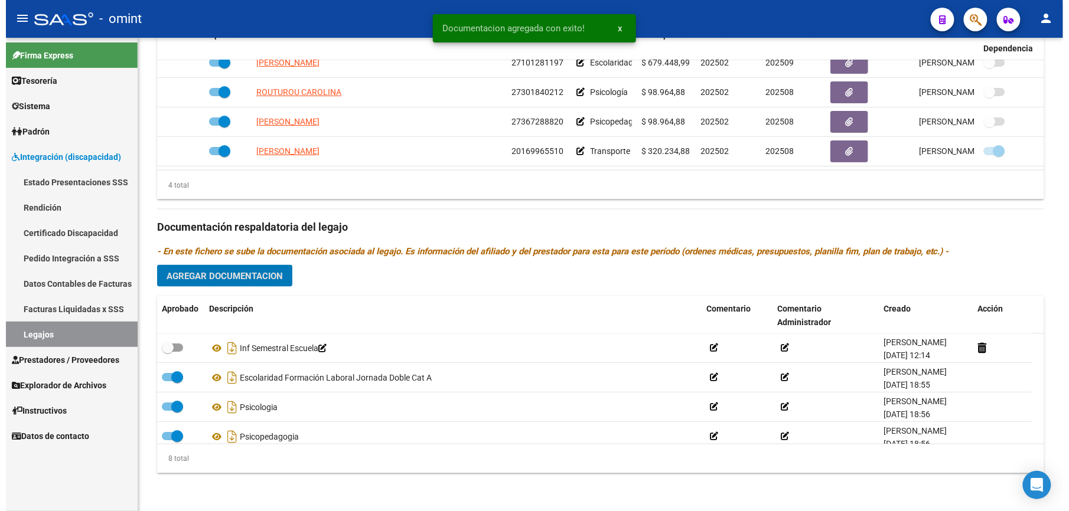
scroll to position [504, 0]
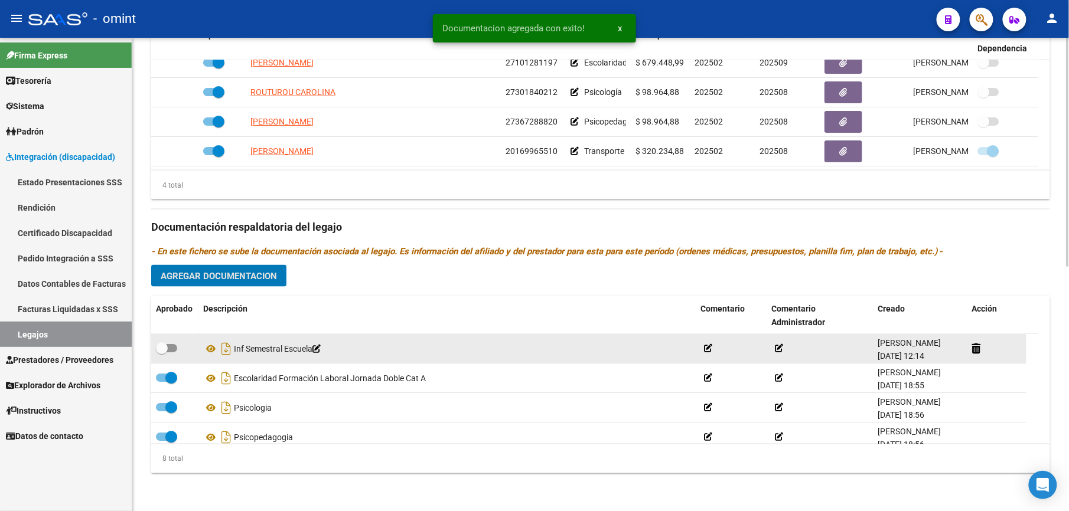
click at [168, 348] on span at bounding box center [166, 348] width 21 height 8
click at [162, 353] on input "checkbox" at bounding box center [161, 353] width 1 height 1
checkbox input "true"
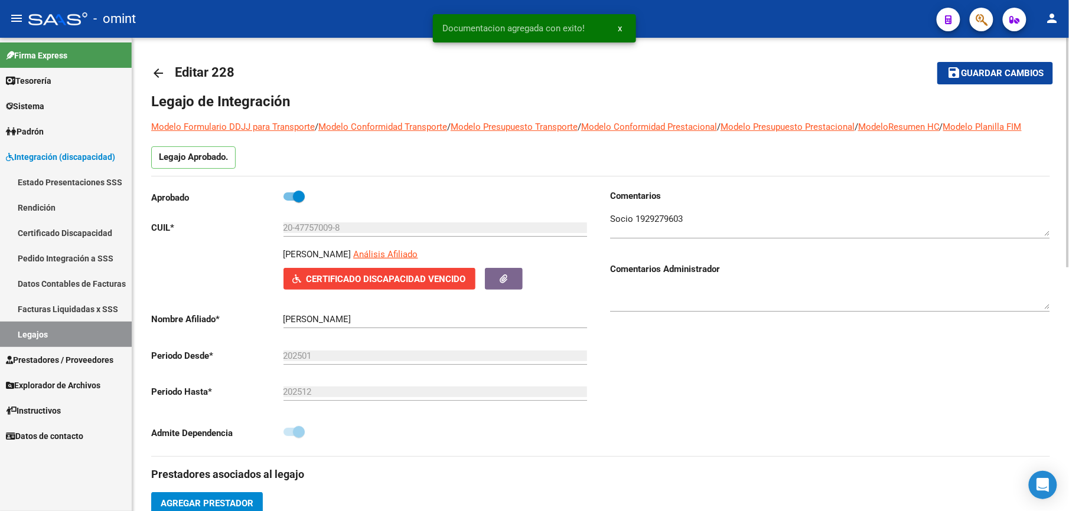
scroll to position [0, 0]
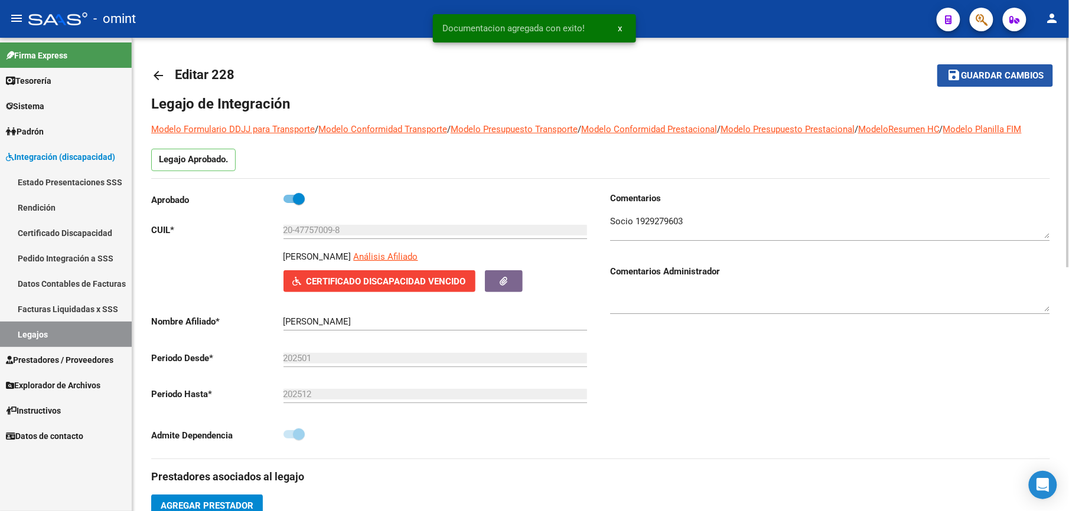
click at [990, 76] on span "Guardar cambios" at bounding box center [1002, 76] width 83 height 11
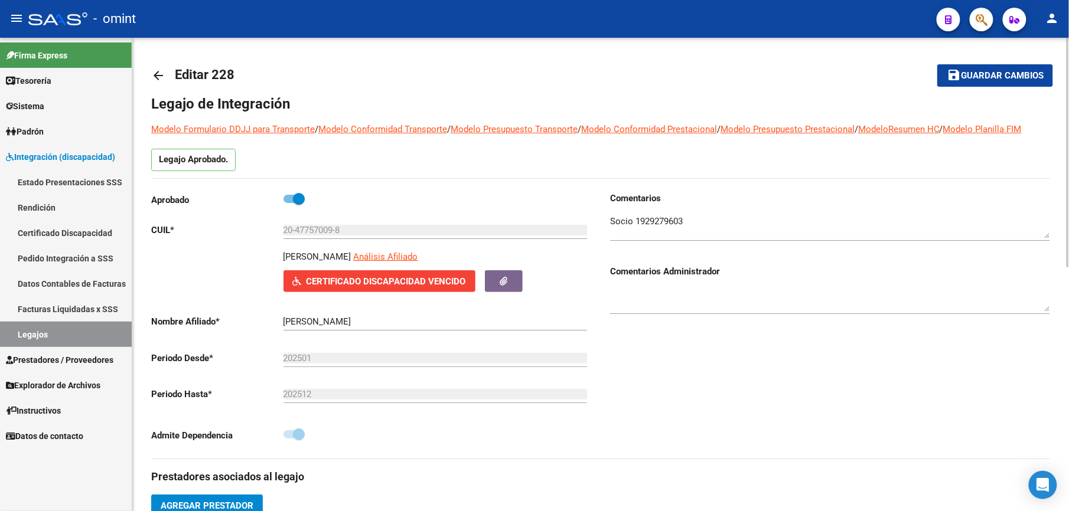
click at [1003, 76] on span "Guardar cambios" at bounding box center [1002, 76] width 83 height 11
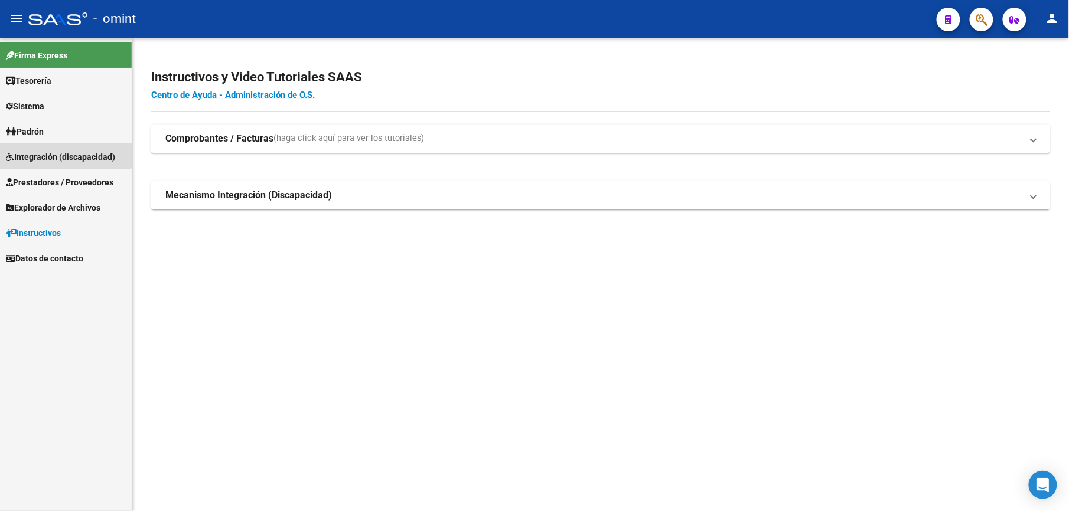
click at [57, 151] on span "Integración (discapacidad)" at bounding box center [60, 157] width 109 height 13
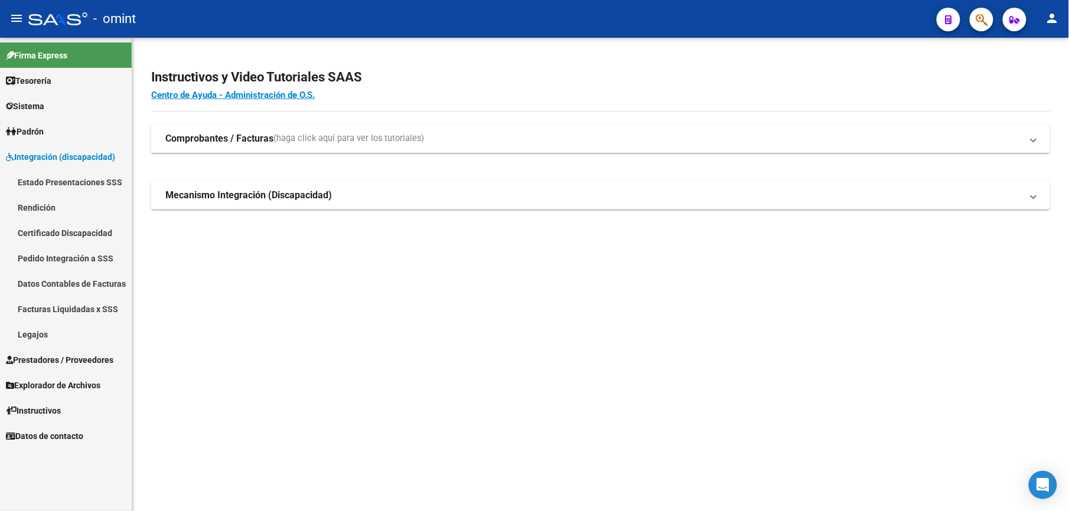
click at [74, 302] on link "Facturas Liquidadas x SSS" at bounding box center [66, 308] width 132 height 25
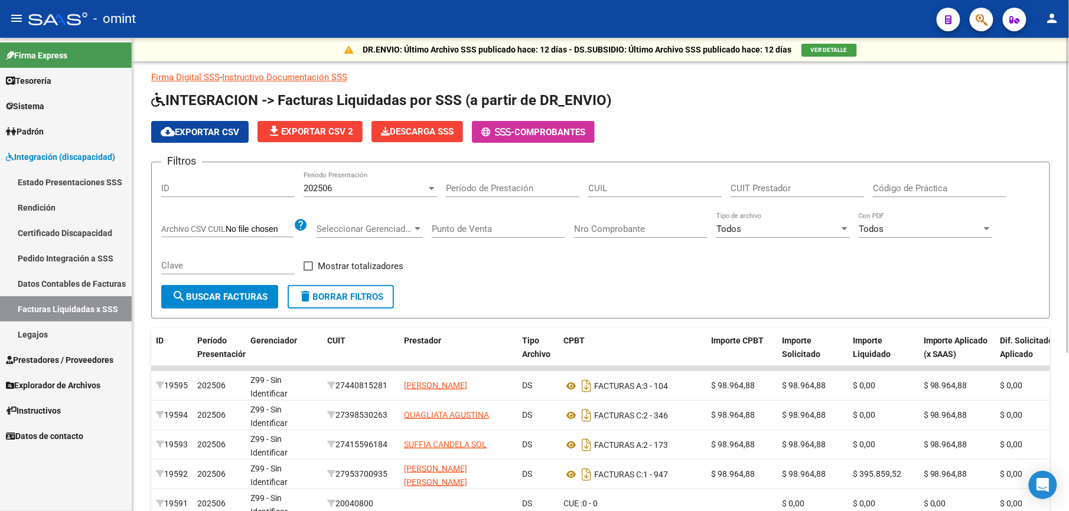
click at [410, 188] on div "202506" at bounding box center [365, 188] width 123 height 11
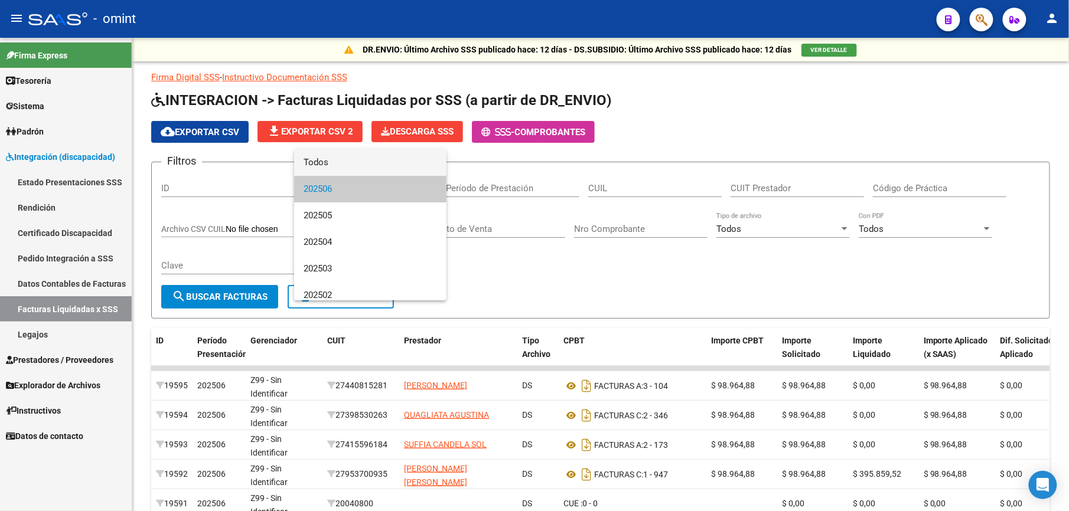
click at [395, 164] on span "Todos" at bounding box center [370, 162] width 133 height 27
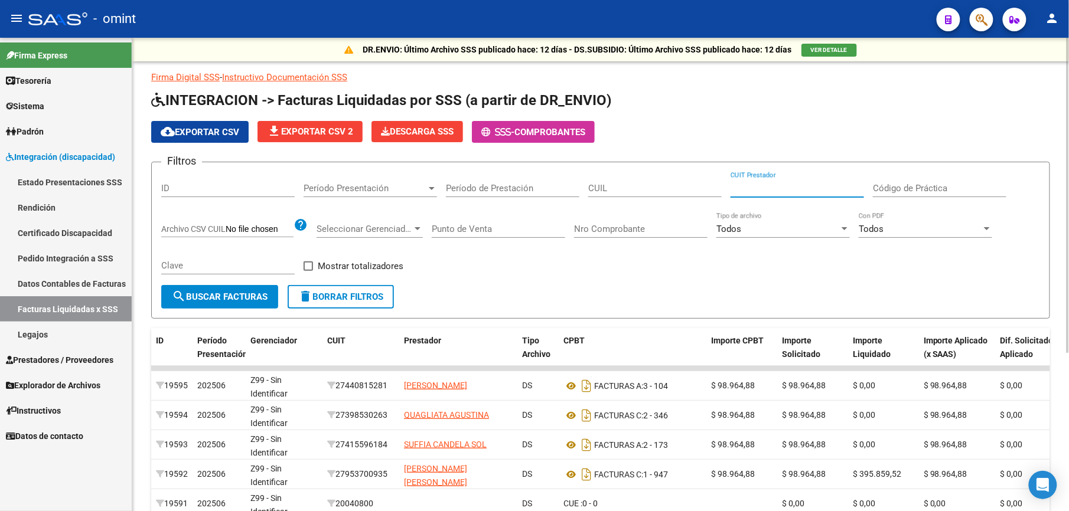
paste input "20-42072182-0"
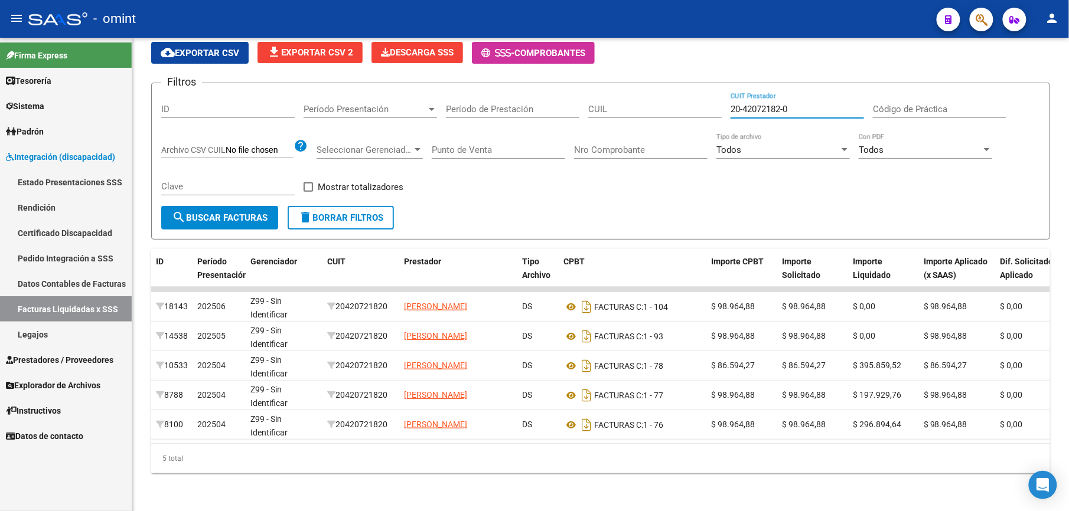
type input "20-42072182-0"
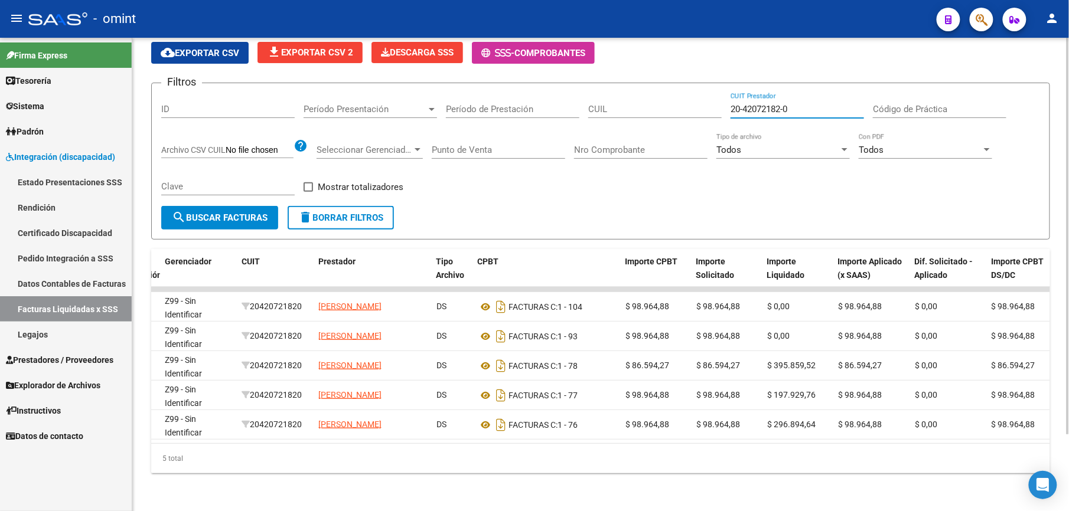
scroll to position [0, 80]
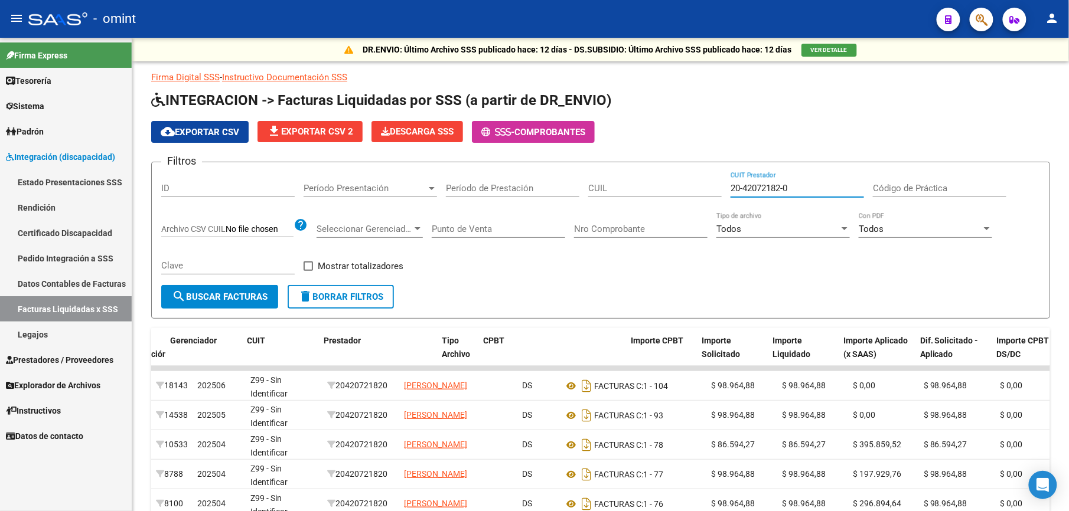
scroll to position [0, 80]
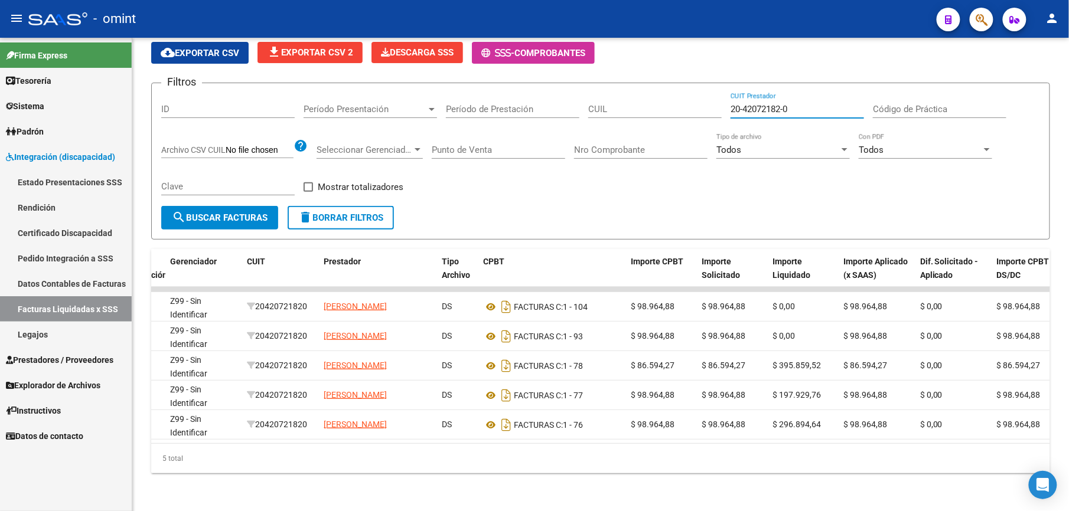
click at [90, 356] on span "Prestadores / Proveedores" at bounding box center [59, 360] width 107 height 13
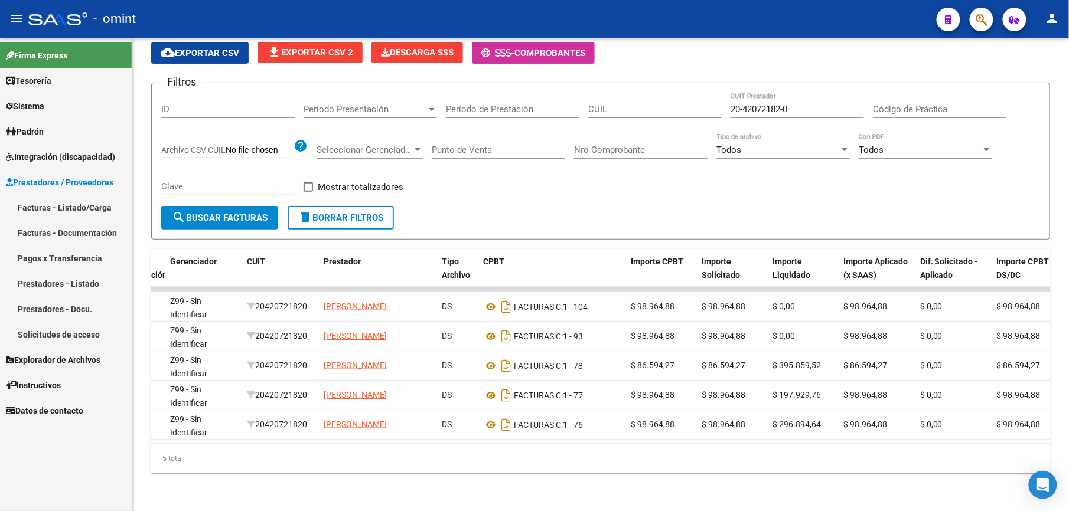
click at [89, 204] on link "Facturas - Listado/Carga" at bounding box center [66, 207] width 132 height 25
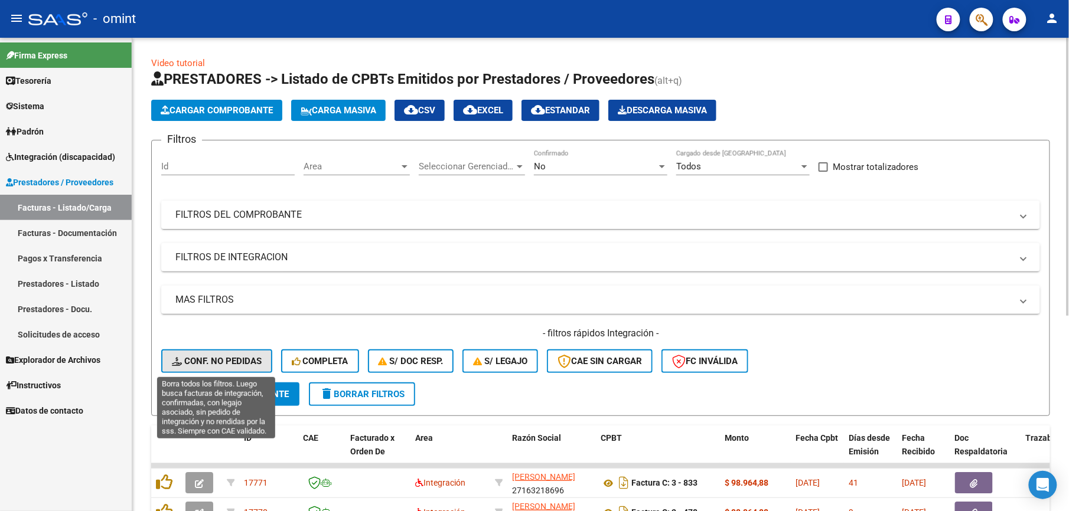
click at [248, 352] on button "Conf. no pedidas" at bounding box center [216, 362] width 111 height 24
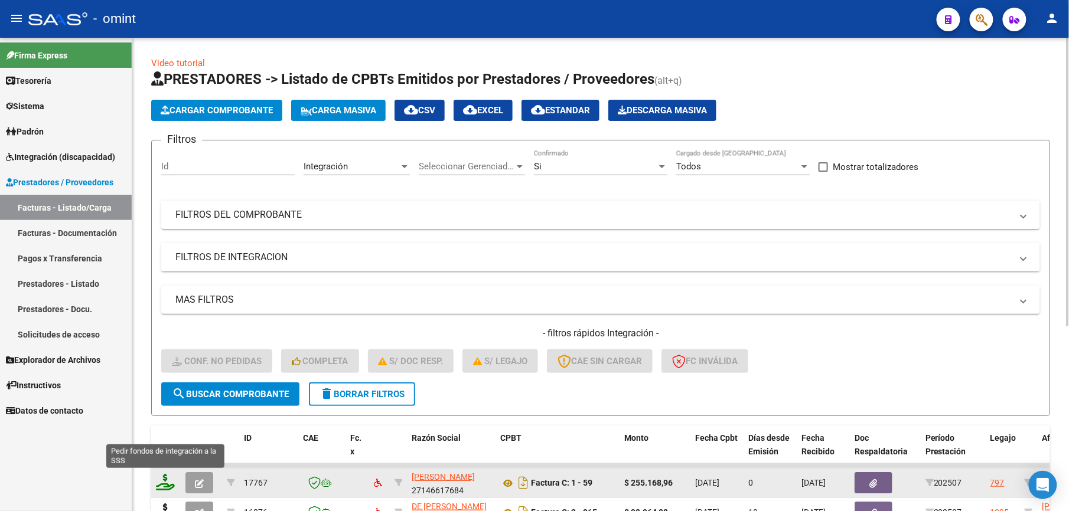
click at [168, 483] on icon at bounding box center [165, 482] width 19 height 17
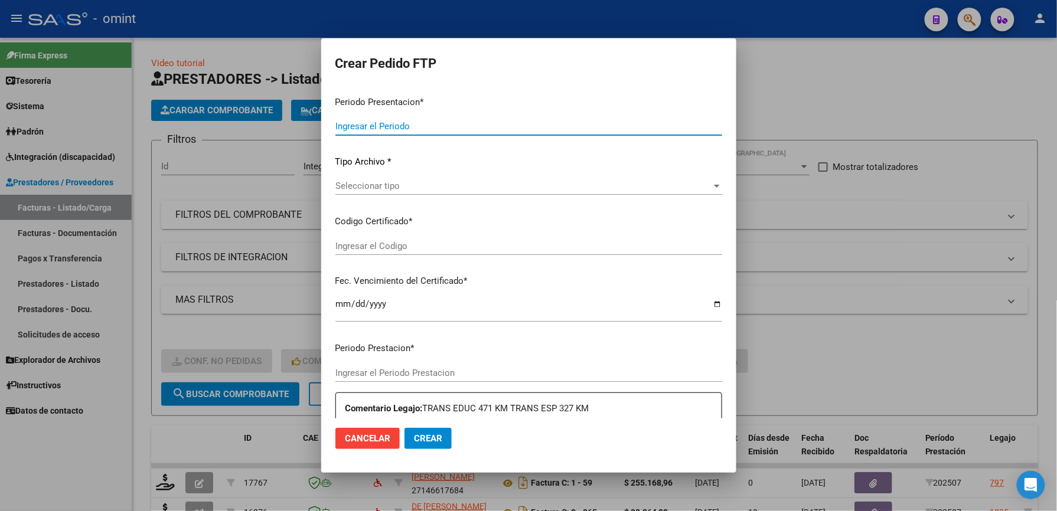
type input "202507"
type input "$ 255.168,96"
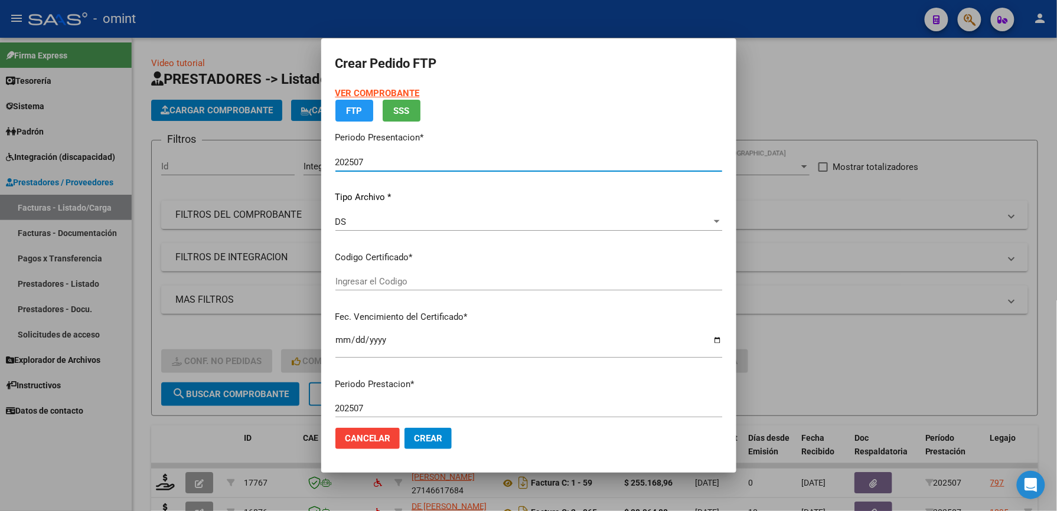
type input "5755376510"
type input "2033-09-14"
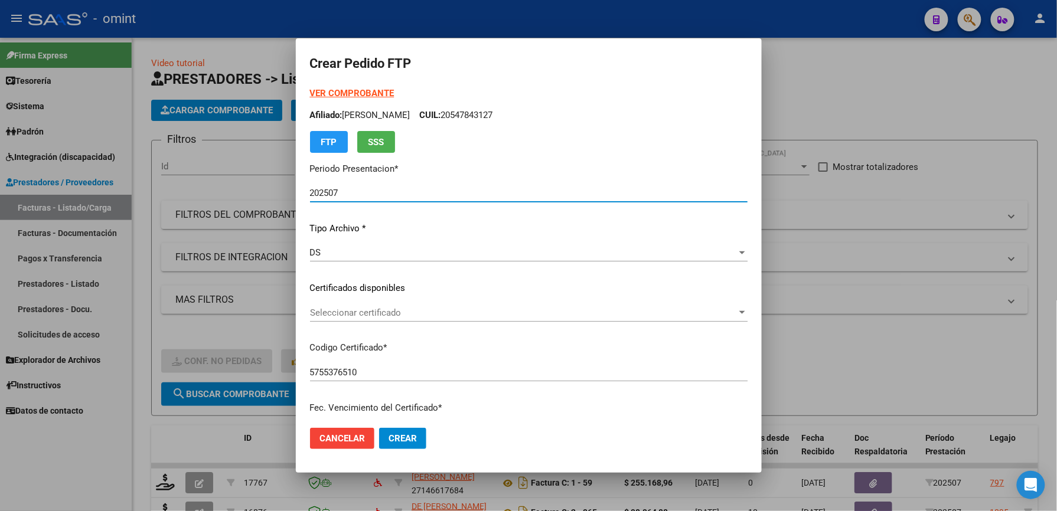
click at [381, 308] on span "Seleccionar certificado" at bounding box center [523, 313] width 427 height 11
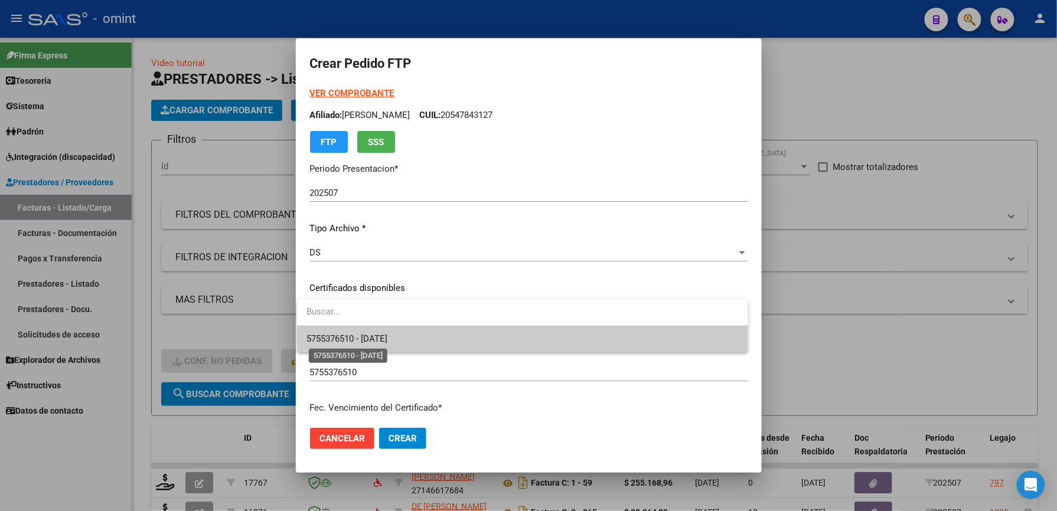
click at [364, 339] on span "5755376510 - 2033-09-14" at bounding box center [346, 339] width 81 height 11
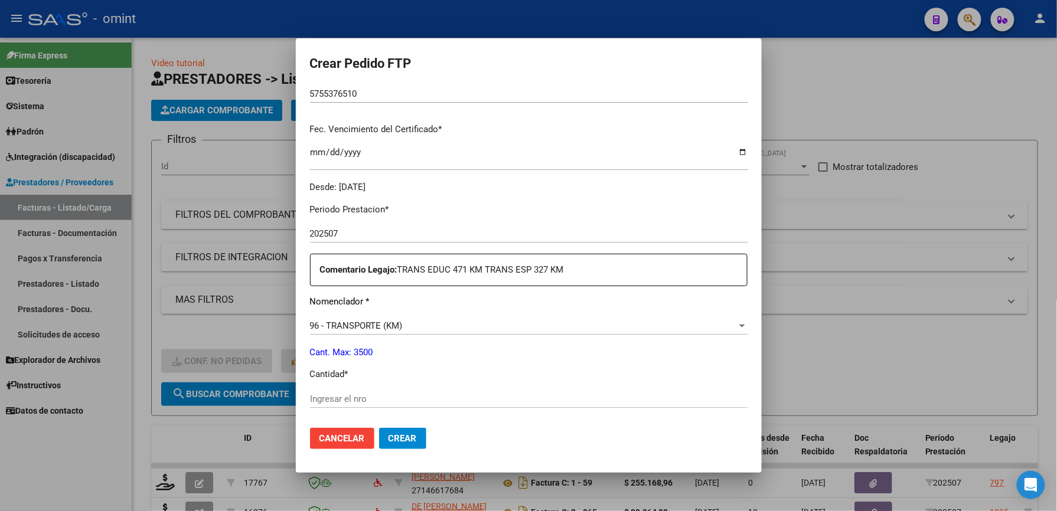
scroll to position [315, 0]
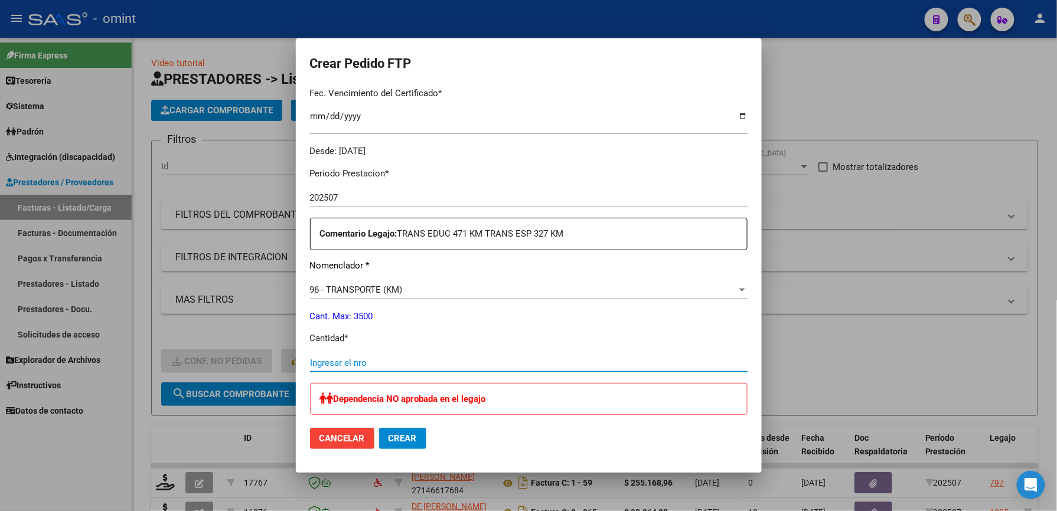
click at [367, 359] on input "Ingresar el nro" at bounding box center [529, 363] width 438 height 11
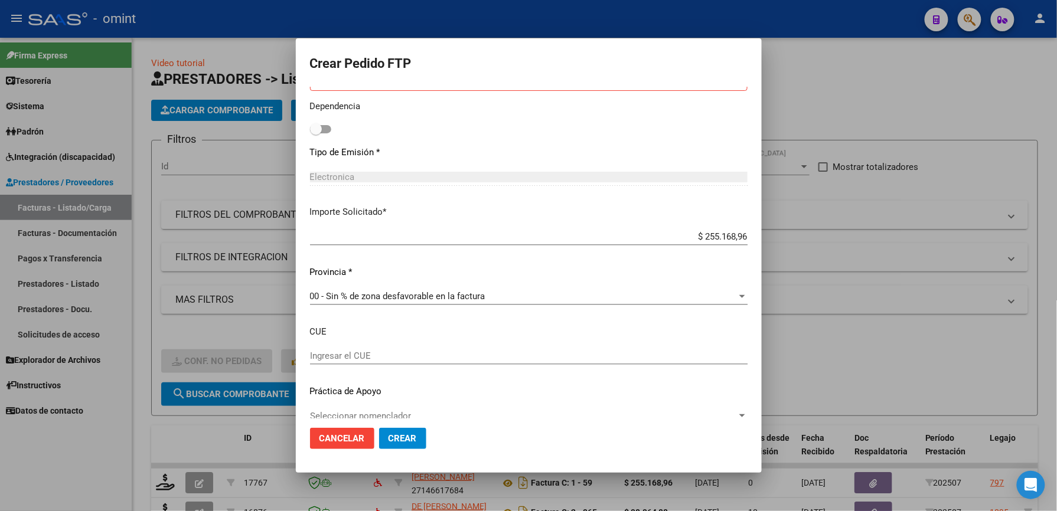
scroll to position [655, 0]
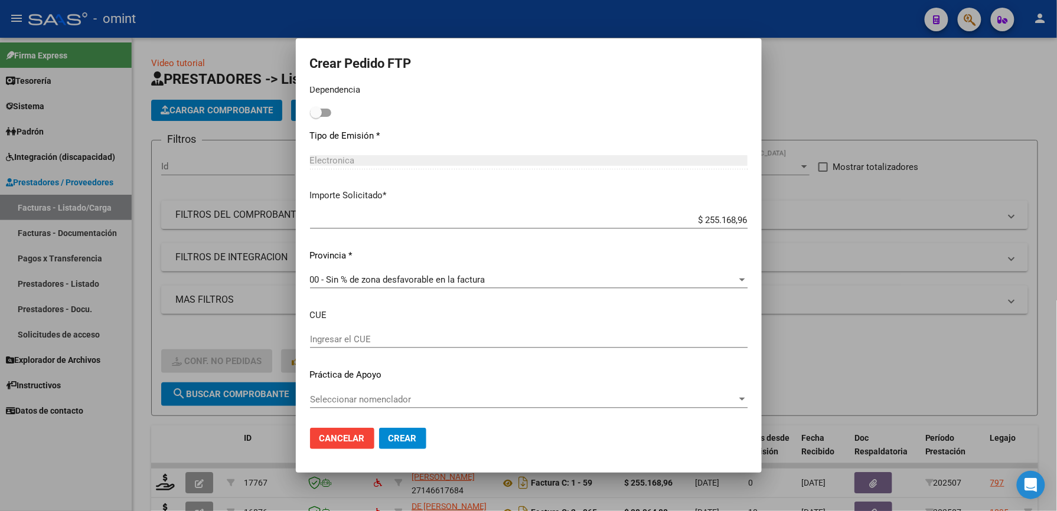
type input "471"
click at [402, 438] on span "Crear" at bounding box center [403, 438] width 28 height 11
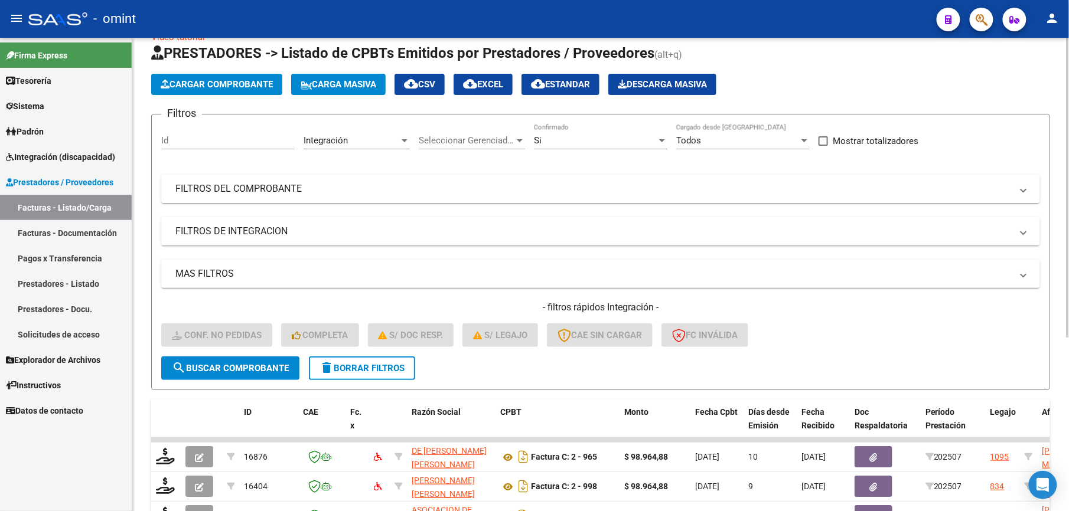
scroll to position [0, 0]
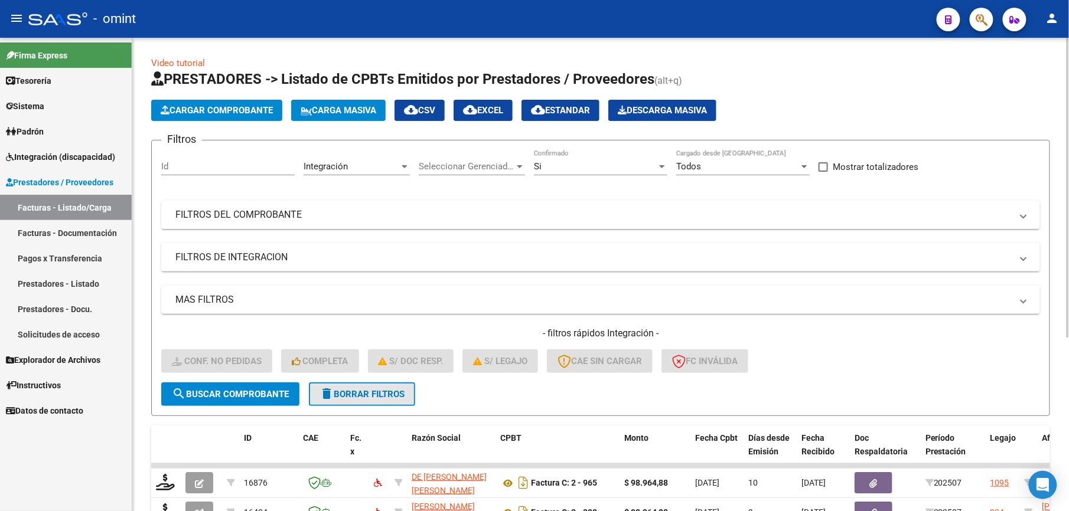
click at [397, 390] on span "delete Borrar Filtros" at bounding box center [361, 394] width 85 height 11
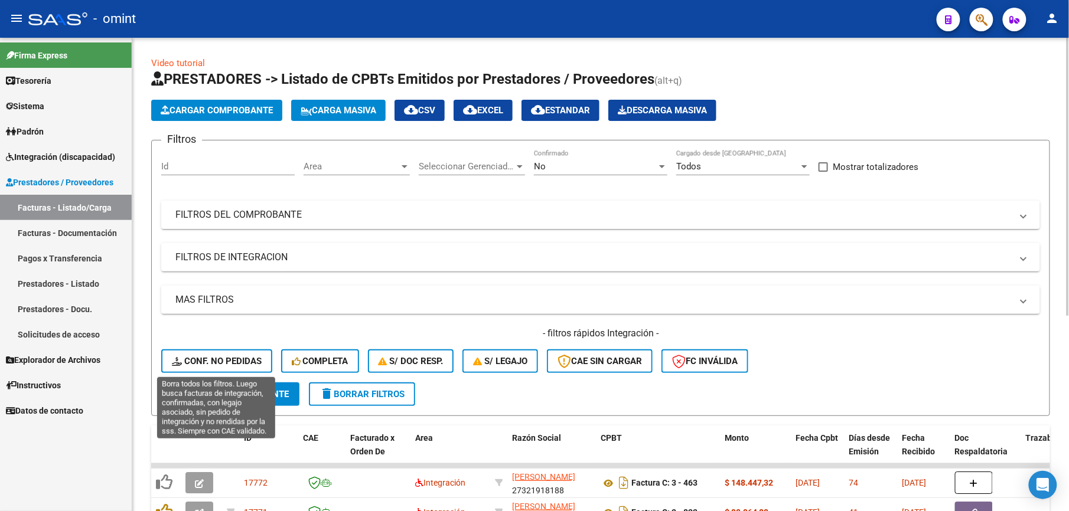
click at [244, 361] on span "Conf. no pedidas" at bounding box center [217, 361] width 90 height 11
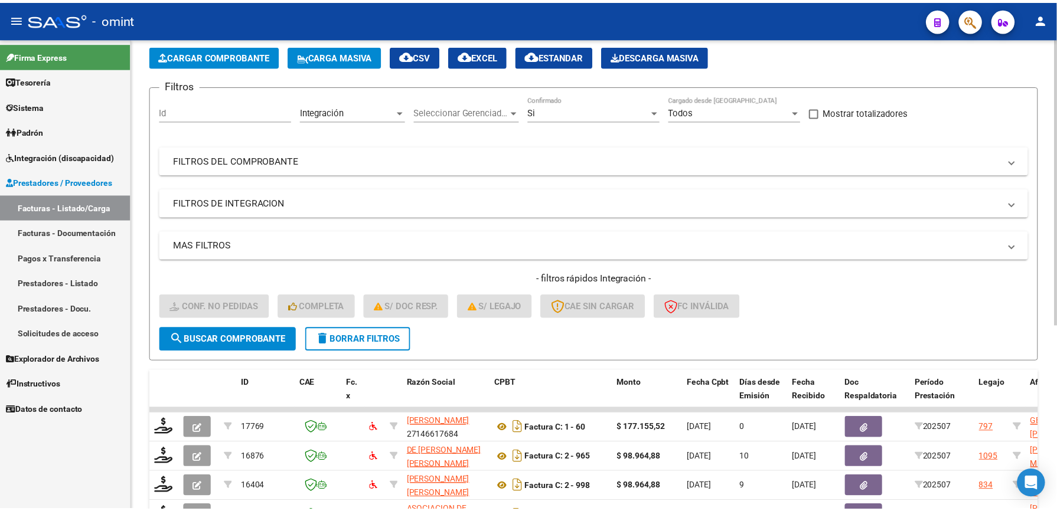
scroll to position [79, 0]
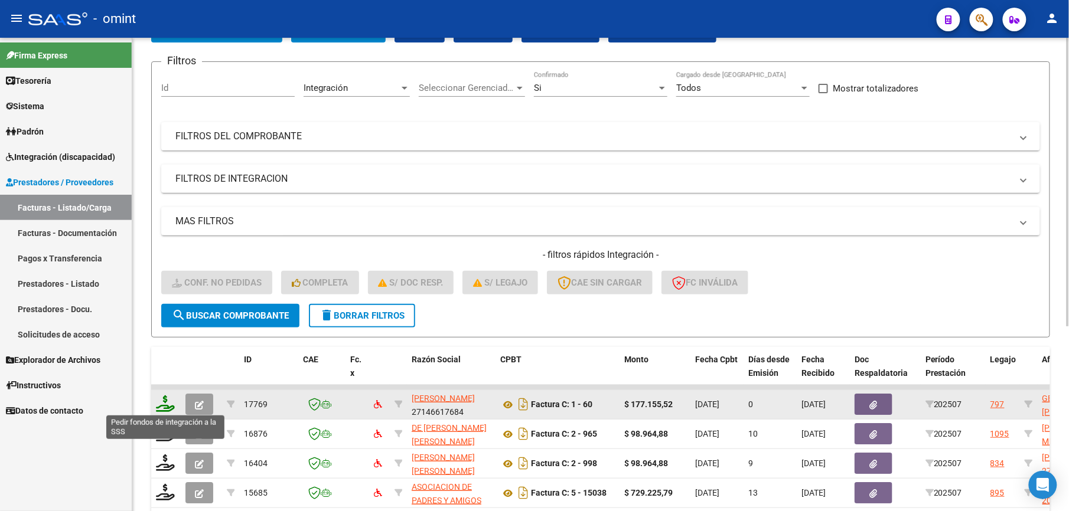
click at [166, 405] on icon at bounding box center [165, 404] width 19 height 17
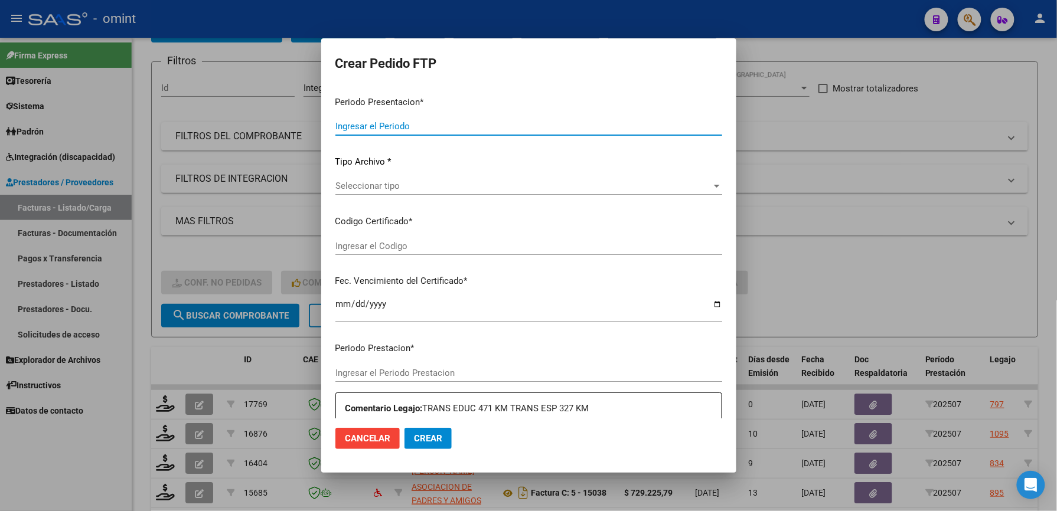
type input "202507"
type input "$ 177.155,52"
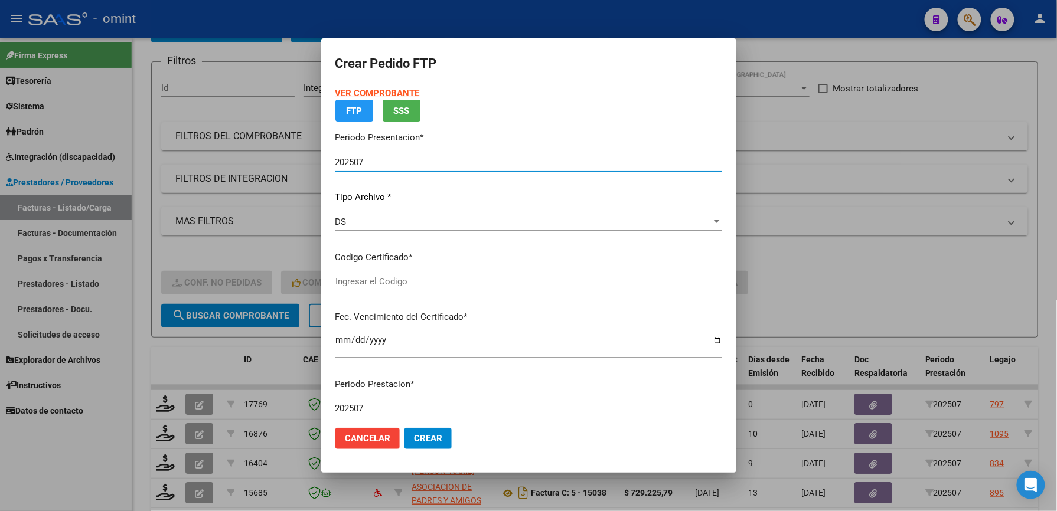
type input "5755376510"
type input "2033-09-14"
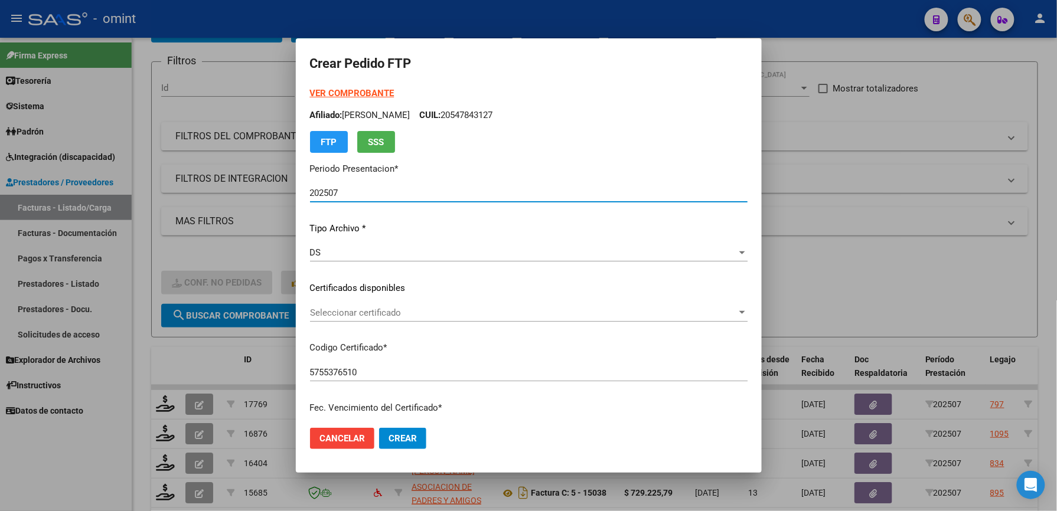
click at [410, 311] on span "Seleccionar certificado" at bounding box center [523, 313] width 427 height 11
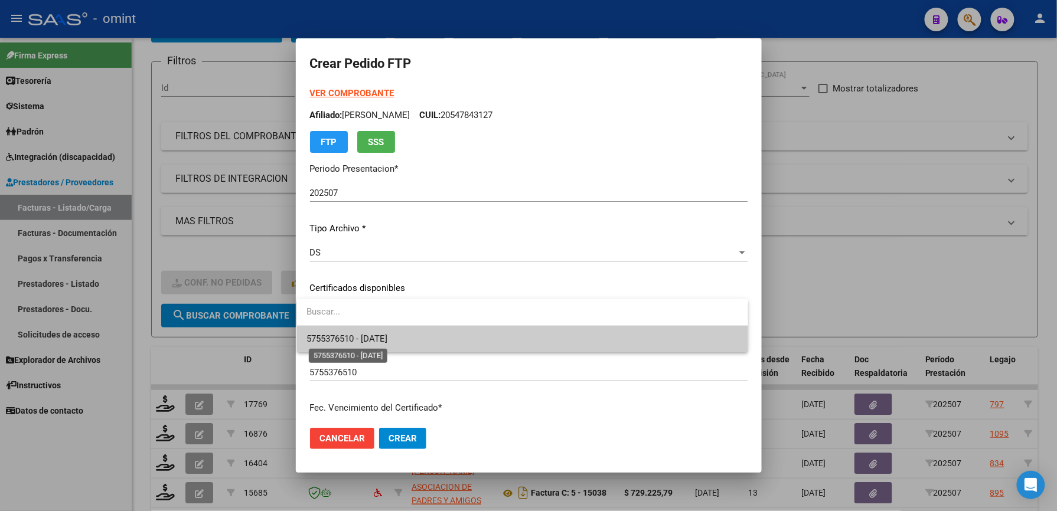
click at [387, 338] on span "5755376510 - 2033-09-14" at bounding box center [346, 339] width 81 height 11
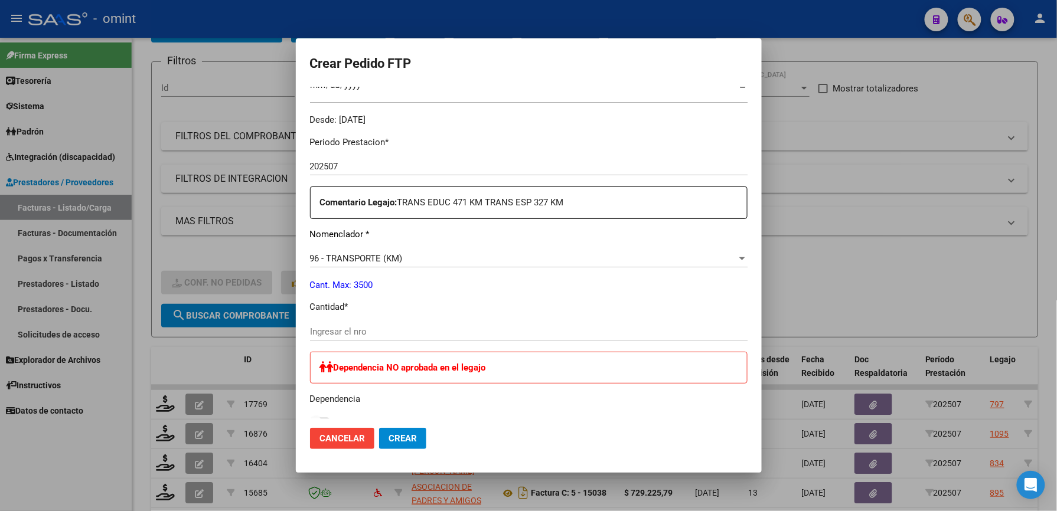
scroll to position [393, 0]
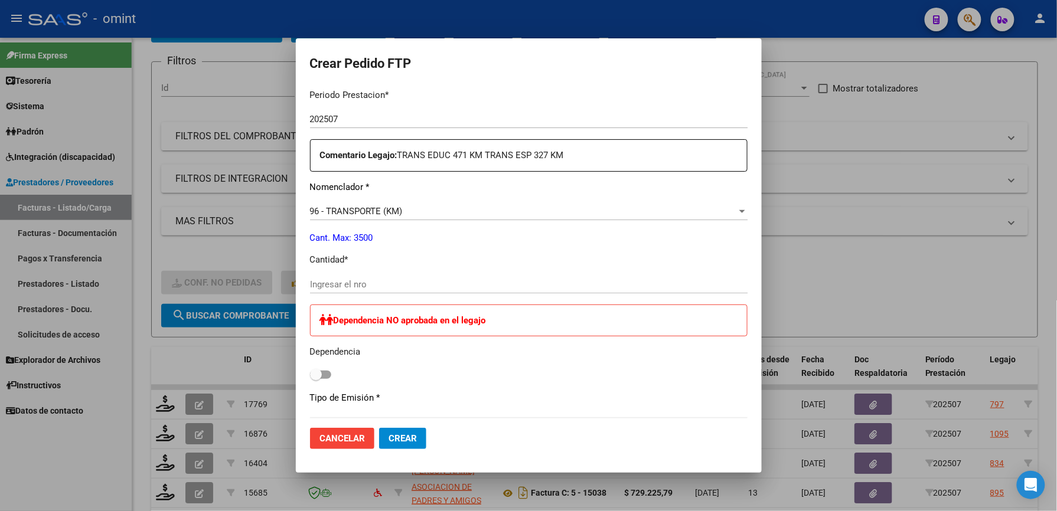
click at [406, 285] on input "Ingresar el nro" at bounding box center [529, 284] width 438 height 11
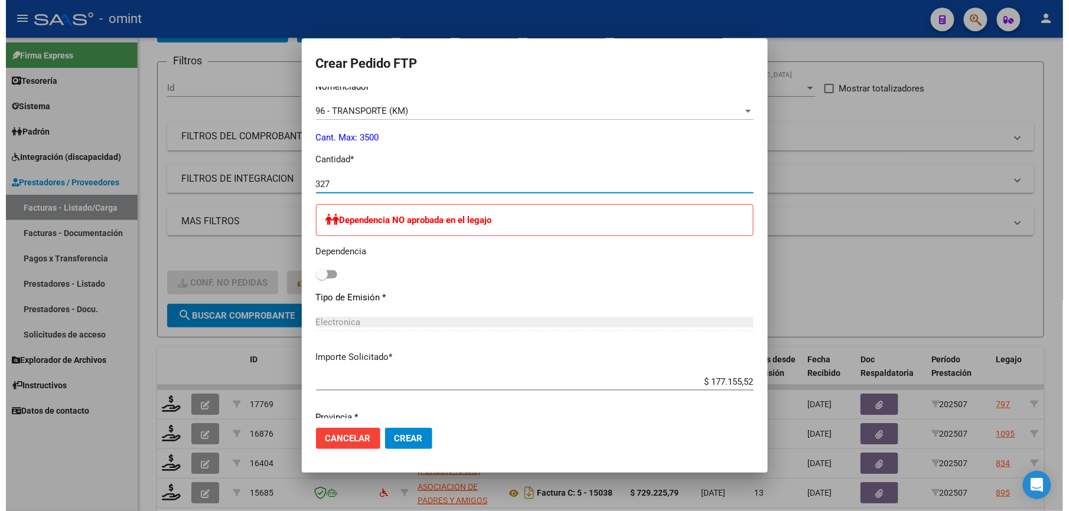
scroll to position [655, 0]
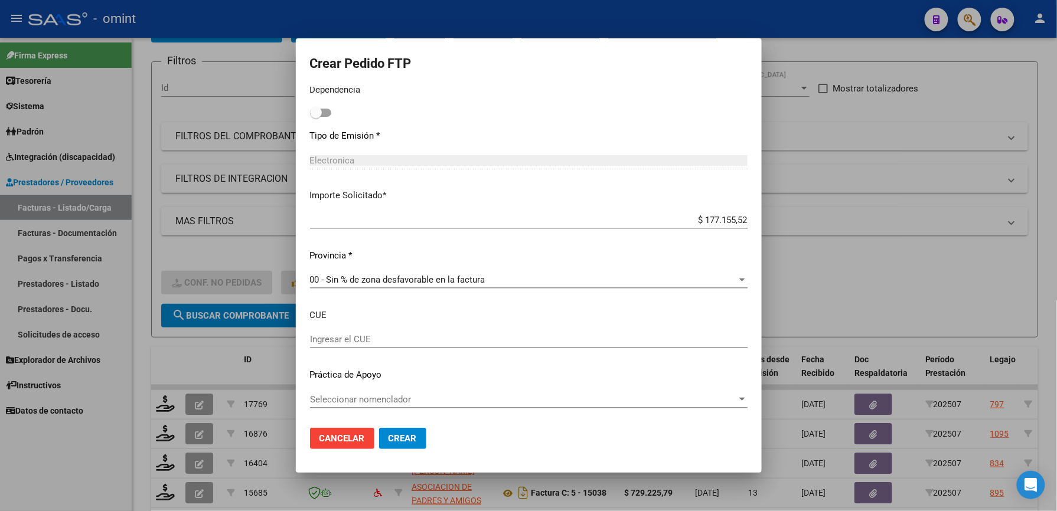
type input "327"
click at [399, 431] on button "Crear" at bounding box center [402, 438] width 47 height 21
